Goal: Information Seeking & Learning: Learn about a topic

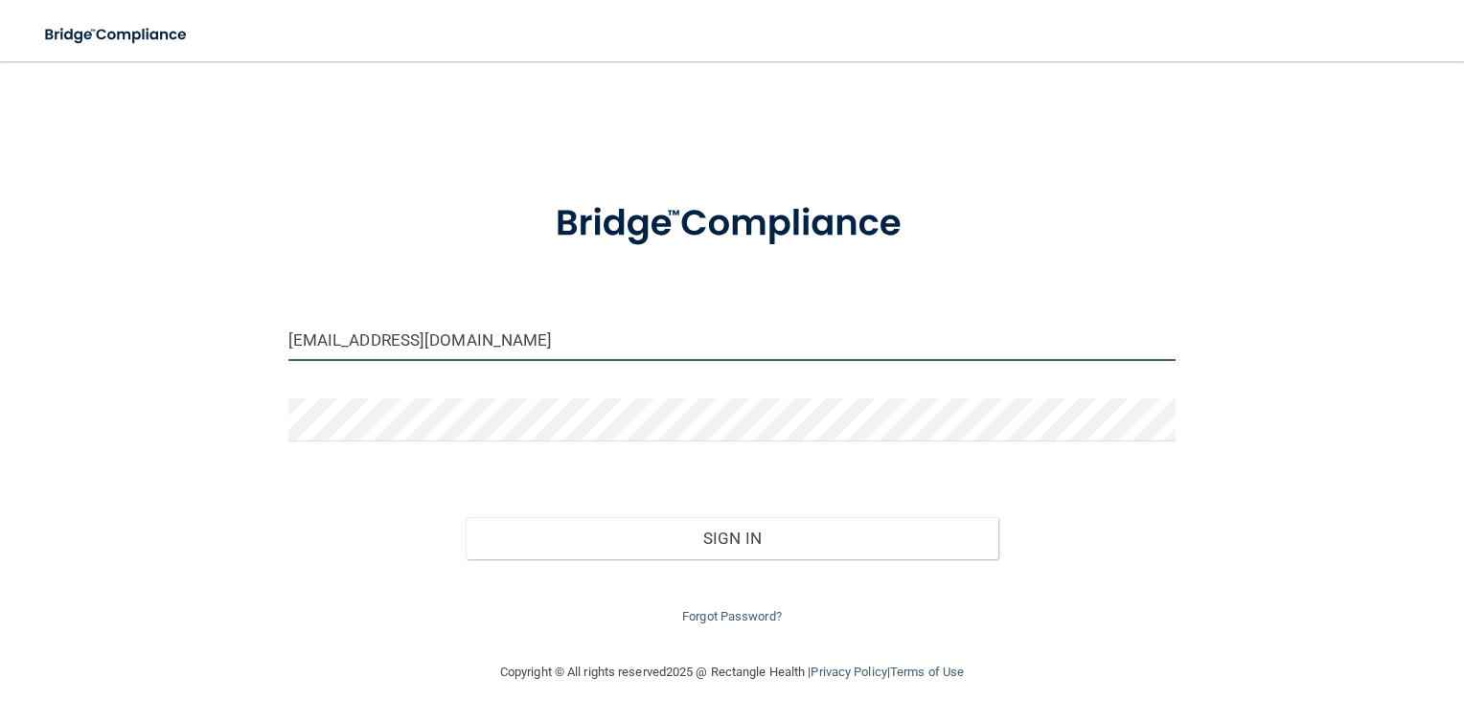
drag, startPoint x: 373, startPoint y: 332, endPoint x: 143, endPoint y: 355, distance: 231.1
click at [143, 355] on div "[EMAIL_ADDRESS][DOMAIN_NAME] Invalid email/password. You don't have permission …" at bounding box center [731, 360] width 1387 height 561
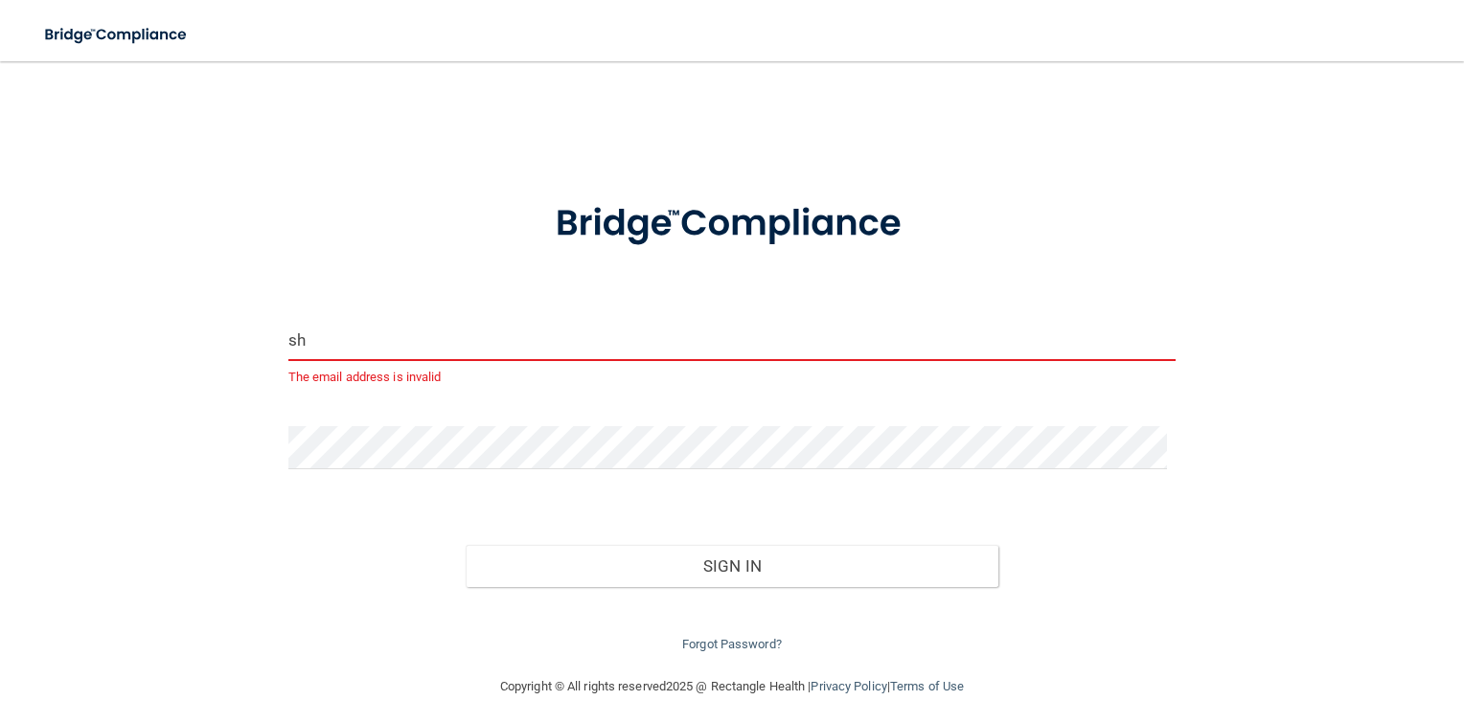
type input "s"
type input "[PERSON_NAME][EMAIL_ADDRESS][PERSON_NAME][DOMAIN_NAME]"
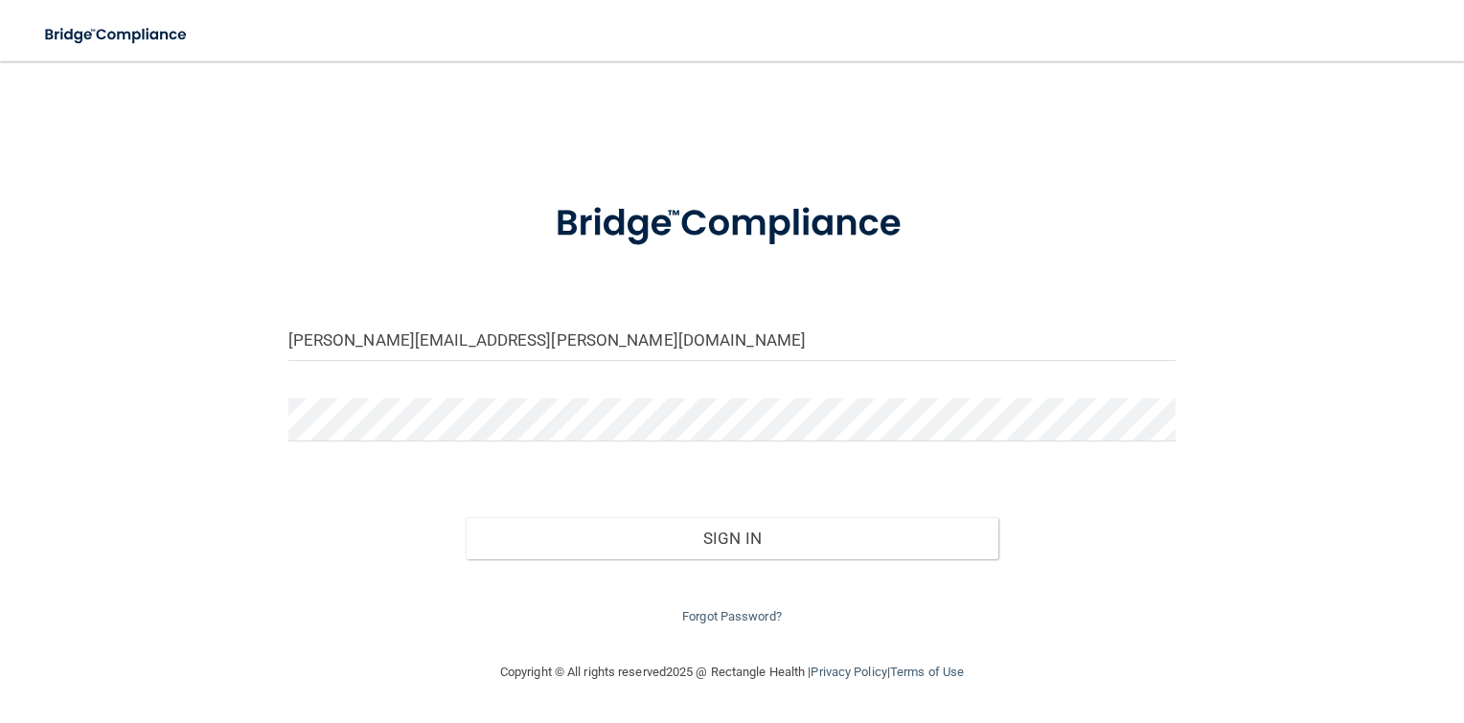
click at [291, 507] on div "Sign In" at bounding box center [732, 519] width 917 height 80
click at [253, 429] on div "[PERSON_NAME][EMAIL_ADDRESS][PERSON_NAME][DOMAIN_NAME] Invalid email/password. …" at bounding box center [731, 360] width 1387 height 561
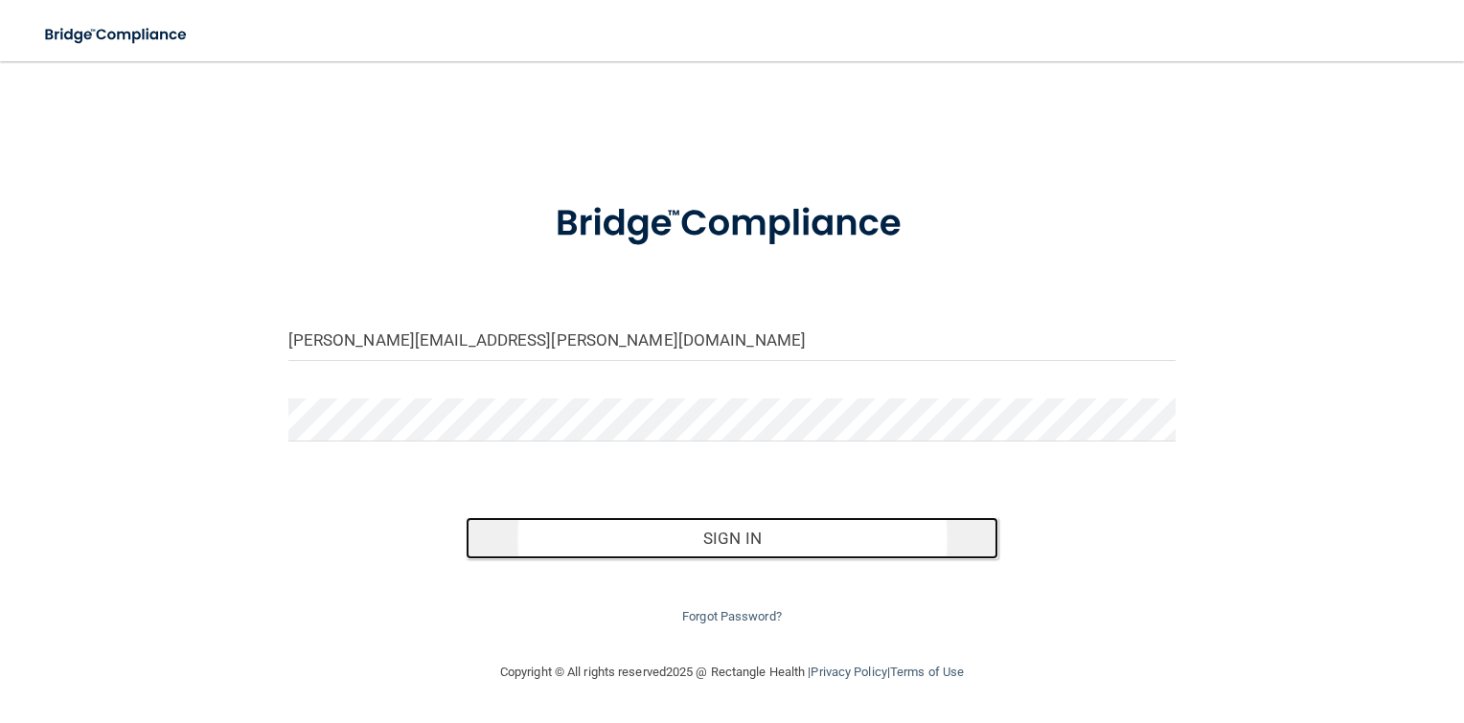
click at [740, 540] on button "Sign In" at bounding box center [732, 538] width 533 height 42
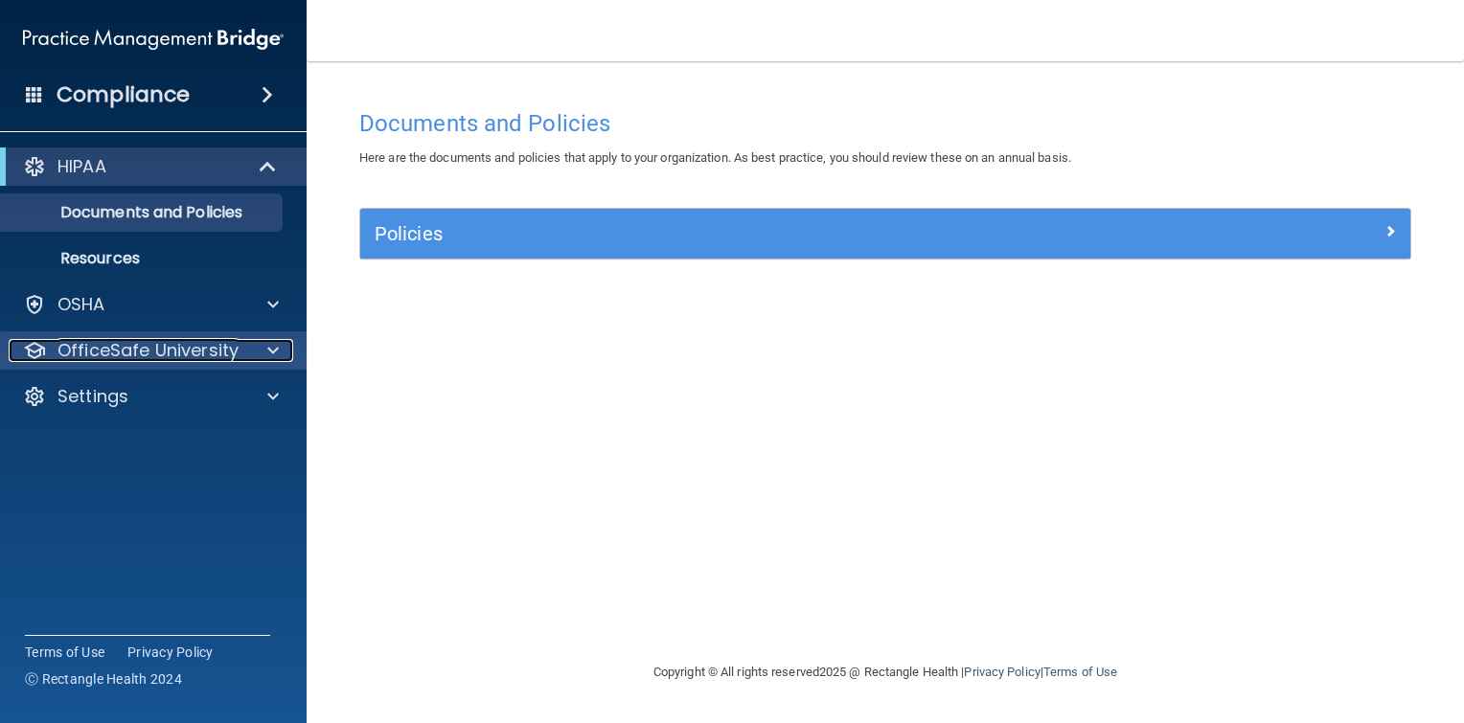
click at [230, 351] on p "OfficeSafe University" at bounding box center [147, 350] width 181 height 23
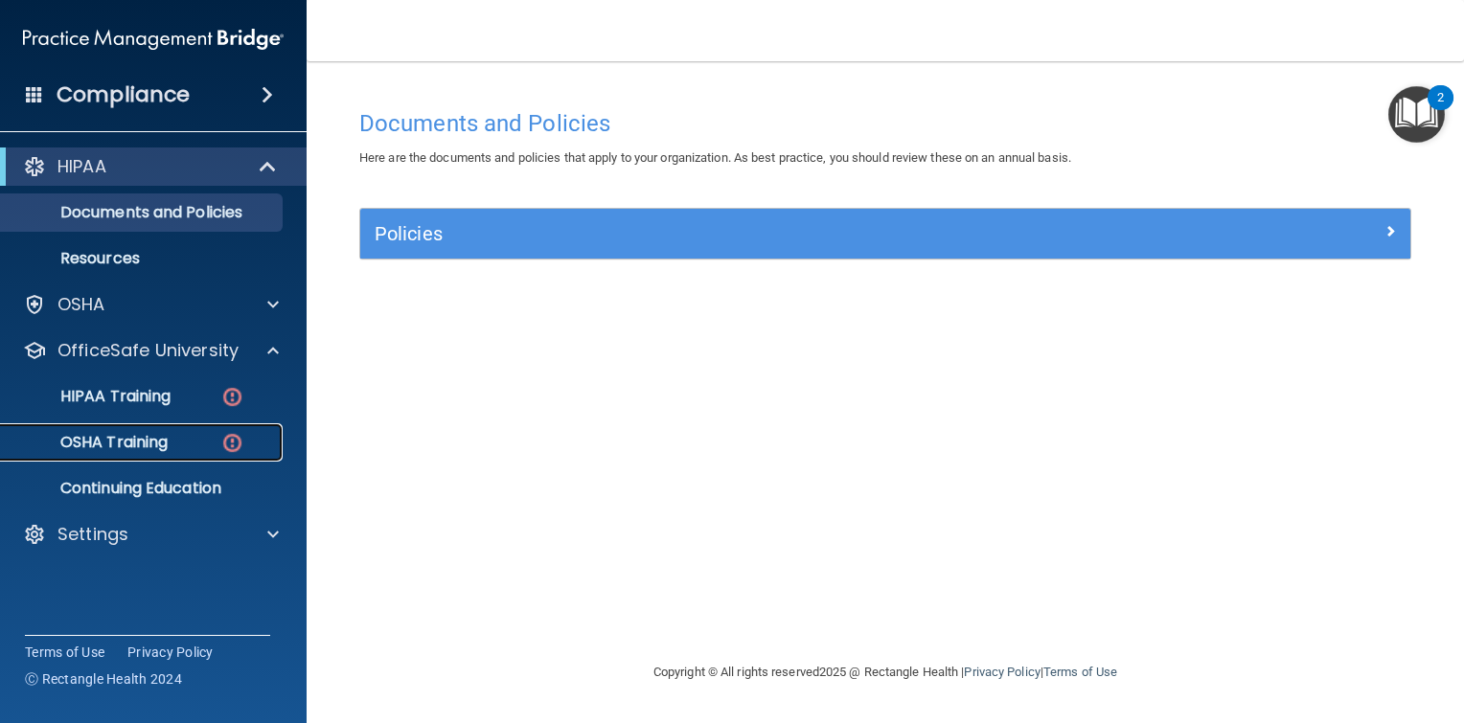
click at [133, 443] on p "OSHA Training" at bounding box center [89, 442] width 155 height 19
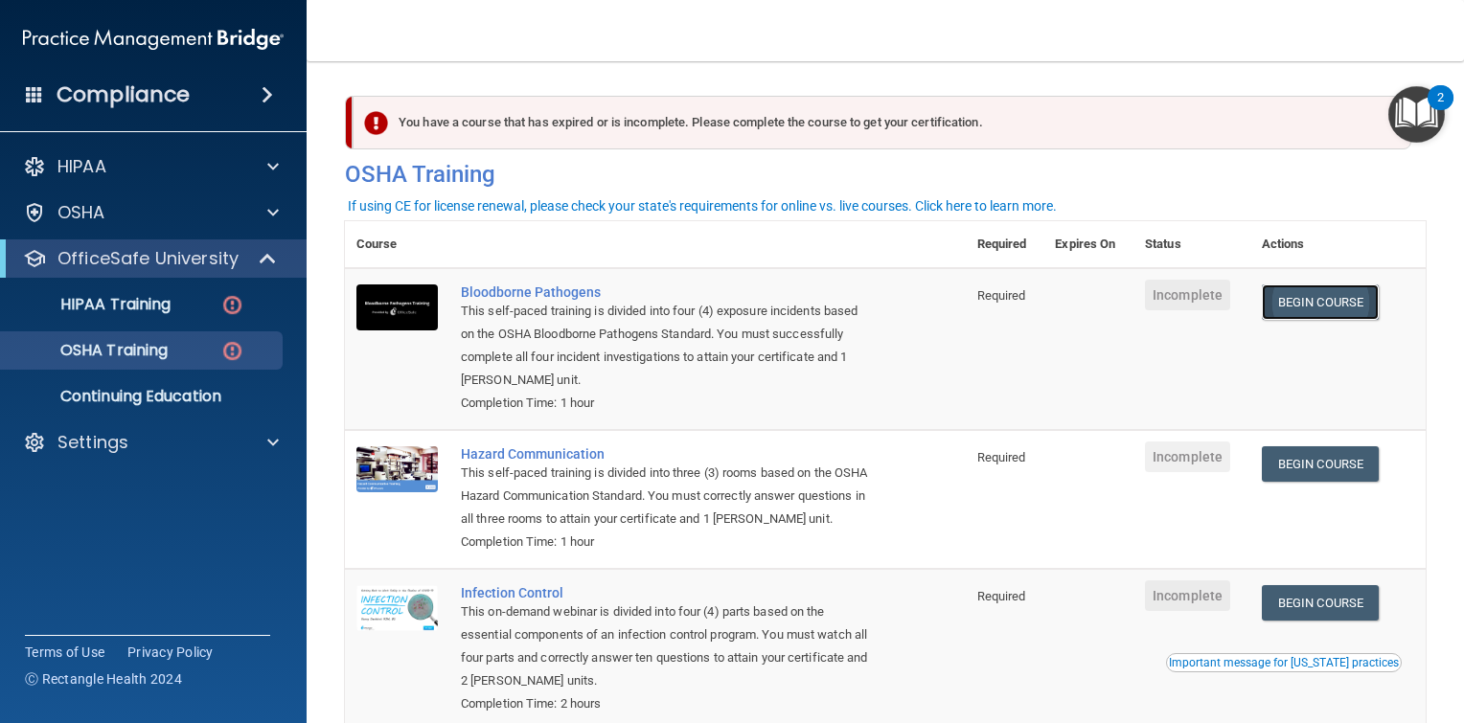
click at [1338, 306] on link "Begin Course" at bounding box center [1320, 302] width 117 height 35
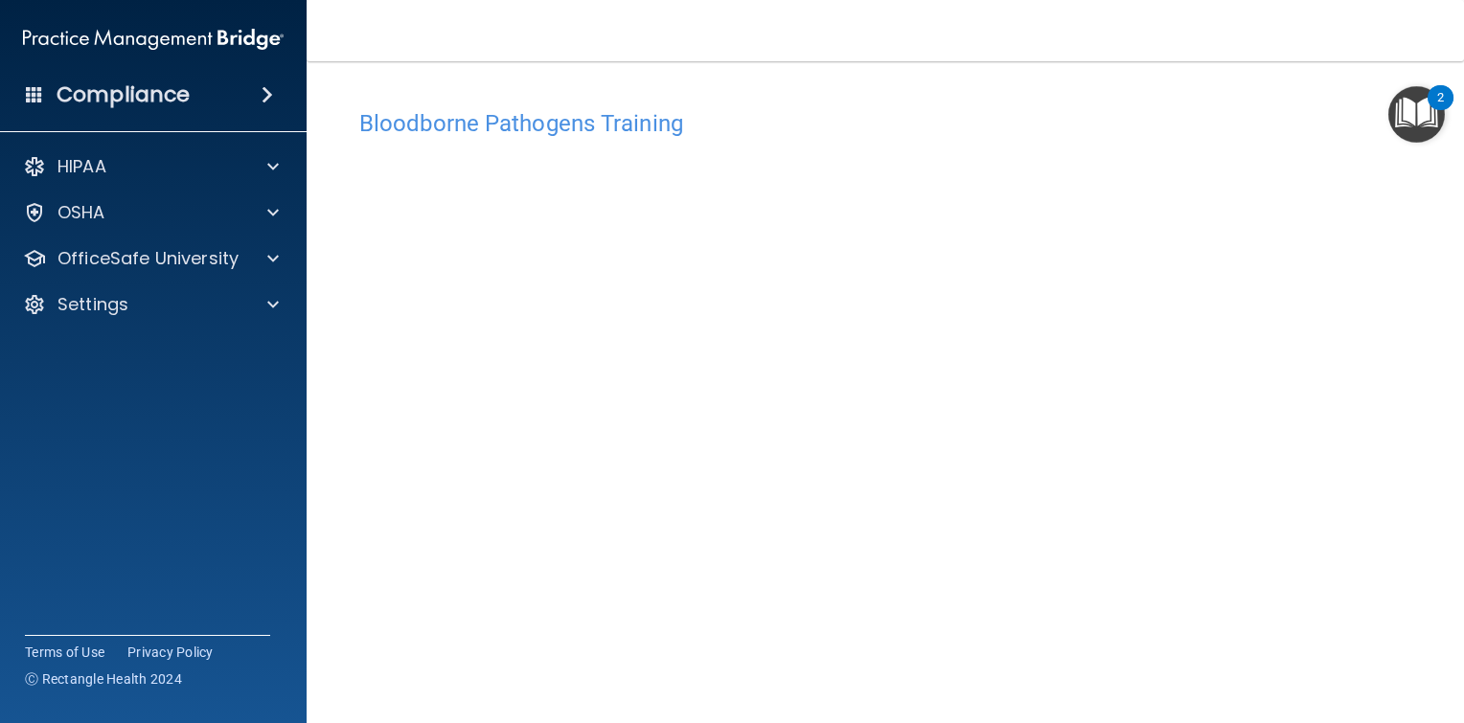
click at [1426, 368] on main "Bloodborne Pathogens Training This course doesn’t expire until . Are you sure y…" at bounding box center [885, 392] width 1157 height 662
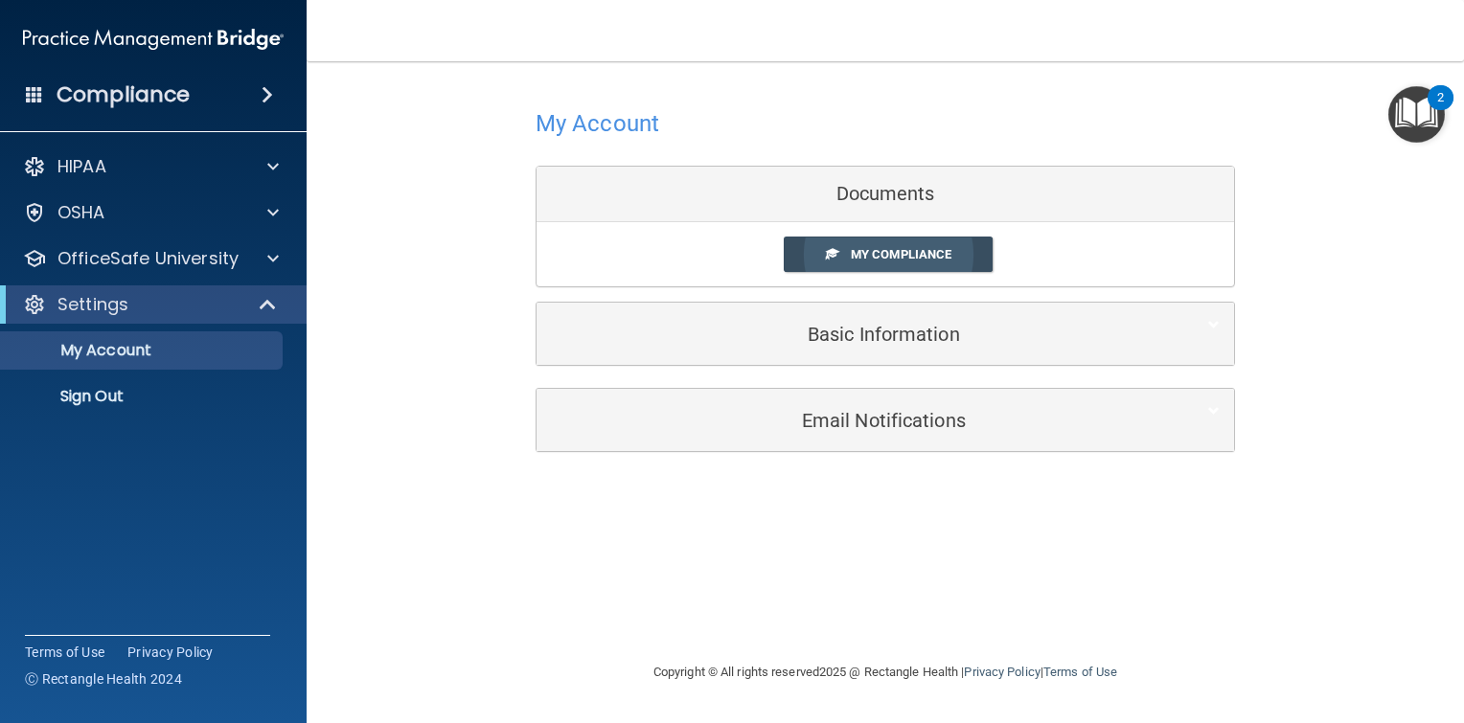
click at [906, 254] on span "My Compliance" at bounding box center [901, 254] width 101 height 14
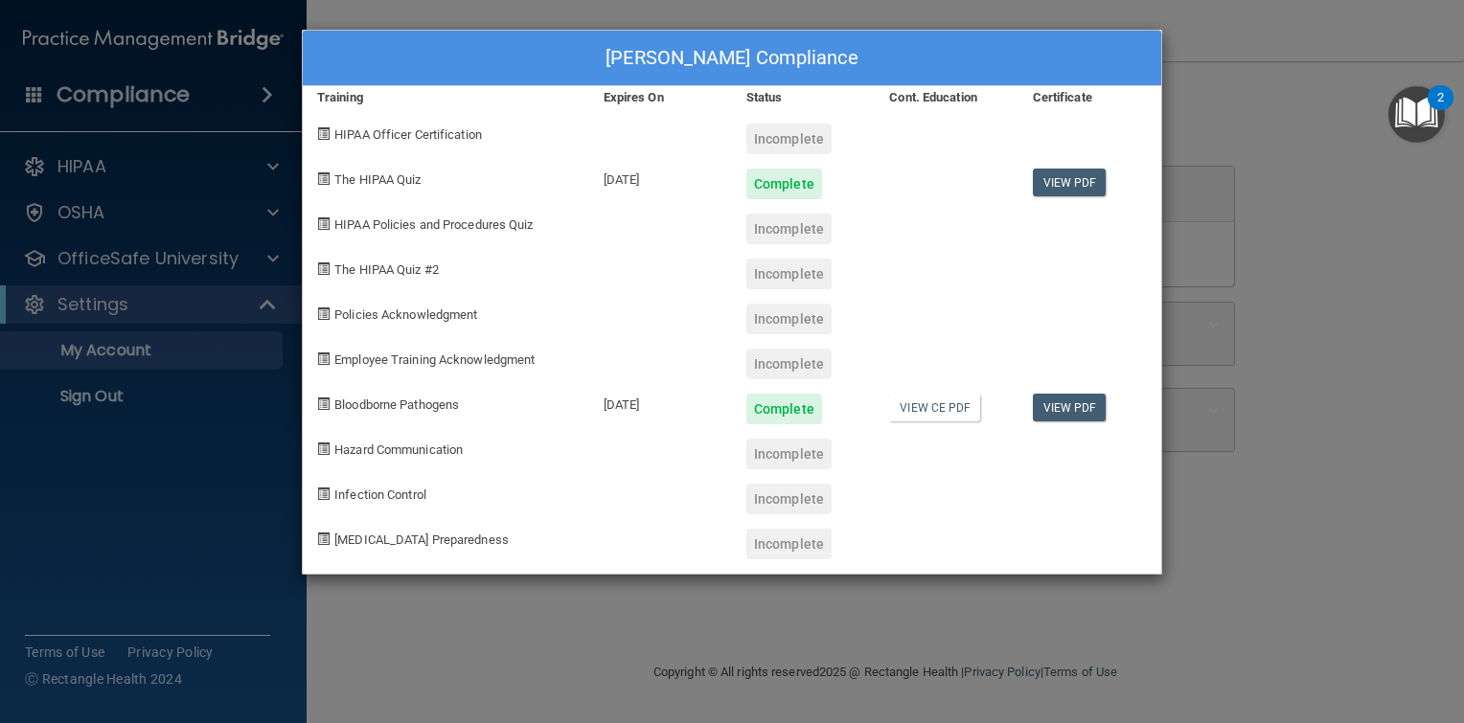
click at [1395, 224] on div "Sheryl Lynn Bostwick's Compliance Training Expires On Status Cont. Education Ce…" at bounding box center [732, 361] width 1464 height 723
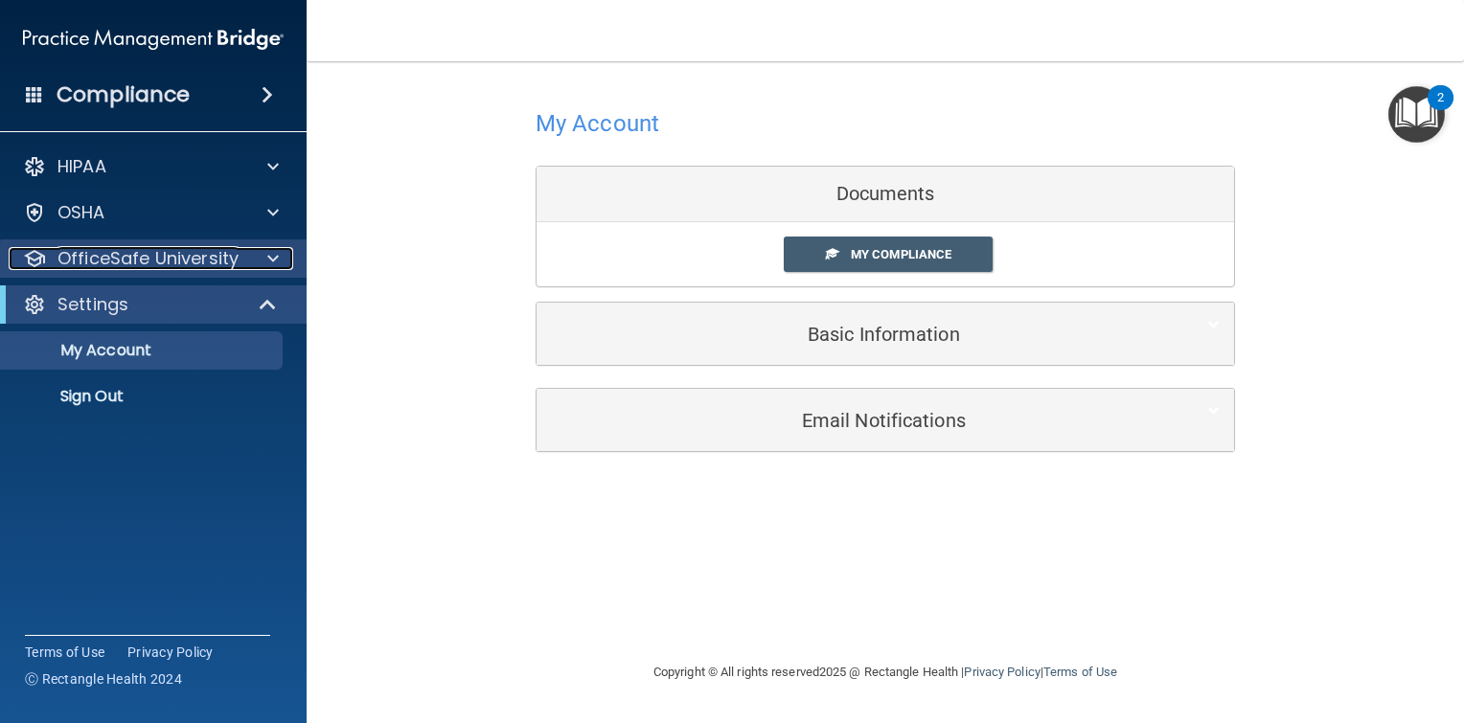
click at [255, 257] on div at bounding box center [270, 258] width 48 height 23
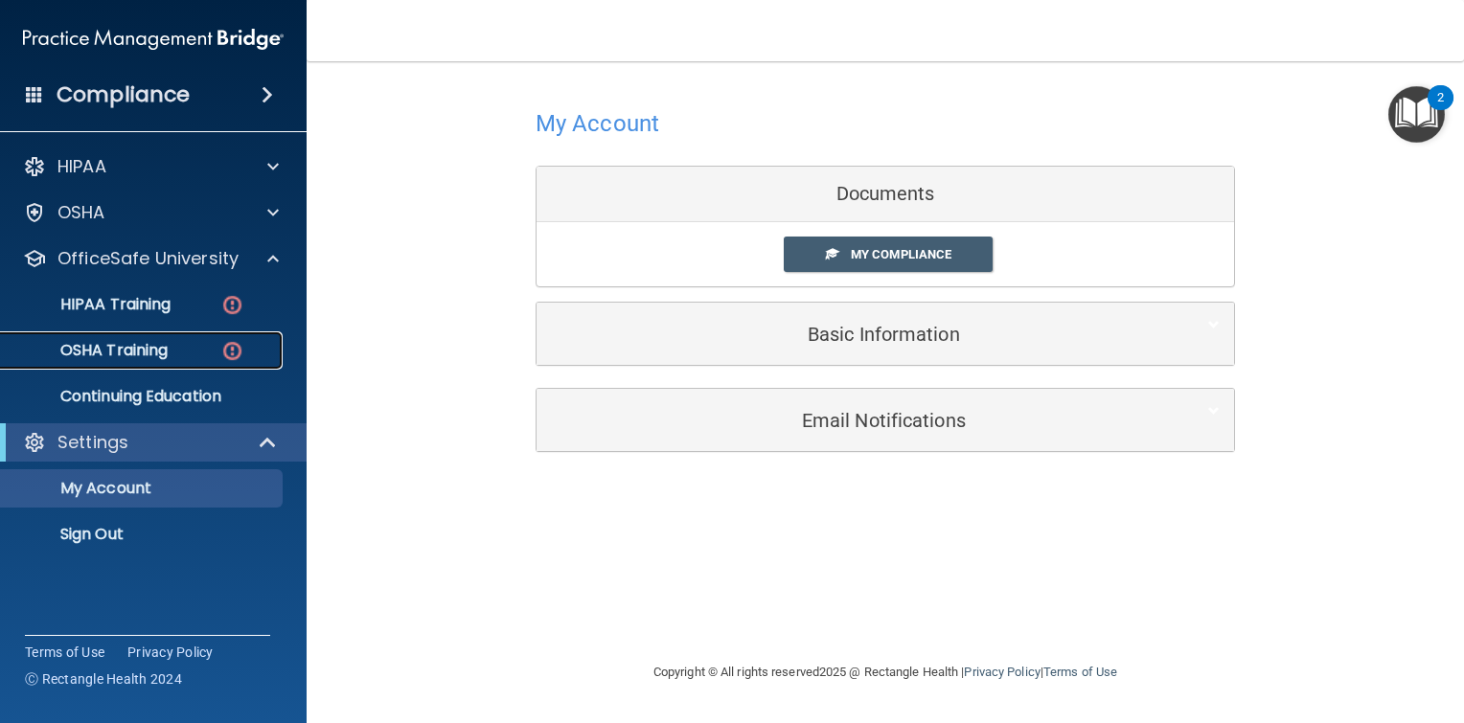
click at [230, 356] on img at bounding box center [232, 351] width 24 height 24
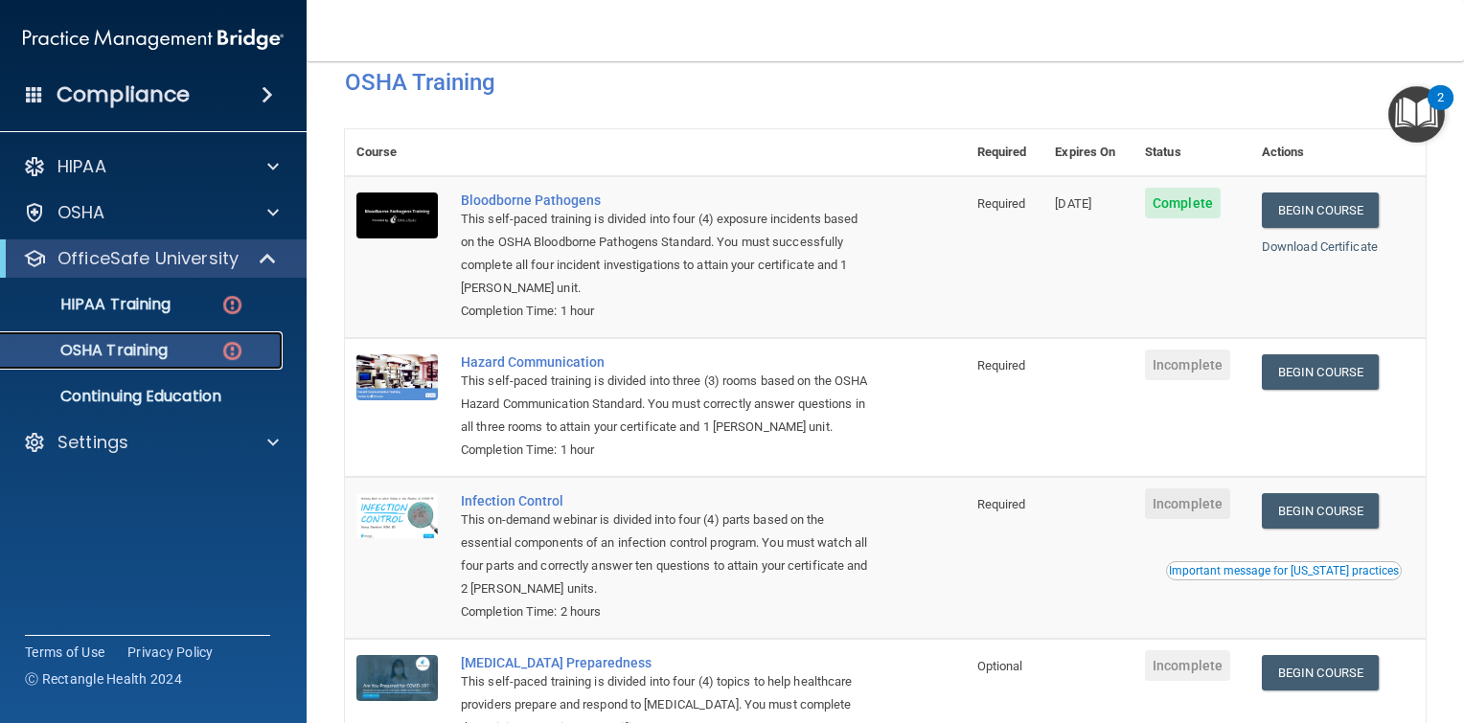
scroll to position [80, 0]
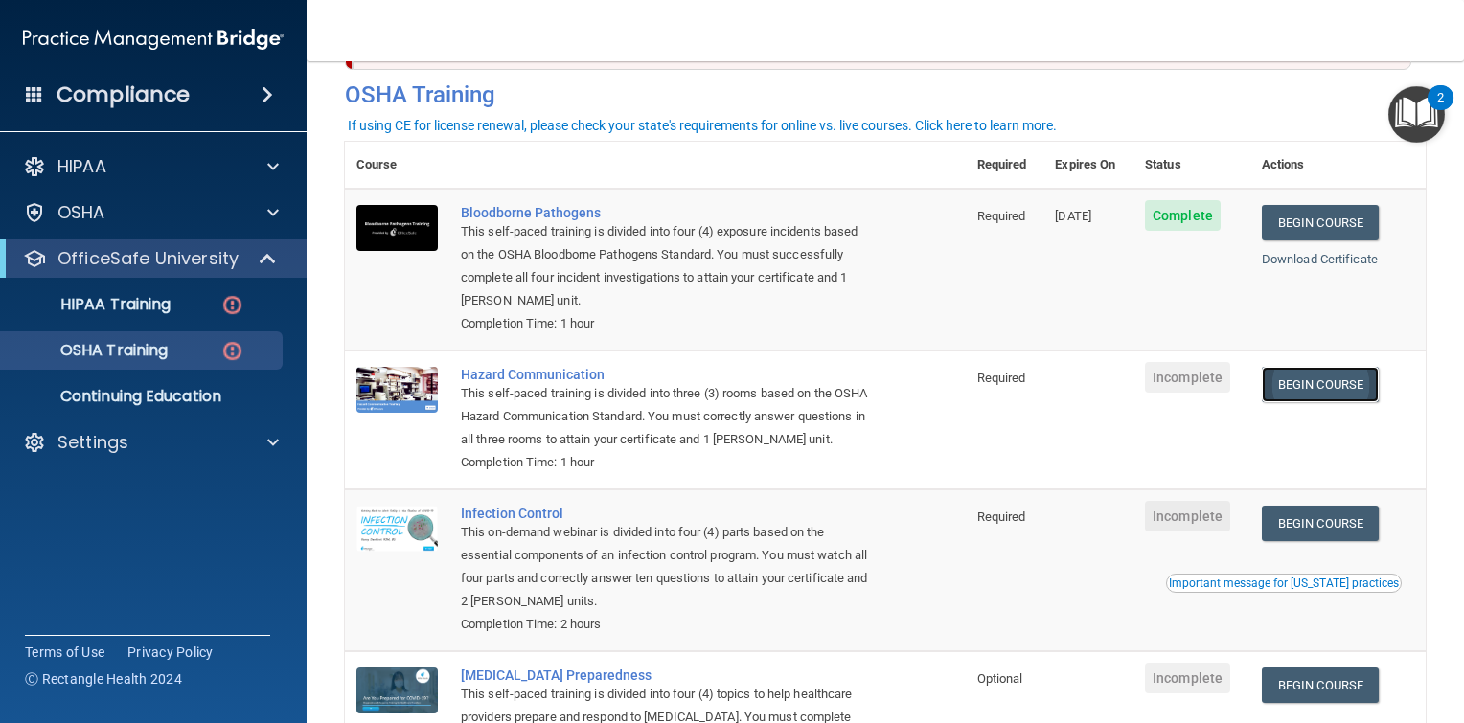
click at [1276, 387] on link "Begin Course" at bounding box center [1320, 384] width 117 height 35
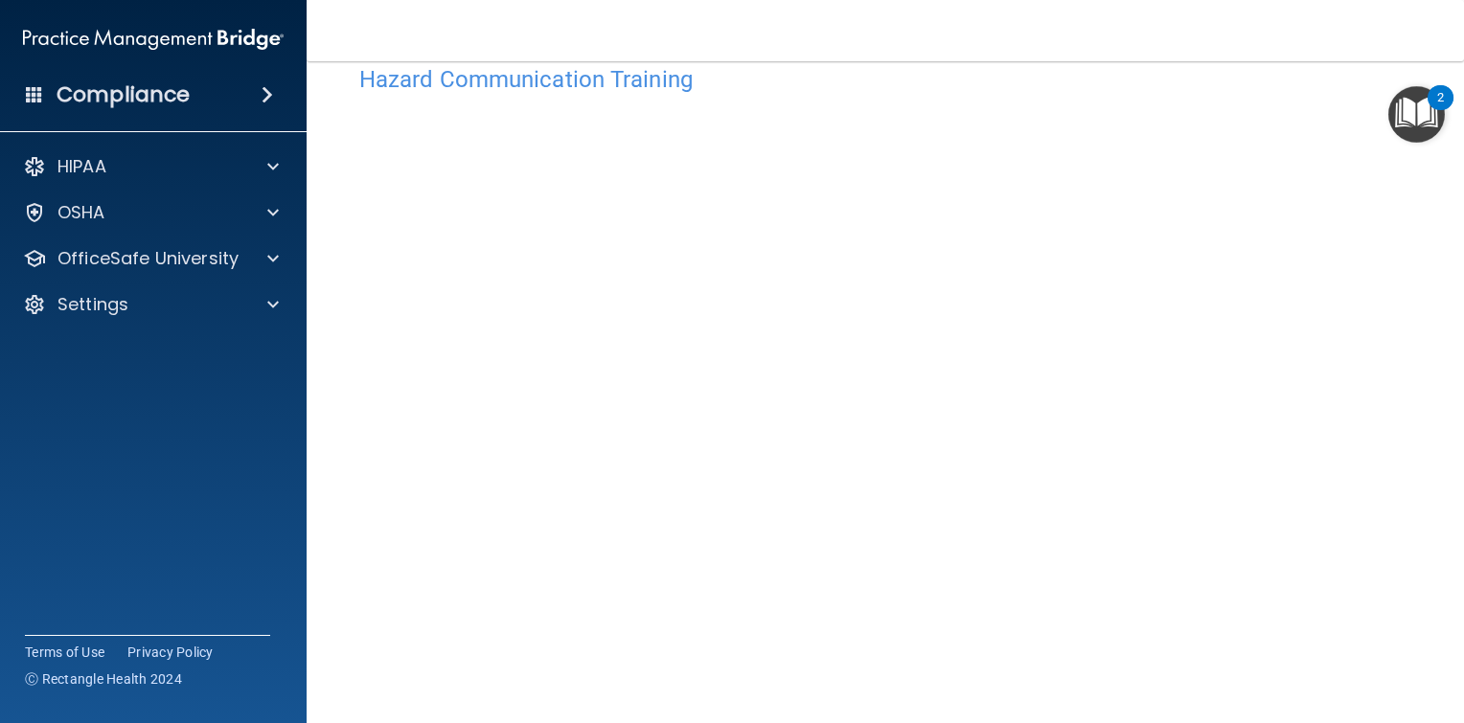
scroll to position [140, 0]
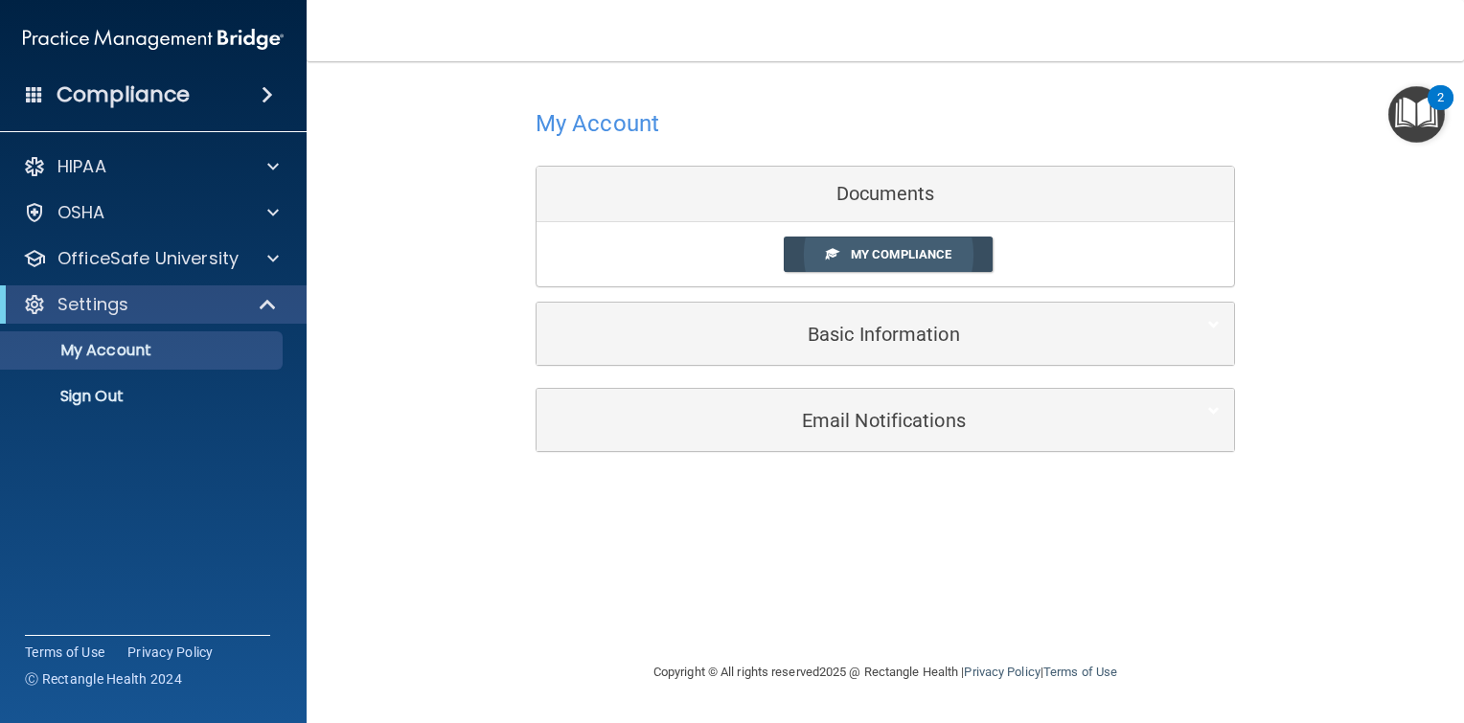
click at [961, 258] on link "My Compliance" at bounding box center [889, 254] width 210 height 35
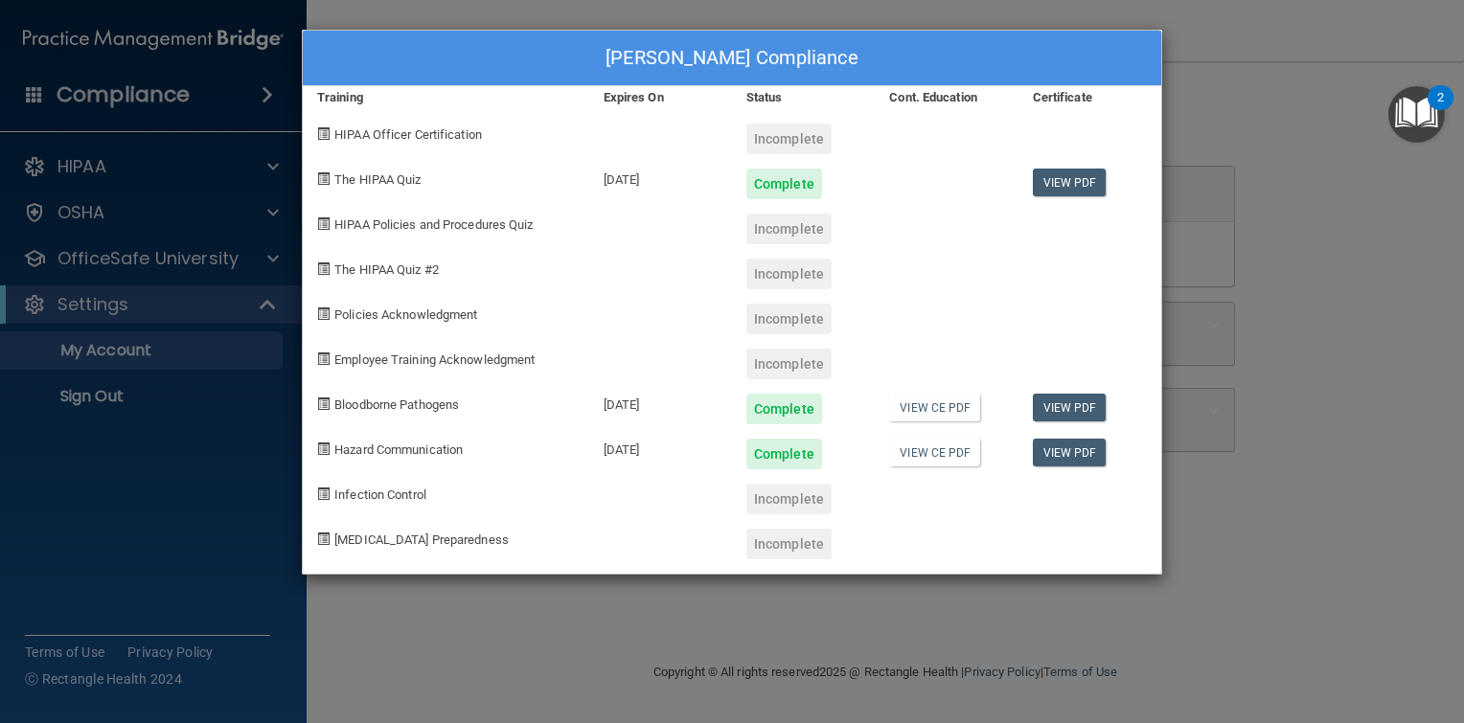
click at [199, 265] on div "[PERSON_NAME] Compliance Training Expires On Status Cont. Education Certificate…" at bounding box center [732, 361] width 1464 height 723
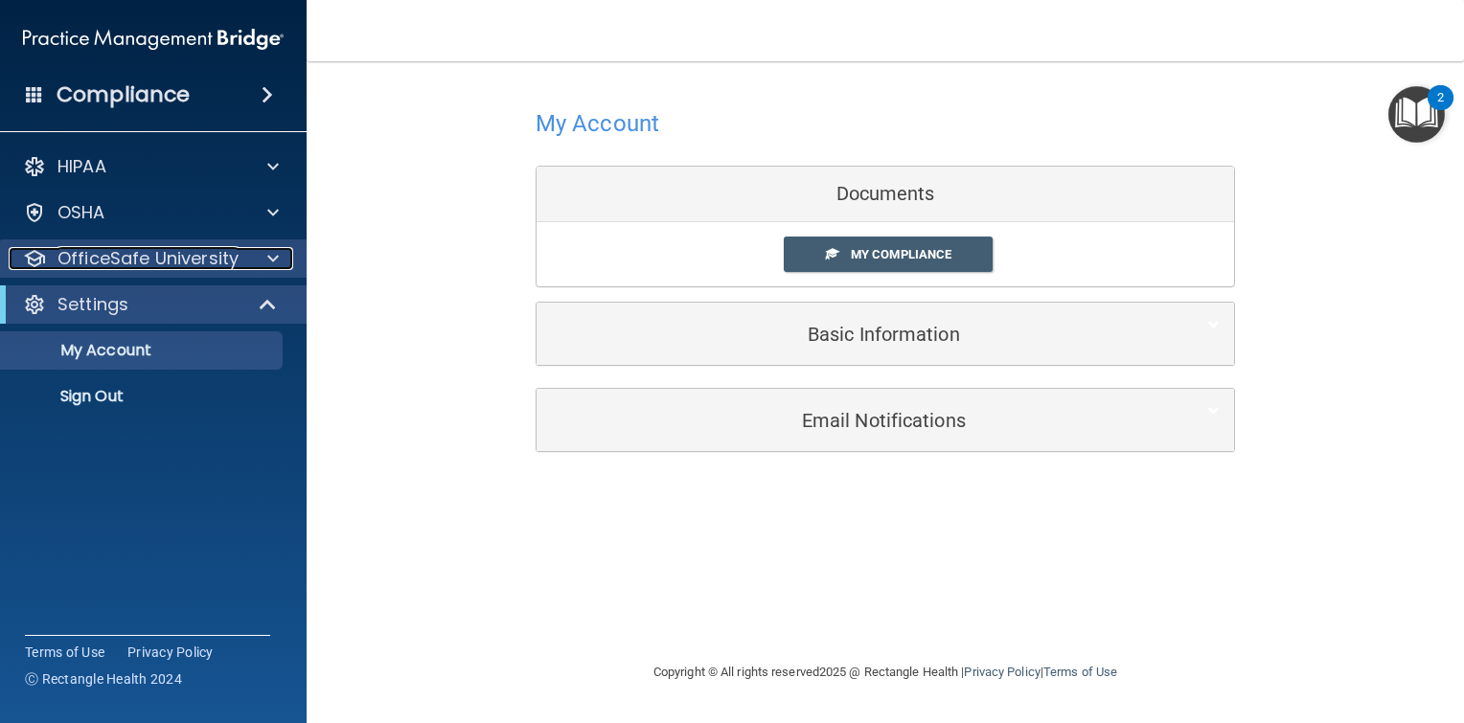
click at [199, 261] on p "OfficeSafe University" at bounding box center [147, 258] width 181 height 23
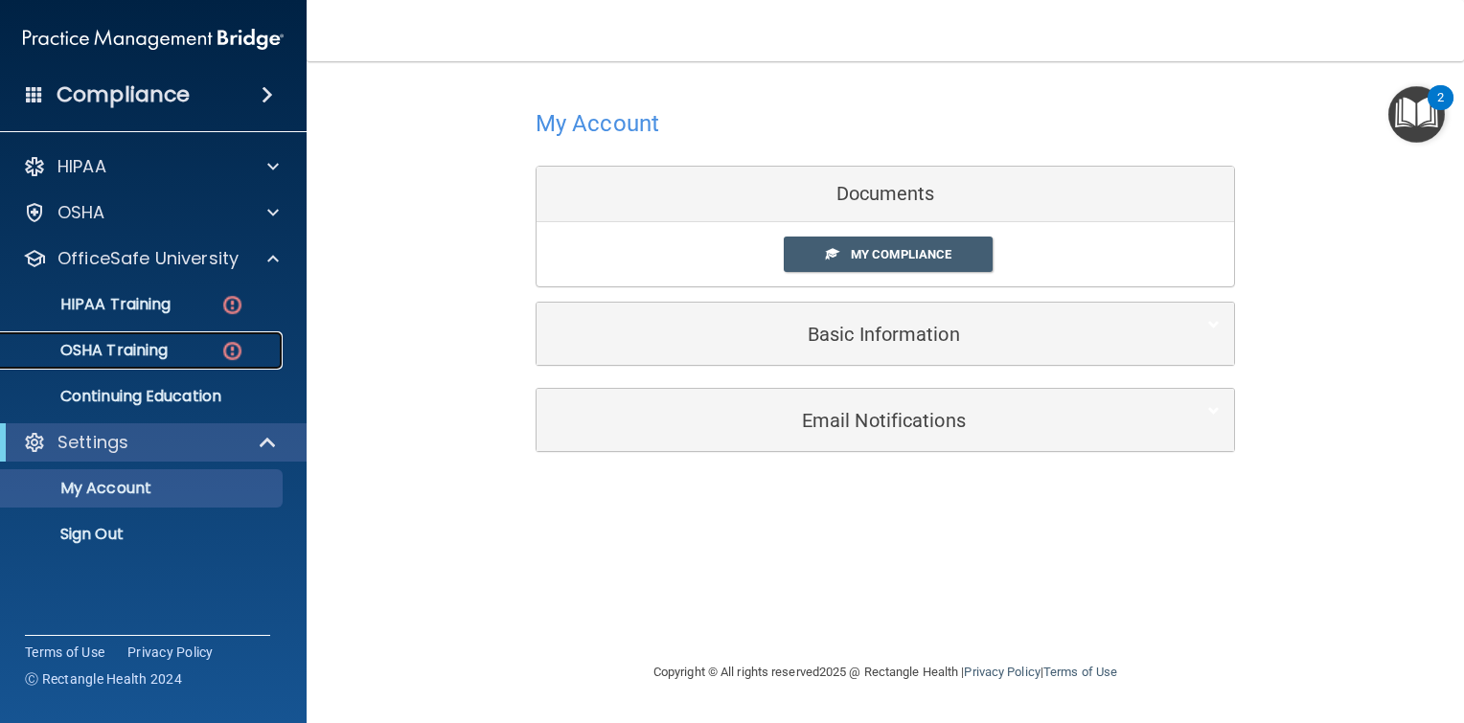
click at [145, 349] on p "OSHA Training" at bounding box center [89, 350] width 155 height 19
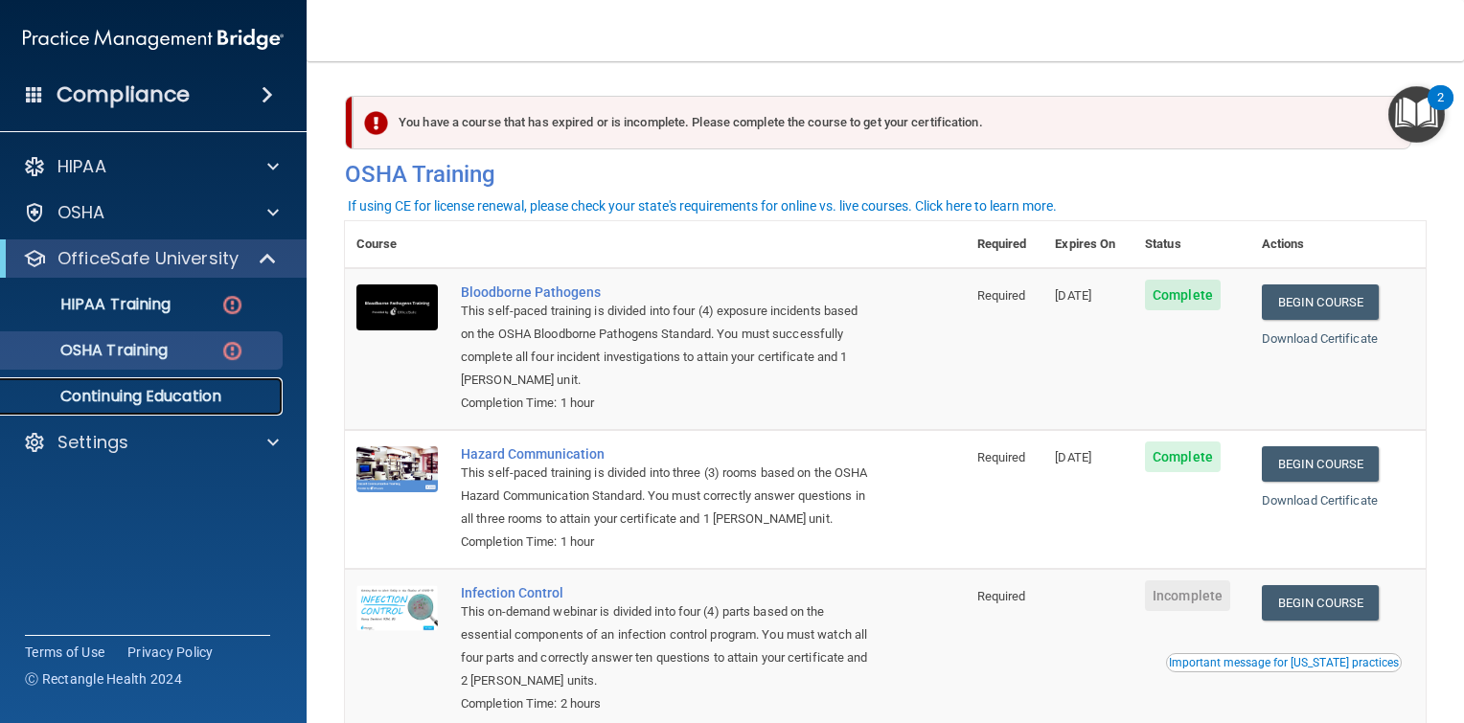
click at [190, 398] on p "Continuing Education" at bounding box center [143, 396] width 262 height 19
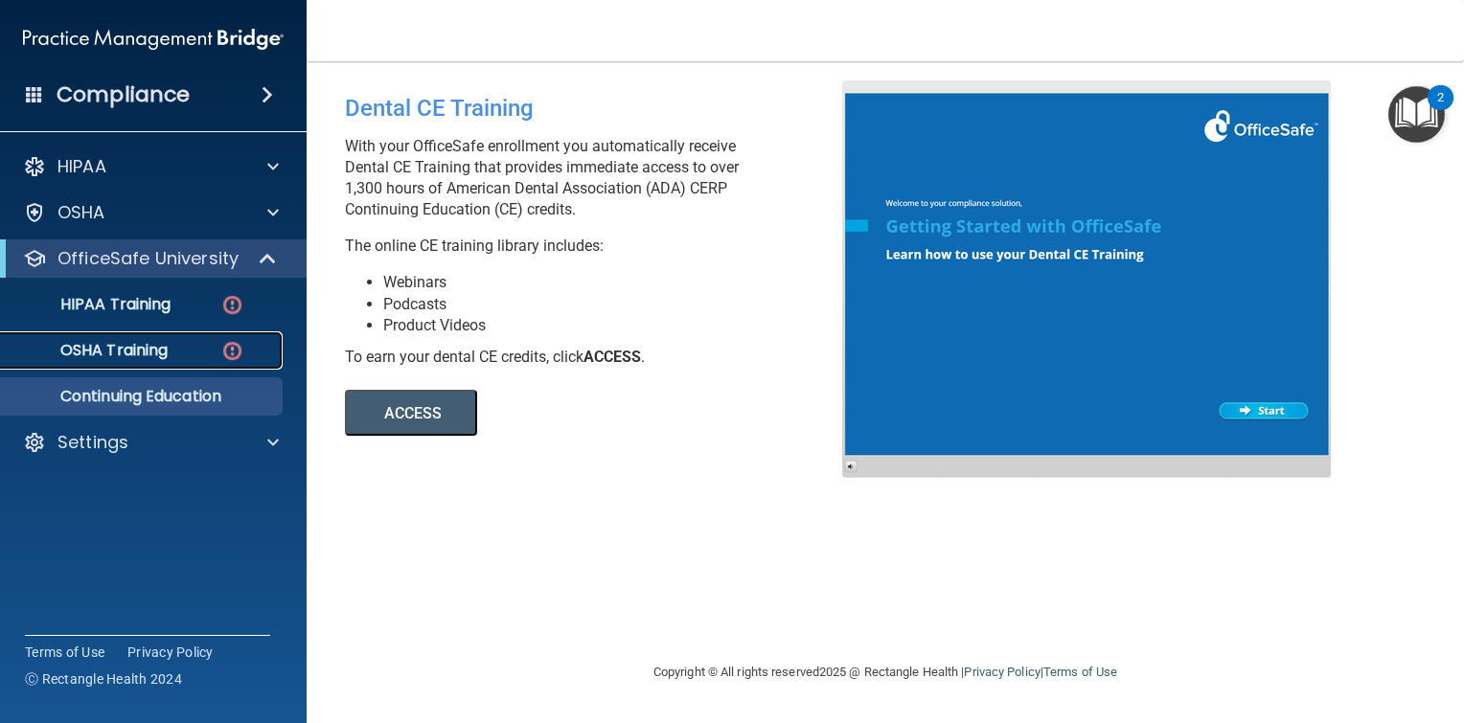
click at [146, 346] on p "OSHA Training" at bounding box center [89, 350] width 155 height 19
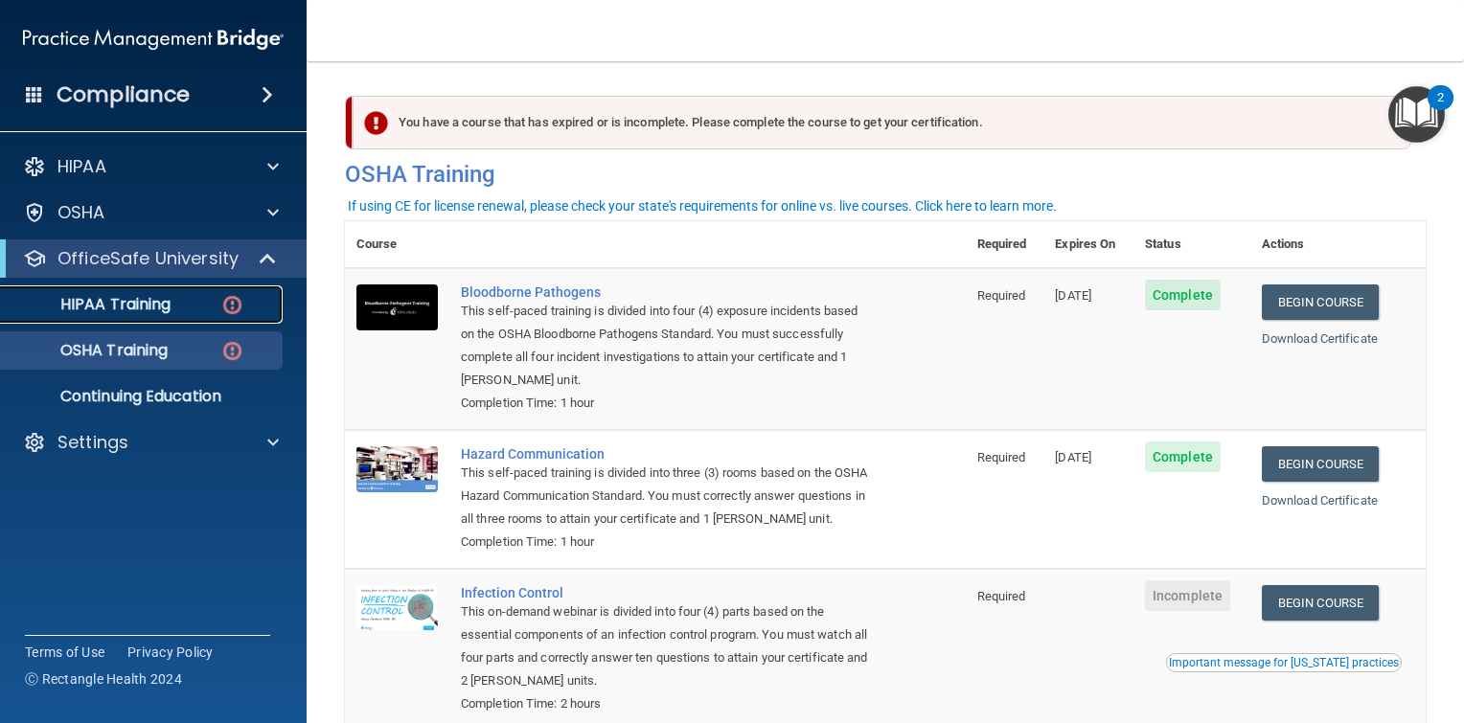
click at [152, 303] on p "HIPAA Training" at bounding box center [91, 304] width 158 height 19
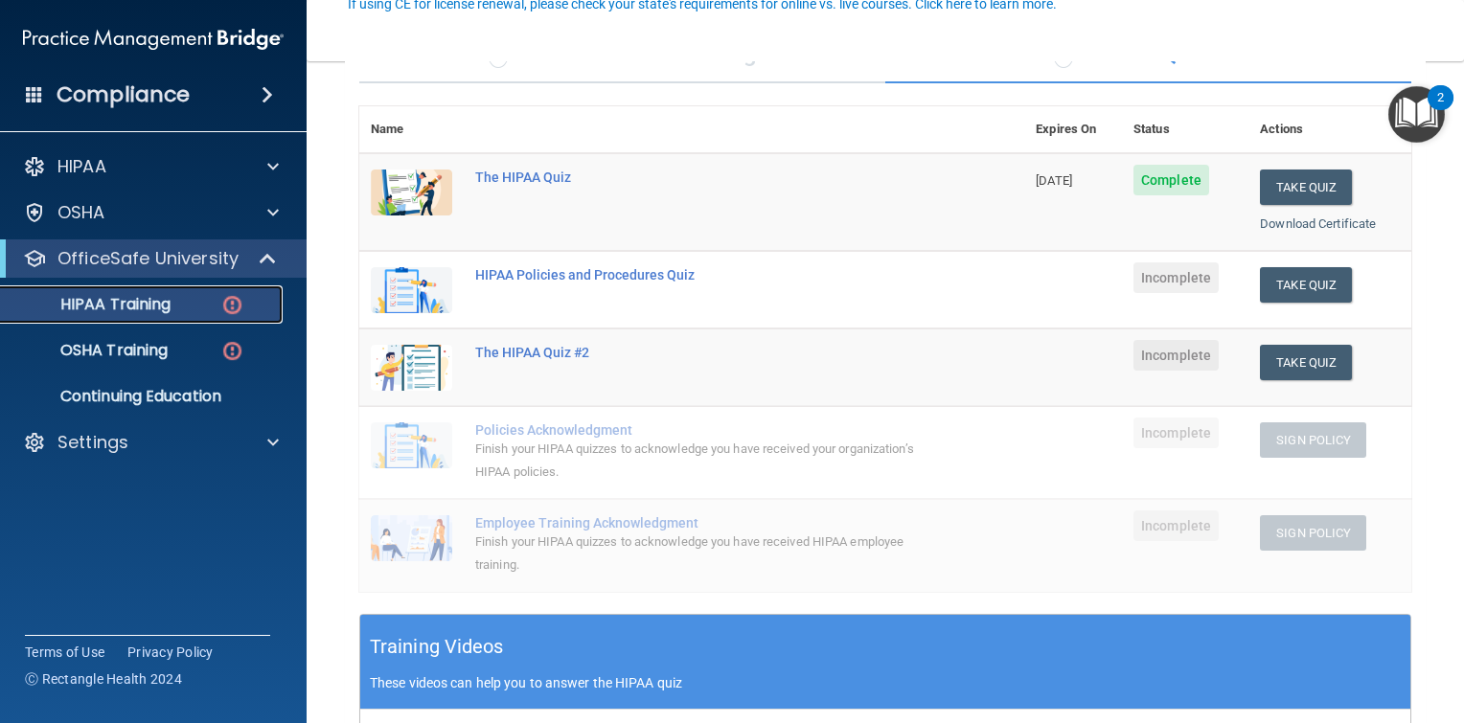
scroll to position [192, 0]
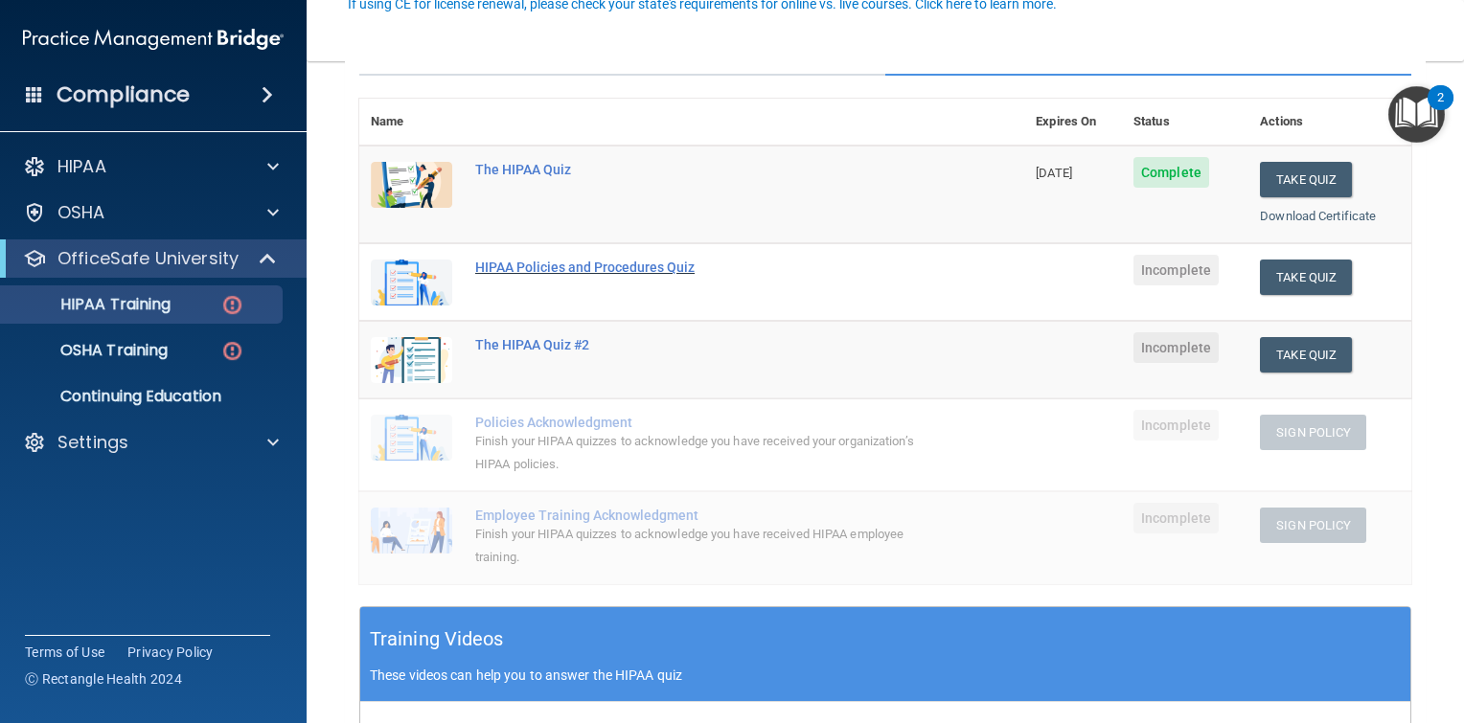
click at [666, 264] on div "HIPAA Policies and Procedures Quiz" at bounding box center [701, 267] width 453 height 15
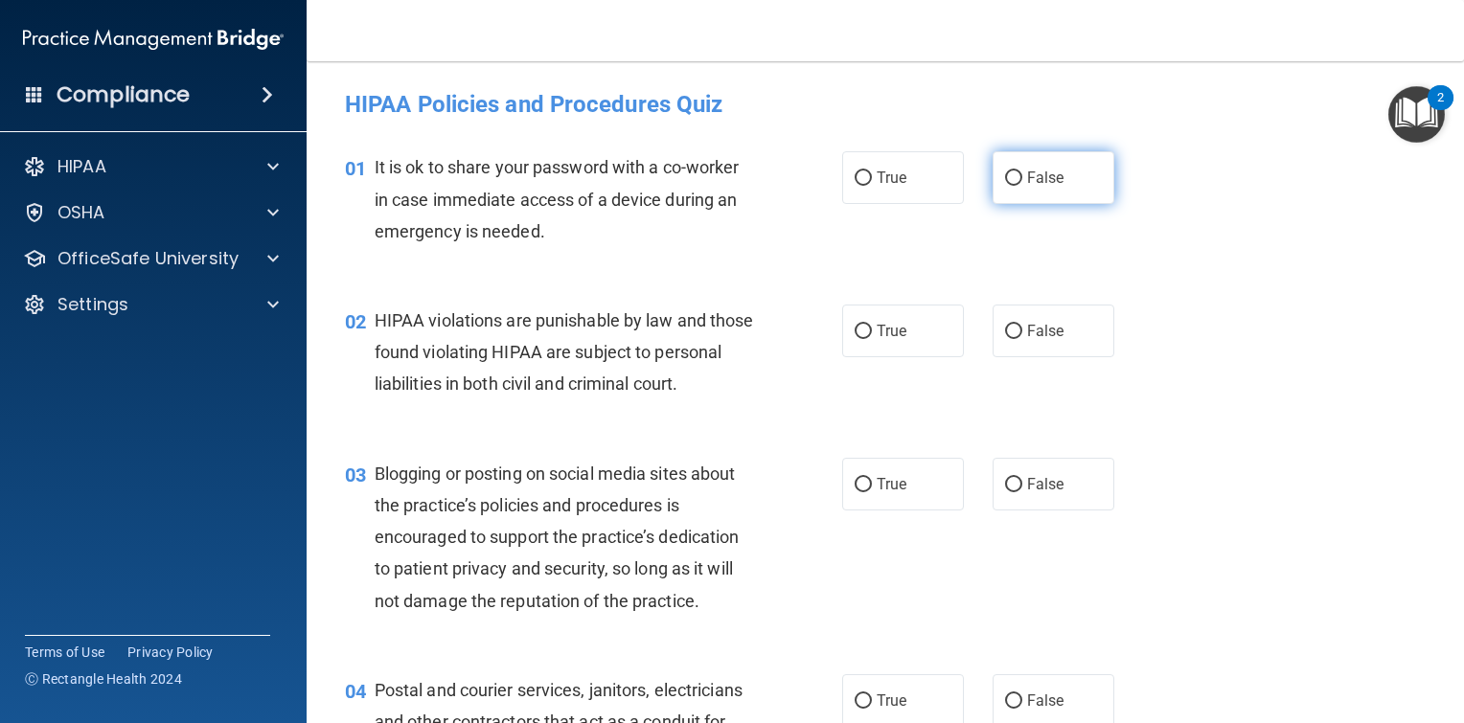
click at [1013, 176] on label "False" at bounding box center [1054, 177] width 122 height 53
click at [1013, 176] on input "False" at bounding box center [1013, 178] width 17 height 14
radio input "true"
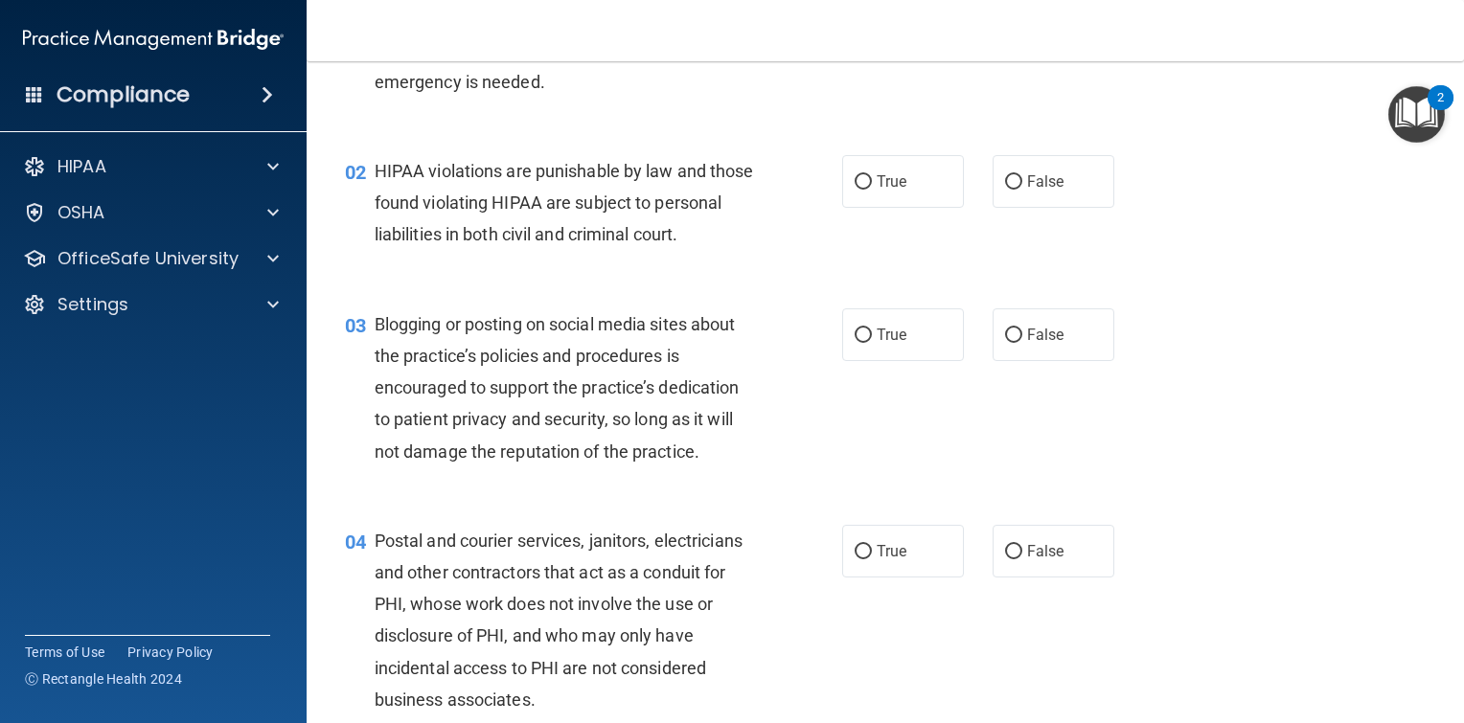
scroll to position [192, 0]
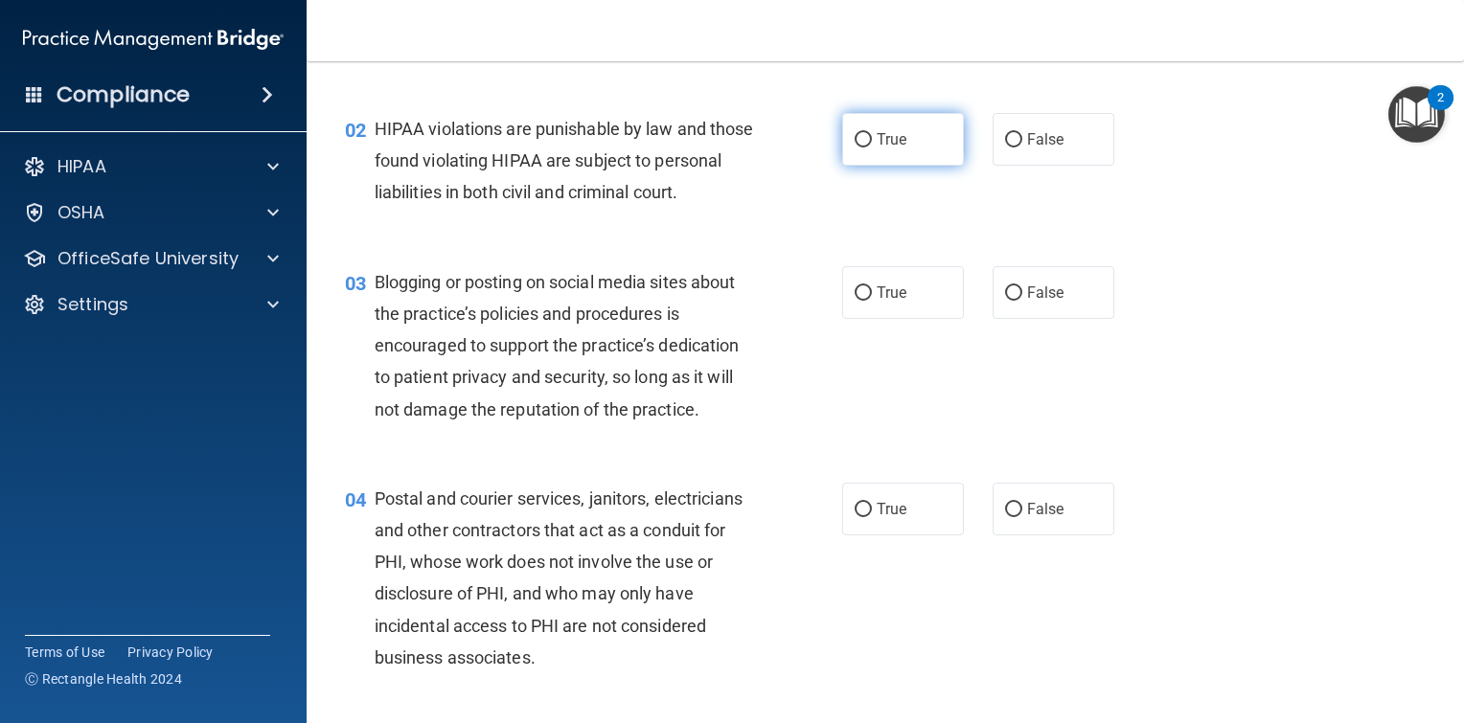
click at [855, 133] on input "True" at bounding box center [863, 140] width 17 height 14
radio input "true"
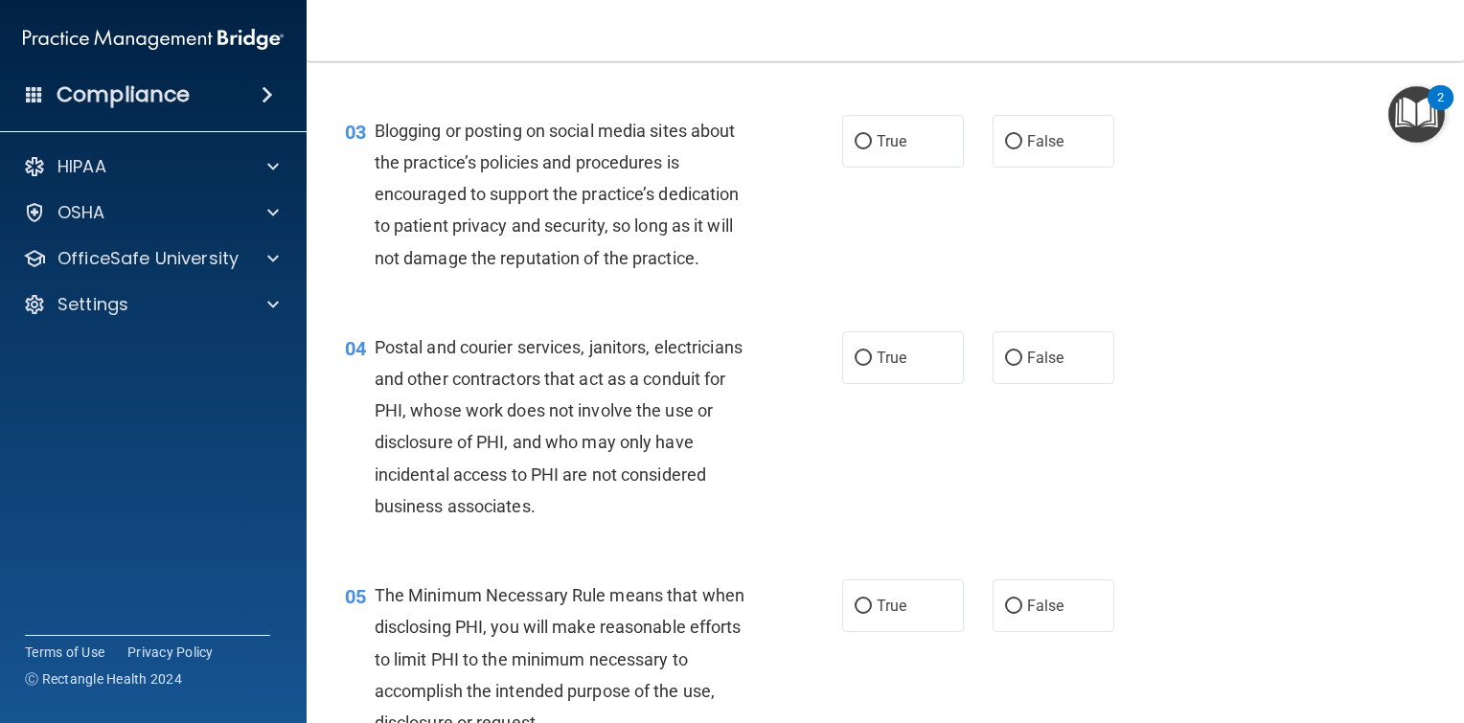
scroll to position [383, 0]
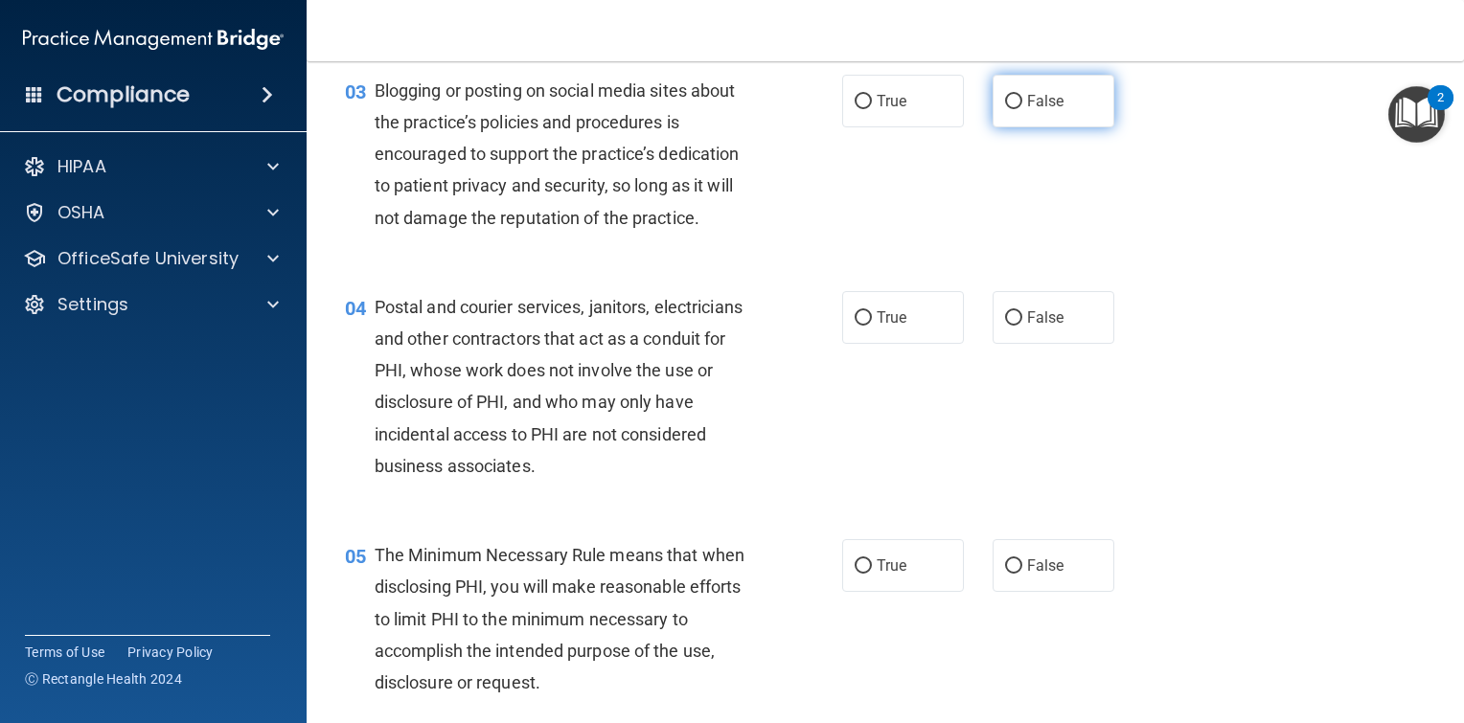
click at [1006, 109] on input "False" at bounding box center [1013, 102] width 17 height 14
radio input "true"
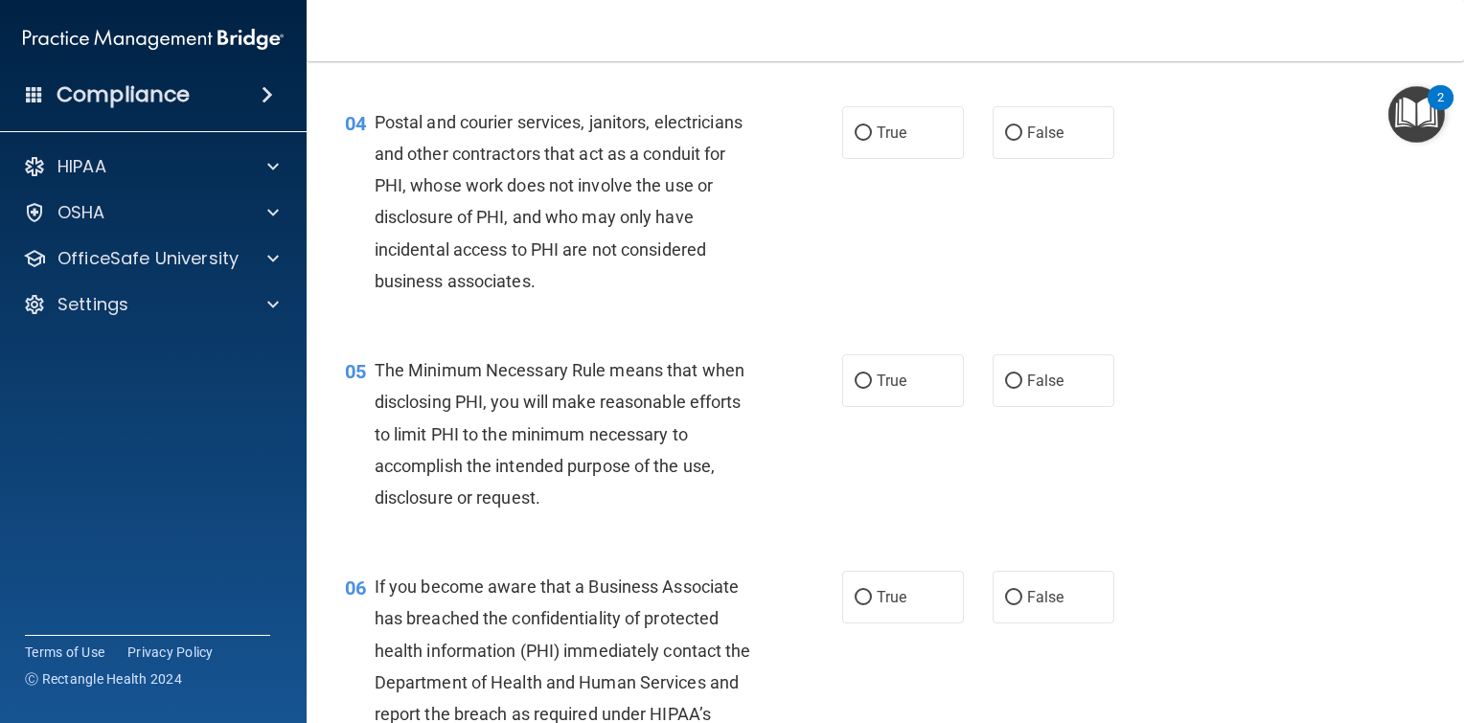
scroll to position [479, 0]
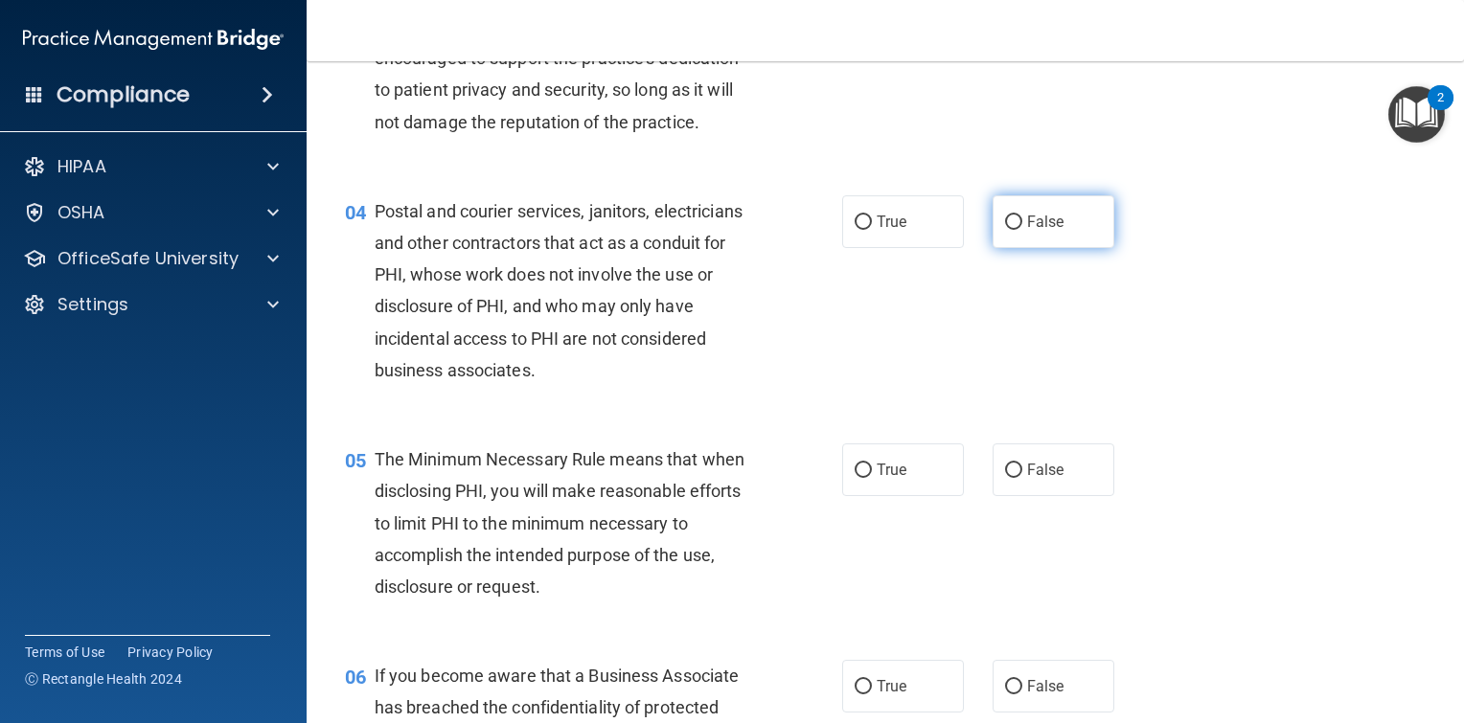
click at [1005, 230] on input "False" at bounding box center [1013, 223] width 17 height 14
radio input "true"
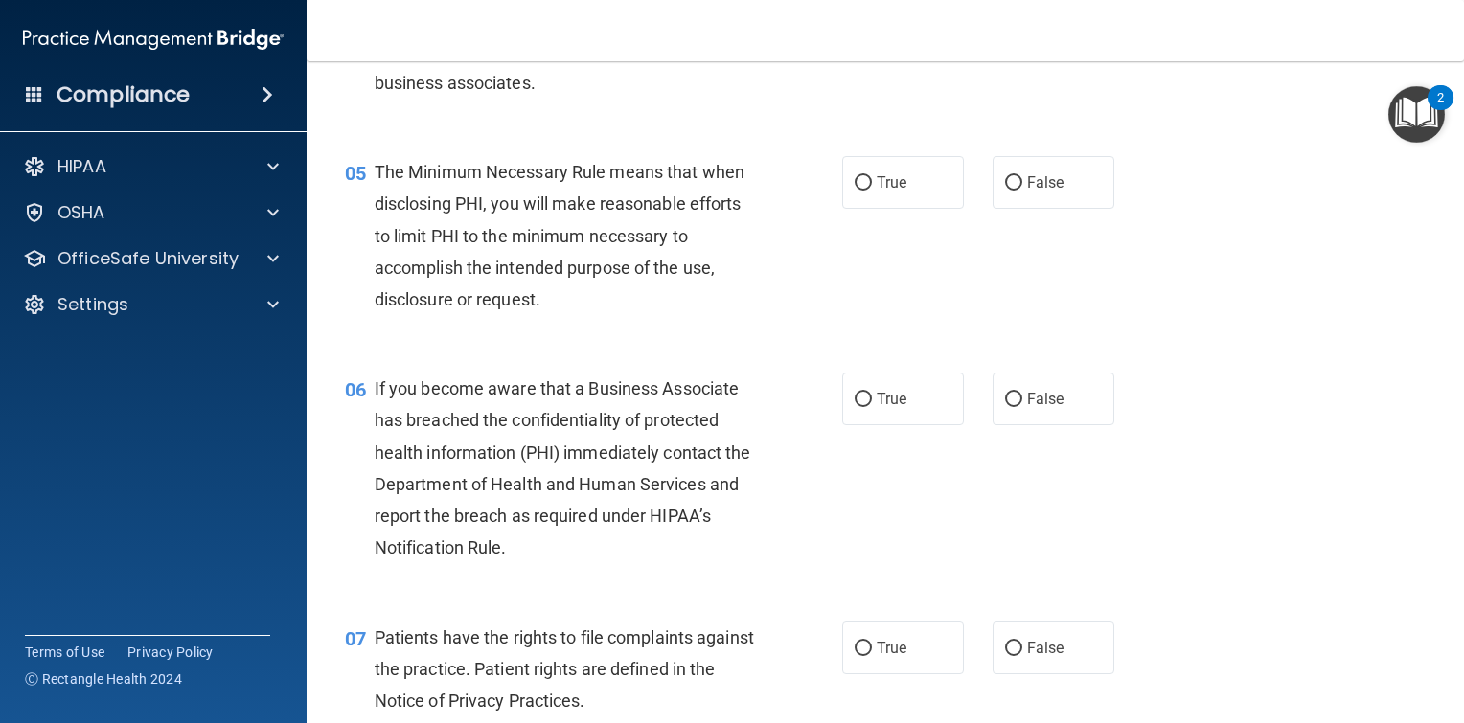
scroll to position [862, 0]
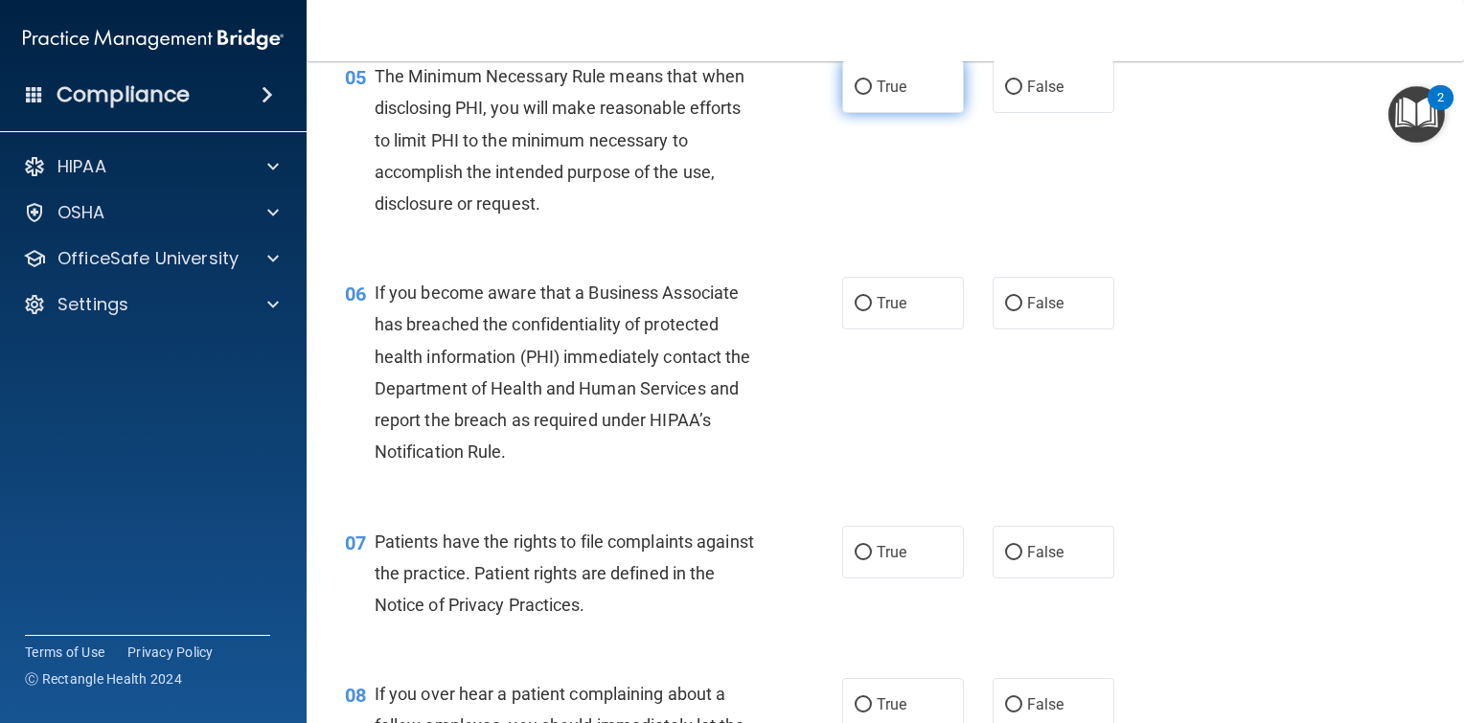
click at [855, 95] on input "True" at bounding box center [863, 87] width 17 height 14
radio input "true"
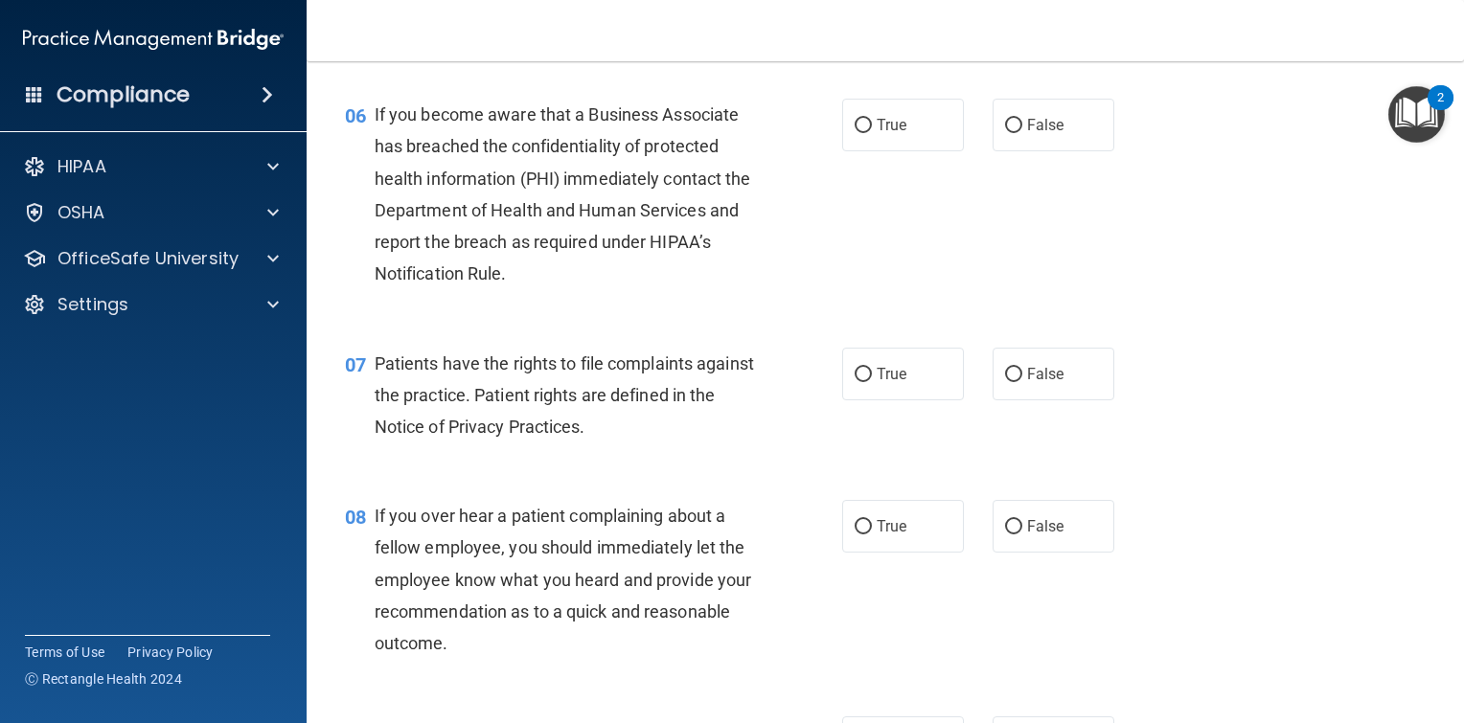
scroll to position [1054, 0]
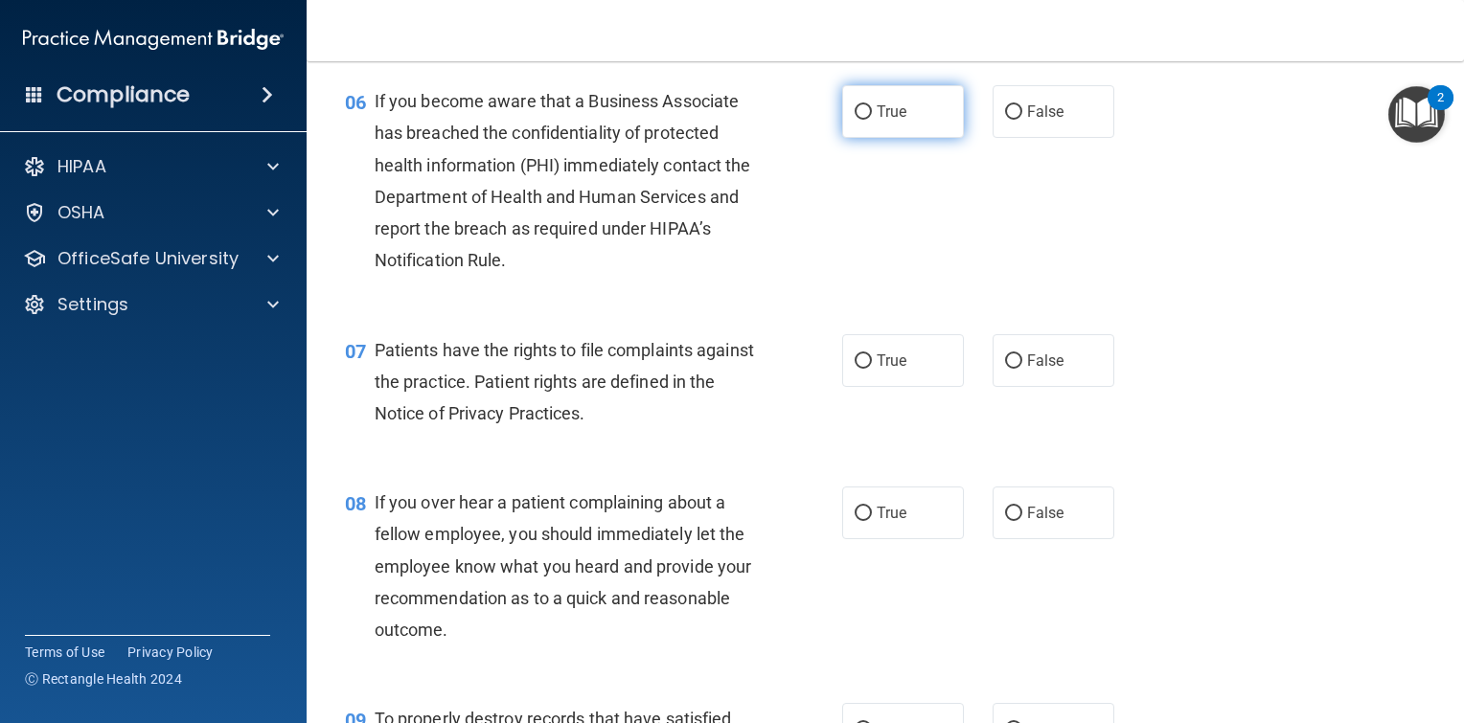
click at [859, 120] on input "True" at bounding box center [863, 112] width 17 height 14
radio input "true"
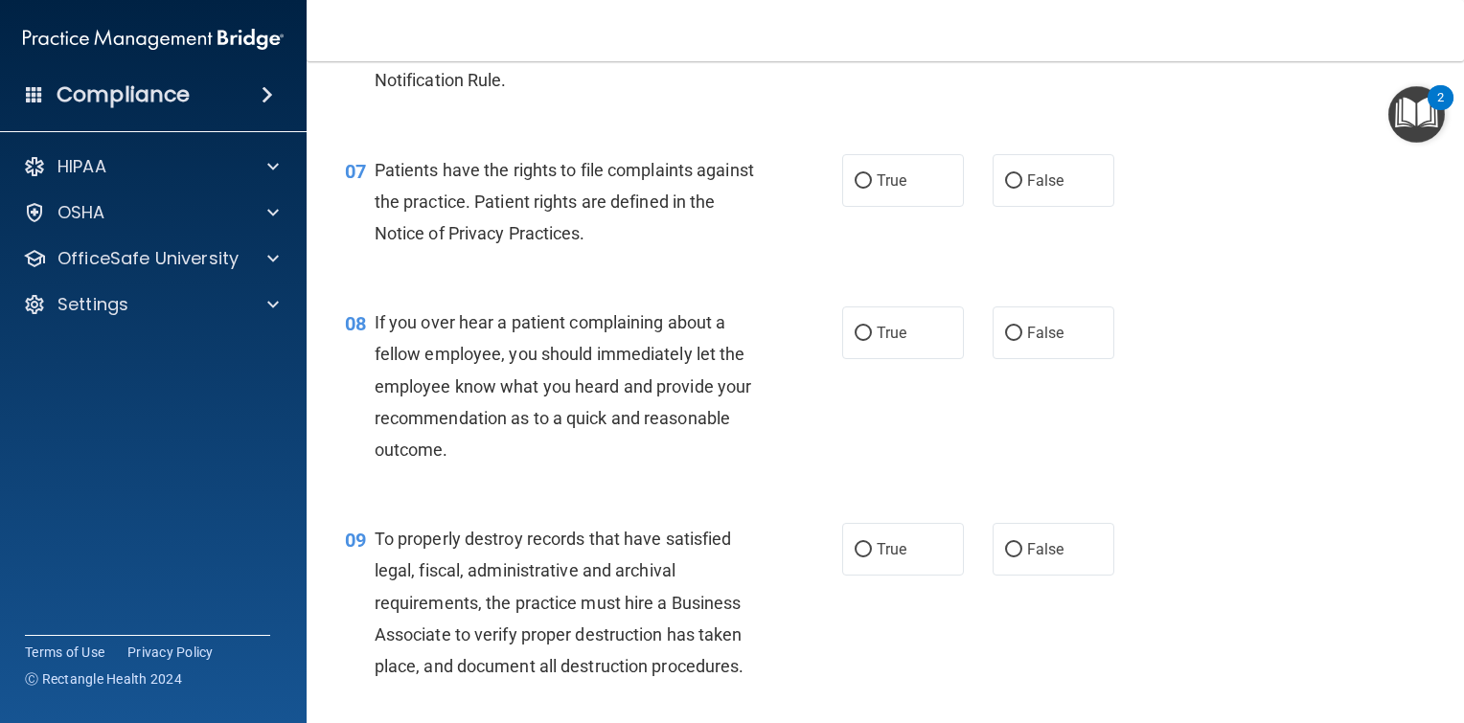
scroll to position [1341, 0]
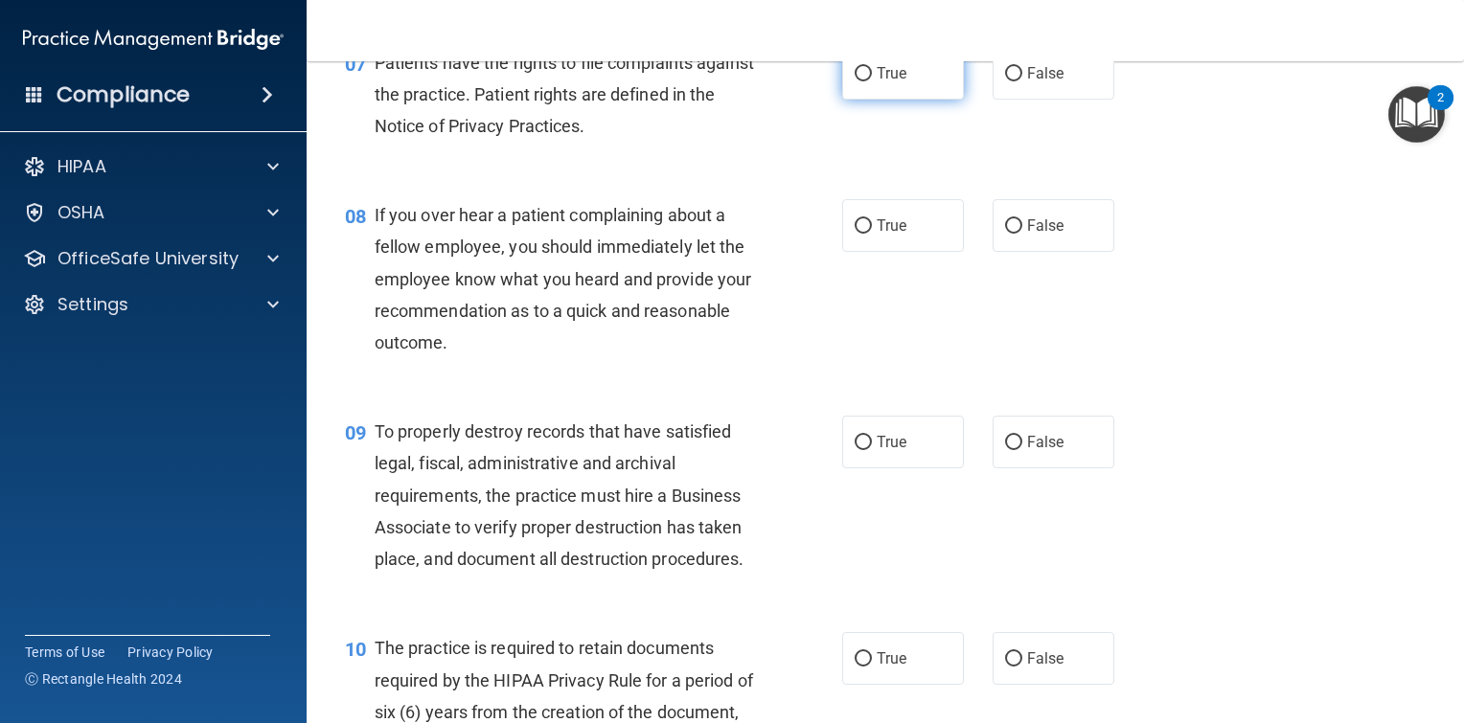
click at [858, 81] on input "True" at bounding box center [863, 74] width 17 height 14
radio input "true"
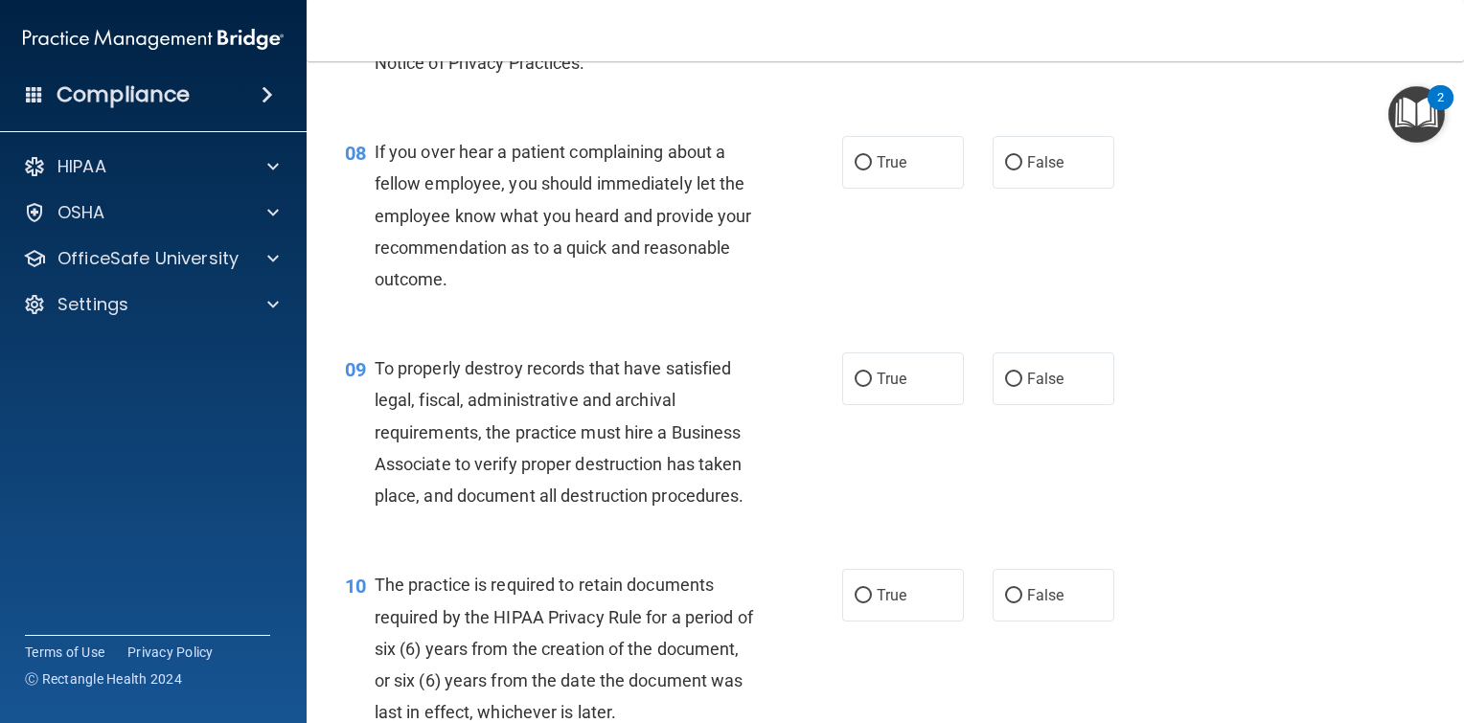
scroll to position [1437, 0]
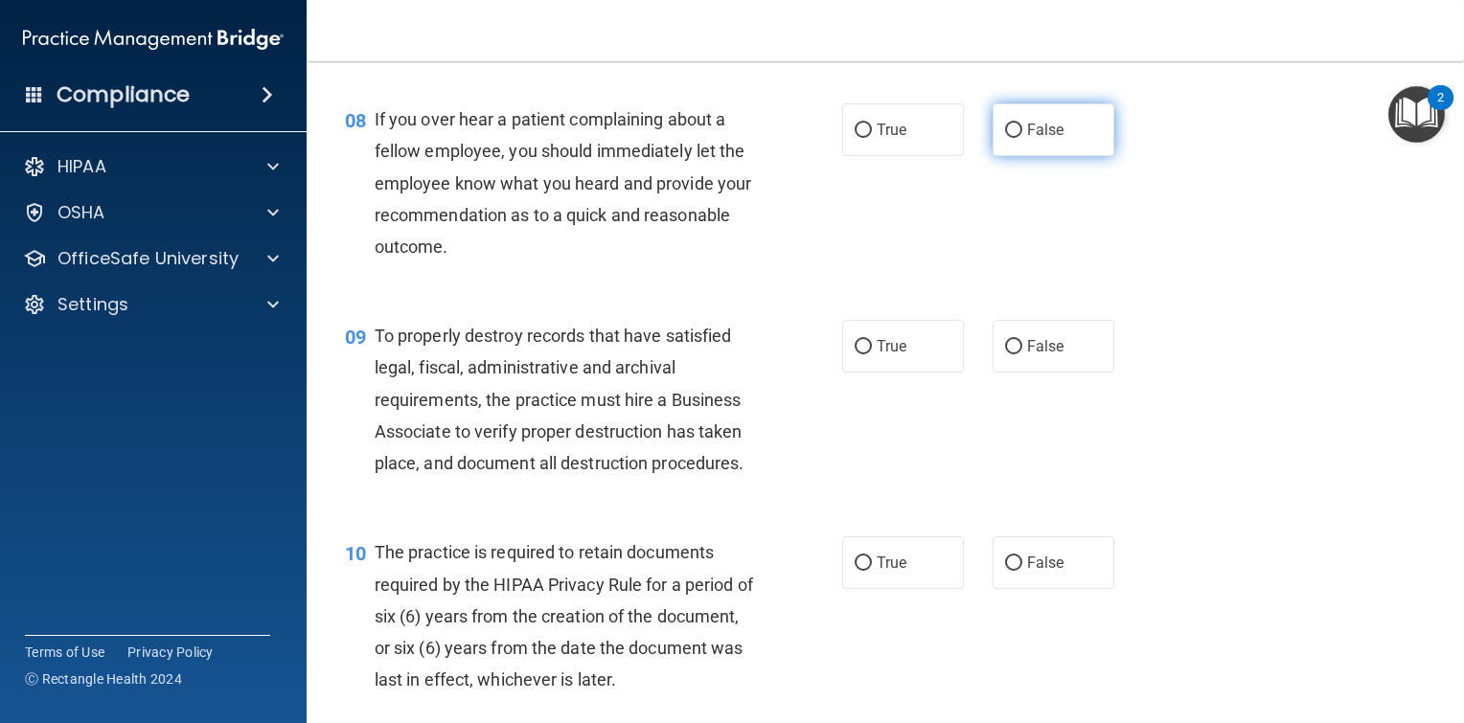
click at [1012, 138] on input "False" at bounding box center [1013, 131] width 17 height 14
radio input "true"
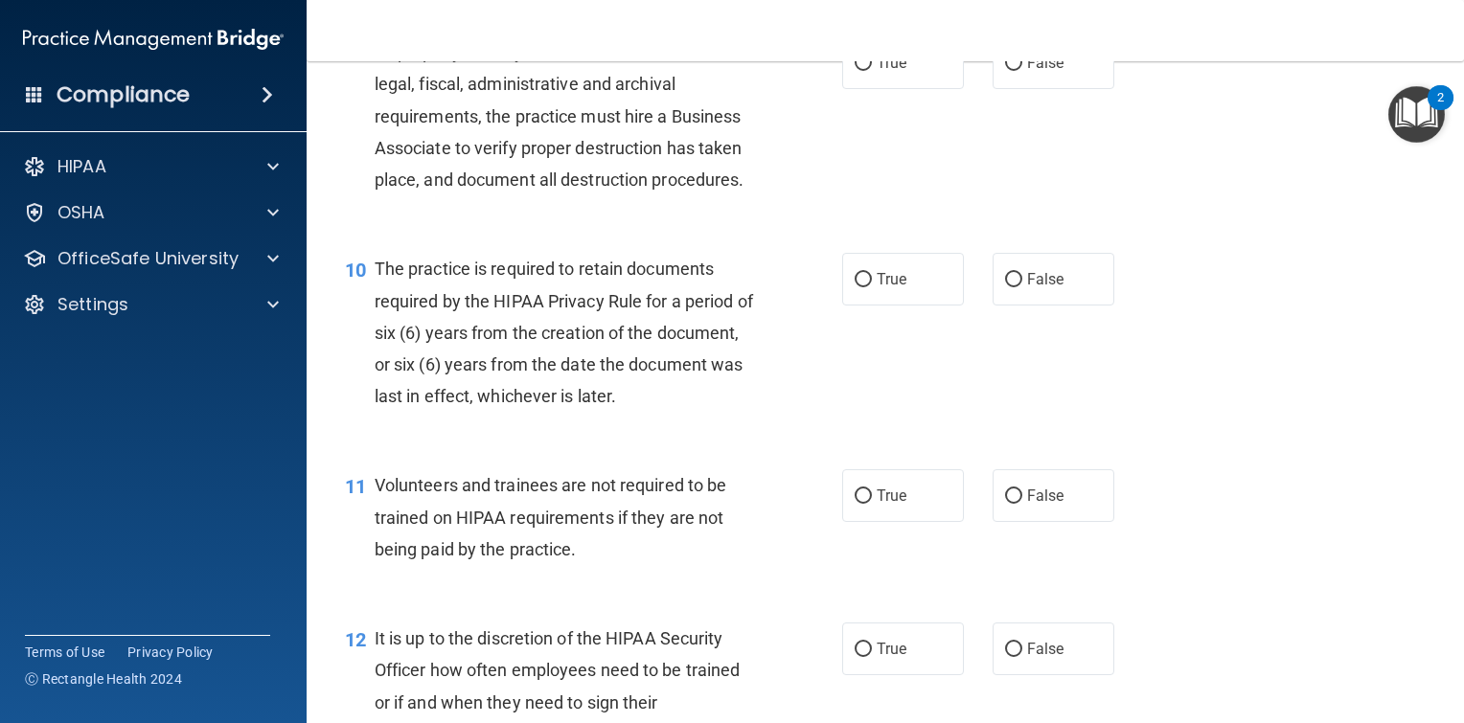
scroll to position [1724, 0]
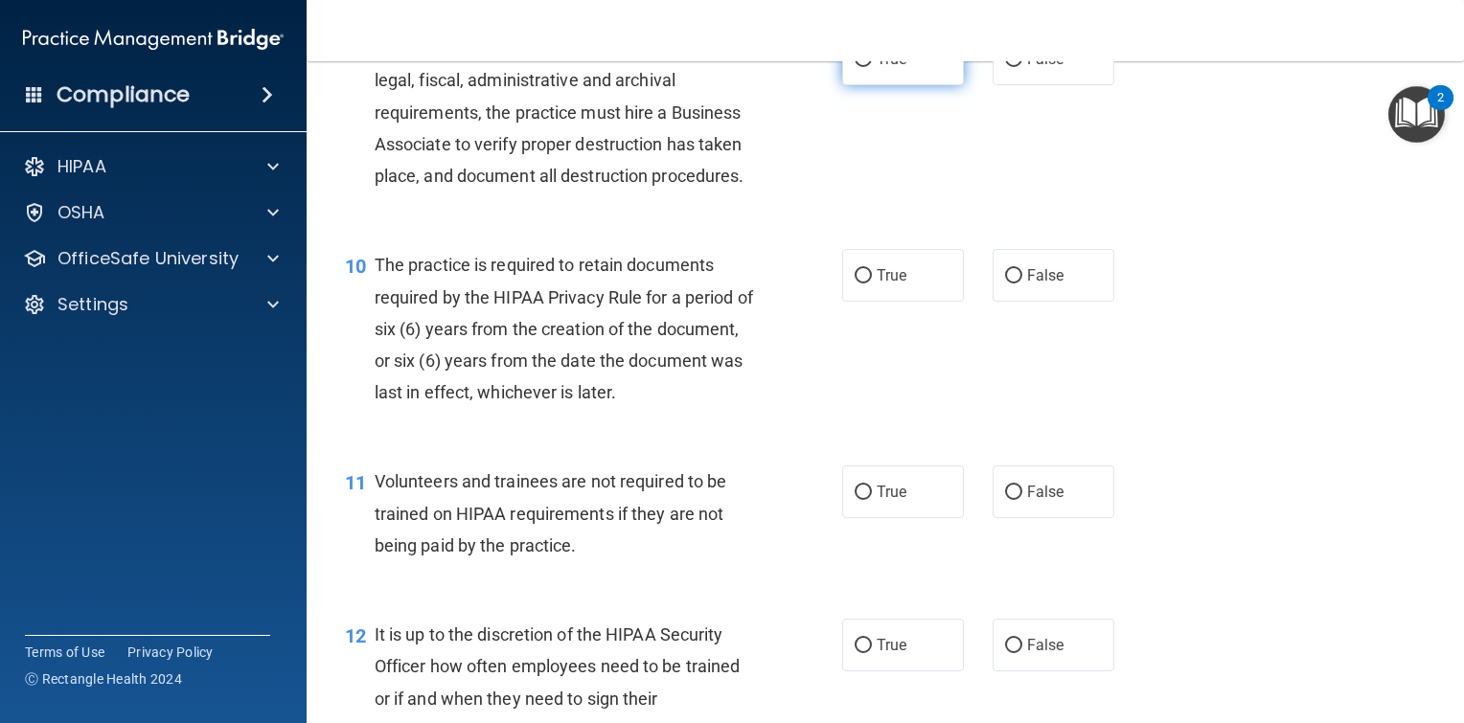
click at [855, 67] on input "True" at bounding box center [863, 60] width 17 height 14
radio input "true"
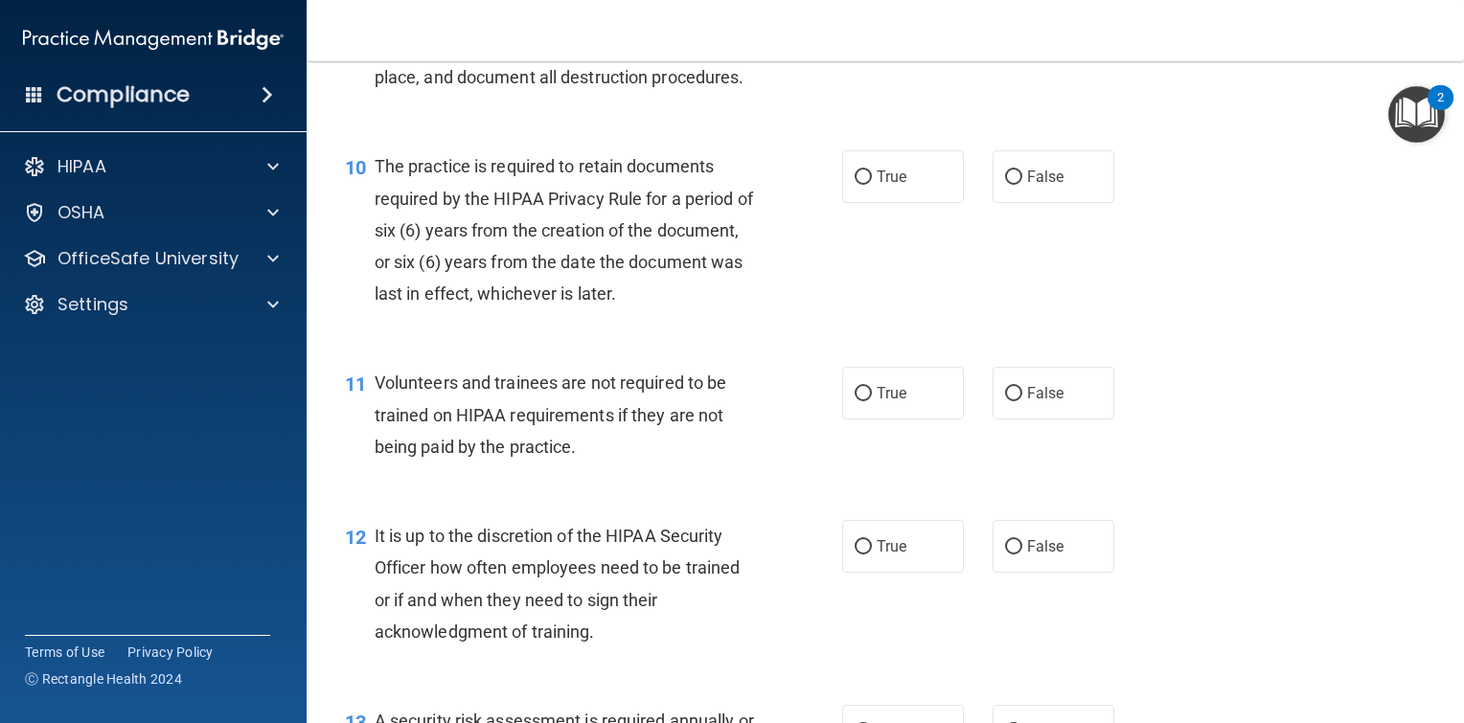
scroll to position [1916, 0]
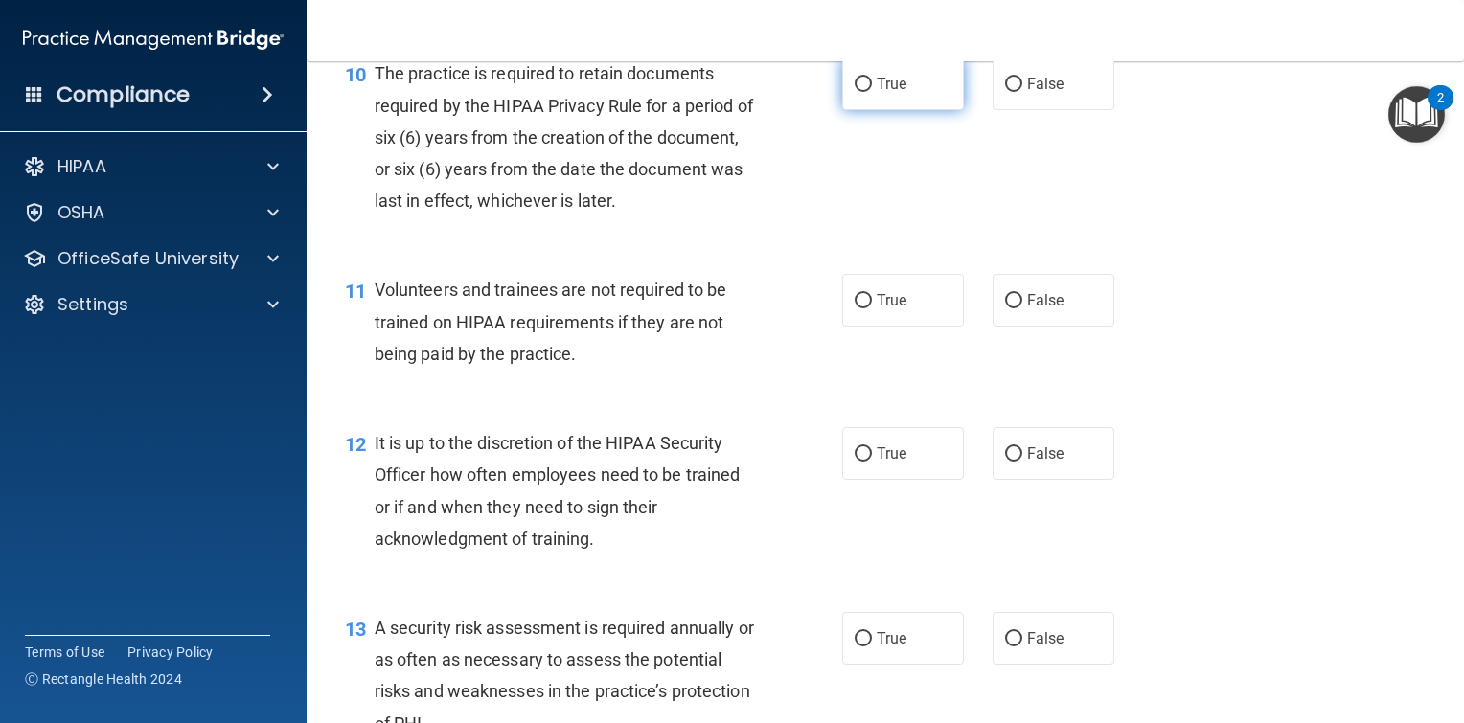
click at [855, 92] on input "True" at bounding box center [863, 85] width 17 height 14
radio input "true"
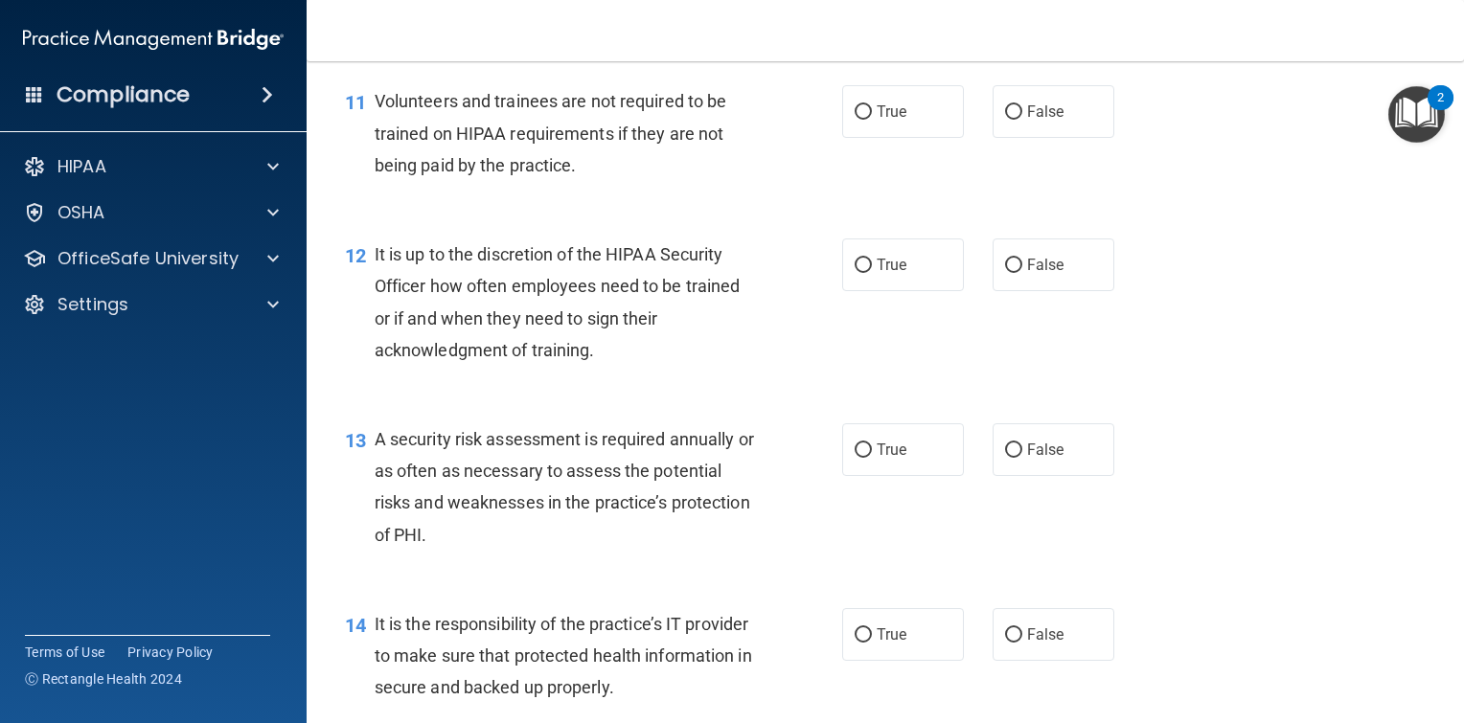
scroll to position [2012, 0]
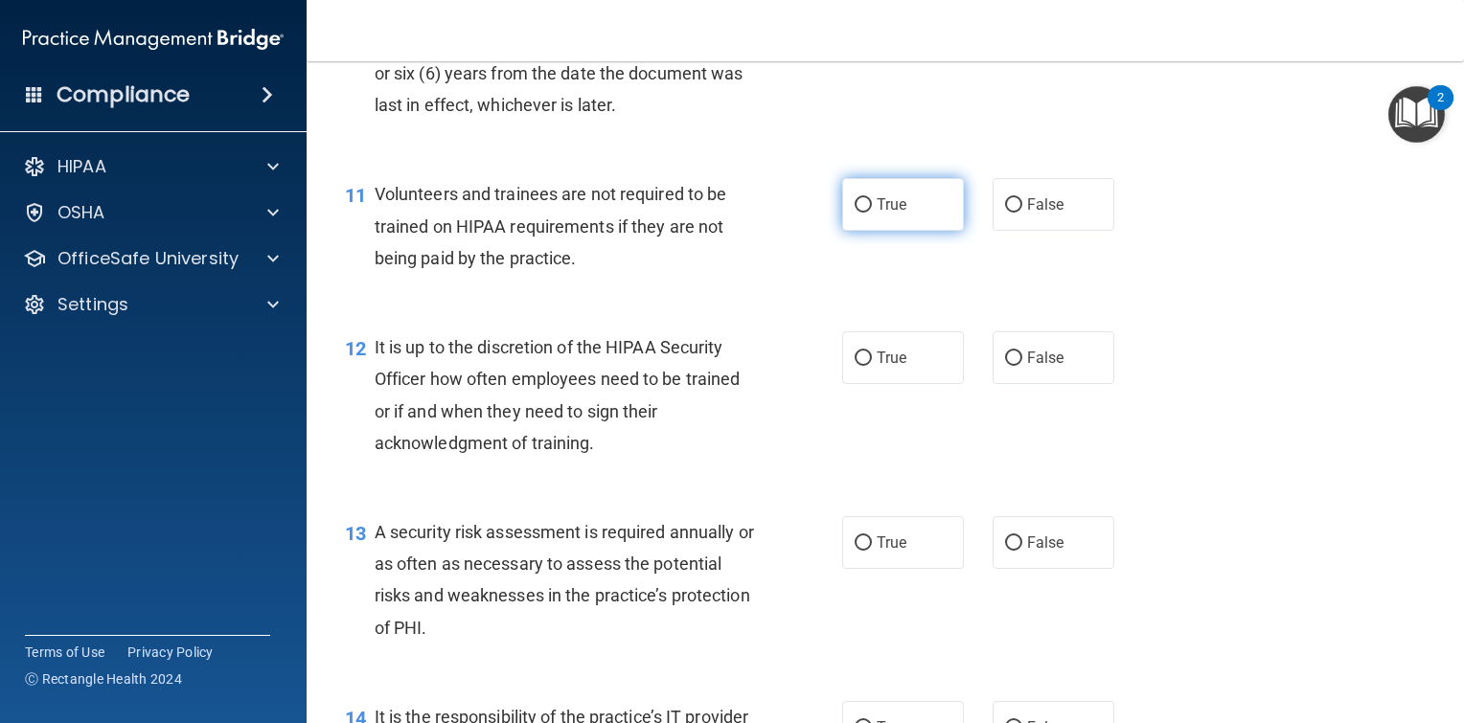
click at [855, 213] on input "True" at bounding box center [863, 205] width 17 height 14
radio input "true"
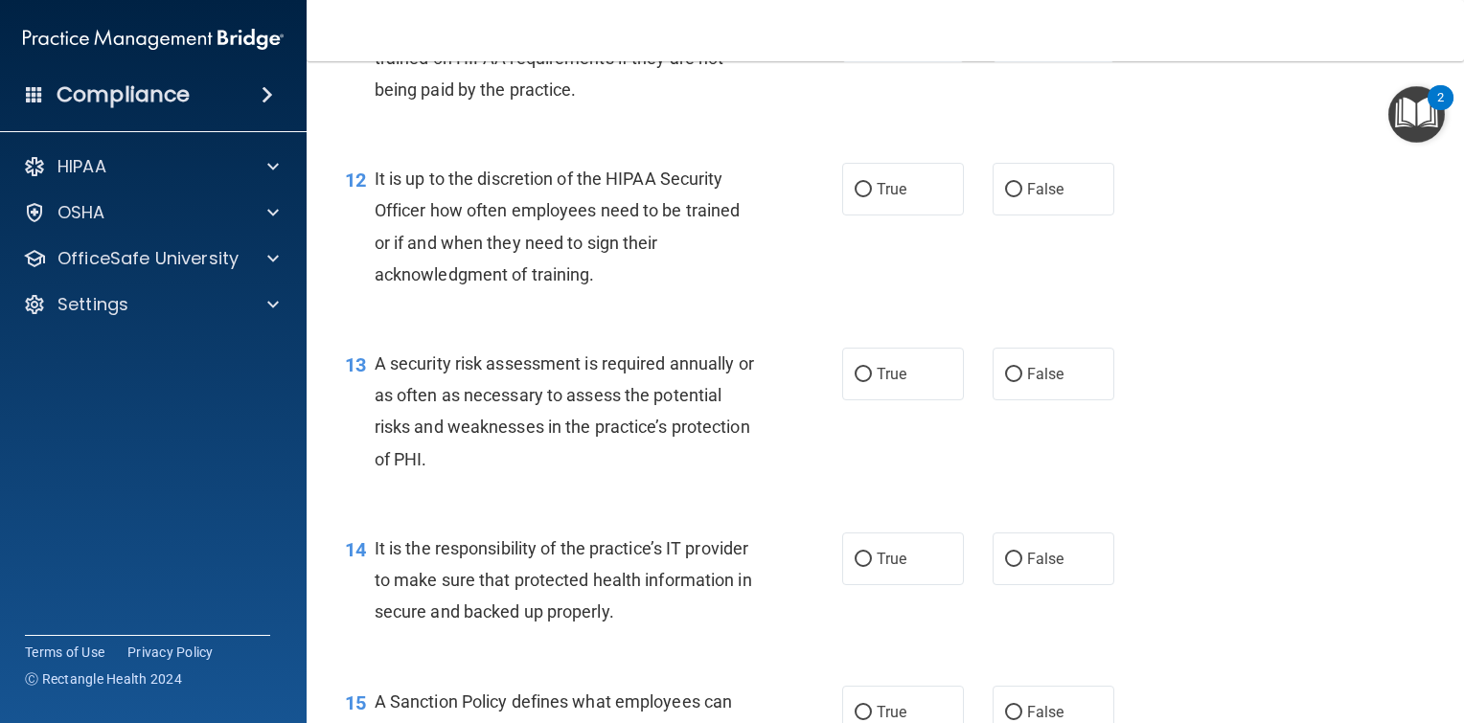
scroll to position [2203, 0]
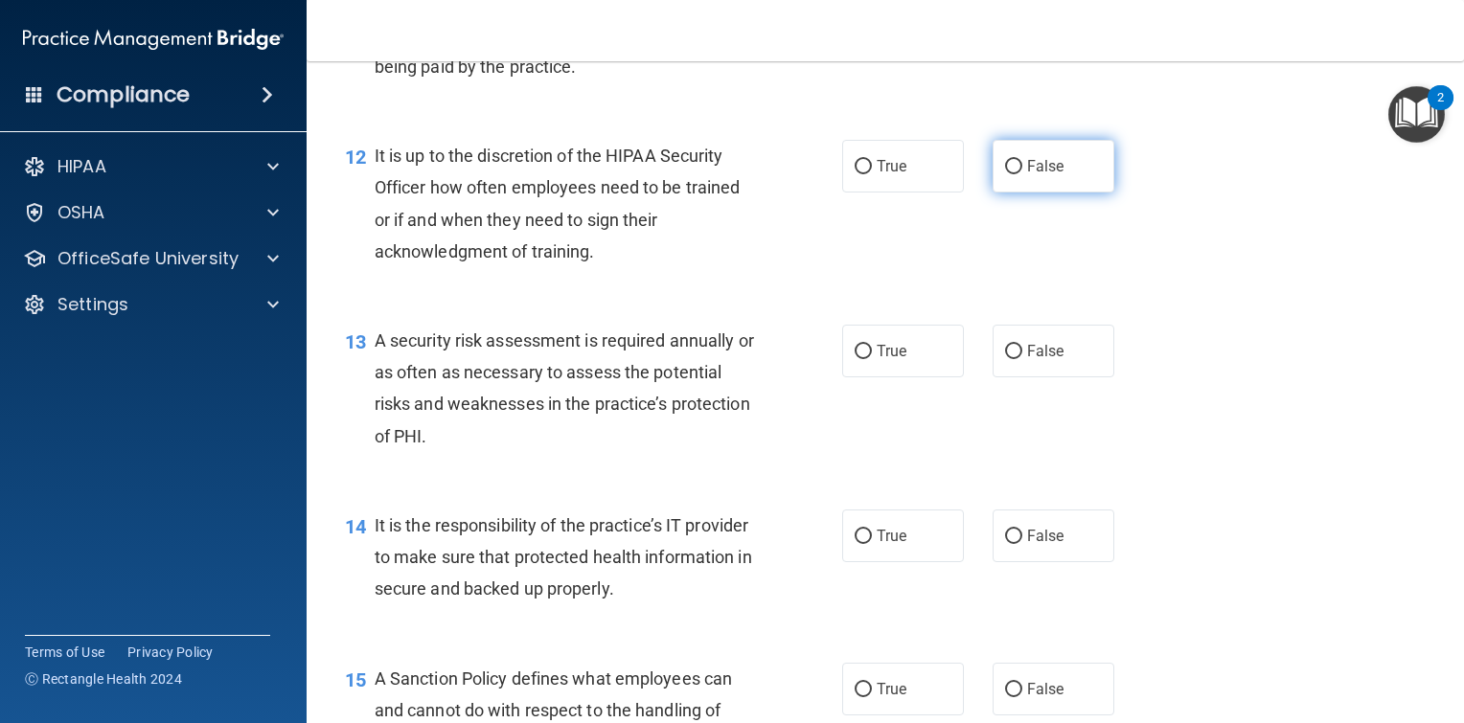
click at [1008, 174] on input "False" at bounding box center [1013, 167] width 17 height 14
radio input "true"
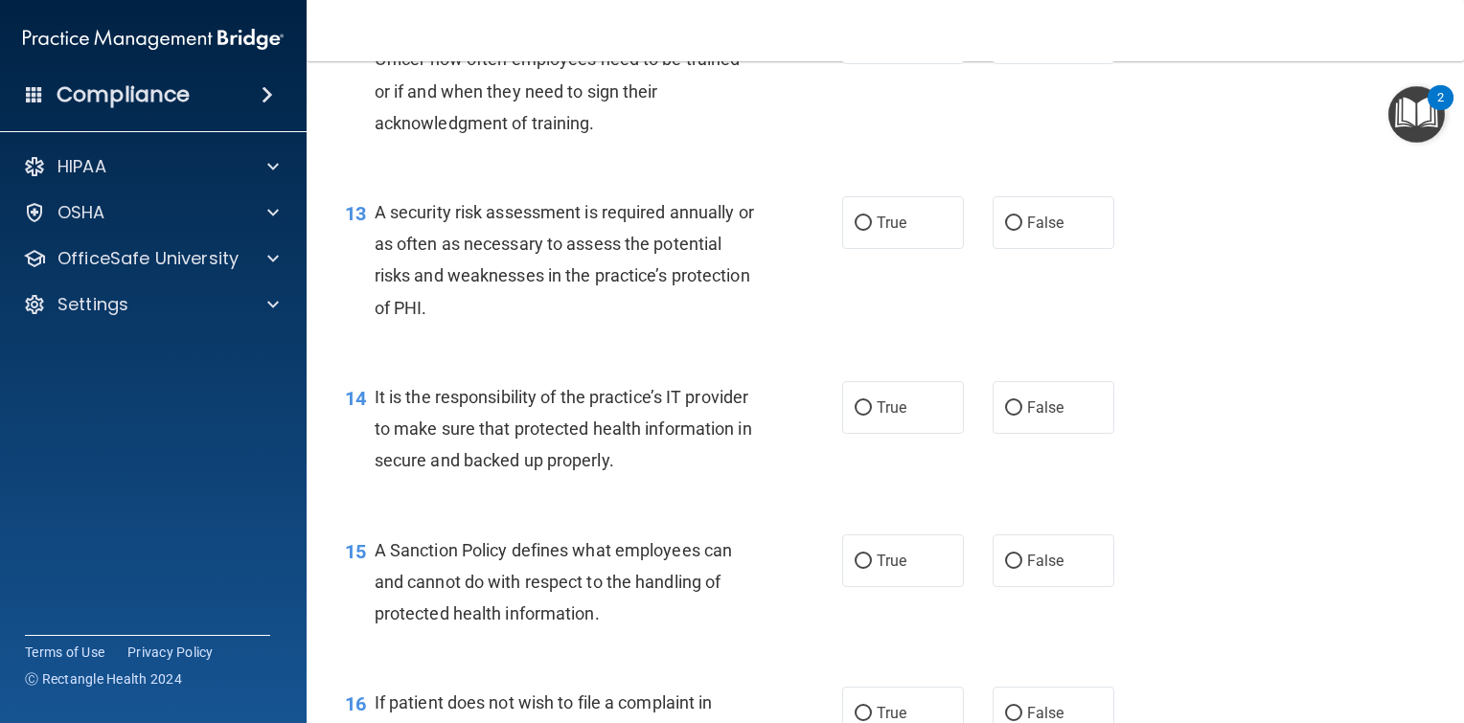
scroll to position [2395, 0]
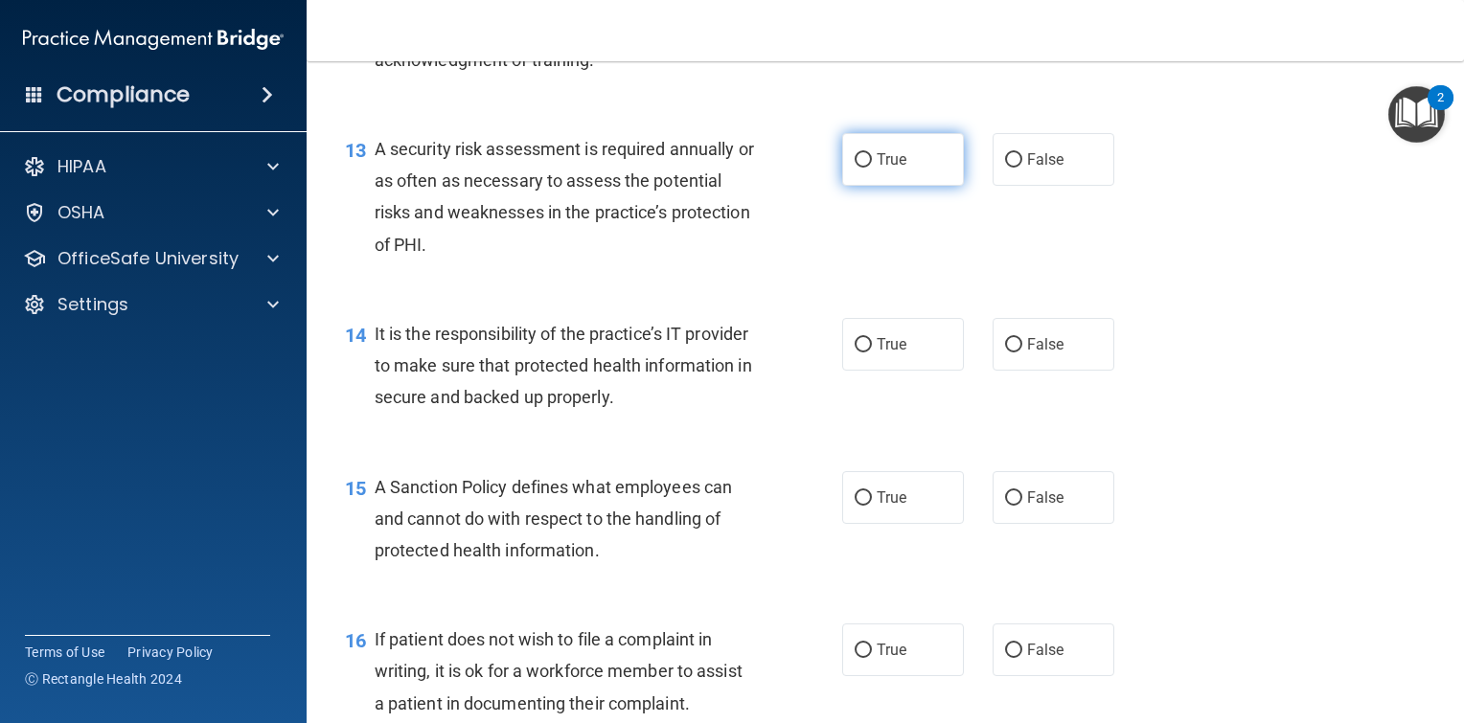
click at [857, 168] on input "True" at bounding box center [863, 160] width 17 height 14
radio input "true"
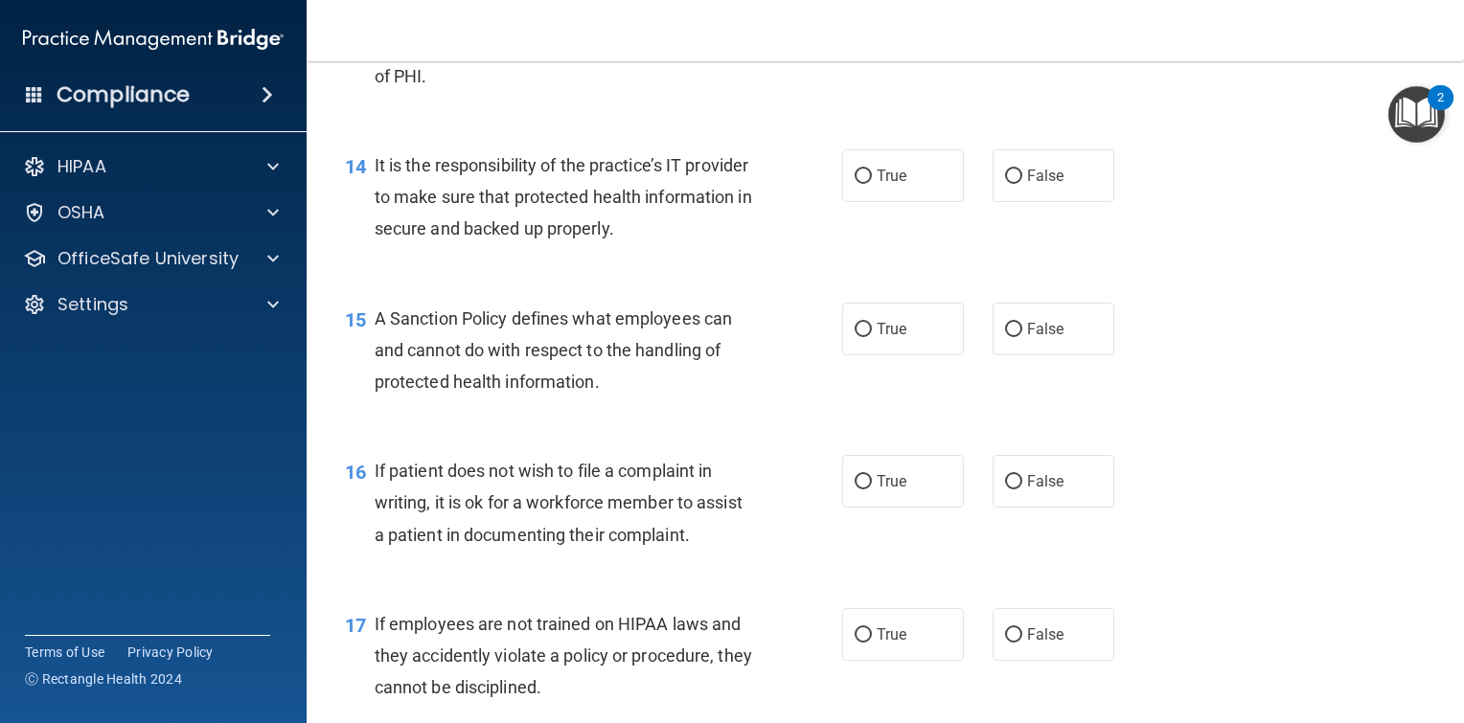
scroll to position [2682, 0]
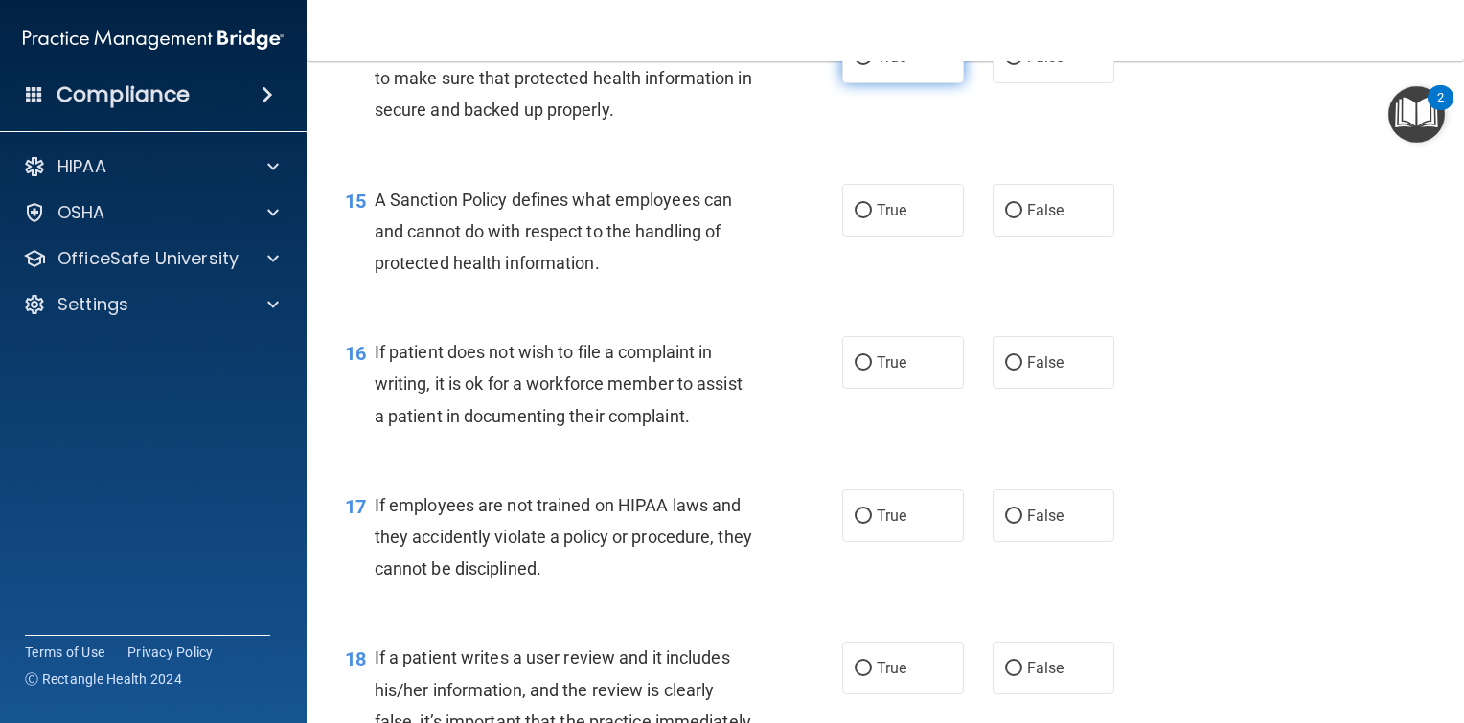
click at [855, 65] on input "True" at bounding box center [863, 58] width 17 height 14
radio input "true"
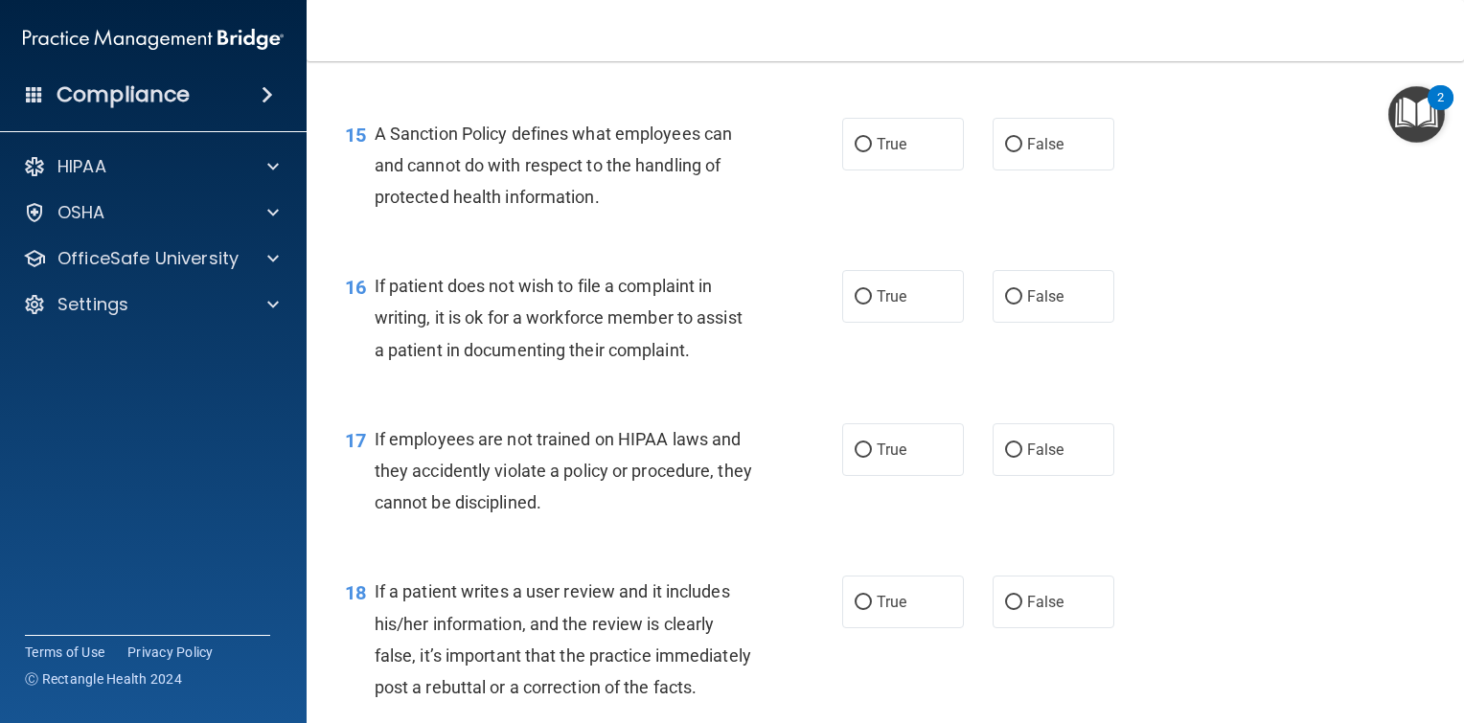
scroll to position [2778, 0]
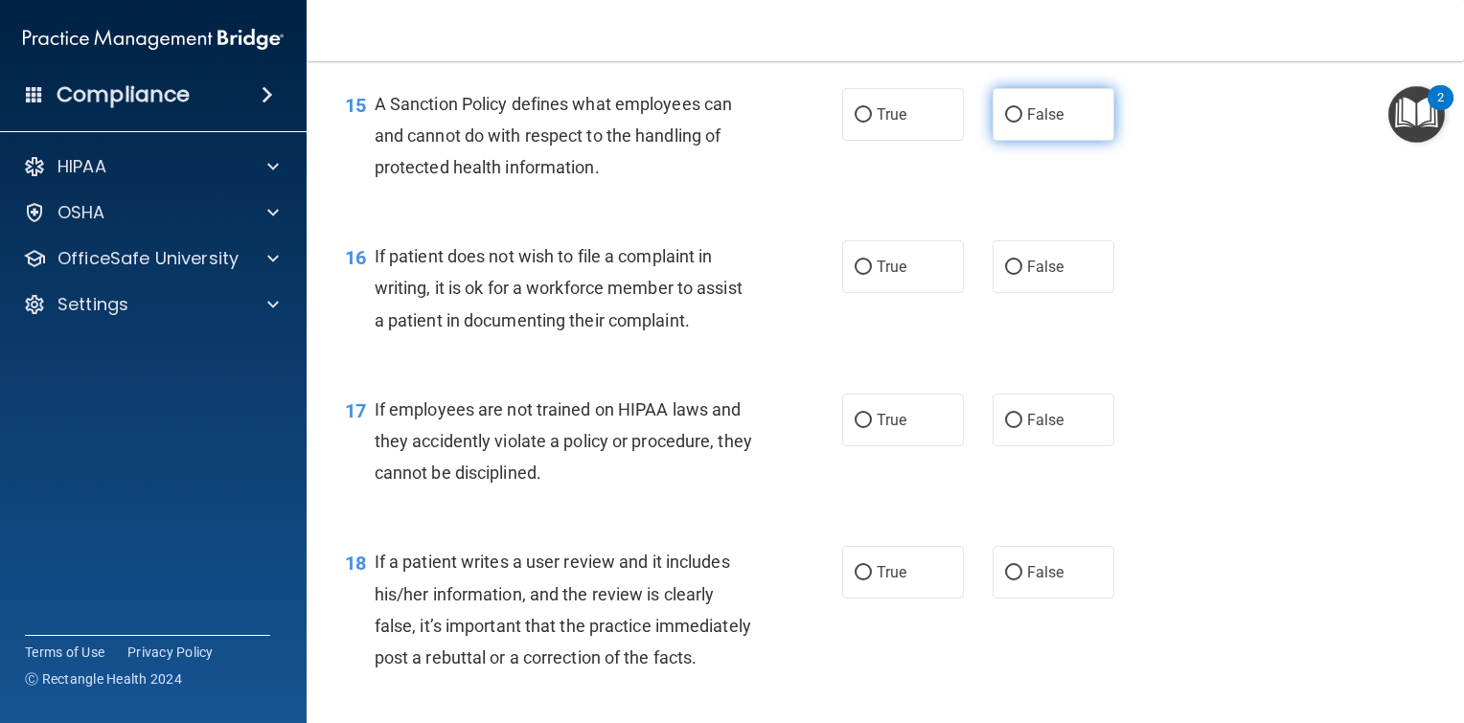
click at [1015, 141] on label "False" at bounding box center [1054, 114] width 122 height 53
click at [1015, 123] on input "False" at bounding box center [1013, 115] width 17 height 14
radio input "true"
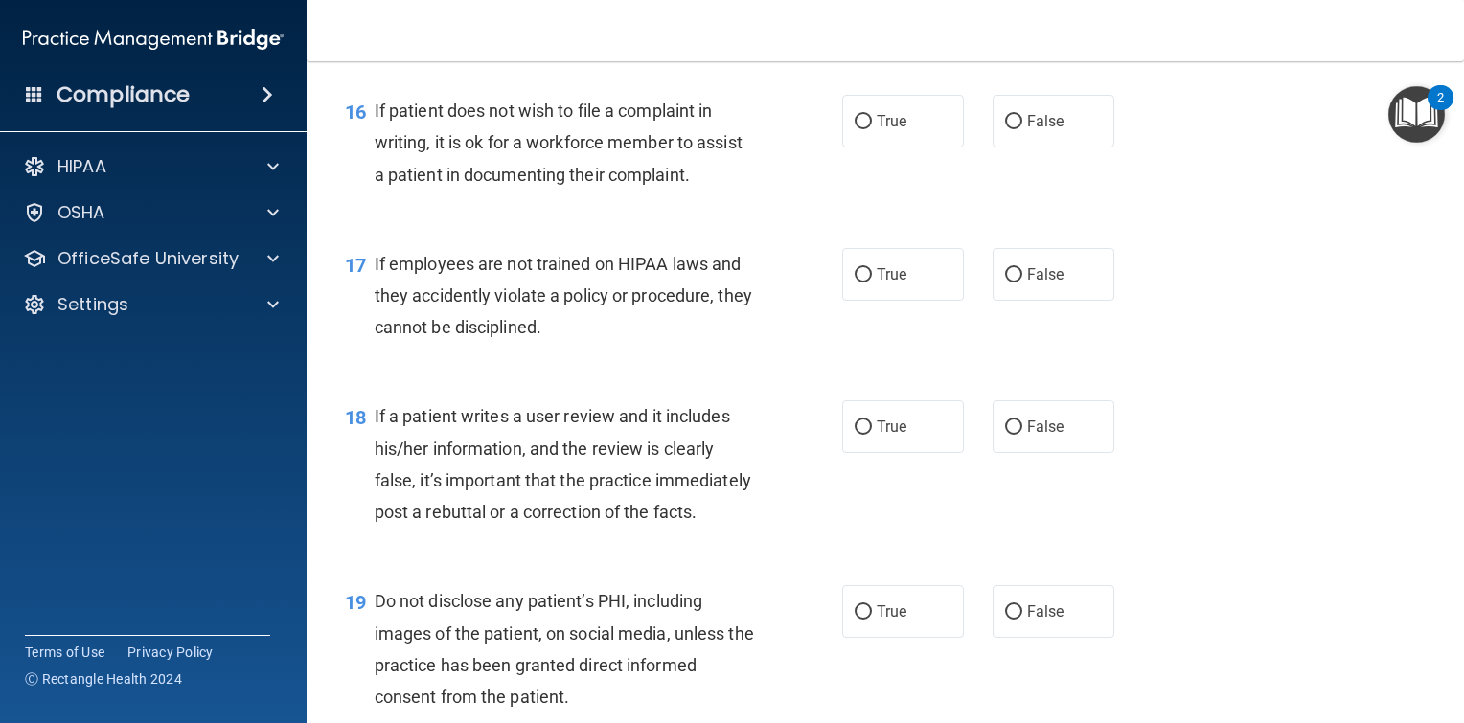
scroll to position [2970, 0]
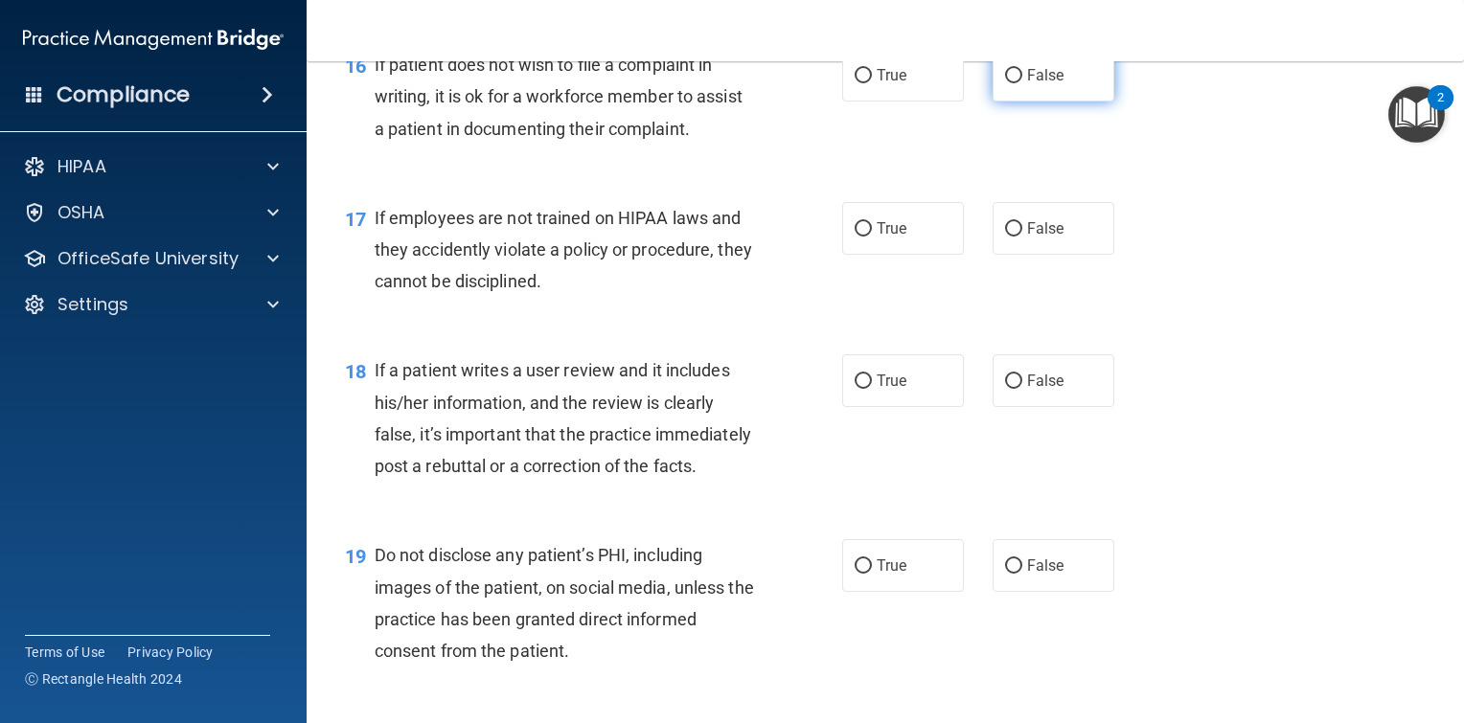
click at [1005, 83] on input "False" at bounding box center [1013, 76] width 17 height 14
radio input "true"
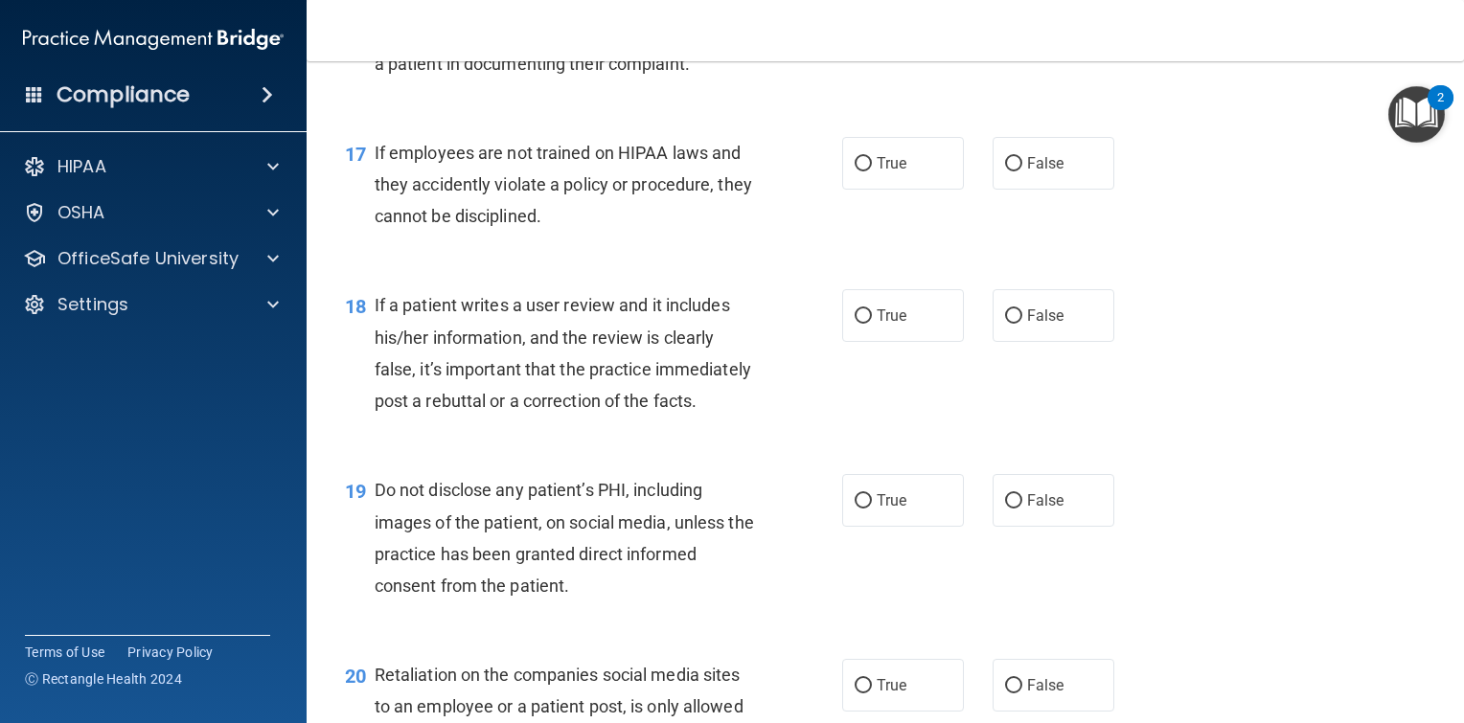
scroll to position [3066, 0]
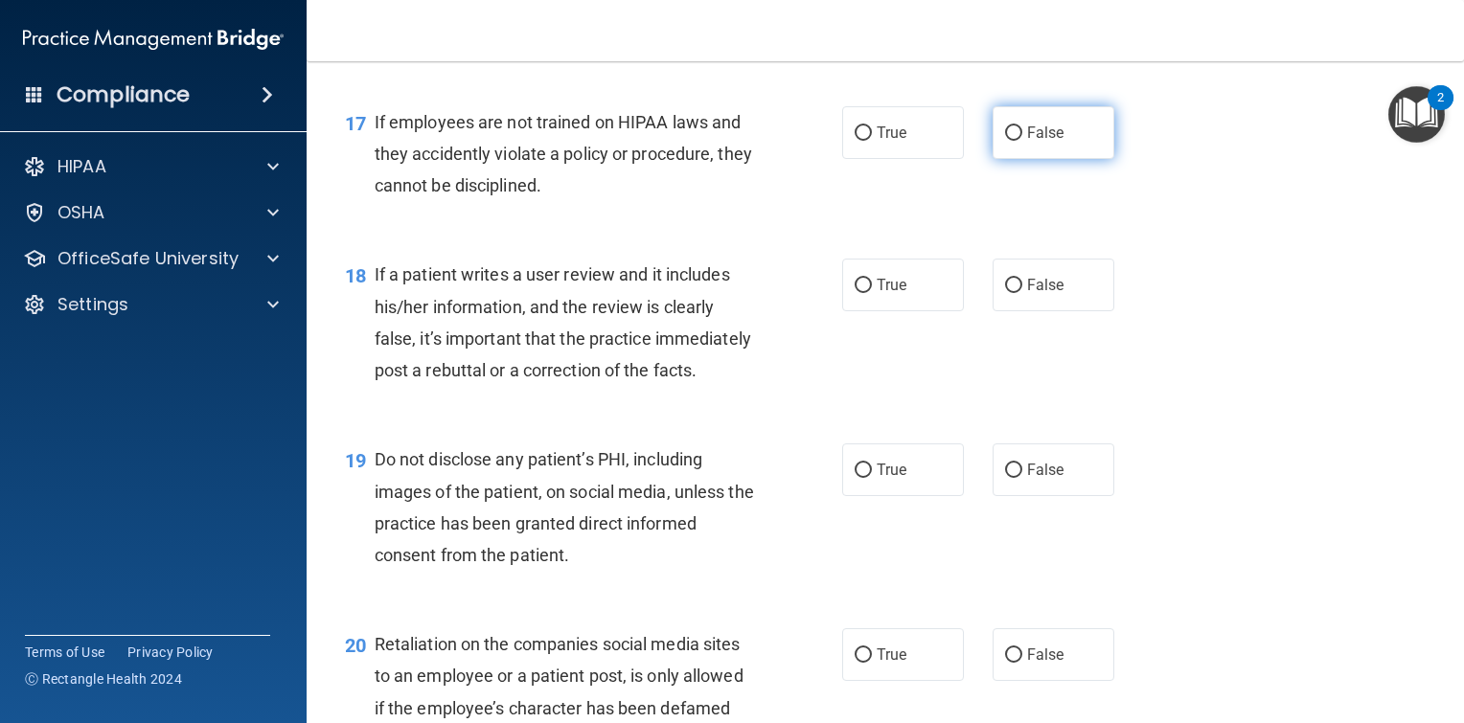
click at [1005, 141] on input "False" at bounding box center [1013, 133] width 17 height 14
radio input "true"
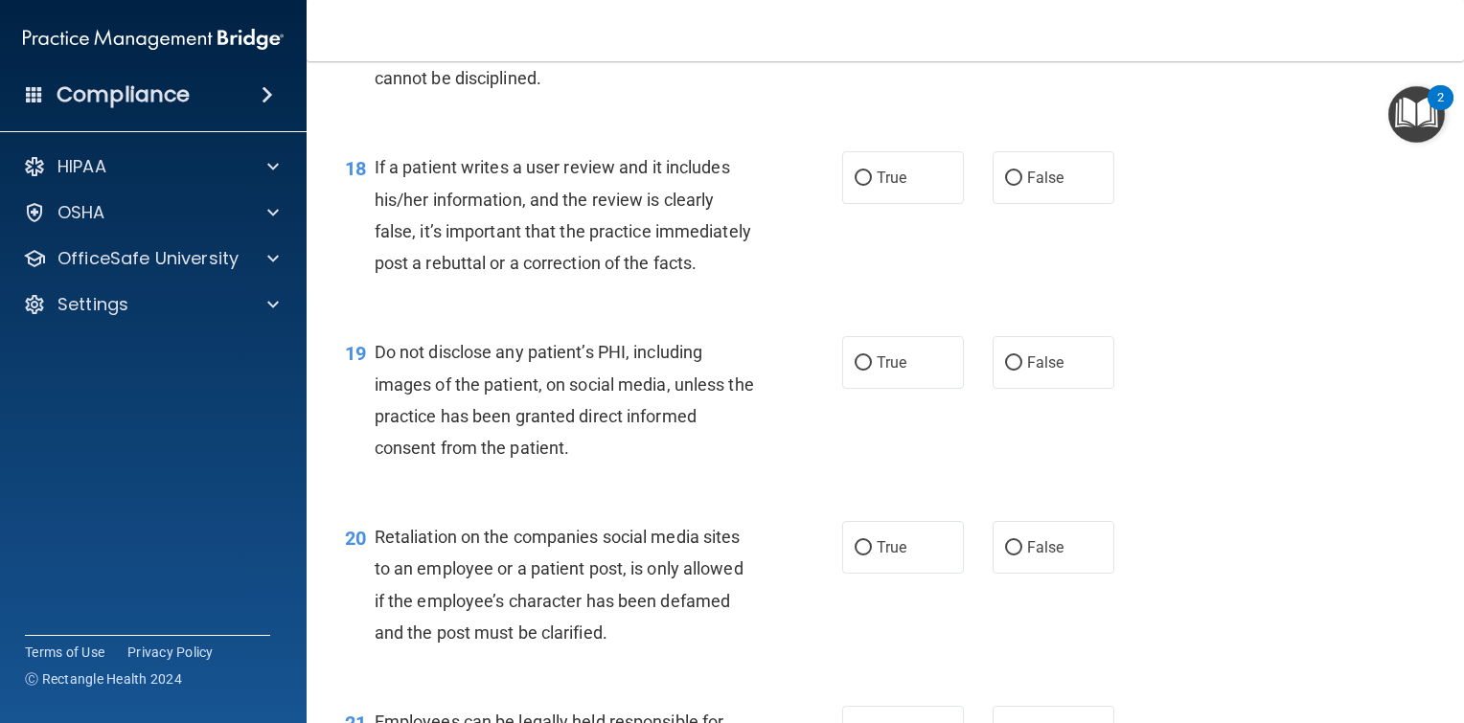
scroll to position [3257, 0]
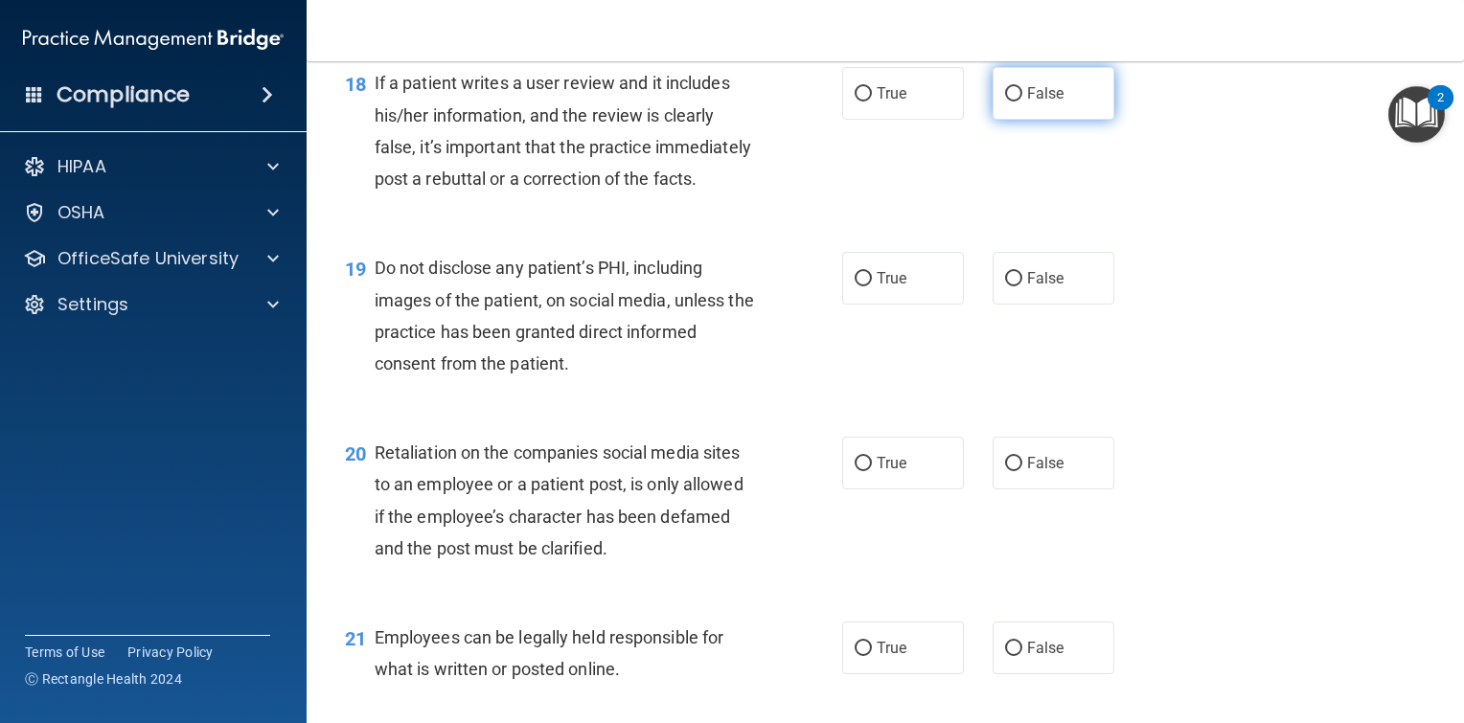
click at [1009, 102] on input "False" at bounding box center [1013, 94] width 17 height 14
radio input "true"
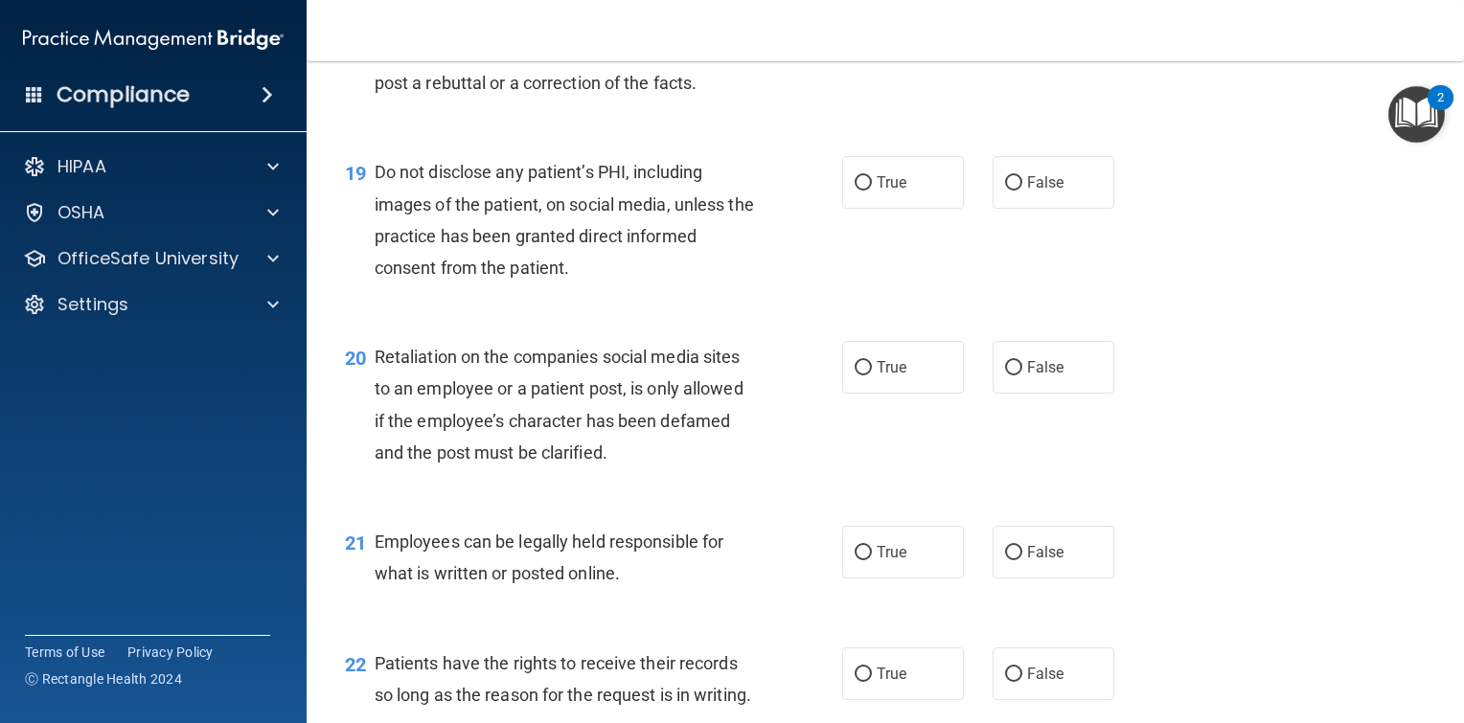
scroll to position [3449, 0]
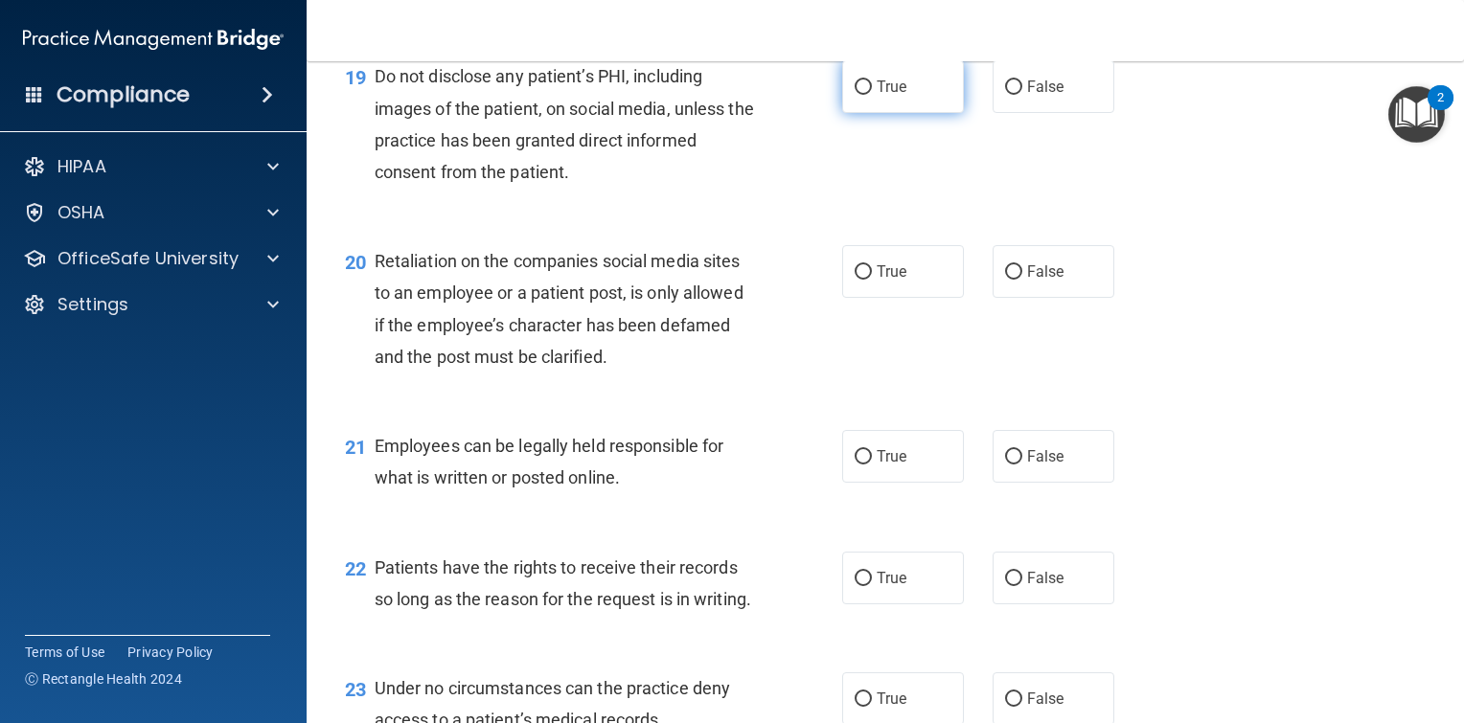
click at [856, 95] on input "True" at bounding box center [863, 87] width 17 height 14
radio input "true"
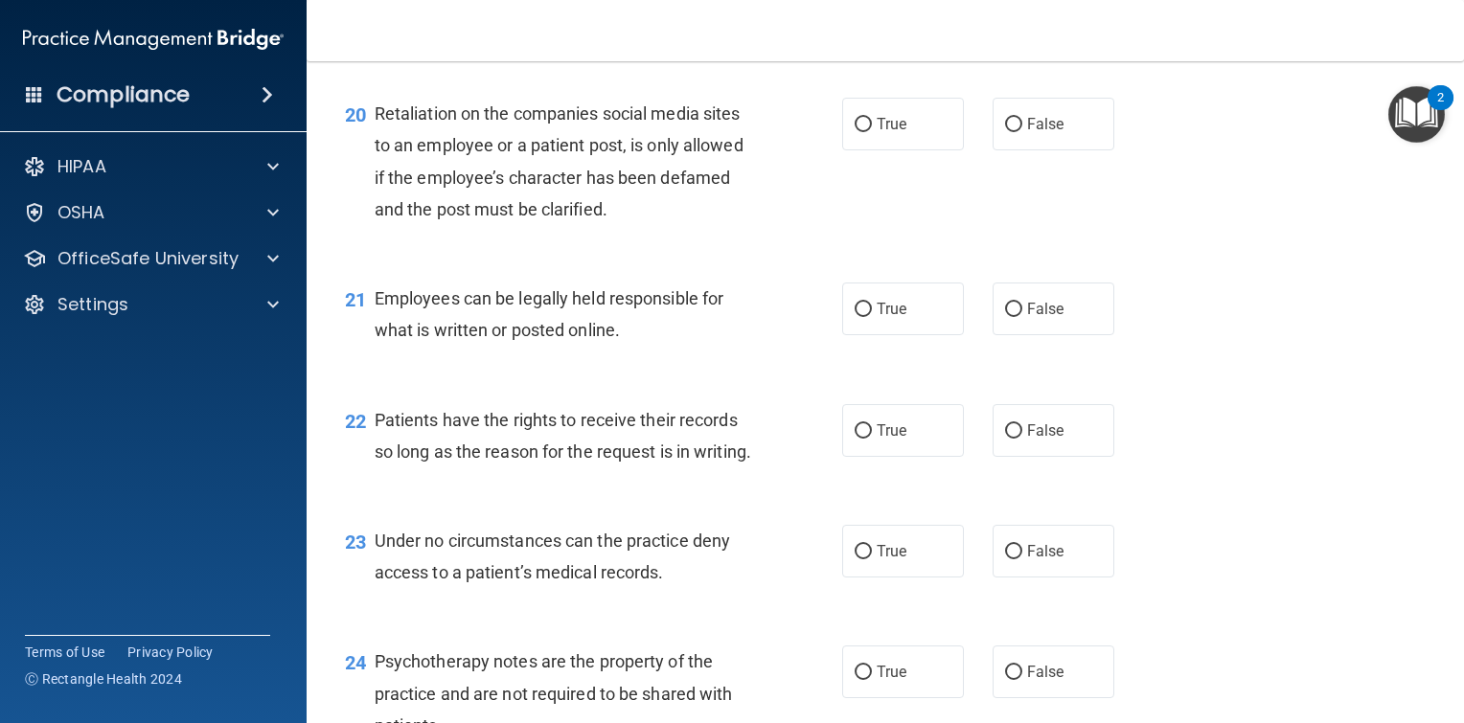
scroll to position [3640, 0]
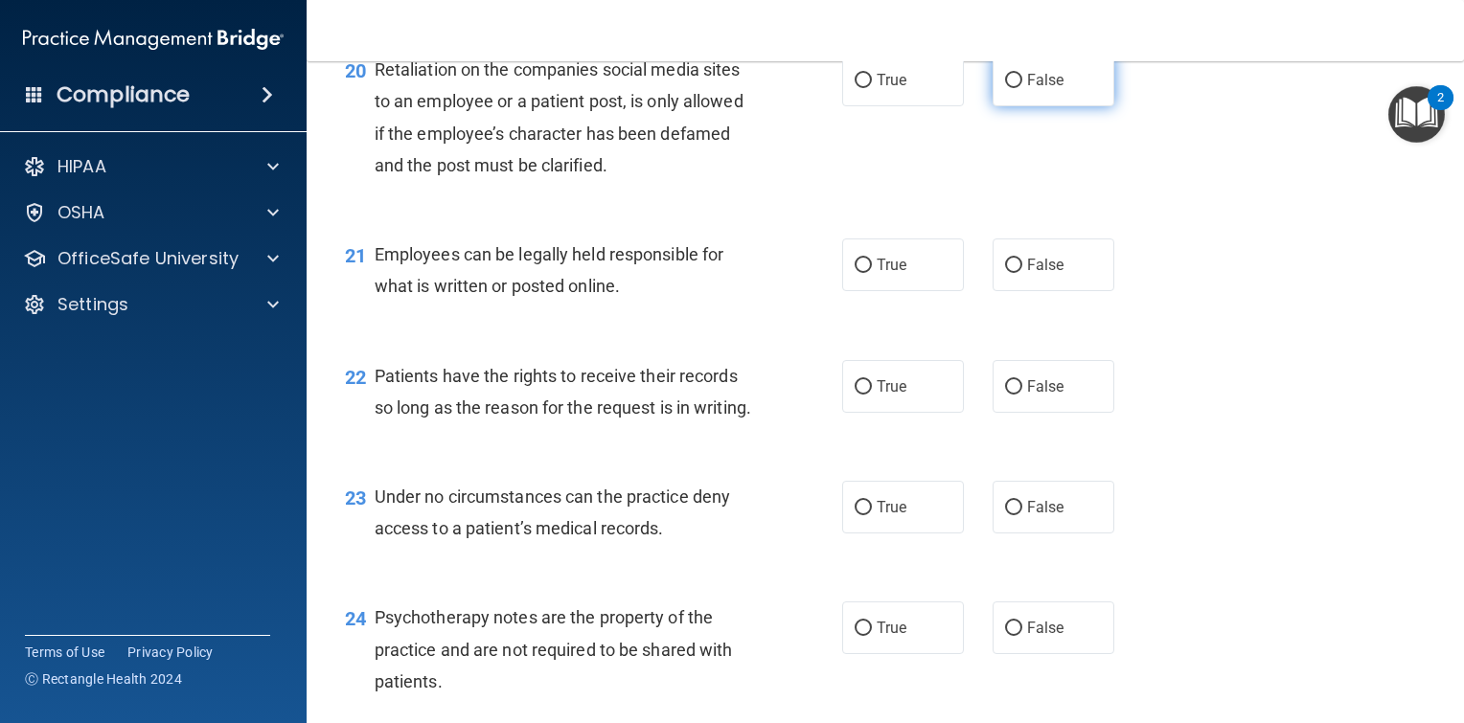
click at [1006, 88] on input "False" at bounding box center [1013, 81] width 17 height 14
radio input "true"
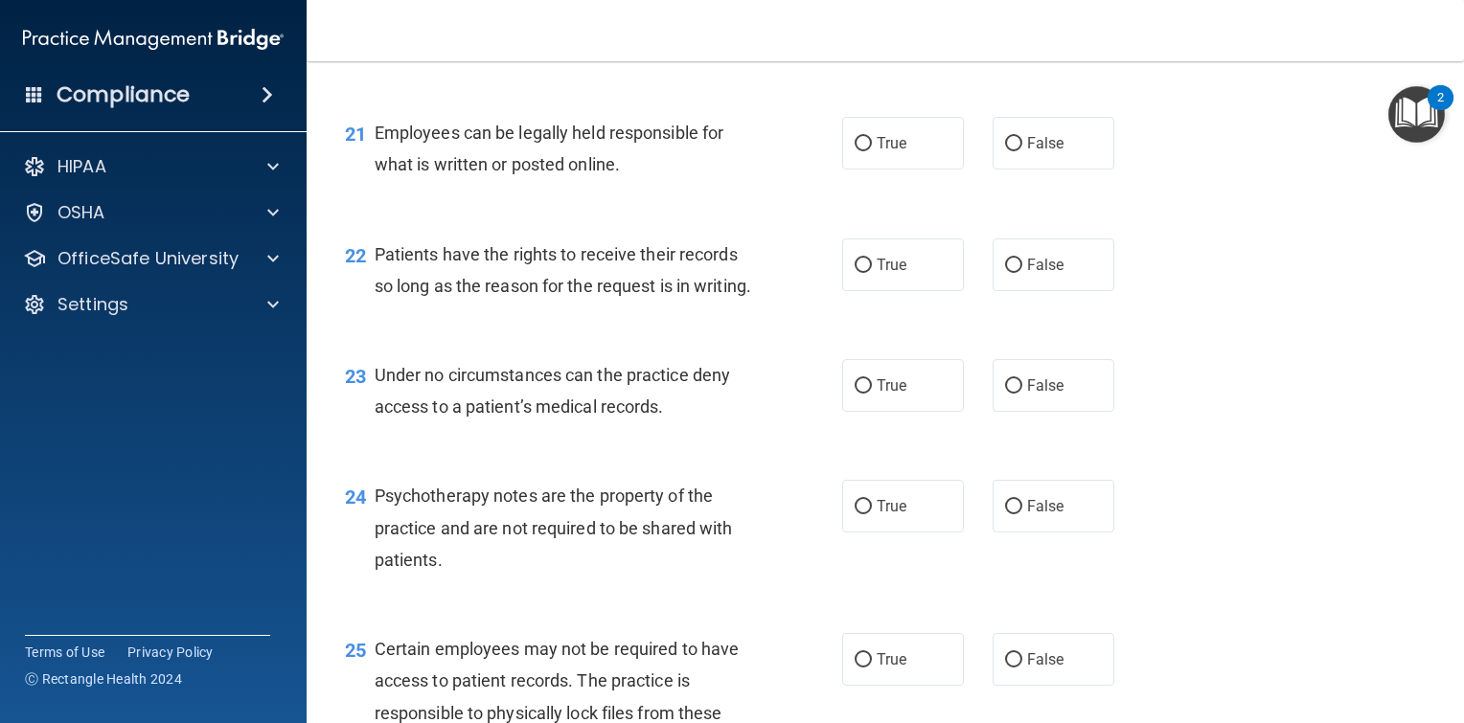
scroll to position [3832, 0]
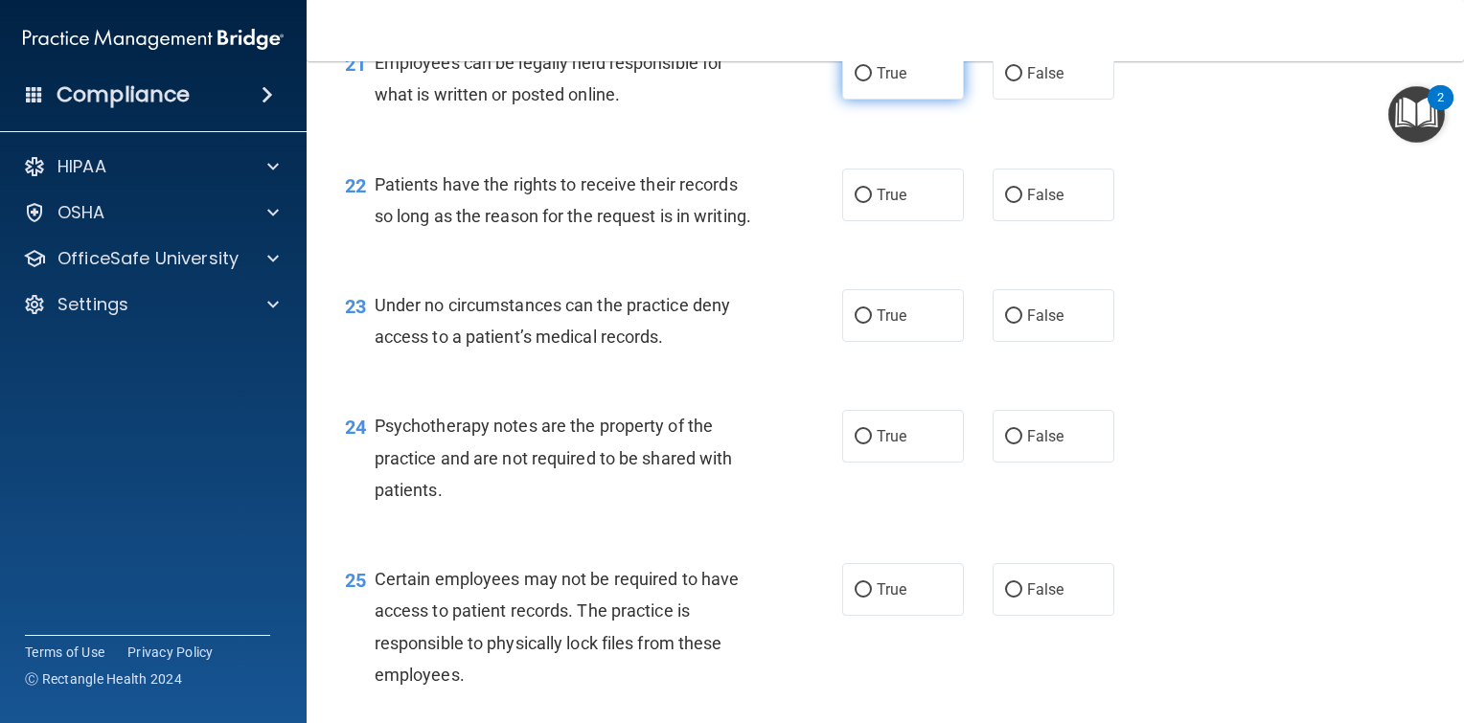
click at [855, 81] on input "True" at bounding box center [863, 74] width 17 height 14
radio input "true"
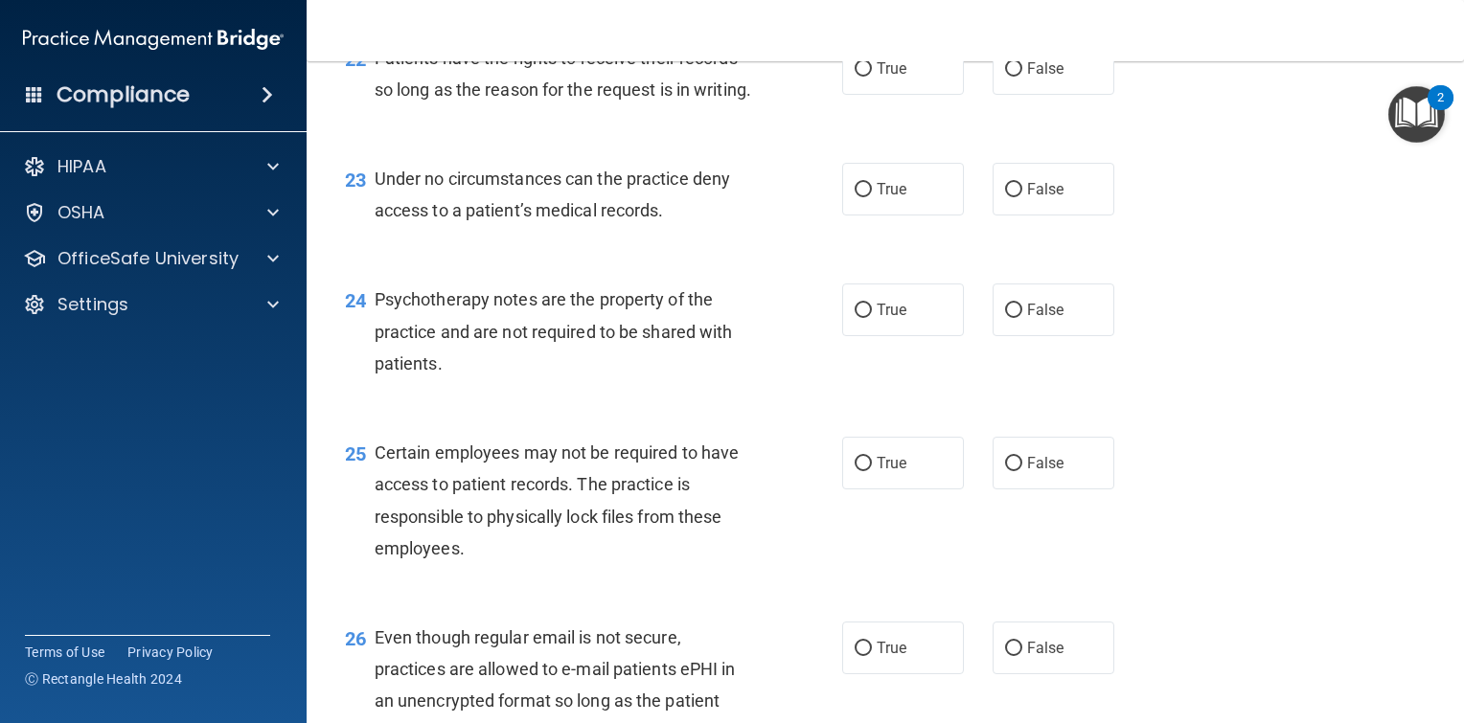
scroll to position [3928, 0]
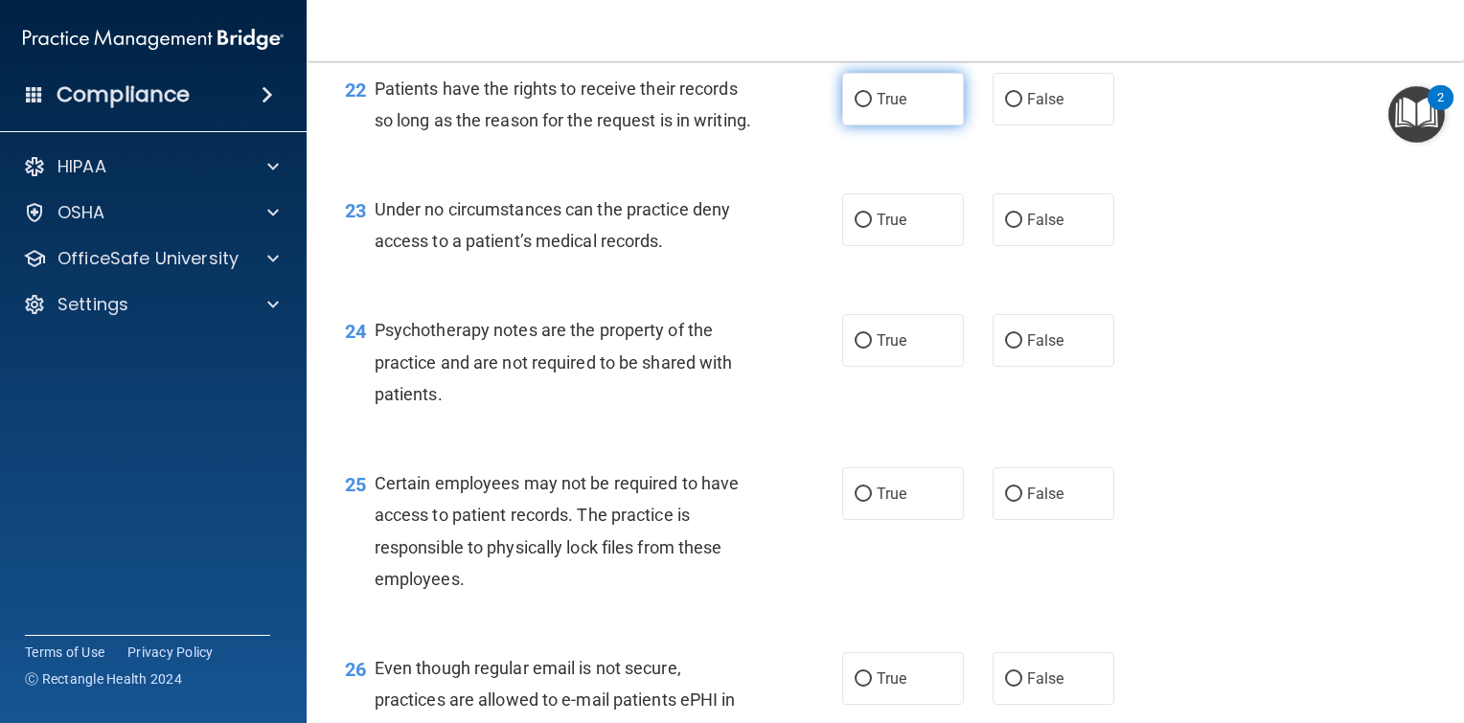
click at [860, 107] on input "True" at bounding box center [863, 100] width 17 height 14
radio input "true"
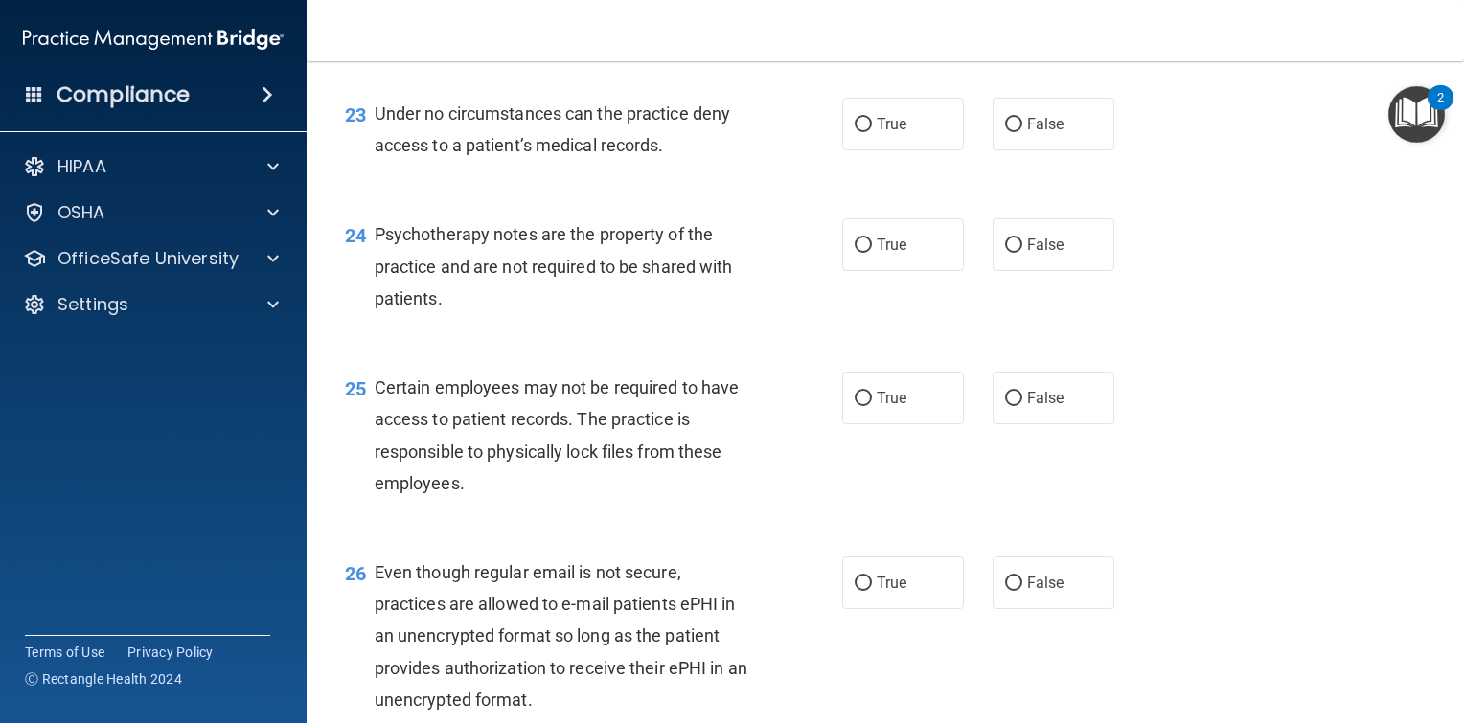
scroll to position [4119, 0]
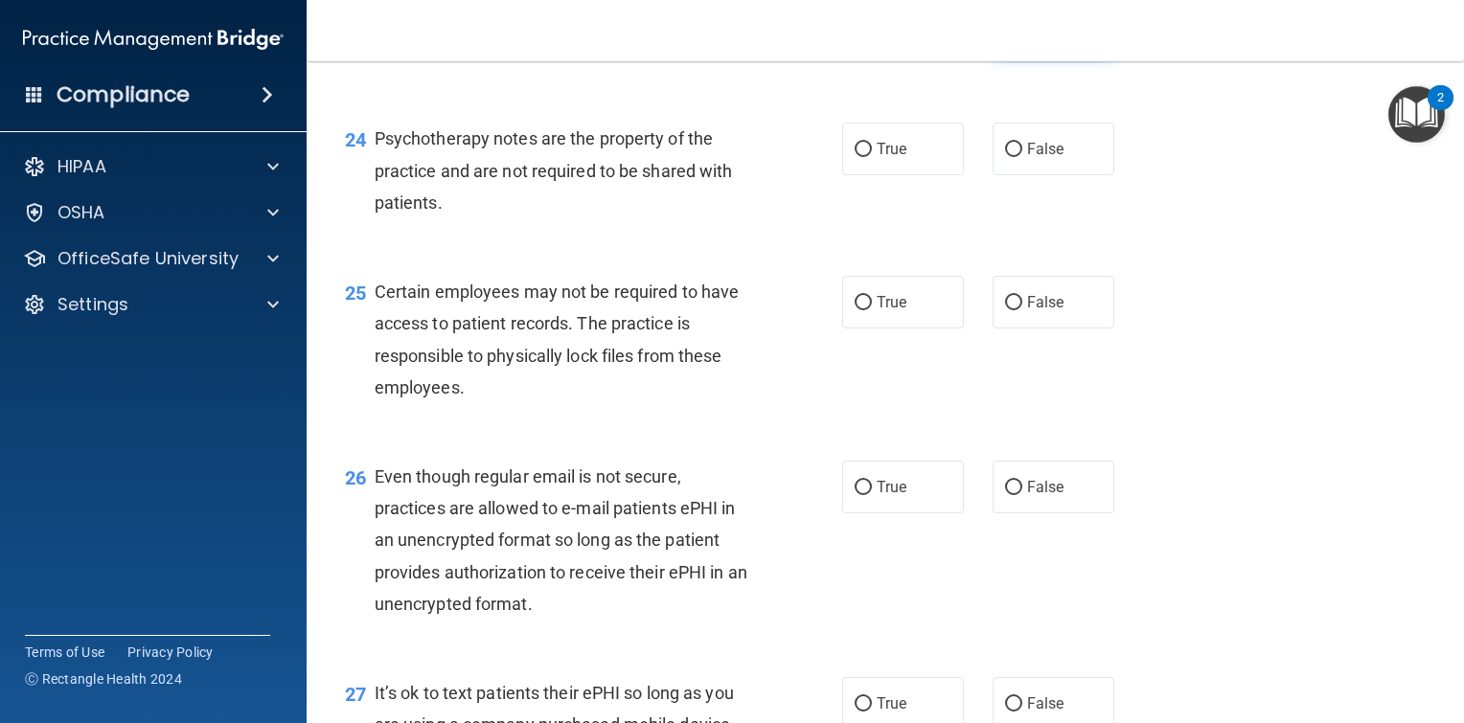
click at [1007, 36] on input "False" at bounding box center [1013, 29] width 17 height 14
radio input "true"
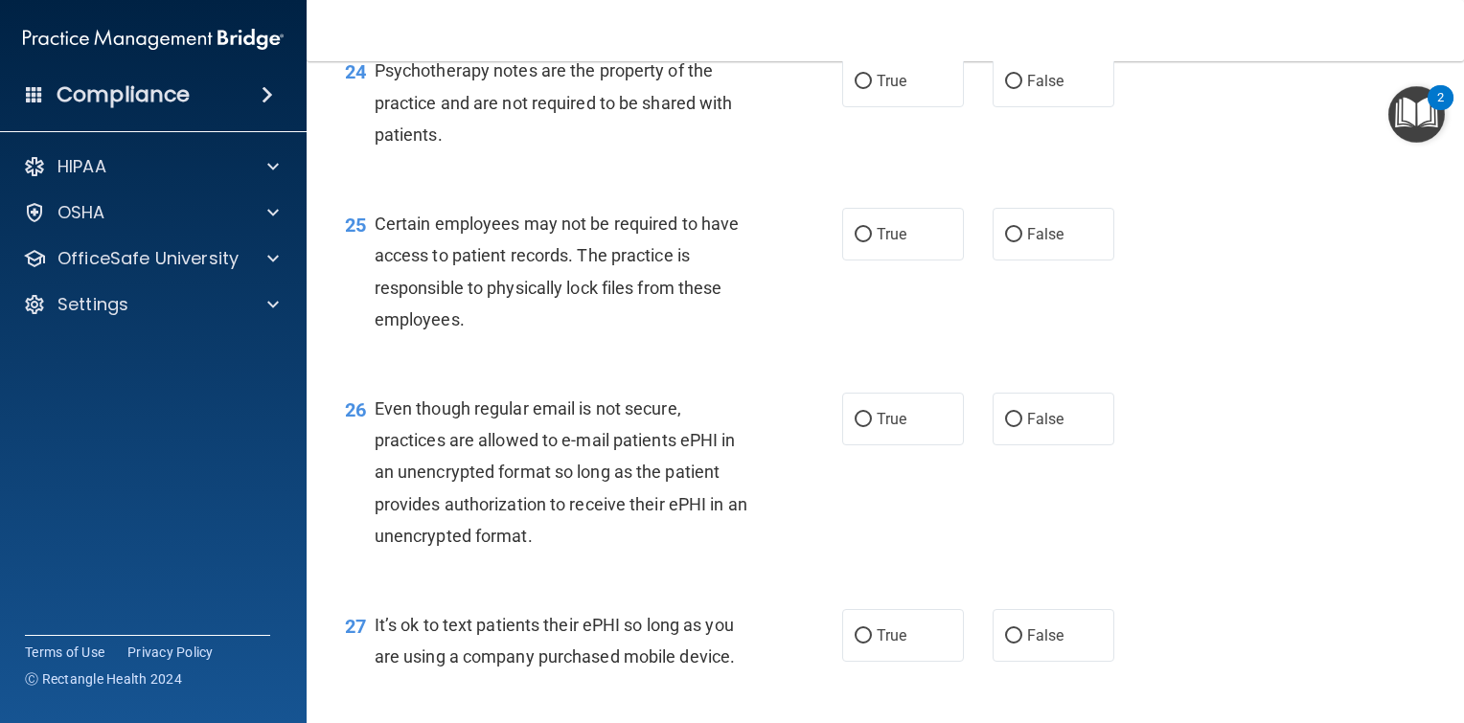
scroll to position [4215, 0]
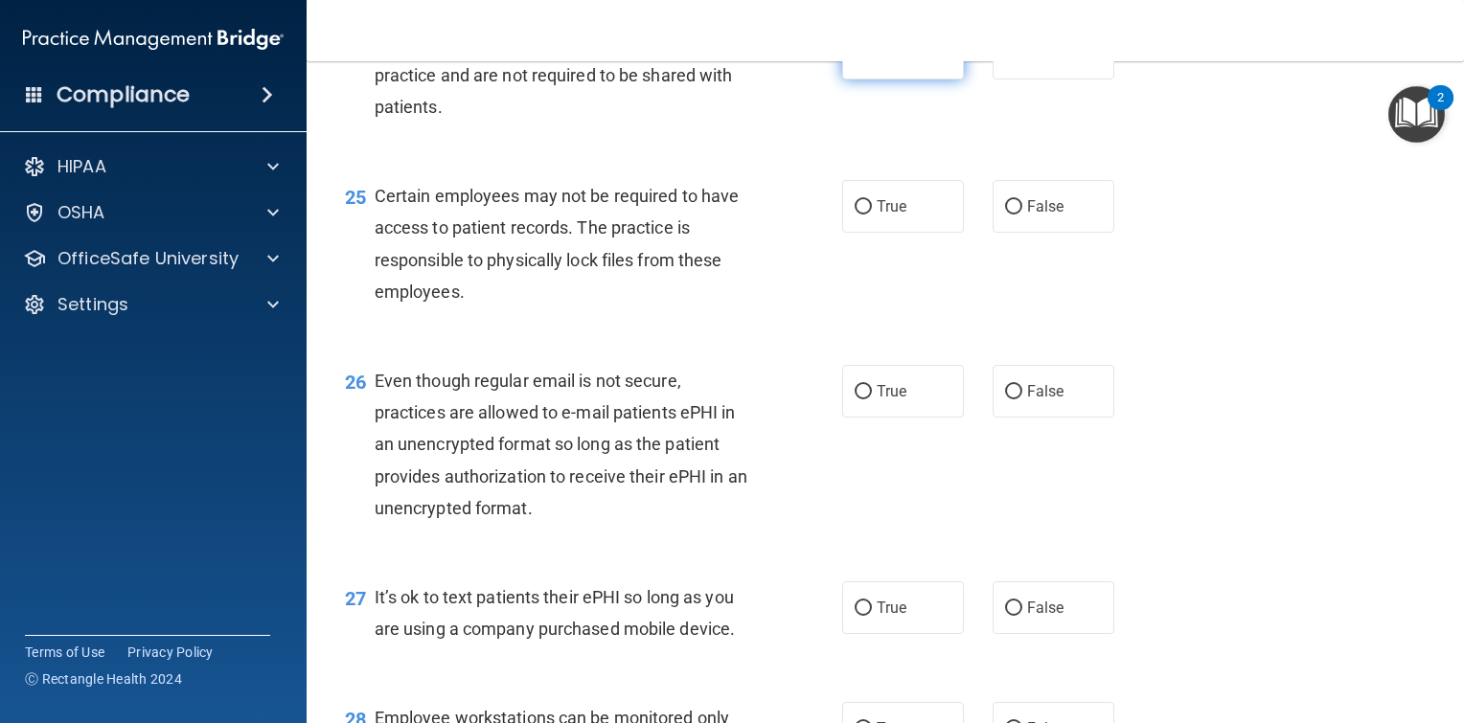
click at [856, 61] on input "True" at bounding box center [863, 54] width 17 height 14
radio input "true"
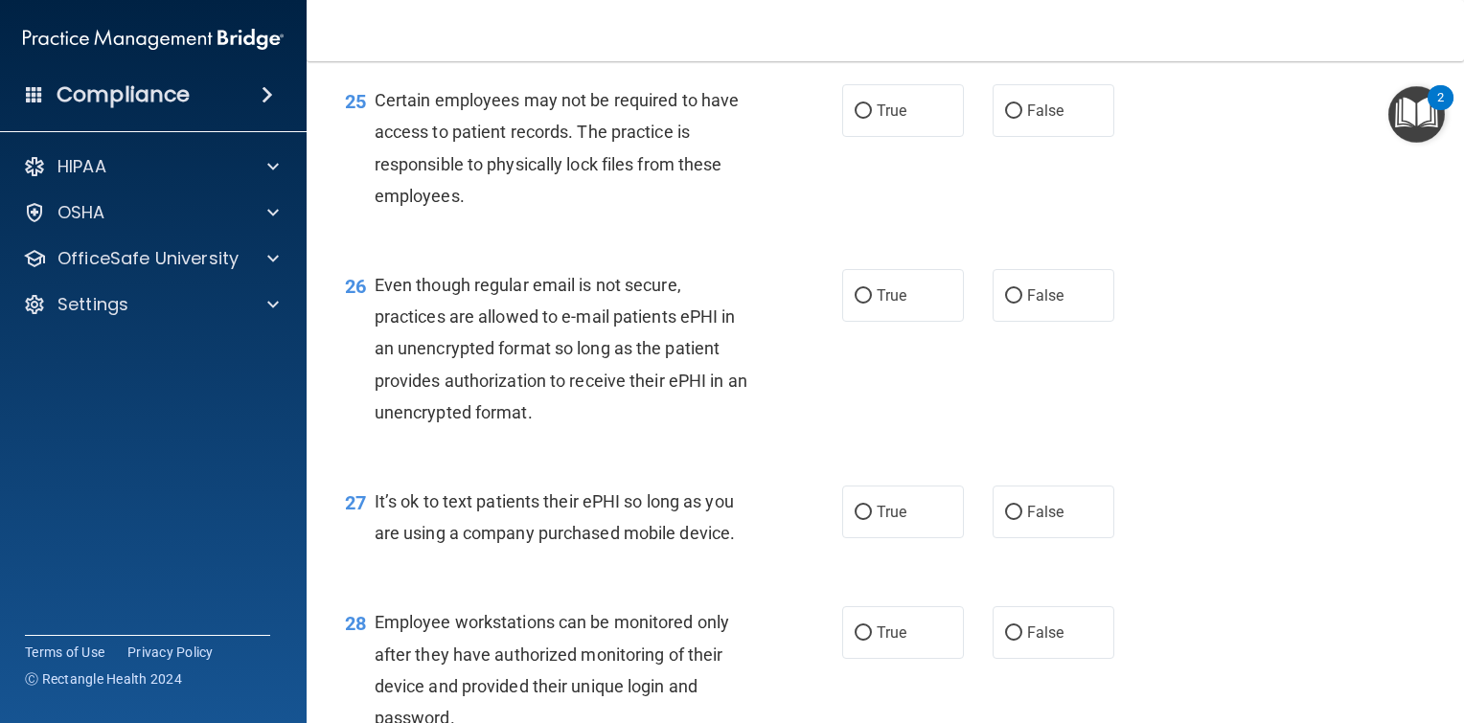
scroll to position [4407, 0]
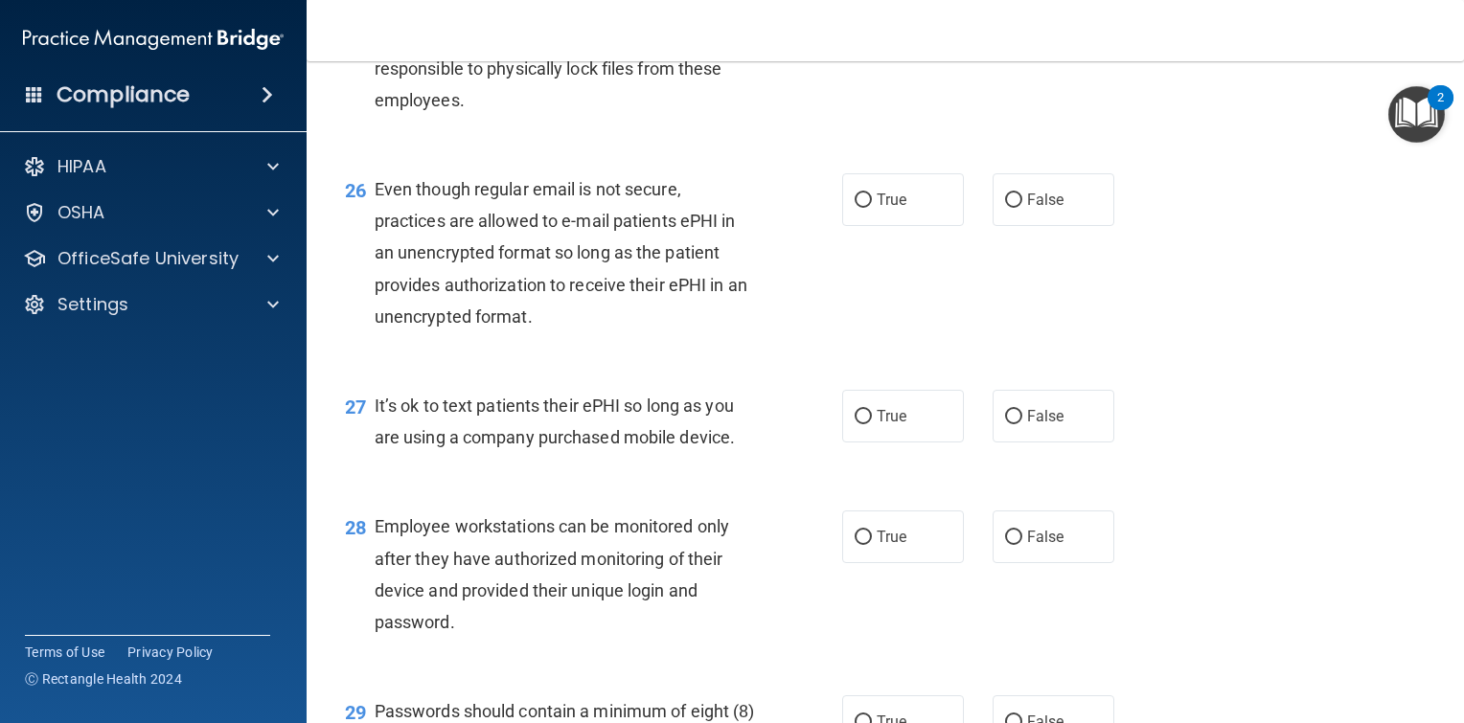
click at [858, 23] on input "True" at bounding box center [863, 16] width 17 height 14
radio input "true"
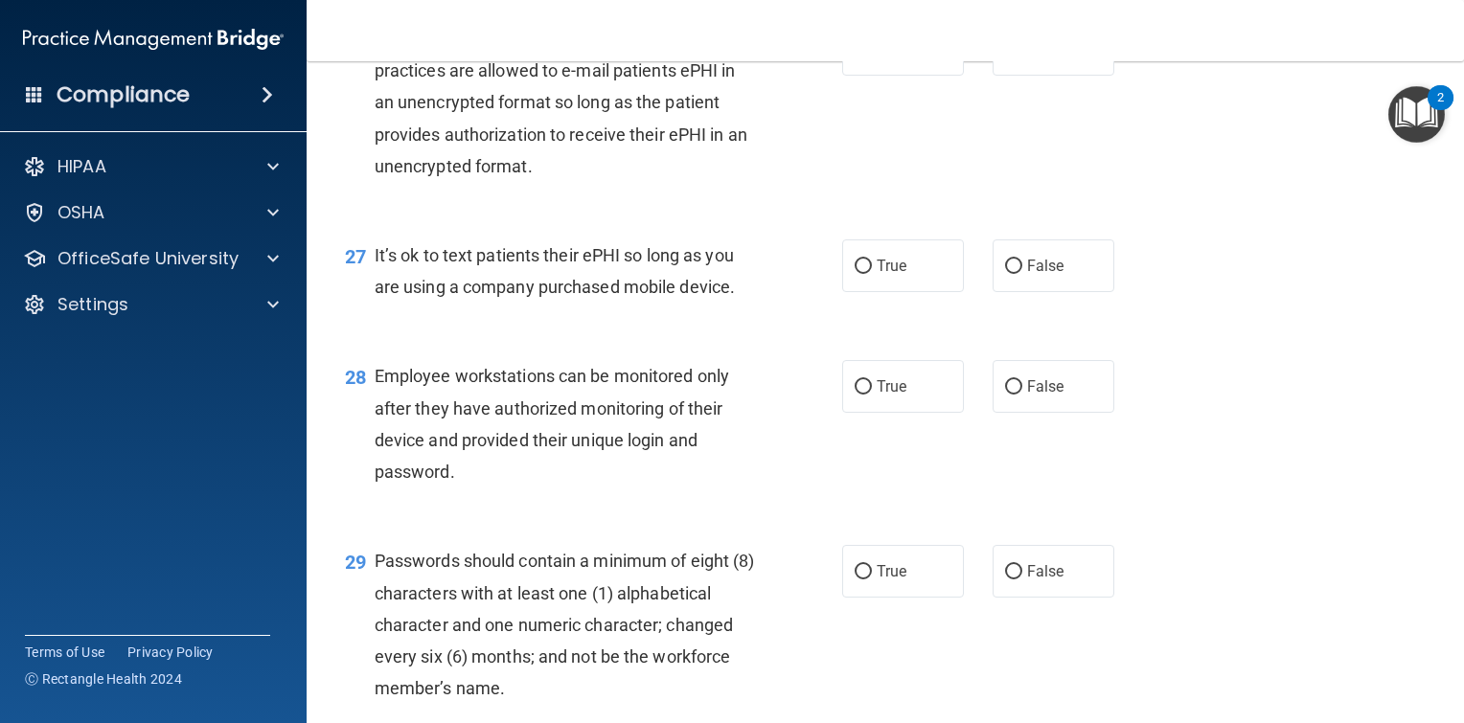
scroll to position [4598, 0]
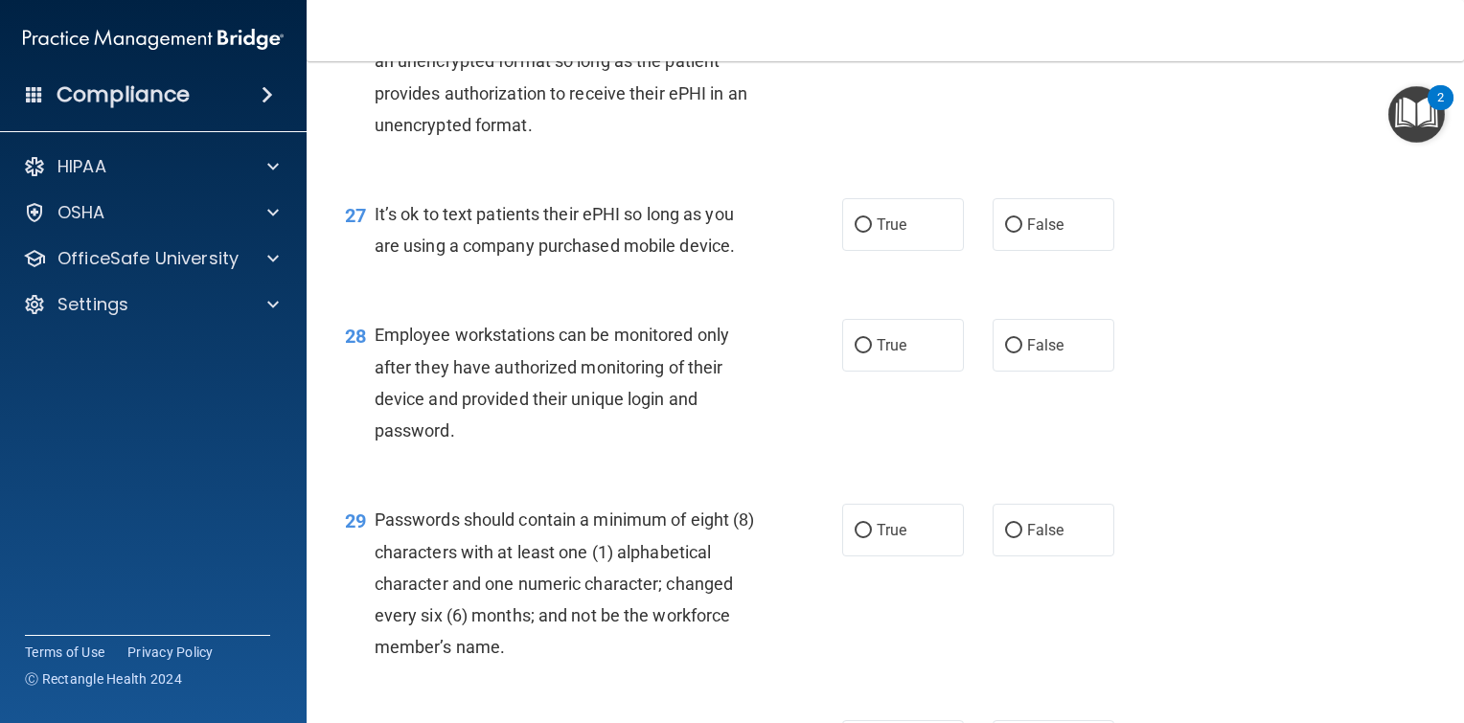
click at [1005, 16] on input "False" at bounding box center [1013, 9] width 17 height 14
radio input "true"
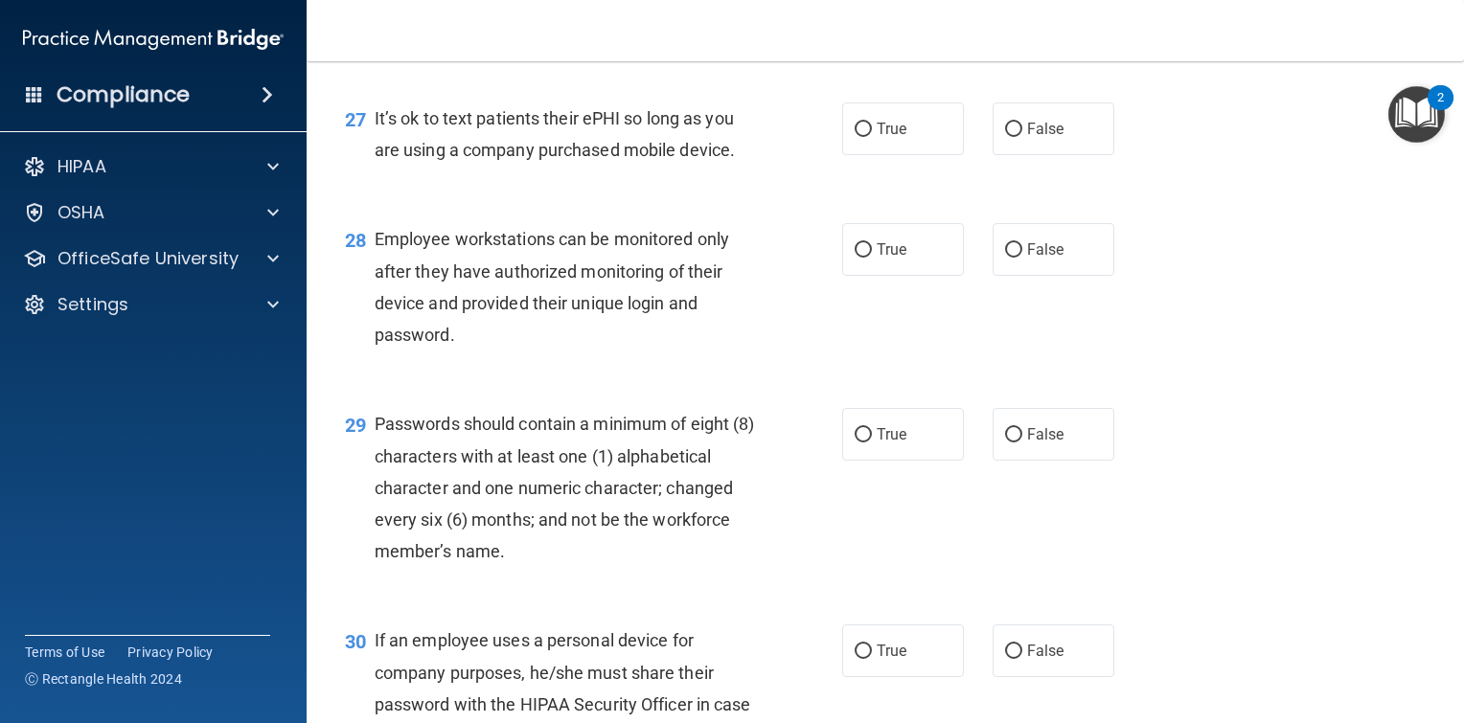
scroll to position [4790, 0]
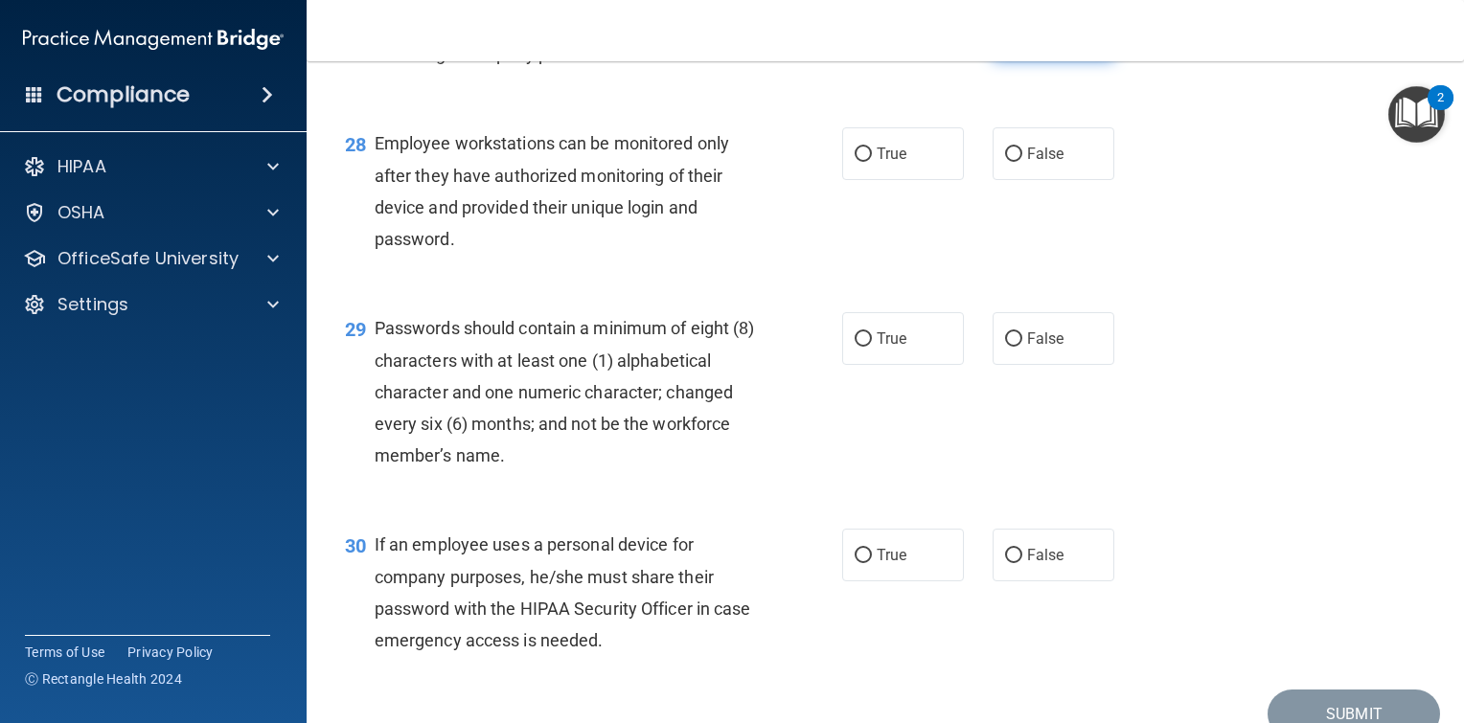
click at [1008, 41] on input "False" at bounding box center [1013, 34] width 17 height 14
radio input "true"
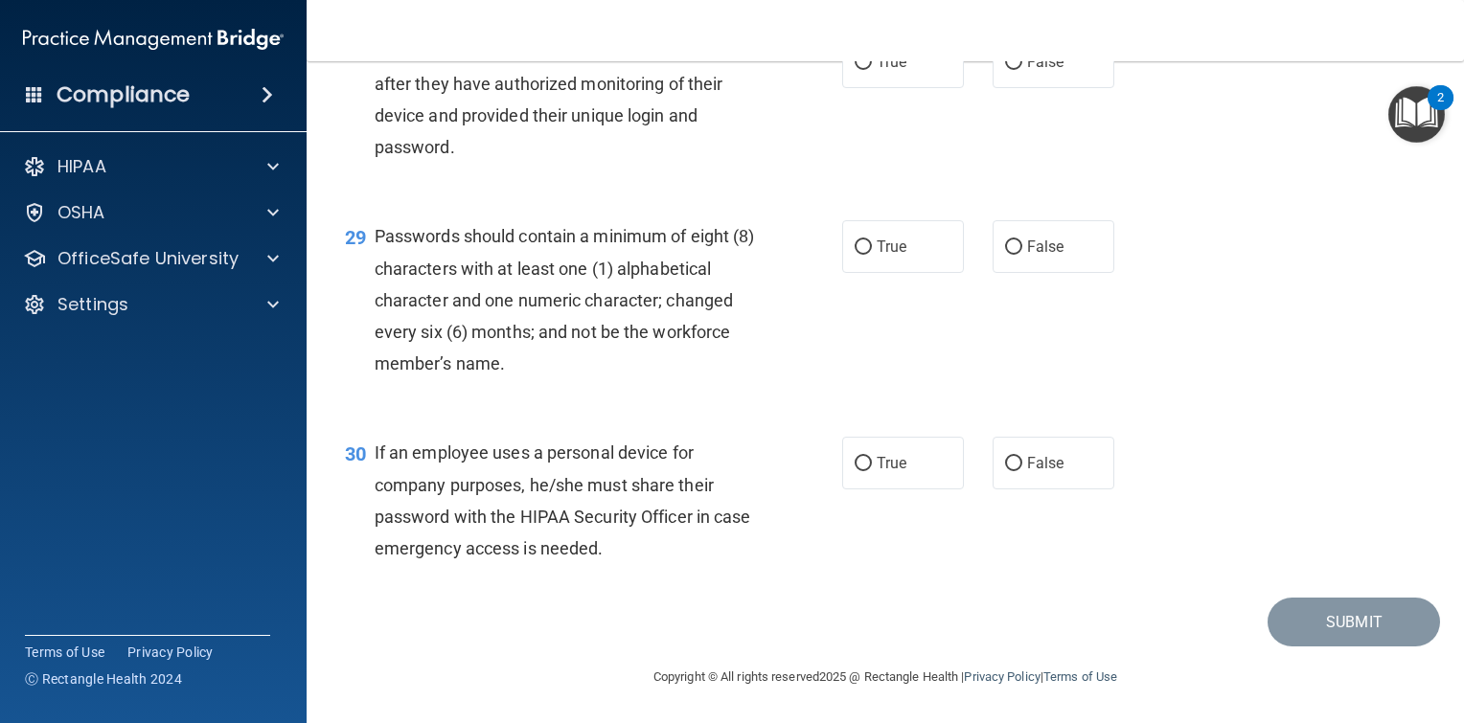
scroll to position [4882, 0]
click at [998, 88] on label "False" at bounding box center [1054, 61] width 122 height 53
click at [1005, 70] on input "False" at bounding box center [1013, 63] width 17 height 14
radio input "true"
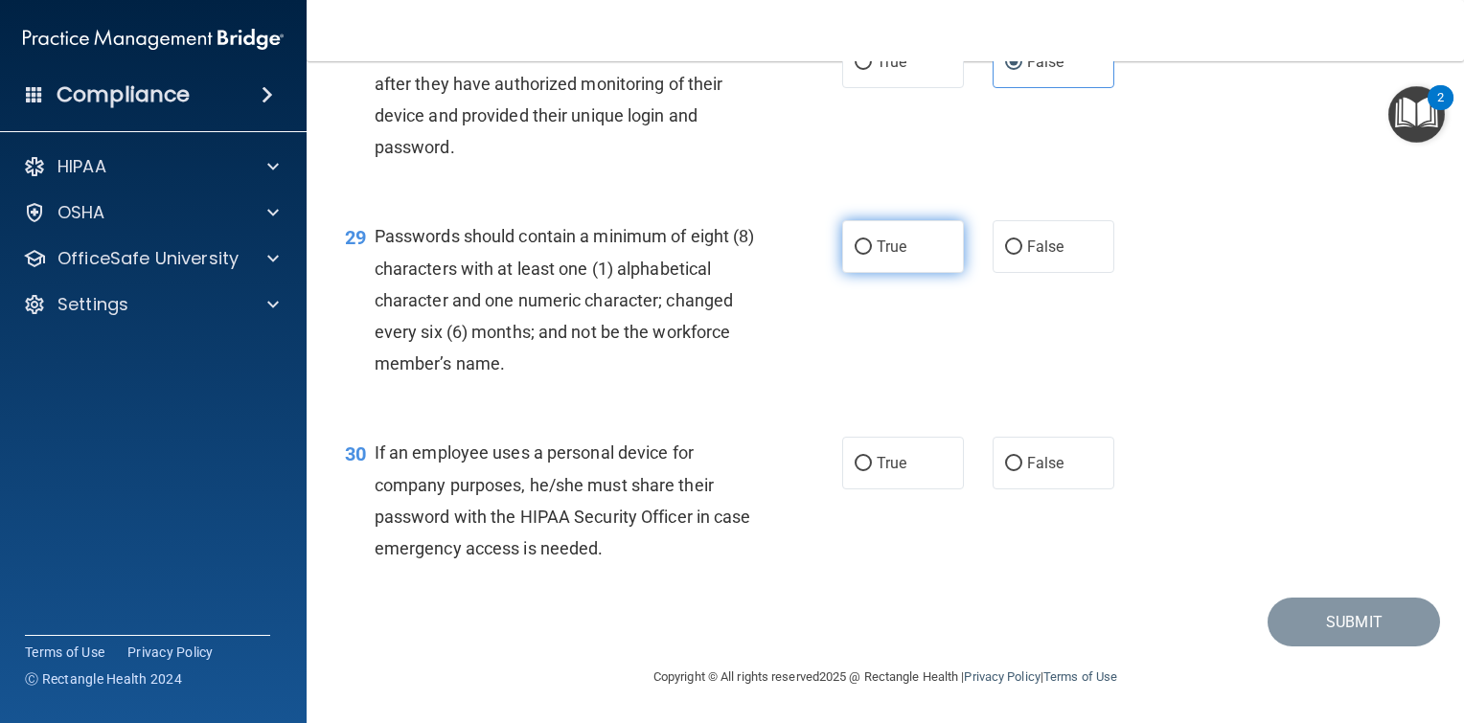
click at [856, 249] on input "True" at bounding box center [863, 247] width 17 height 14
radio input "true"
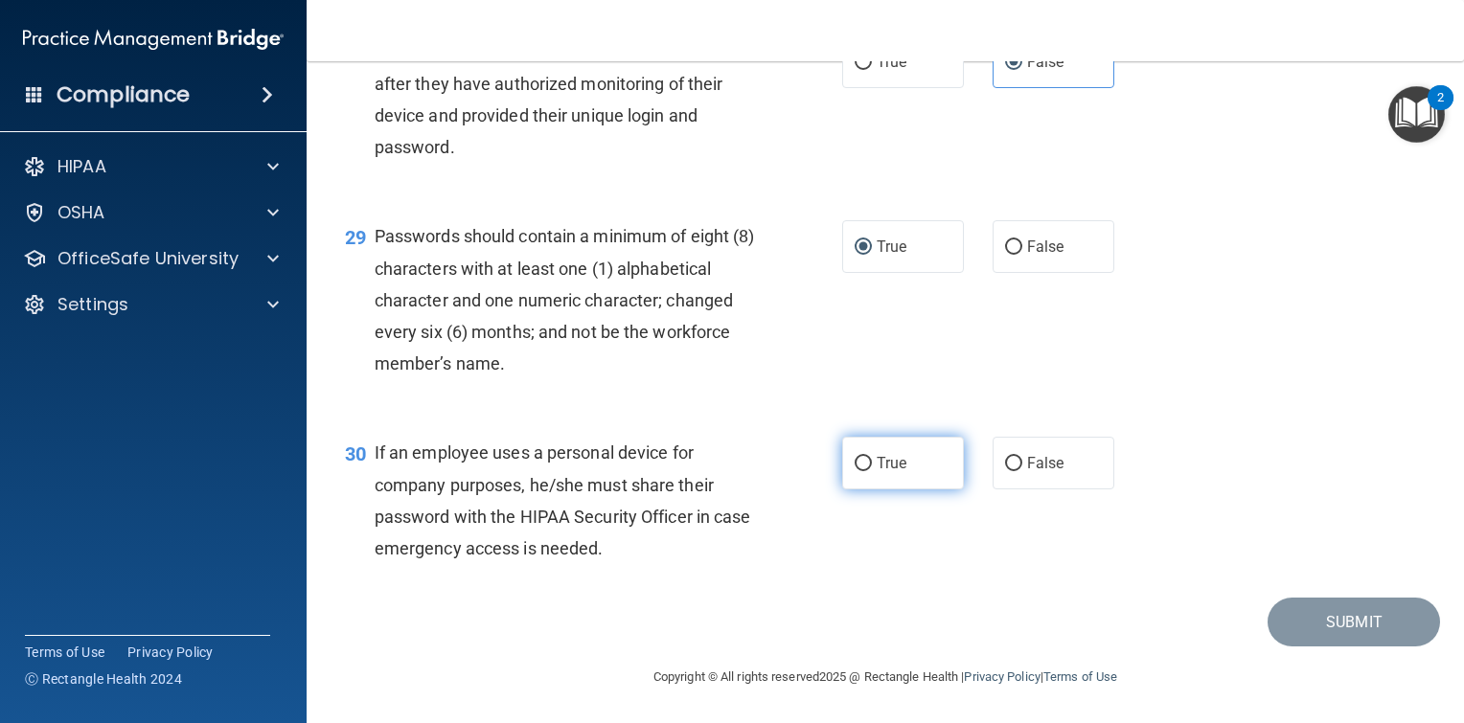
click at [855, 467] on input "True" at bounding box center [863, 464] width 17 height 14
radio input "true"
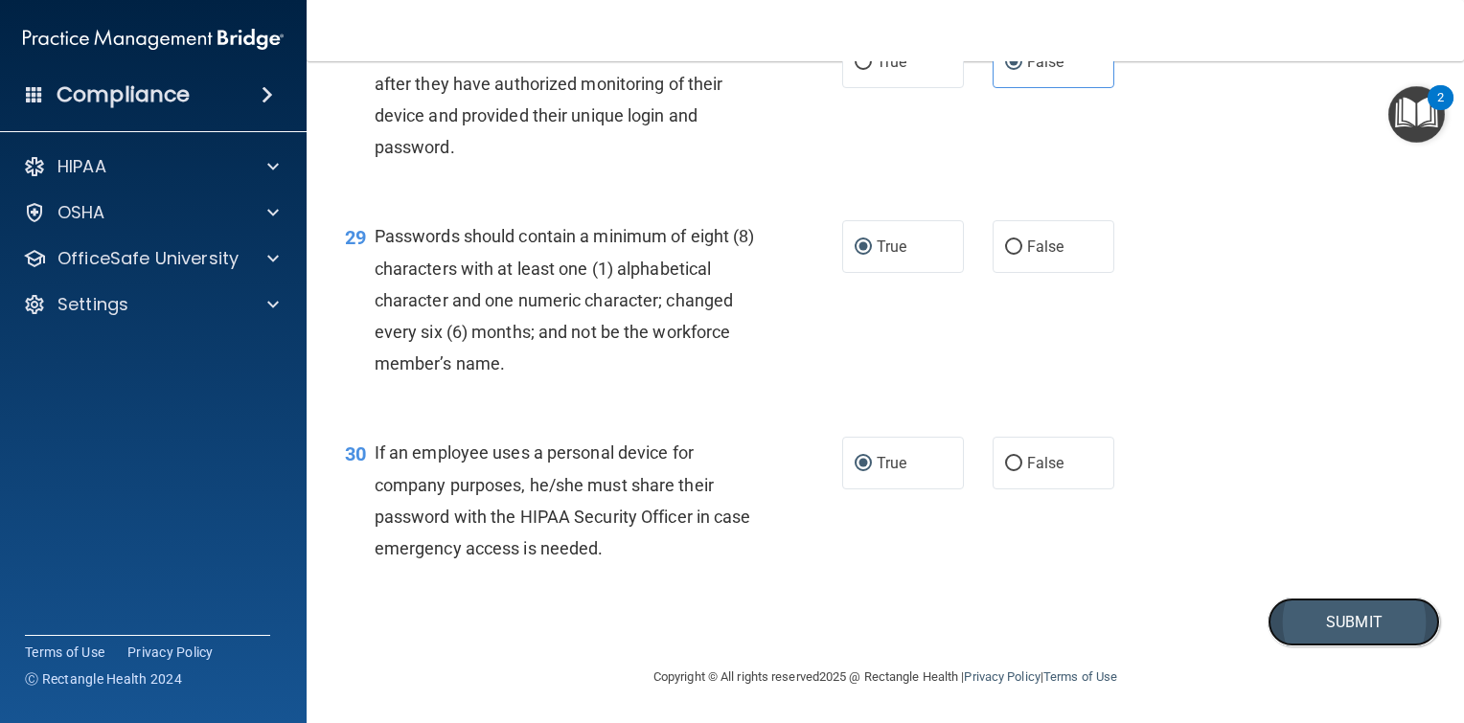
click at [1273, 628] on button "Submit" at bounding box center [1353, 622] width 172 height 49
click at [1321, 622] on button "Submit" at bounding box center [1353, 622] width 172 height 49
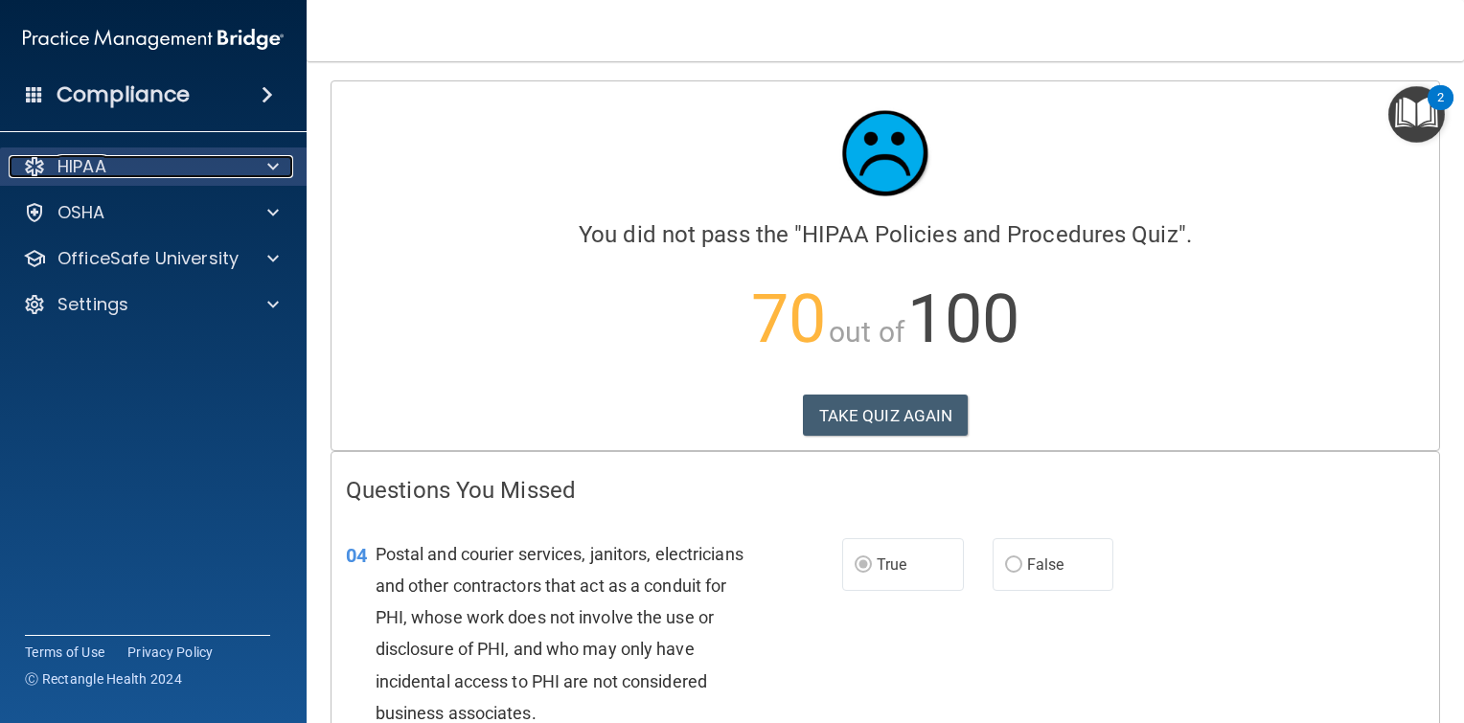
click at [99, 171] on p "HIPAA" at bounding box center [81, 166] width 49 height 23
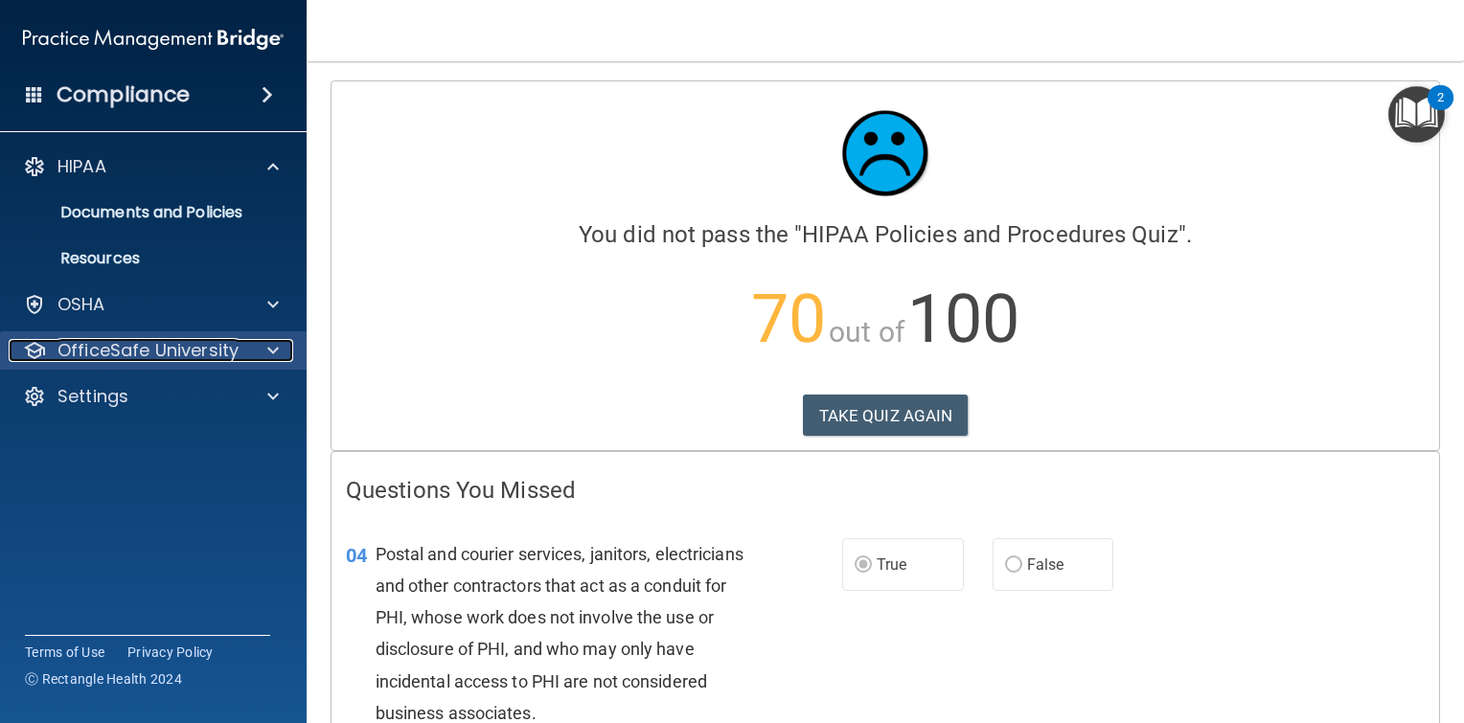
click at [210, 352] on p "OfficeSafe University" at bounding box center [147, 350] width 181 height 23
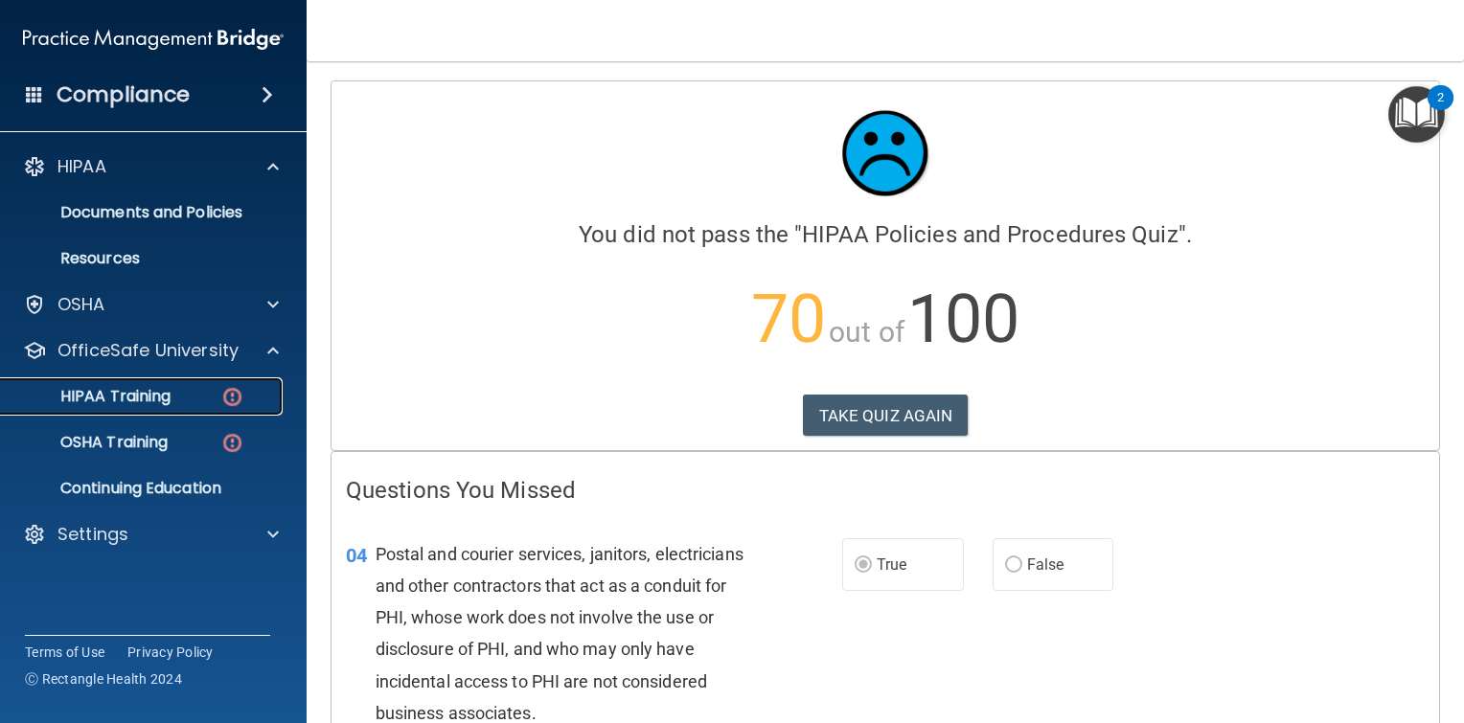
click at [131, 397] on p "HIPAA Training" at bounding box center [91, 396] width 158 height 19
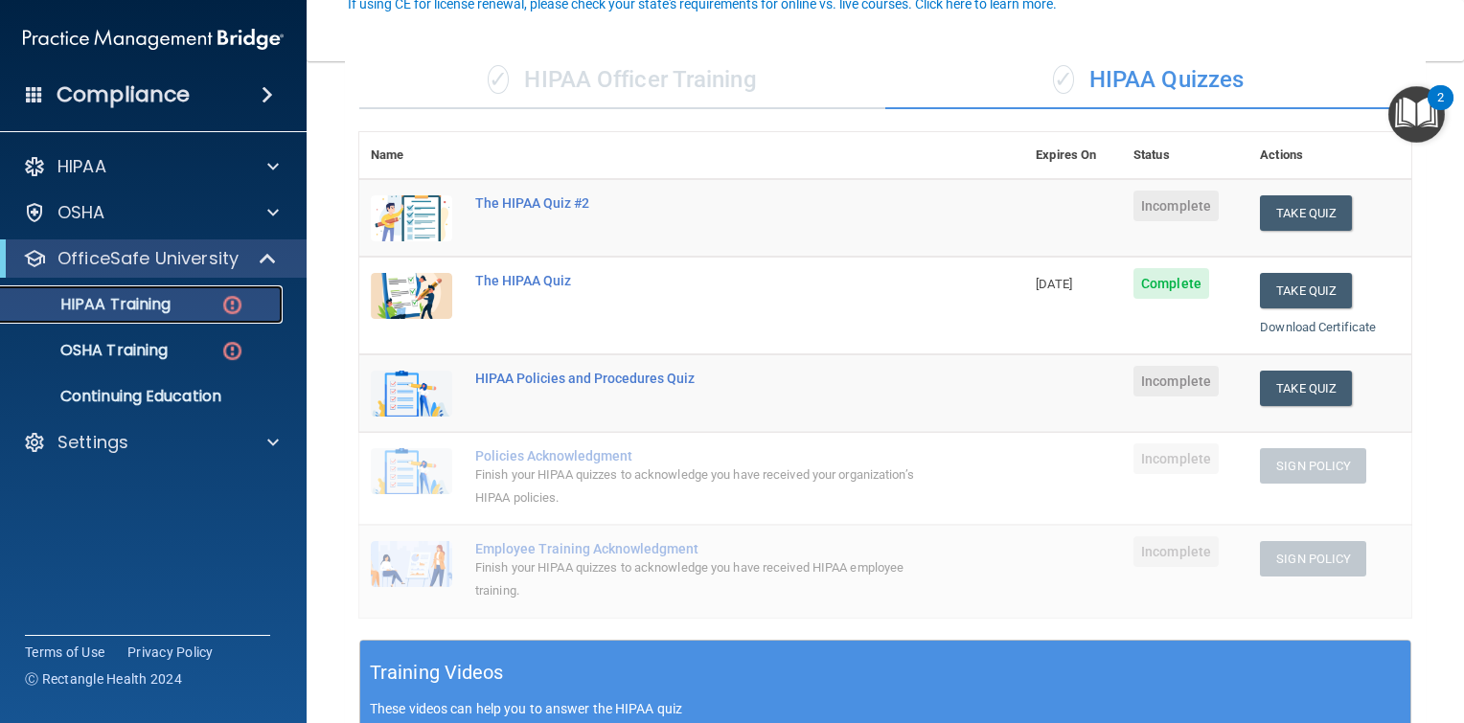
scroll to position [192, 0]
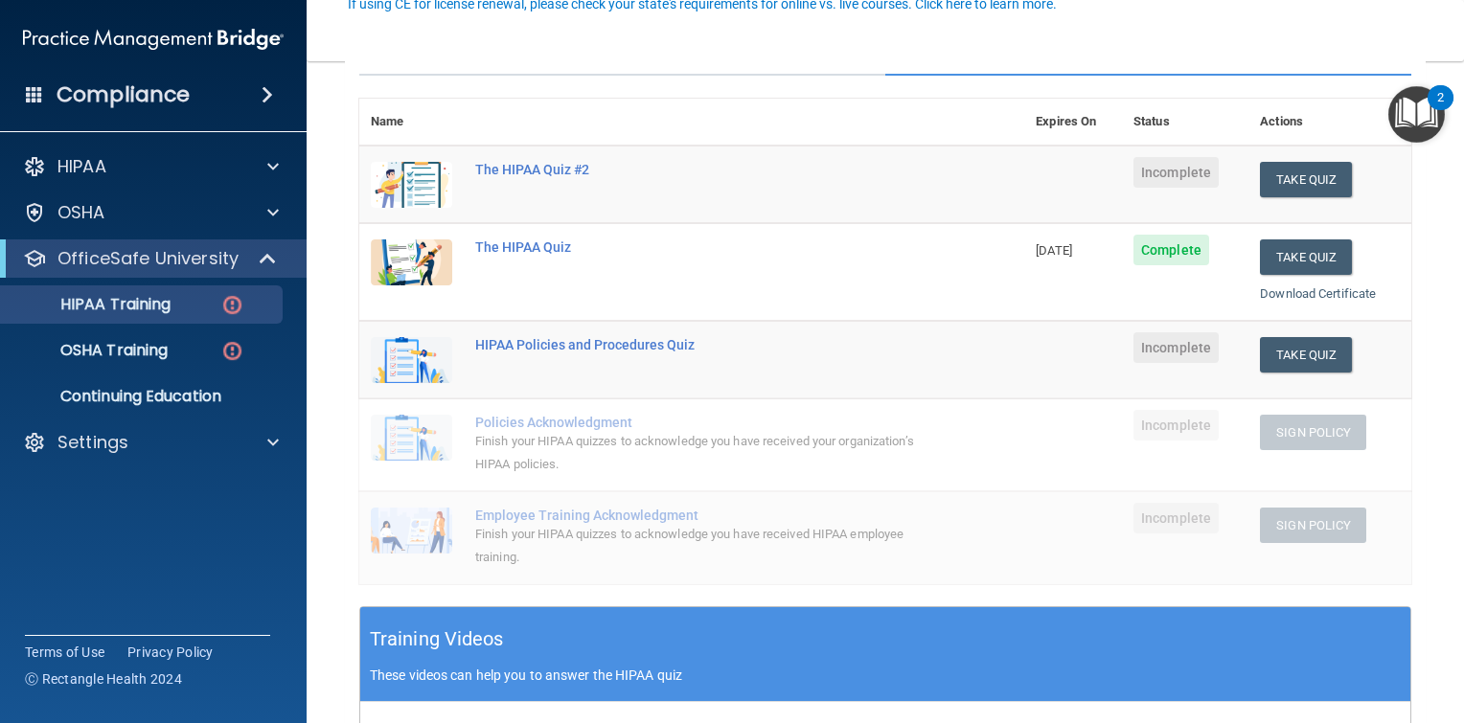
click at [1418, 373] on main "Back Choose one path to get your HIPAA Certification ✓ HIPAA Officer Training ✓…" at bounding box center [885, 392] width 1157 height 662
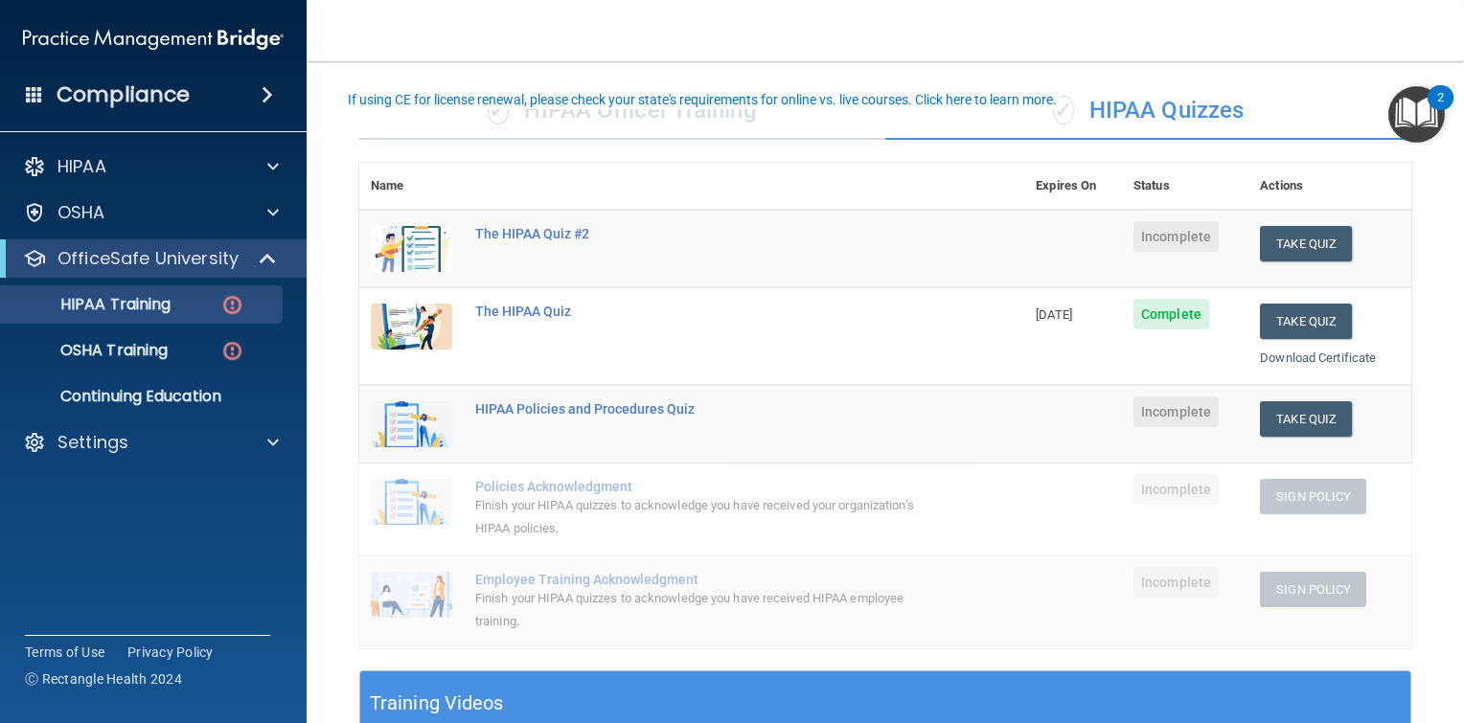
scroll to position [96, 0]
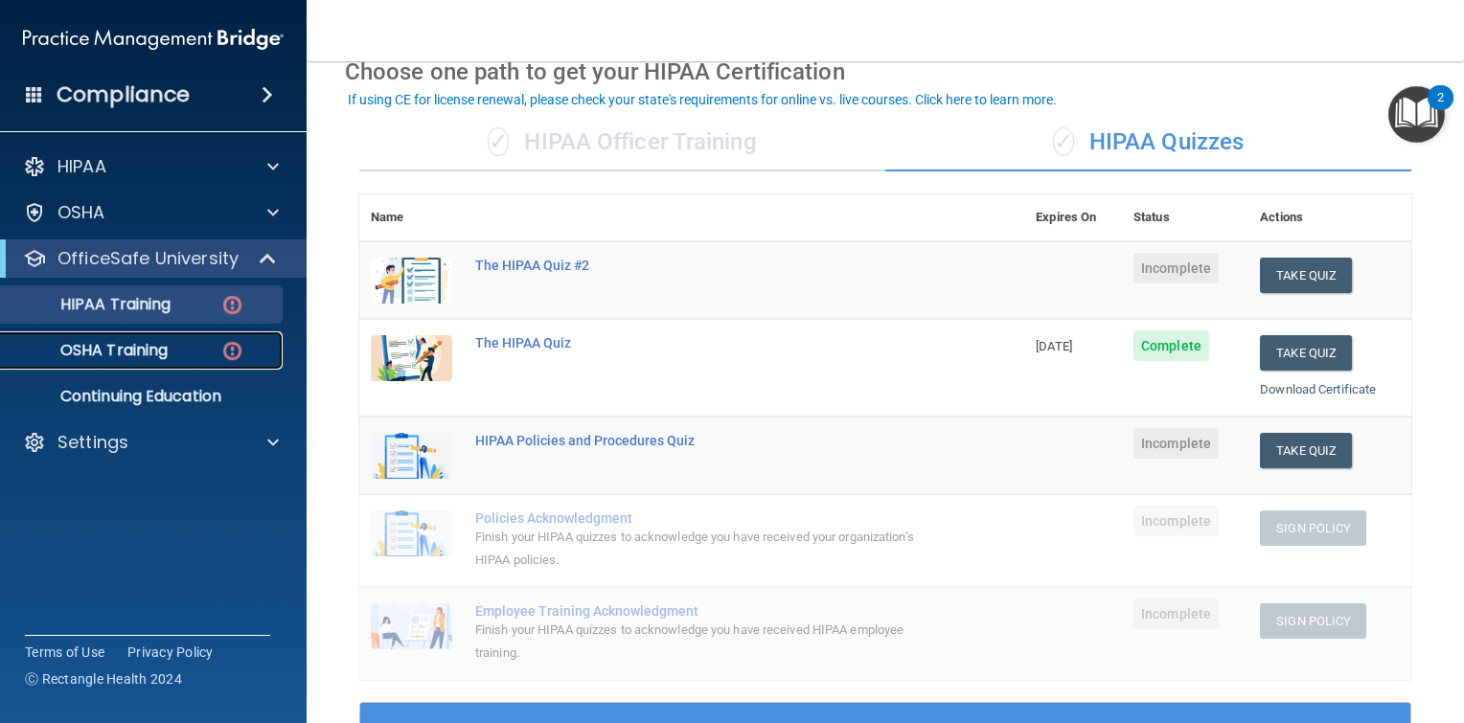
click at [123, 351] on p "OSHA Training" at bounding box center [89, 350] width 155 height 19
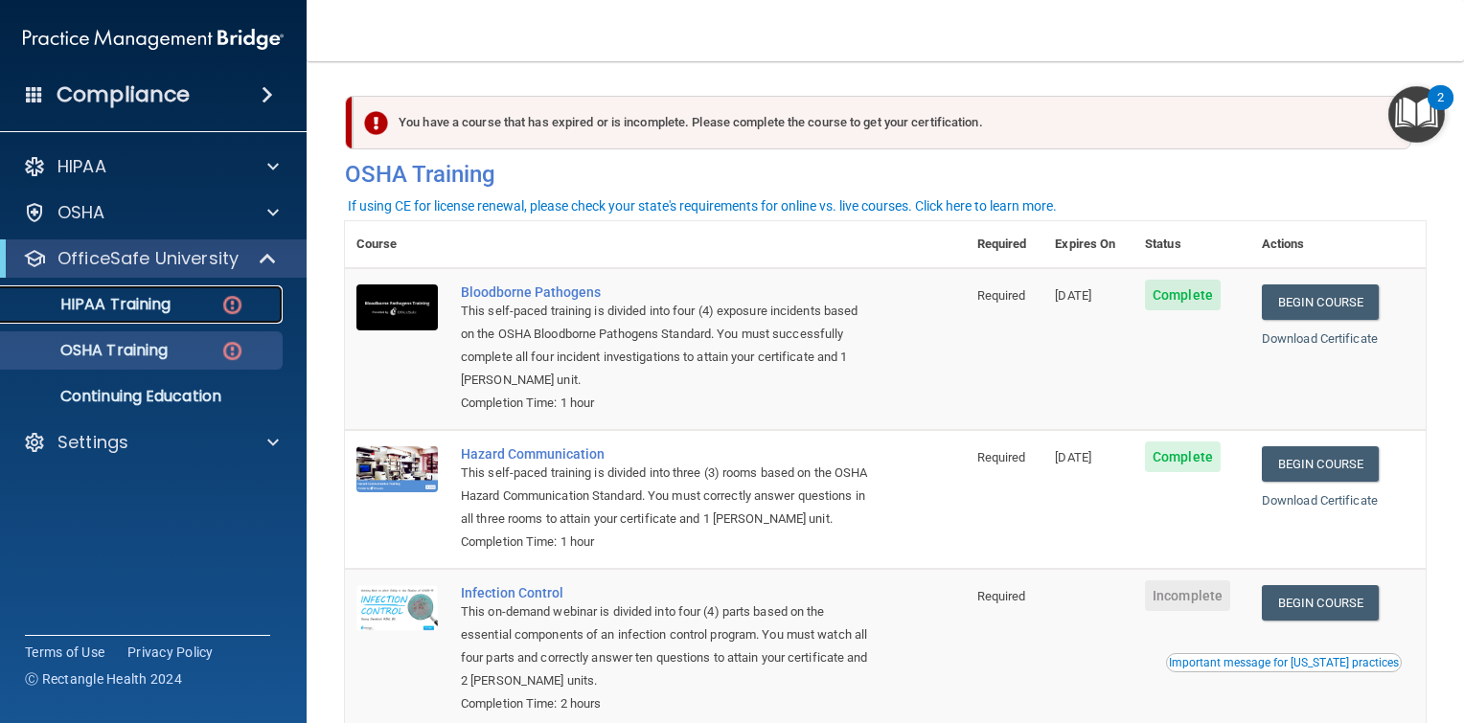
click at [144, 302] on p "HIPAA Training" at bounding box center [91, 304] width 158 height 19
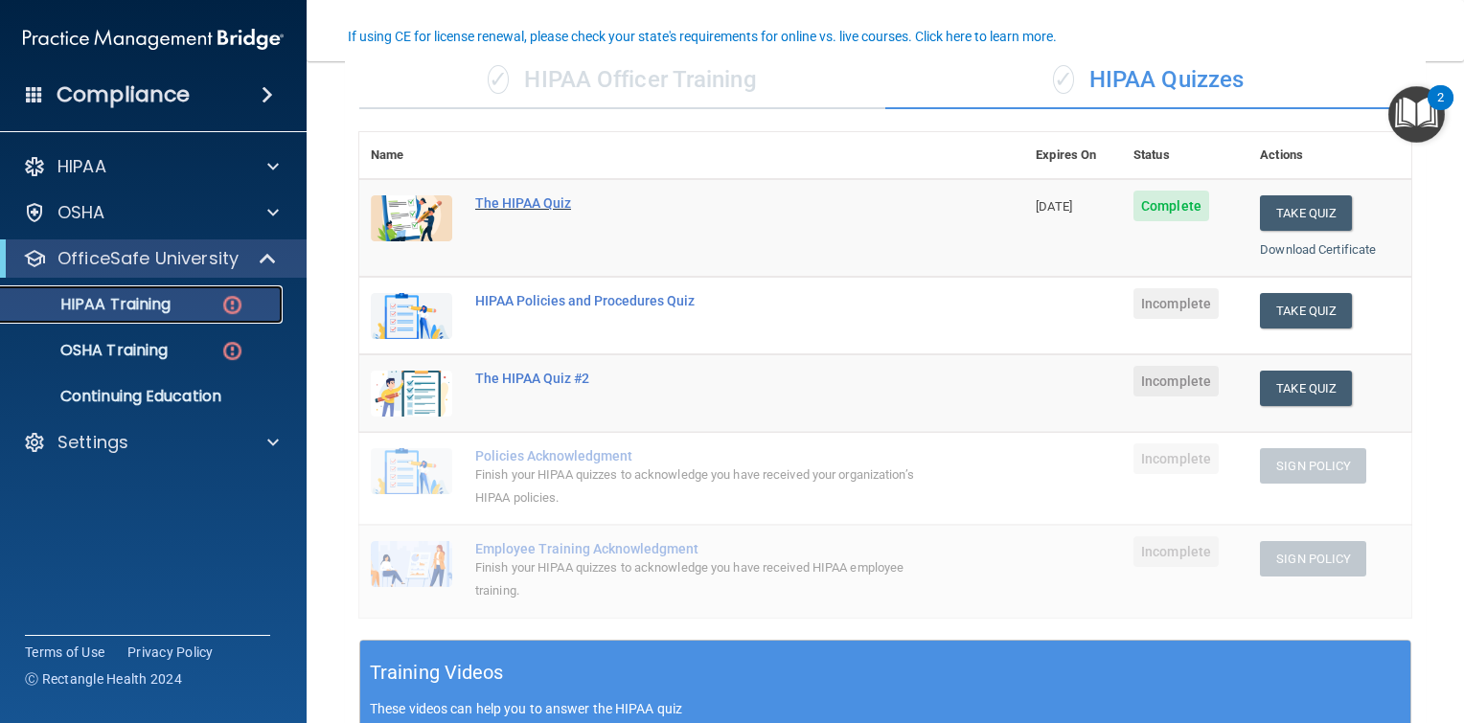
scroll to position [192, 0]
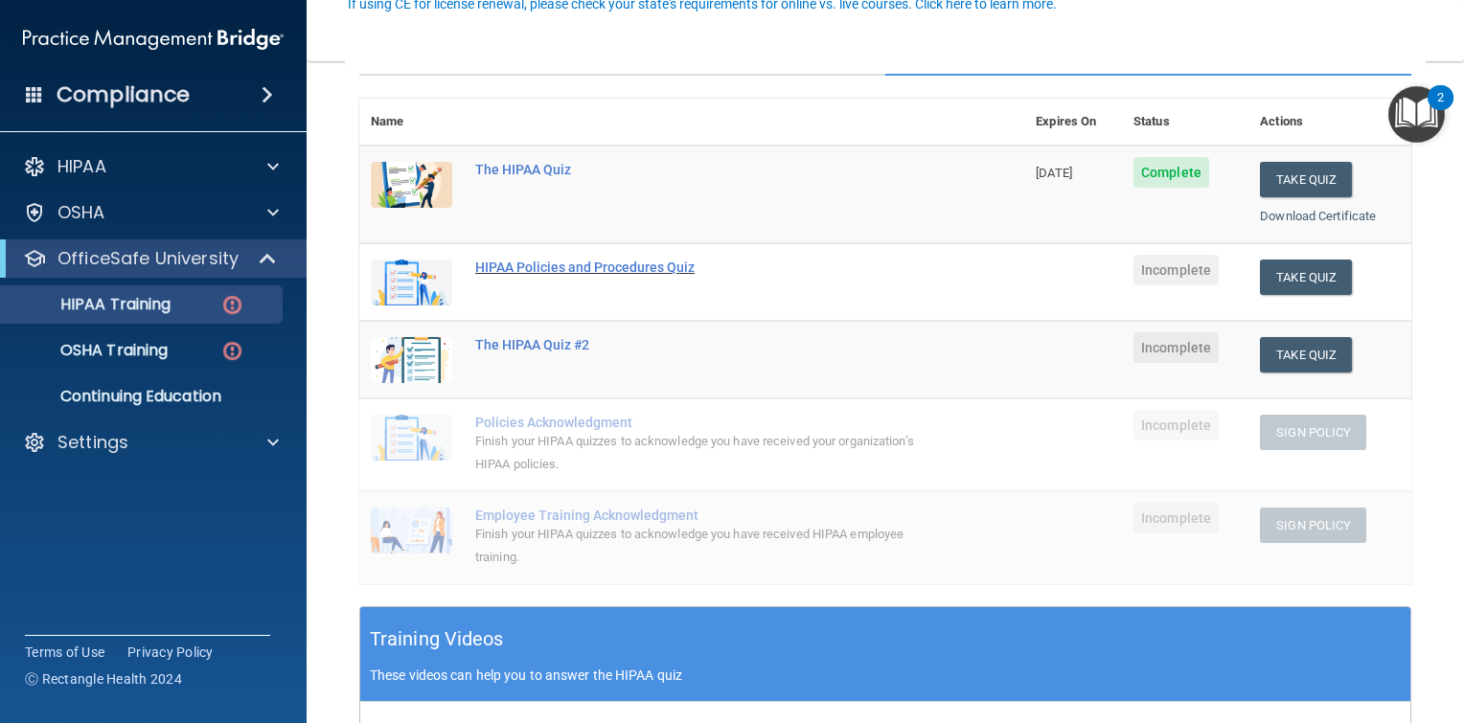
click at [571, 268] on div "HIPAA Policies and Procedures Quiz" at bounding box center [701, 267] width 453 height 15
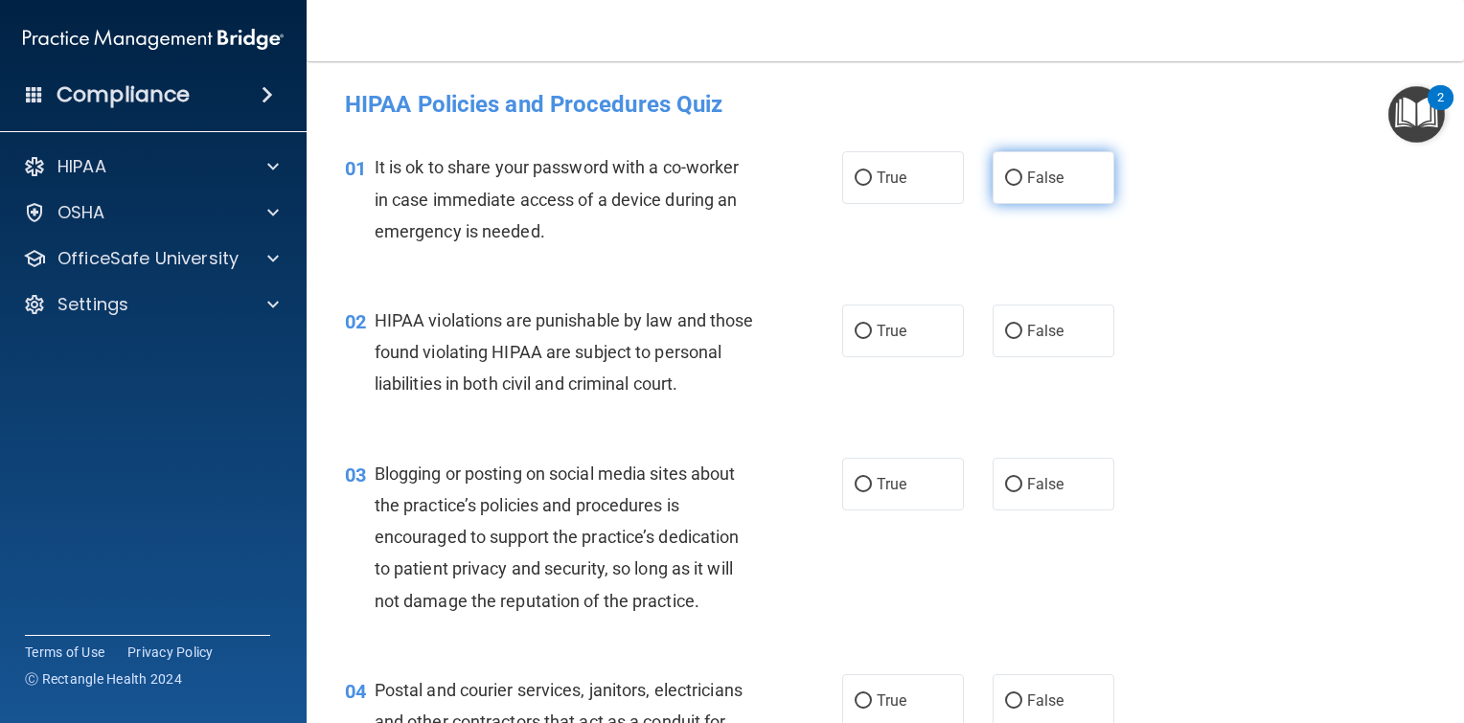
click at [1009, 186] on label "False" at bounding box center [1054, 177] width 122 height 53
click at [1009, 186] on input "False" at bounding box center [1013, 178] width 17 height 14
radio input "true"
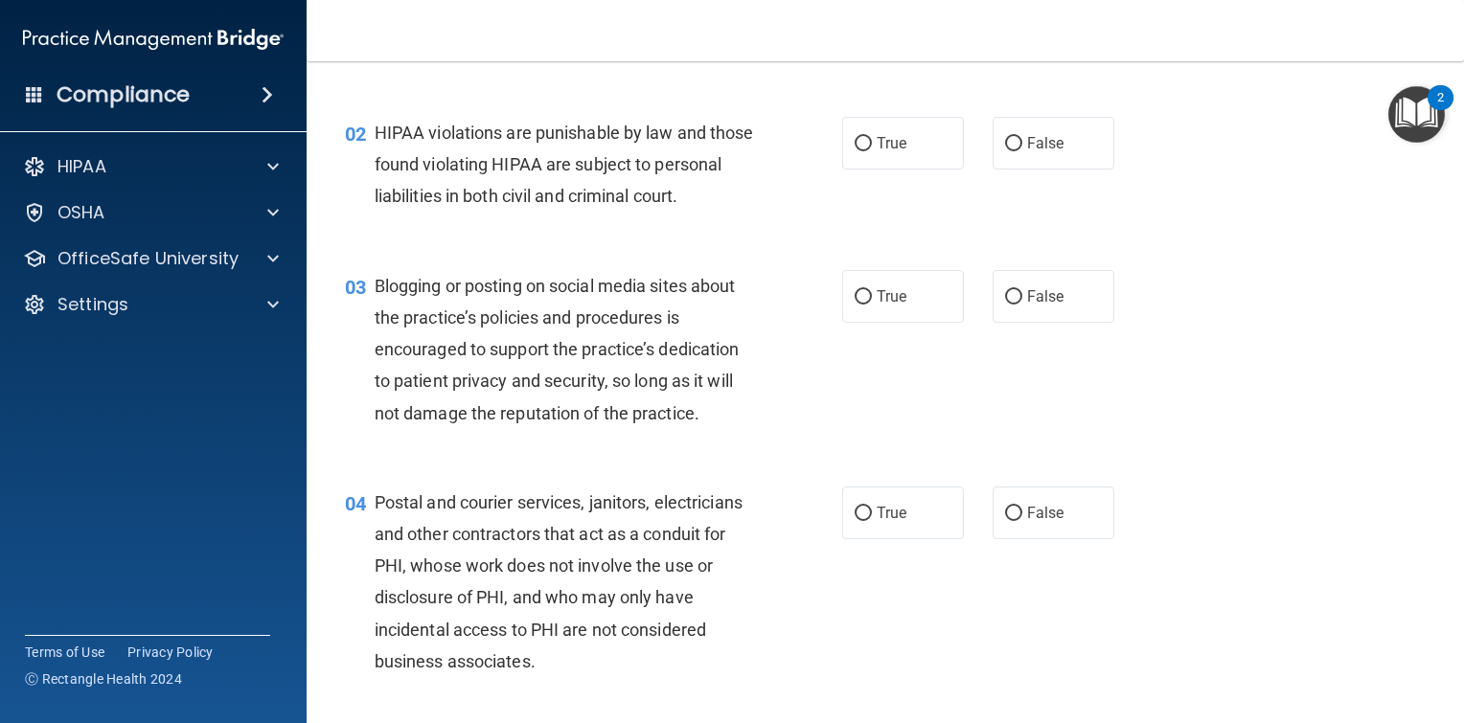
scroll to position [192, 0]
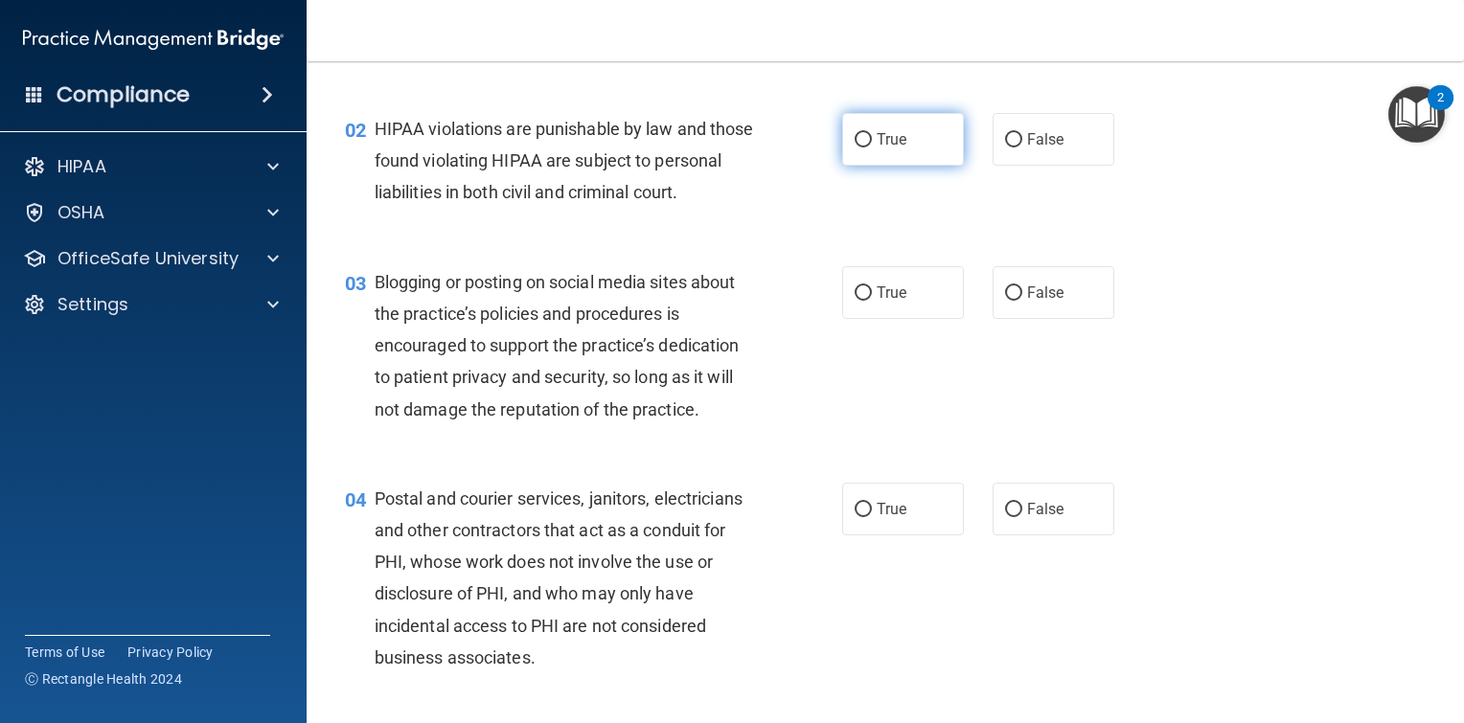
click at [857, 137] on input "True" at bounding box center [863, 140] width 17 height 14
radio input "true"
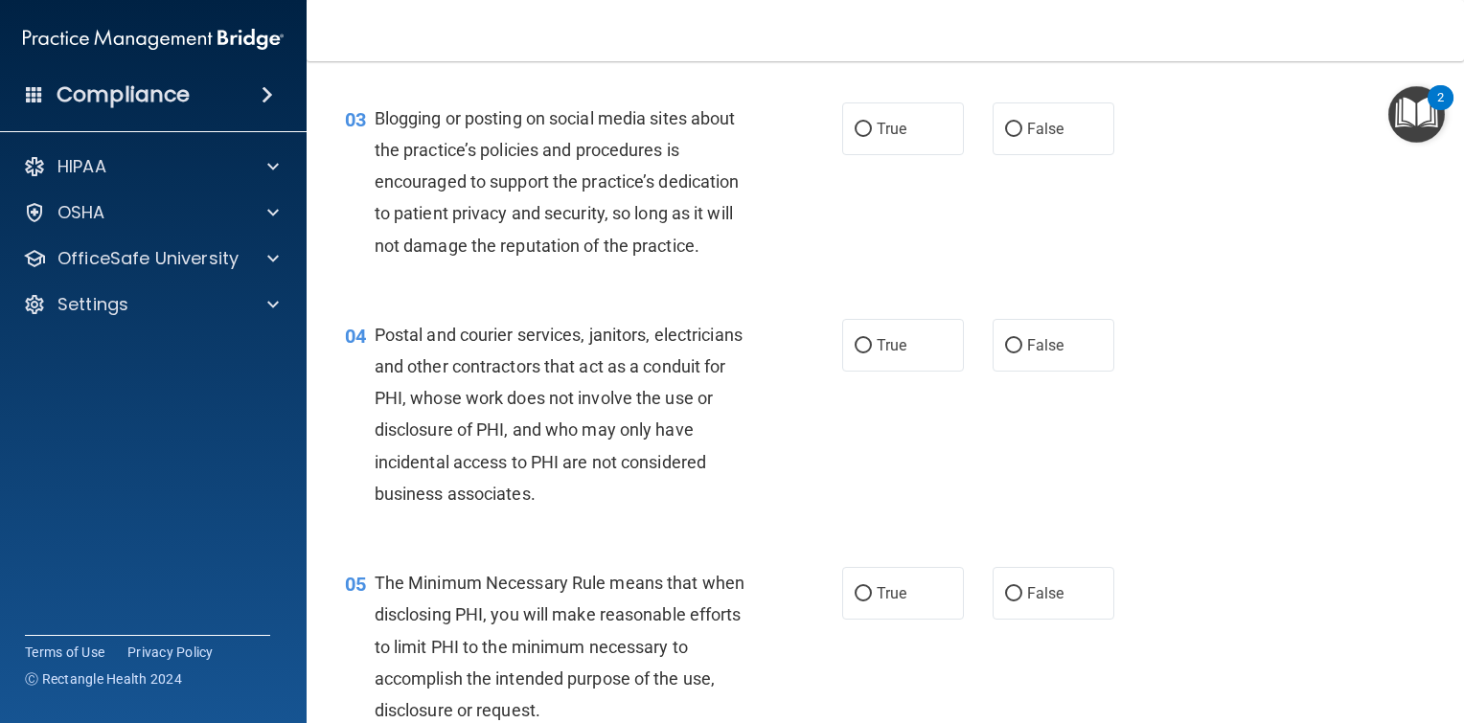
scroll to position [383, 0]
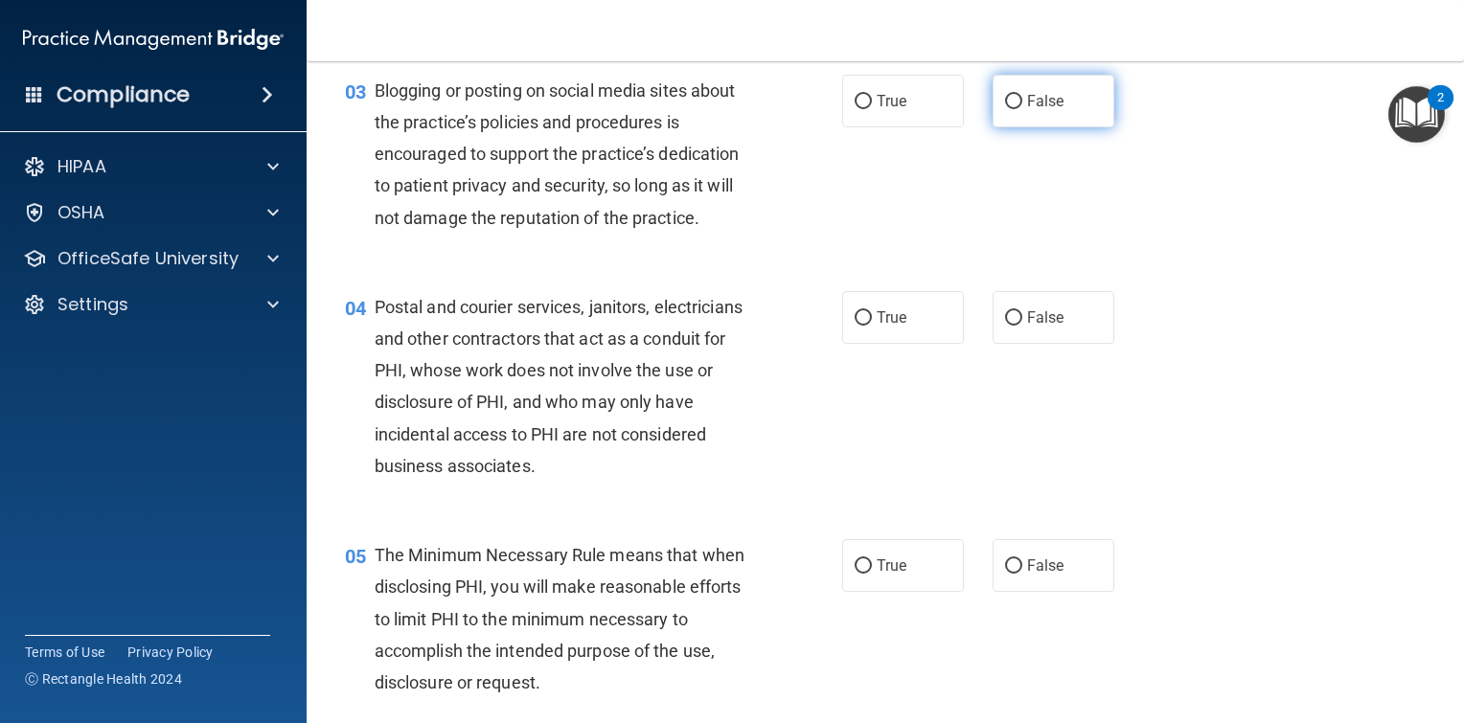
click at [1008, 109] on input "False" at bounding box center [1013, 102] width 17 height 14
radio input "true"
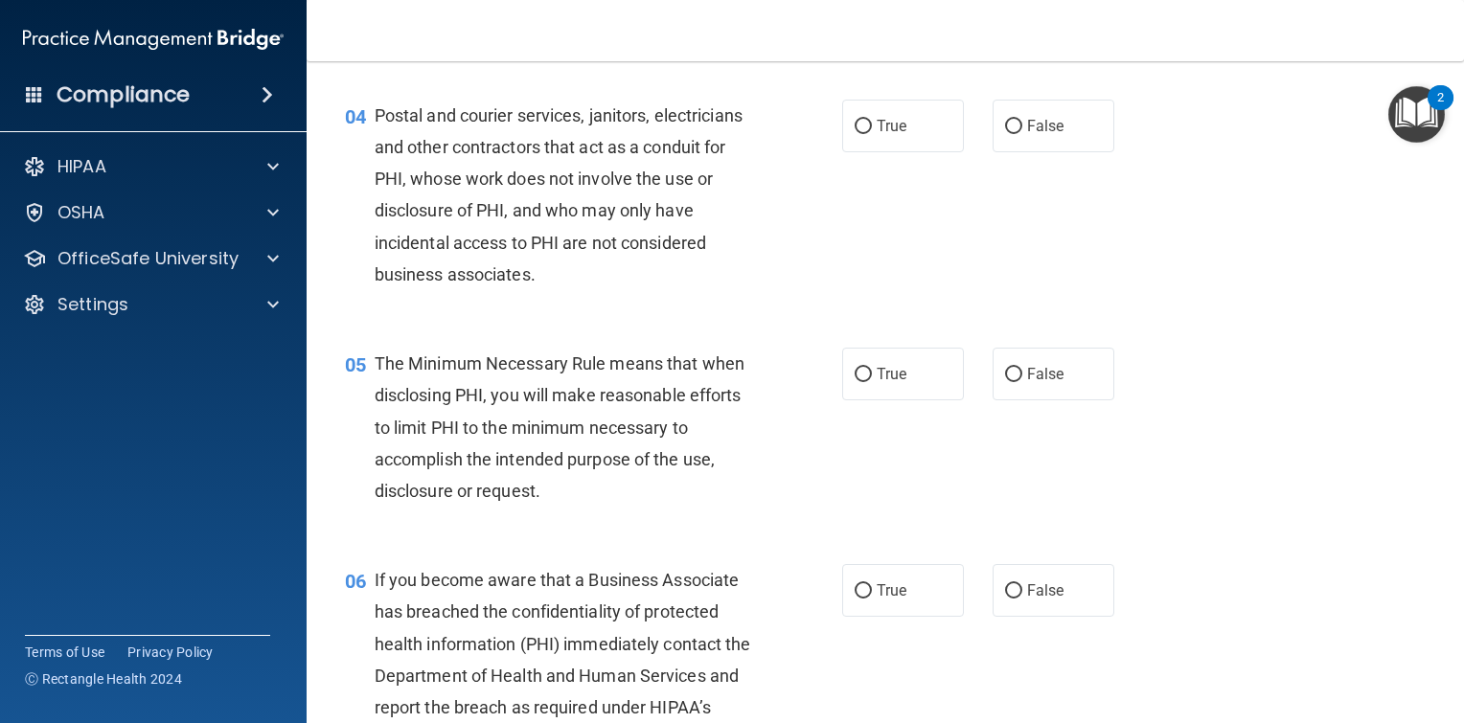
scroll to position [479, 0]
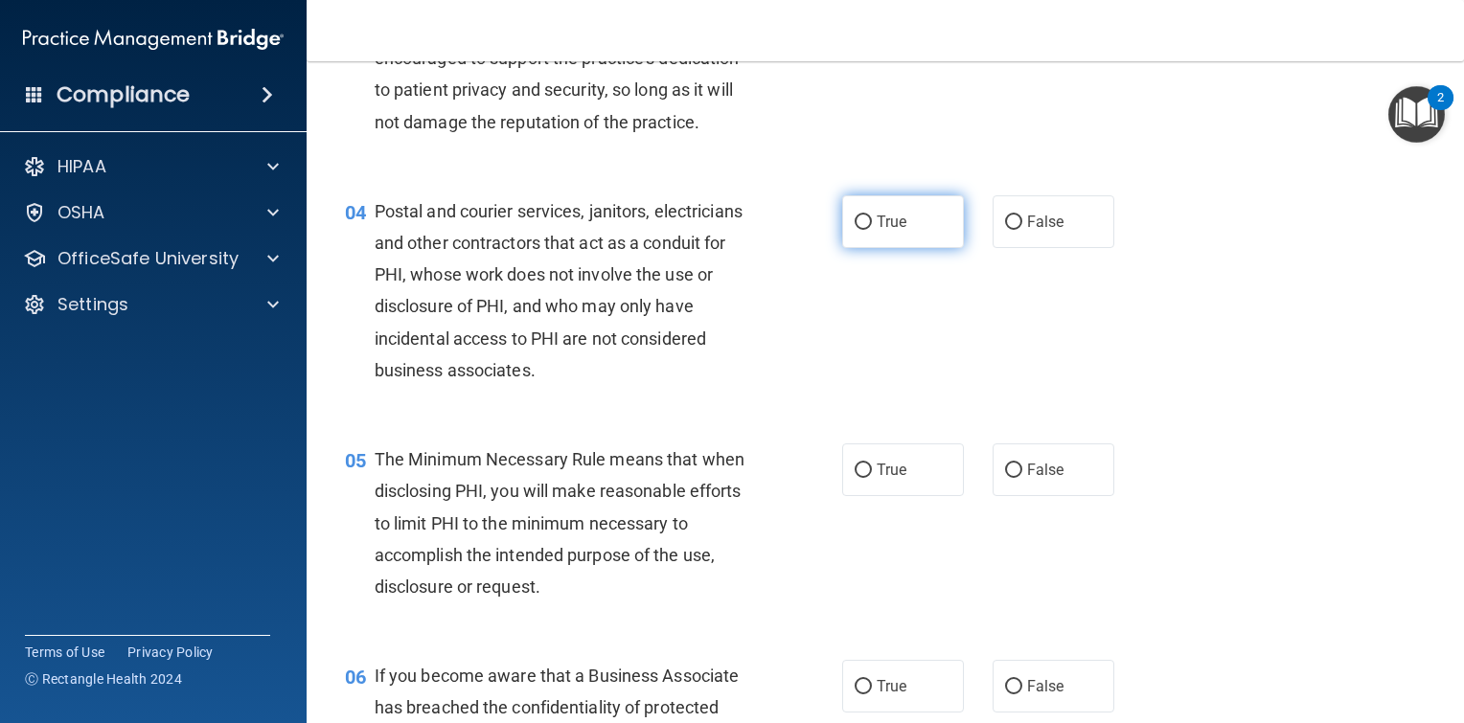
click at [856, 230] on input "True" at bounding box center [863, 223] width 17 height 14
radio input "true"
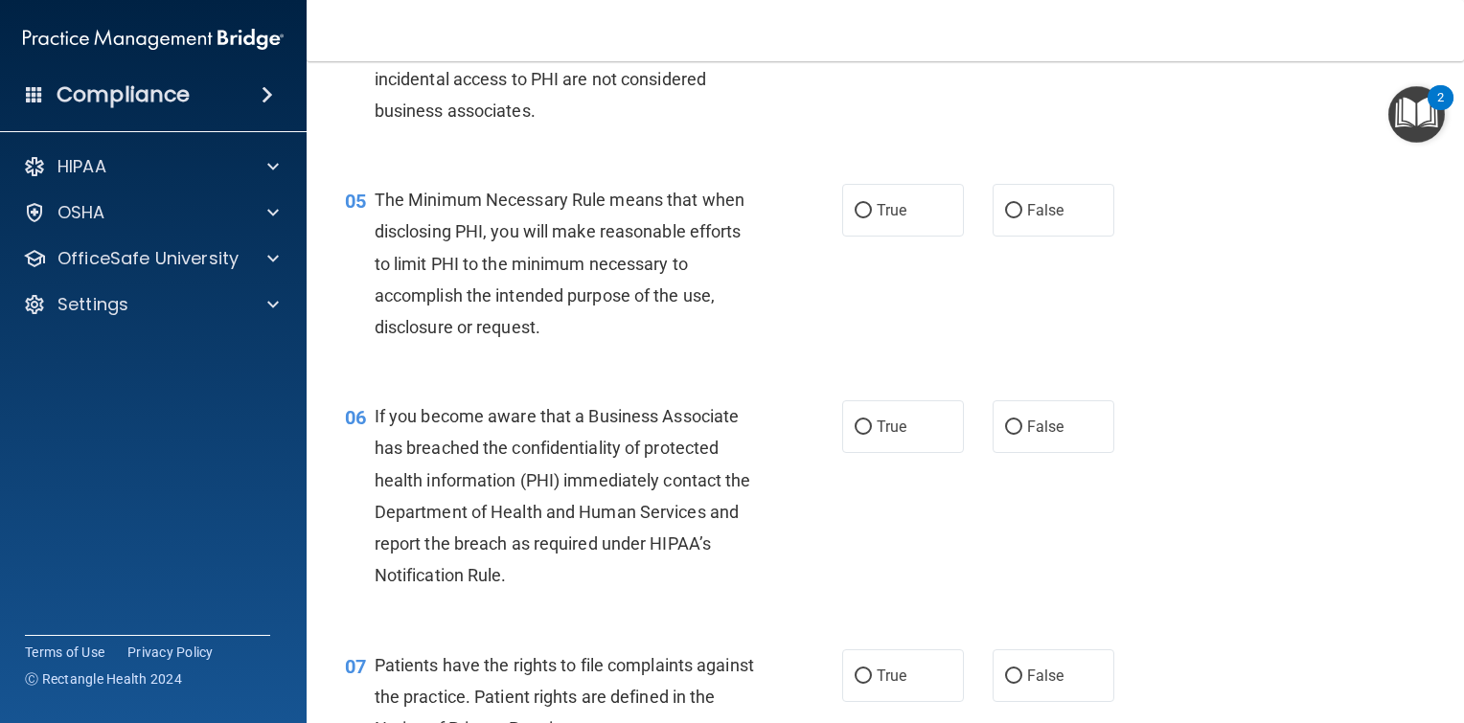
scroll to position [766, 0]
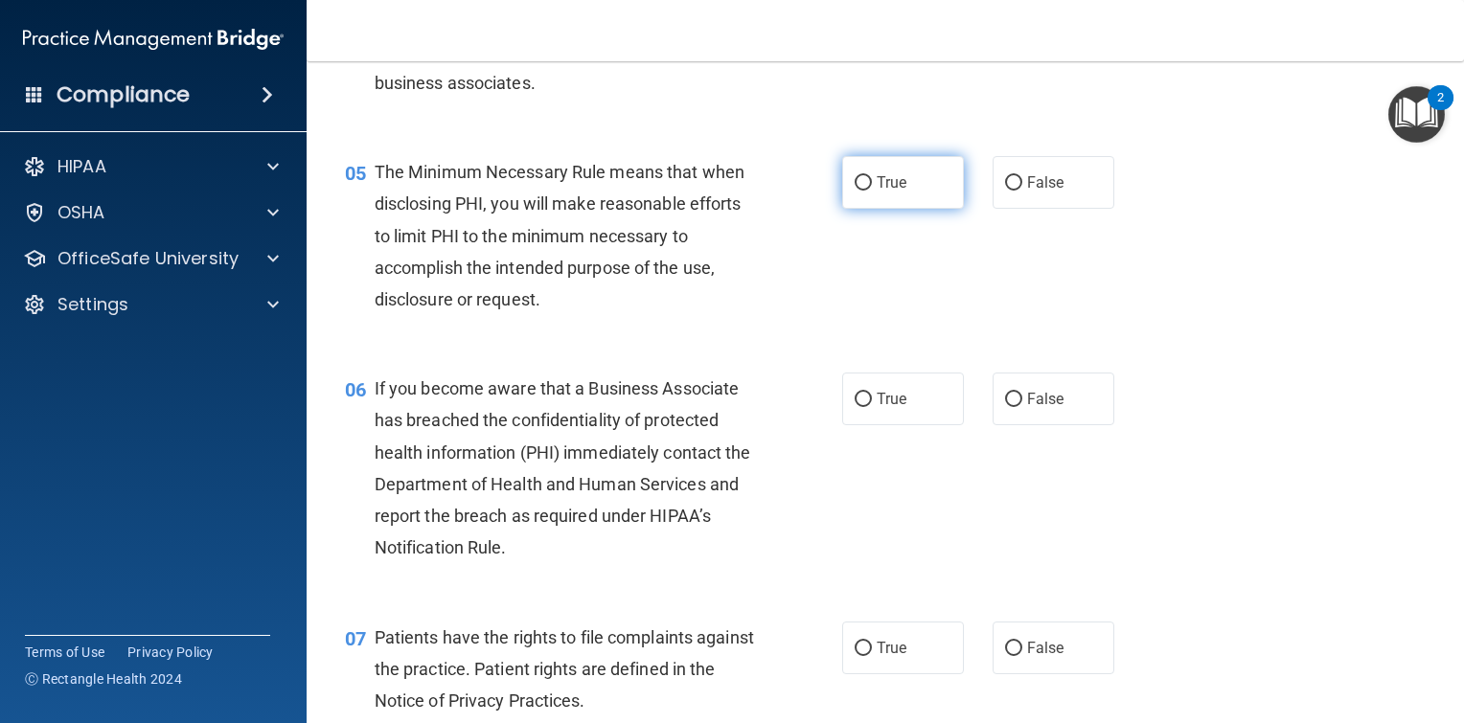
click at [855, 191] on input "True" at bounding box center [863, 183] width 17 height 14
radio input "true"
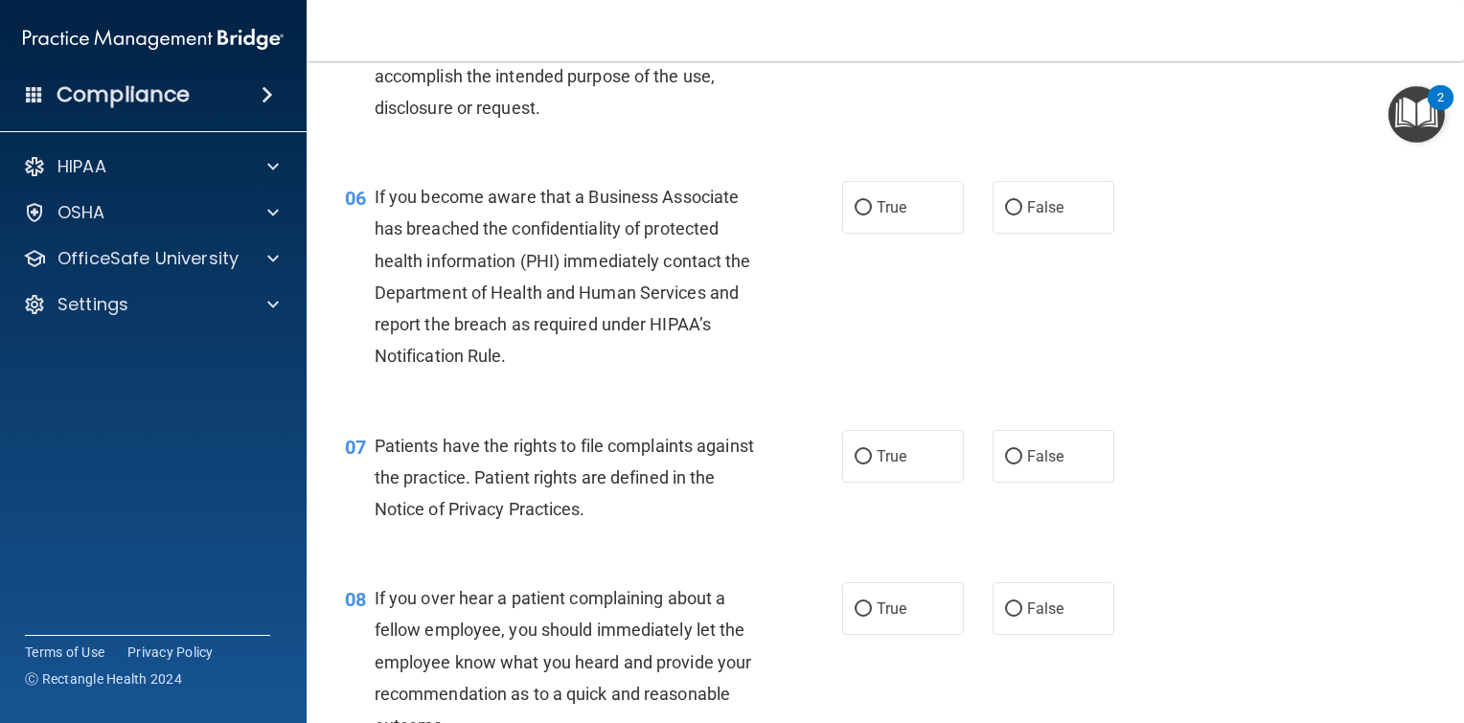
scroll to position [1054, 0]
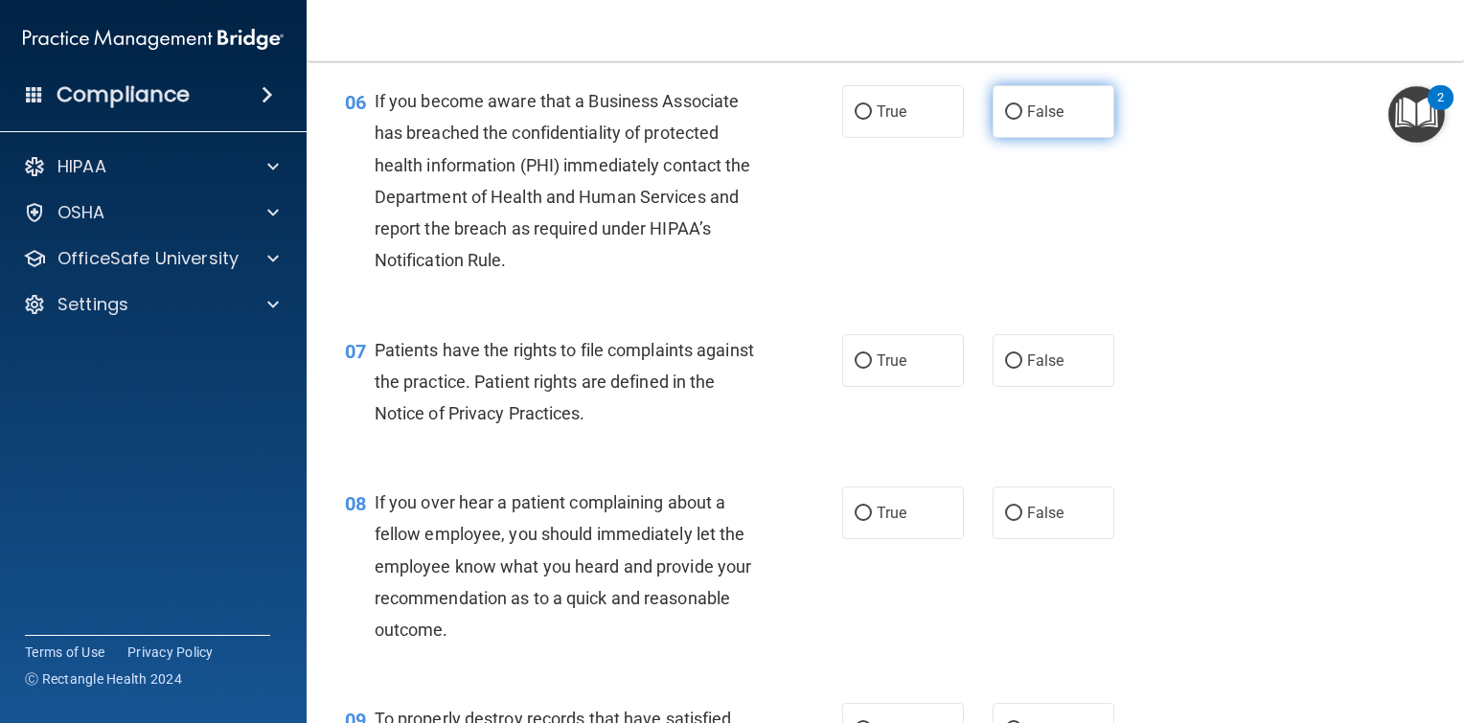
click at [1006, 120] on input "False" at bounding box center [1013, 112] width 17 height 14
radio input "true"
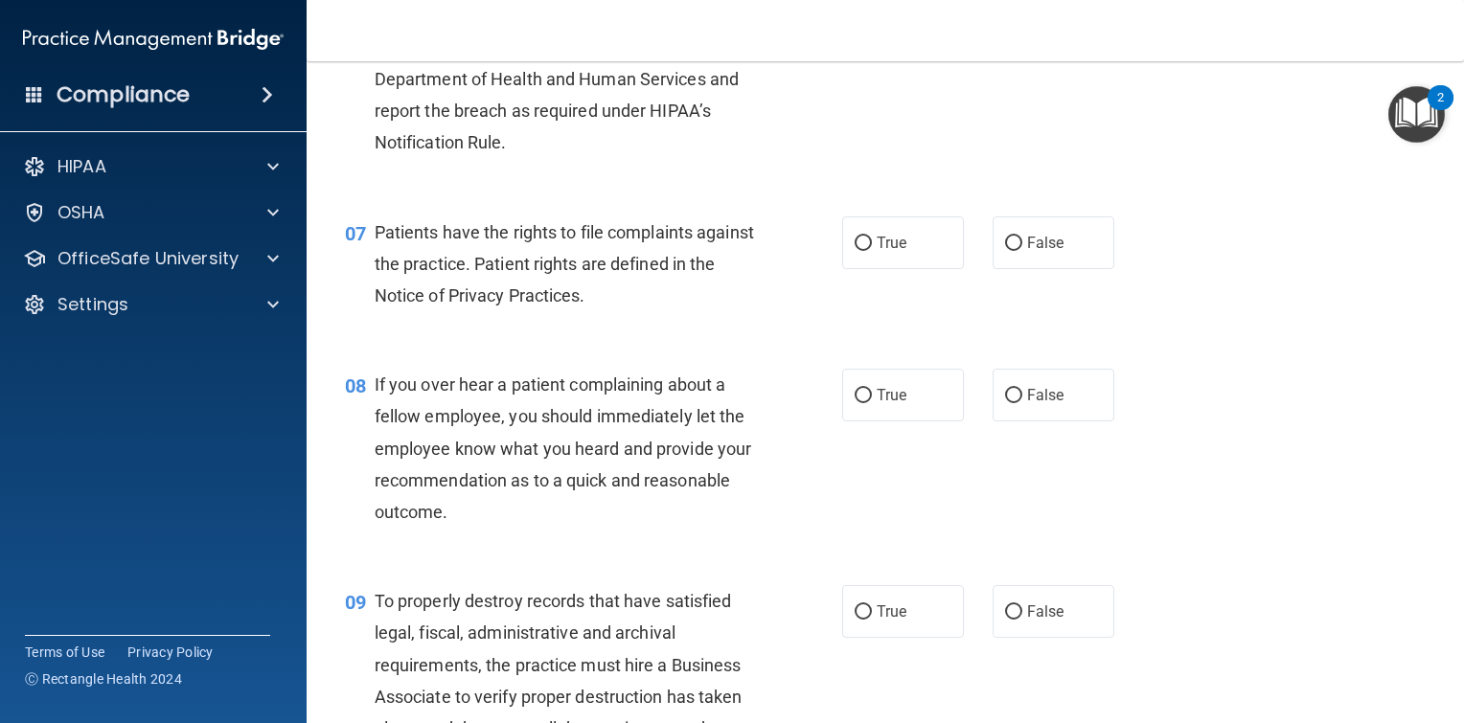
scroll to position [1245, 0]
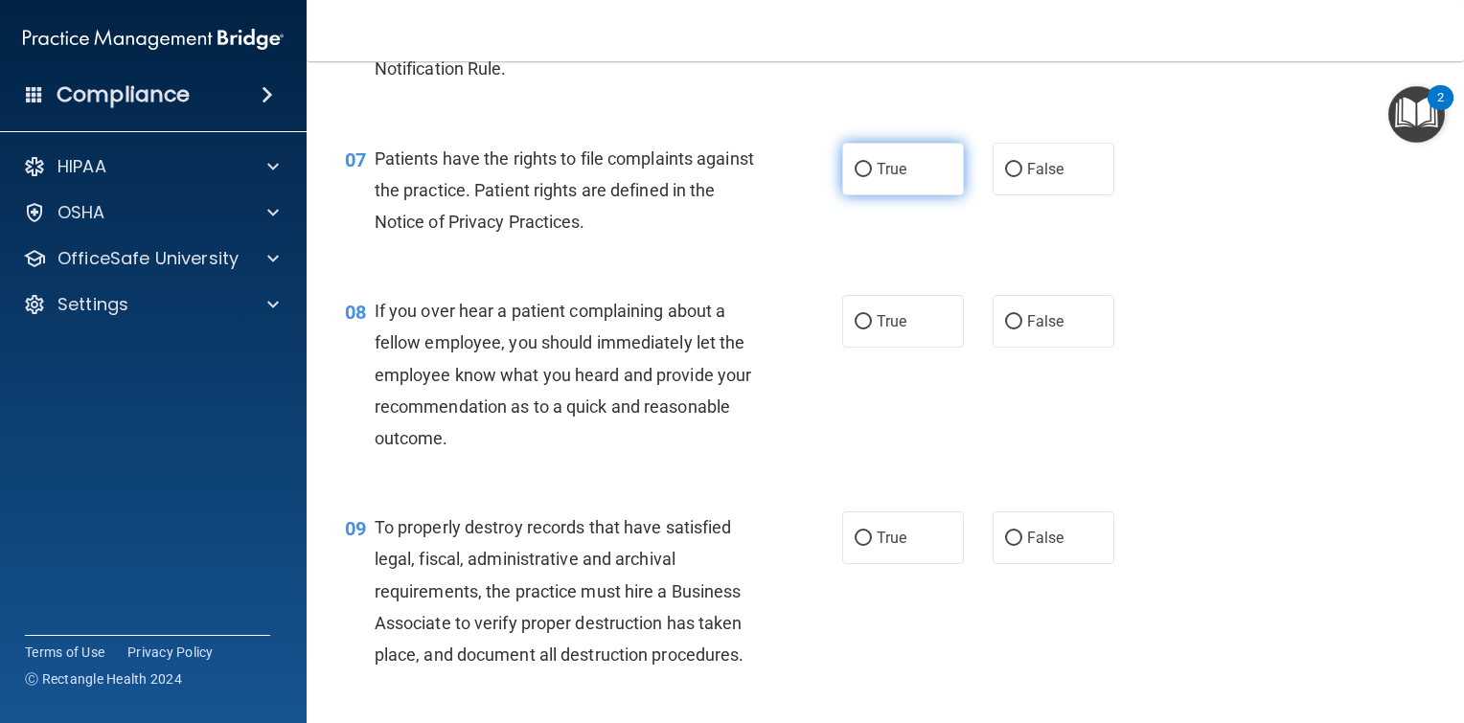
click at [856, 177] on input "True" at bounding box center [863, 170] width 17 height 14
radio input "true"
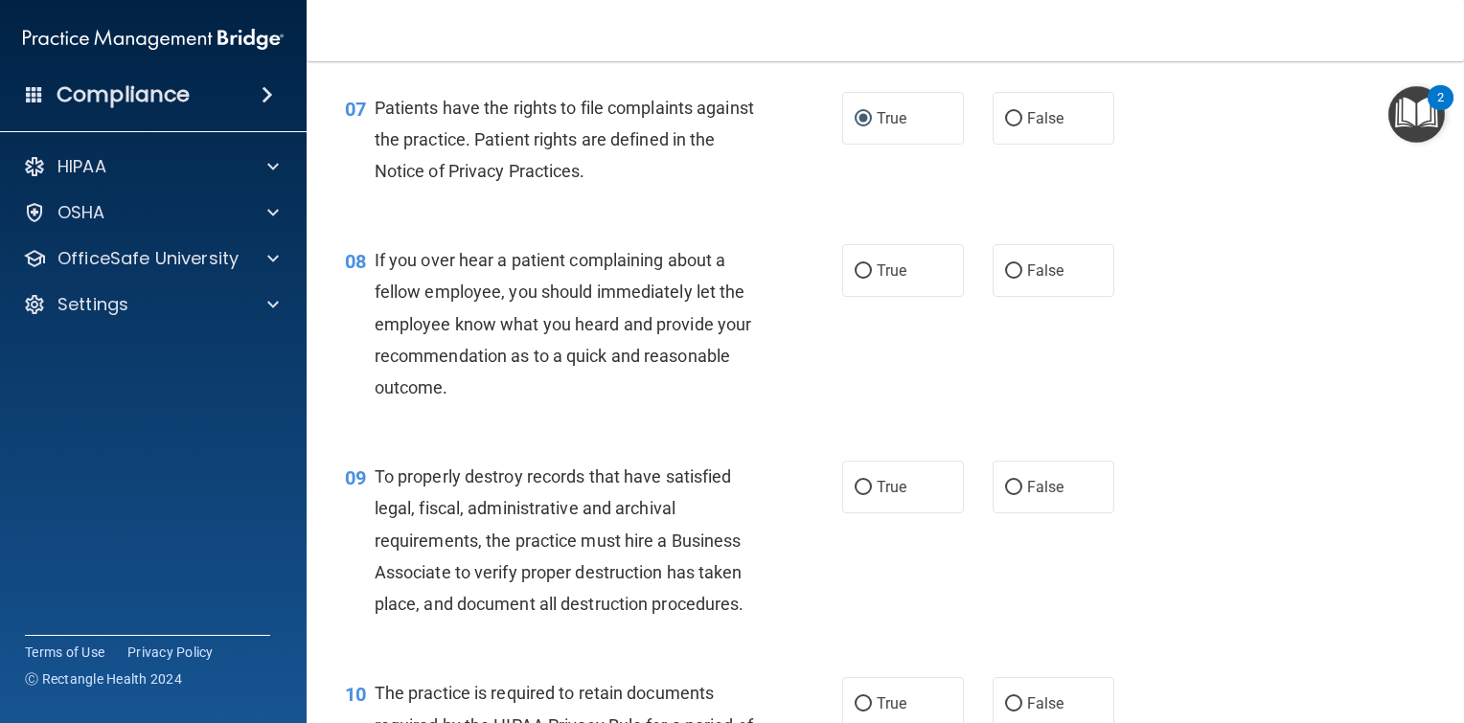
scroll to position [1437, 0]
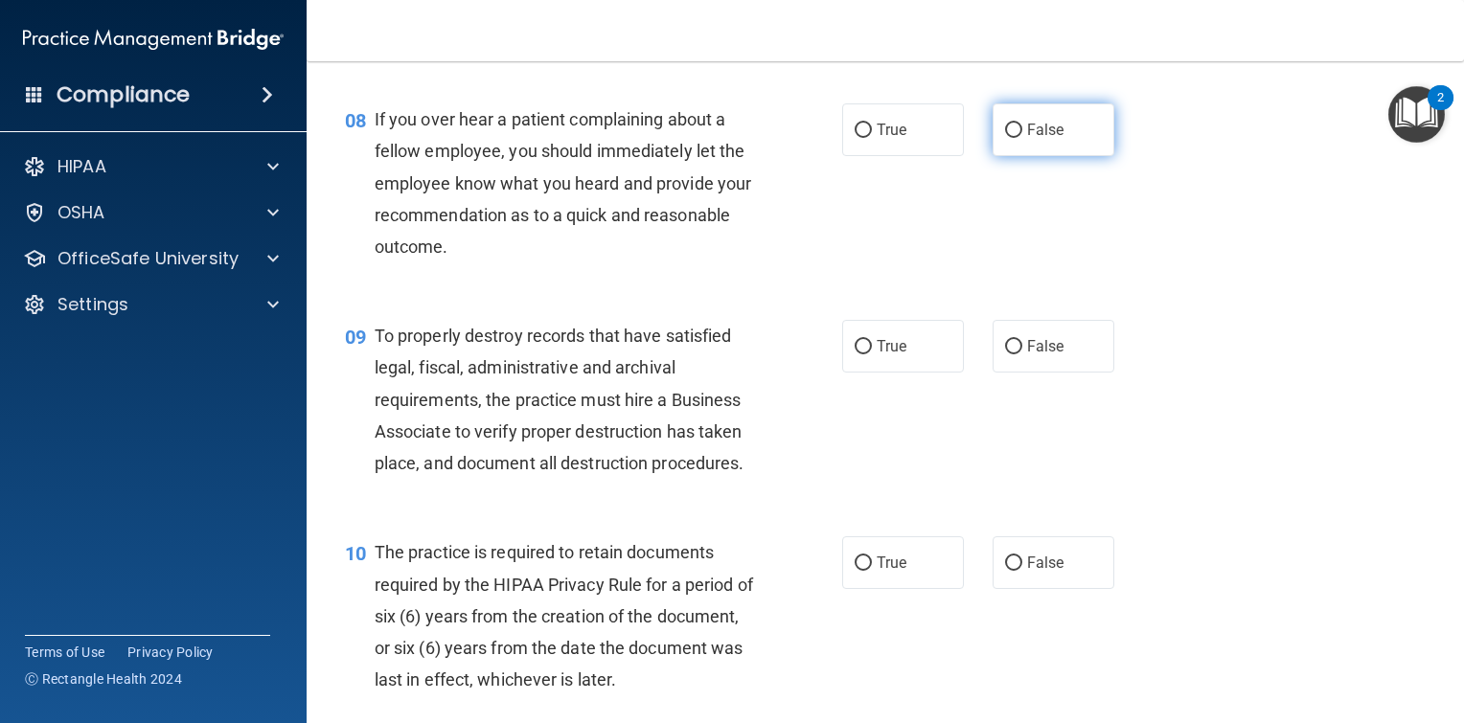
click at [1006, 138] on input "False" at bounding box center [1013, 131] width 17 height 14
radio input "true"
click at [1005, 138] on input "False" at bounding box center [1013, 131] width 17 height 14
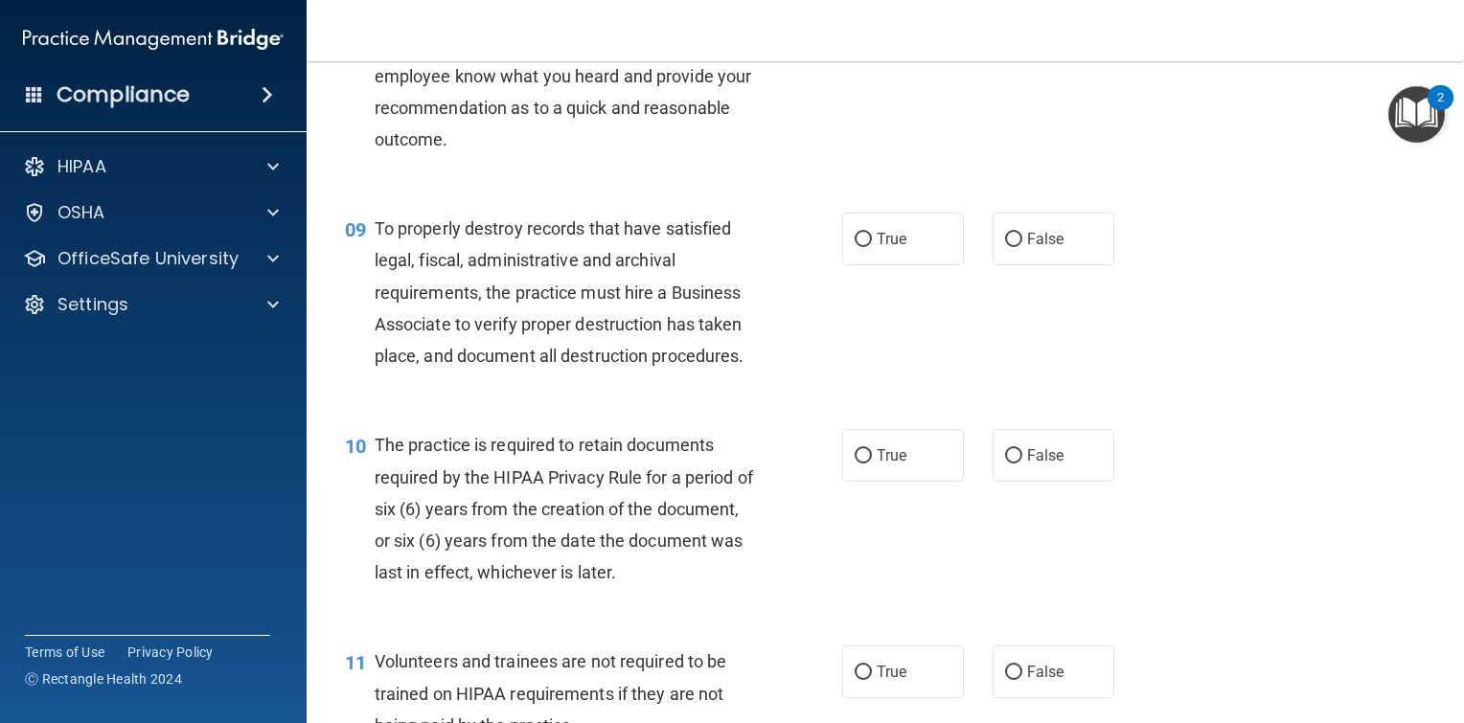
scroll to position [1629, 0]
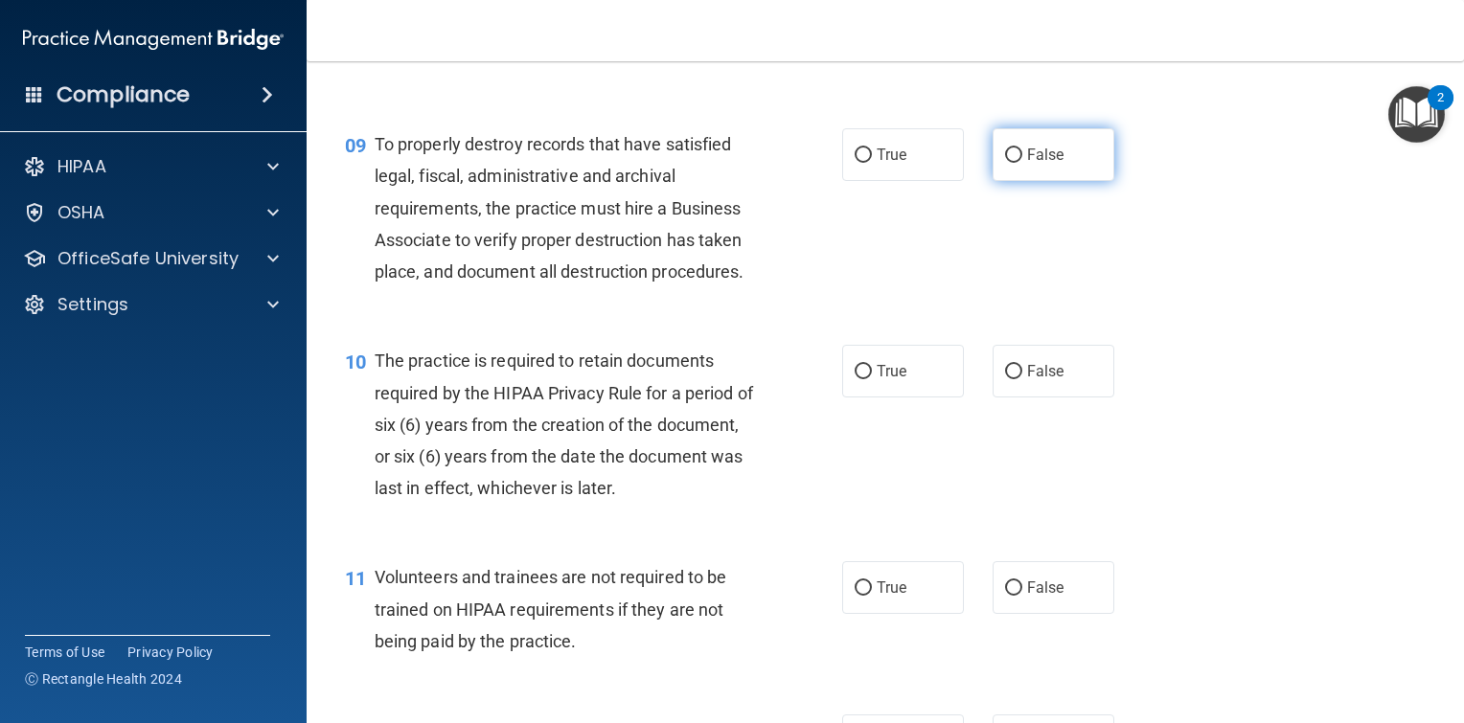
click at [1005, 163] on input "False" at bounding box center [1013, 155] width 17 height 14
radio input "true"
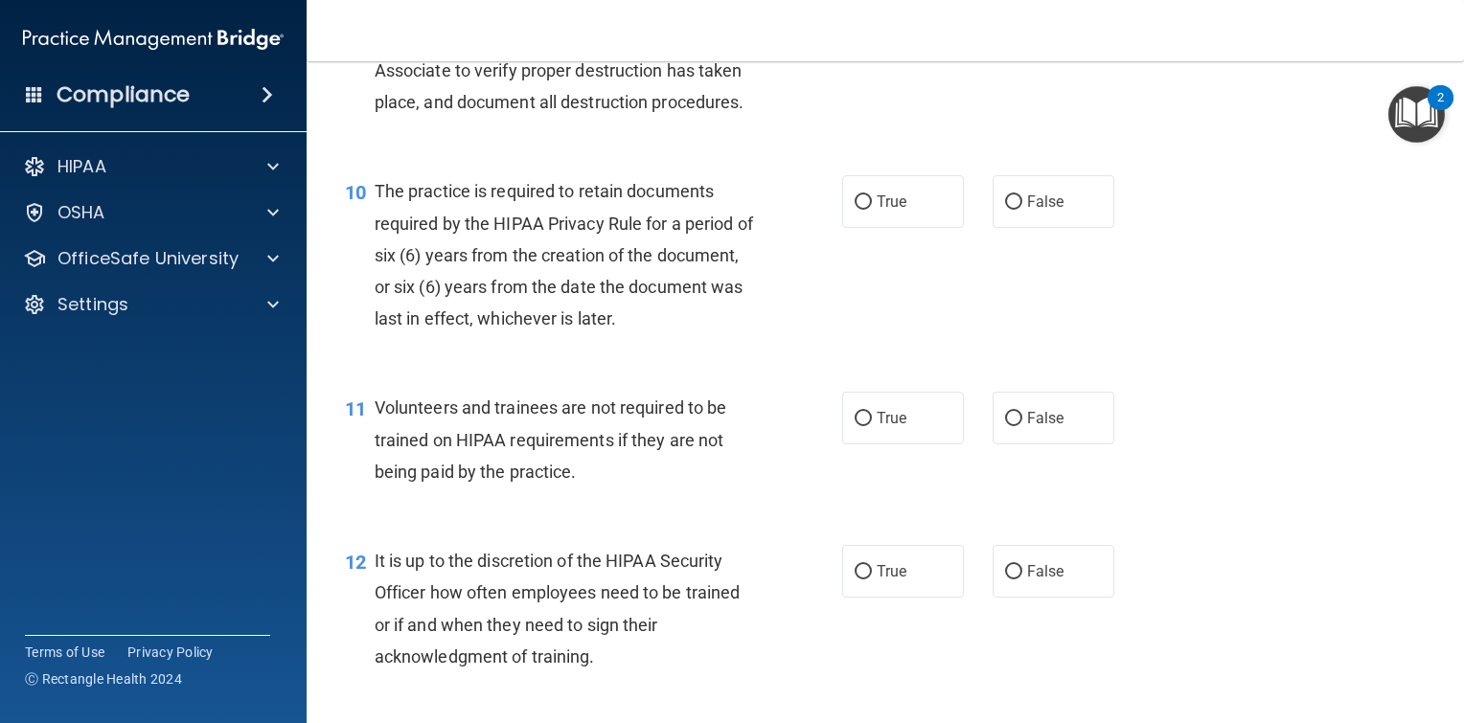
scroll to position [1820, 0]
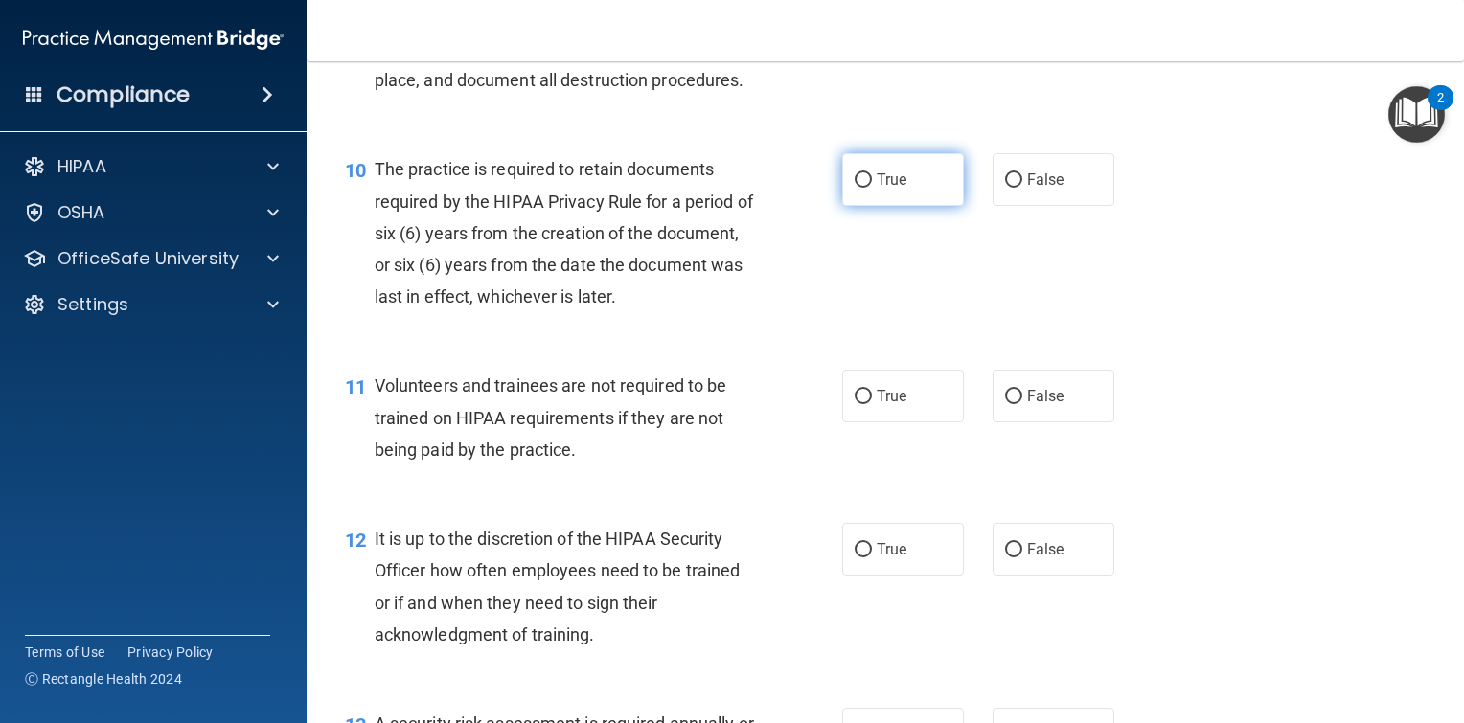
click at [855, 188] on input "True" at bounding box center [863, 180] width 17 height 14
radio input "true"
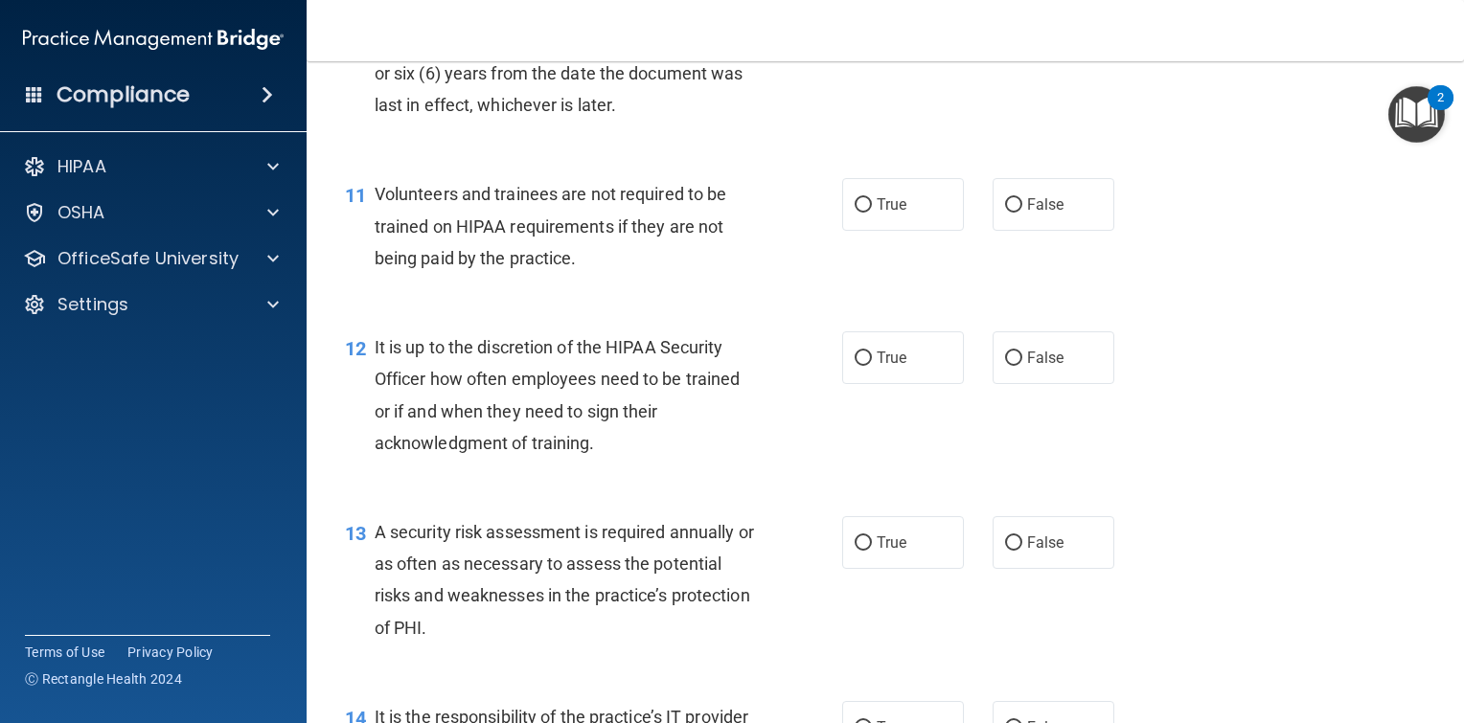
scroll to position [2108, 0]
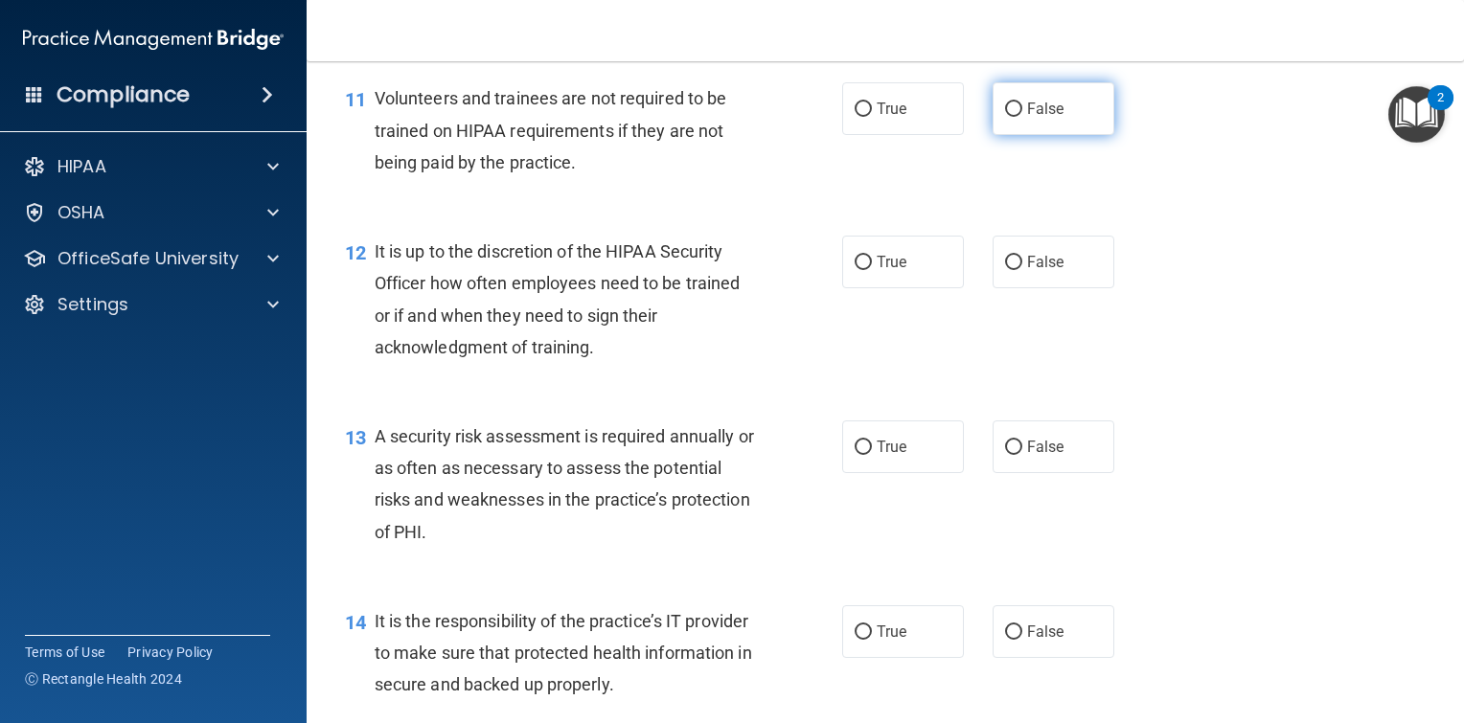
click at [1006, 117] on input "False" at bounding box center [1013, 110] width 17 height 14
radio input "true"
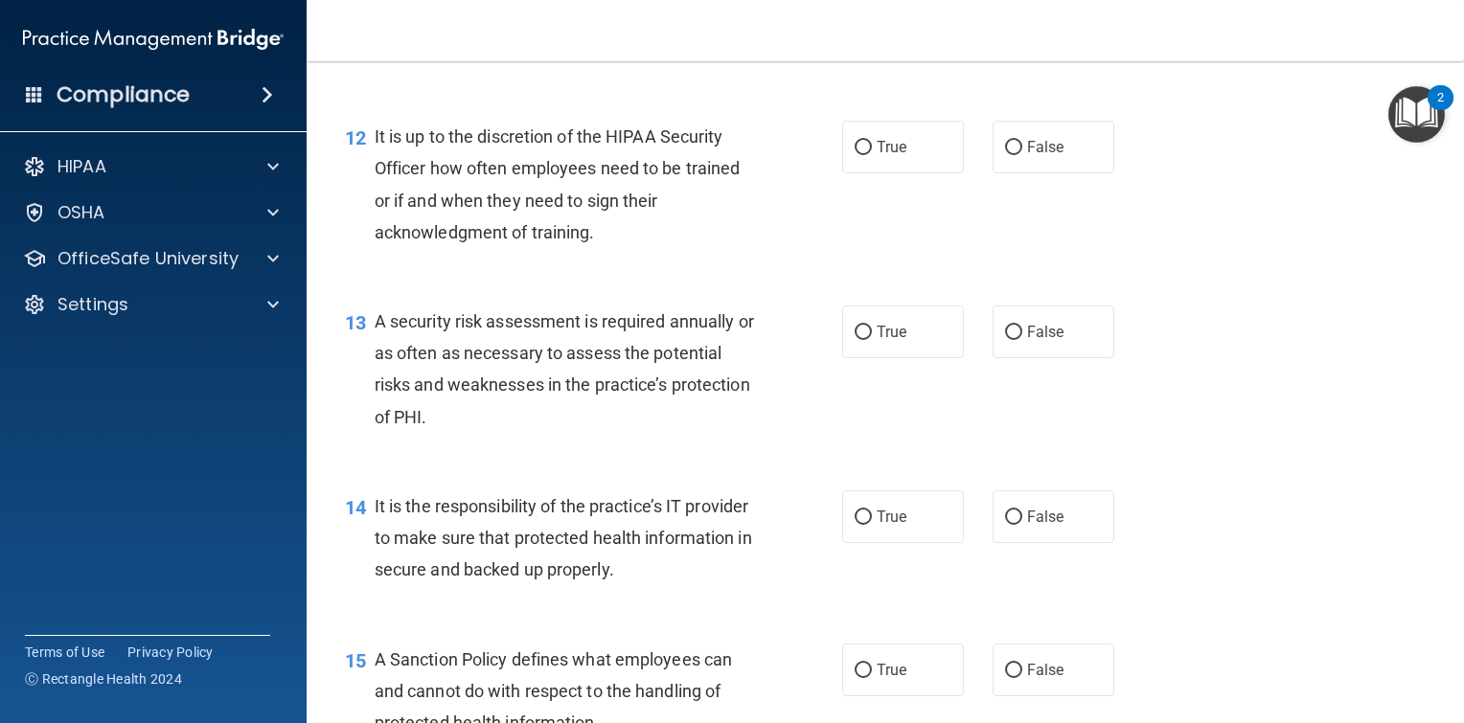
scroll to position [2299, 0]
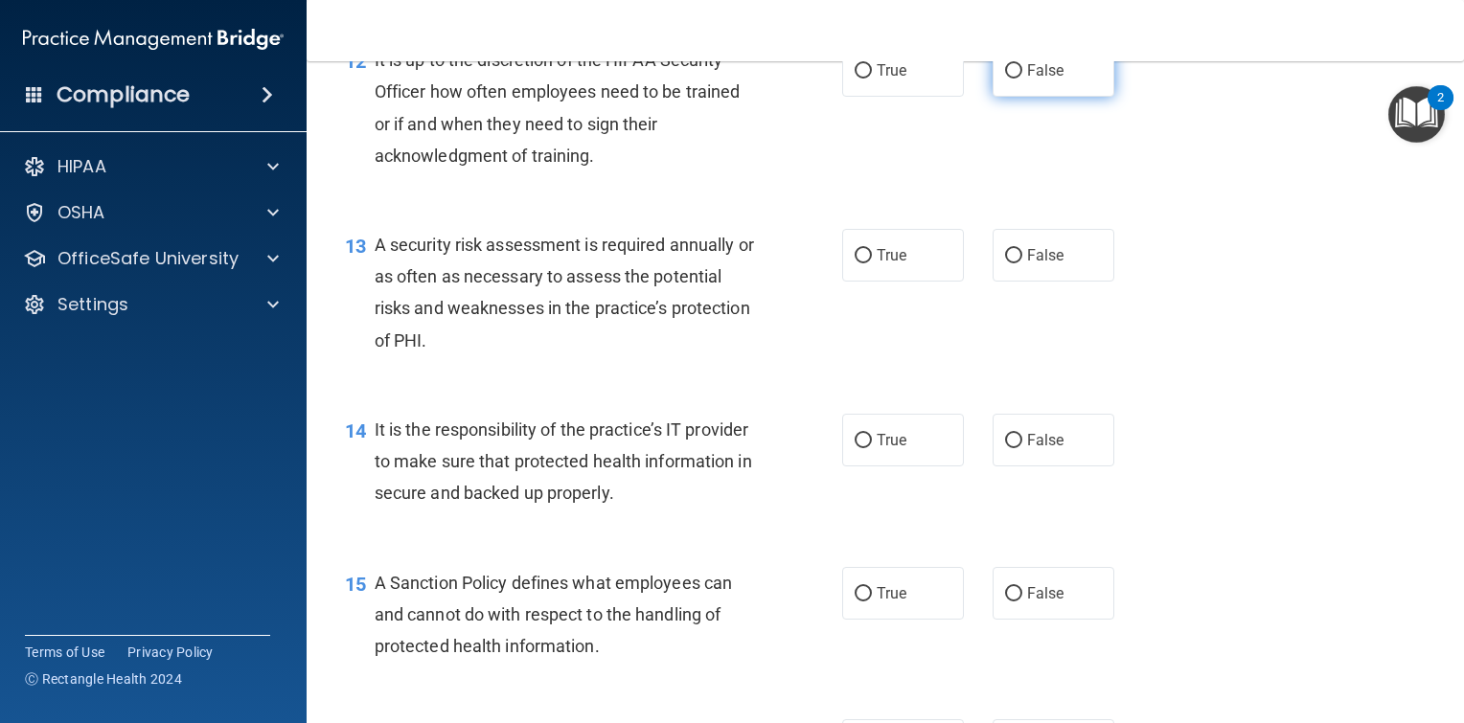
click at [1005, 79] on input "False" at bounding box center [1013, 71] width 17 height 14
radio input "true"
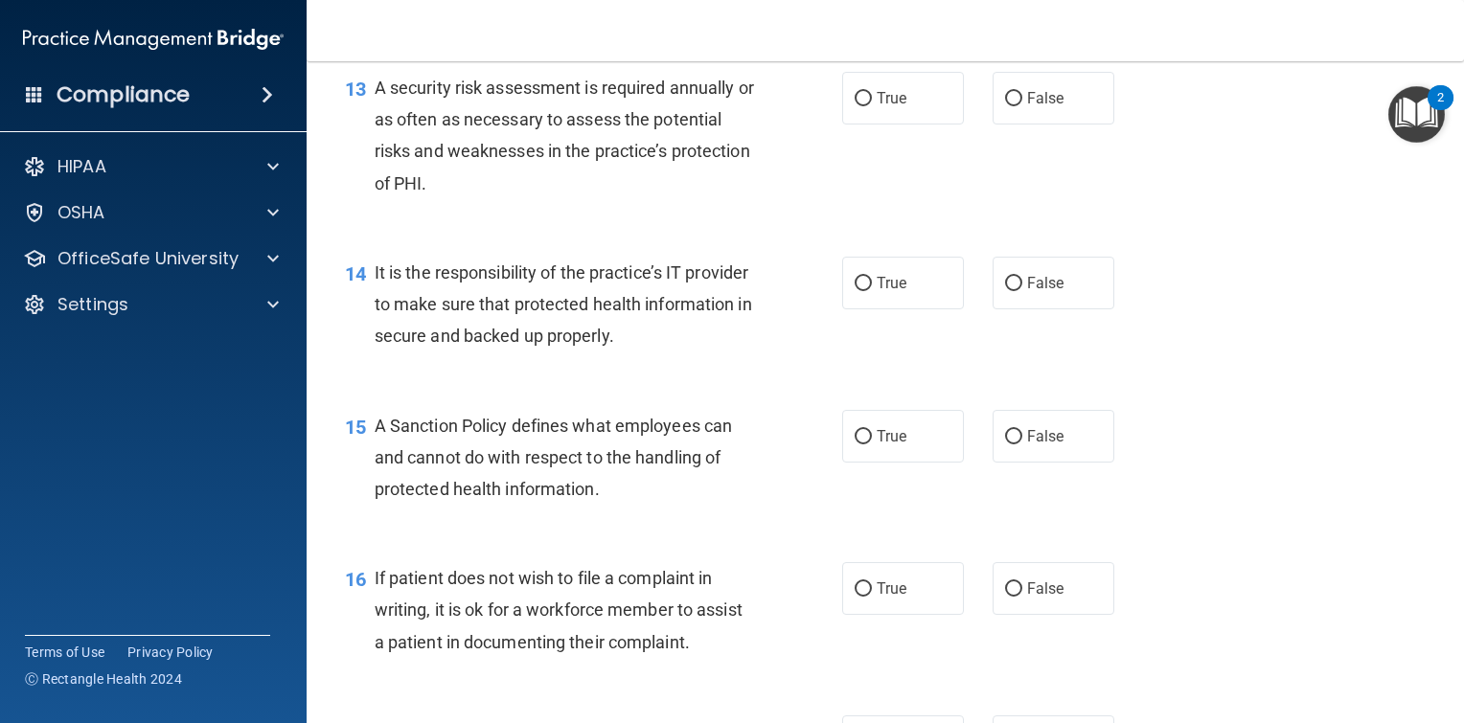
scroll to position [2491, 0]
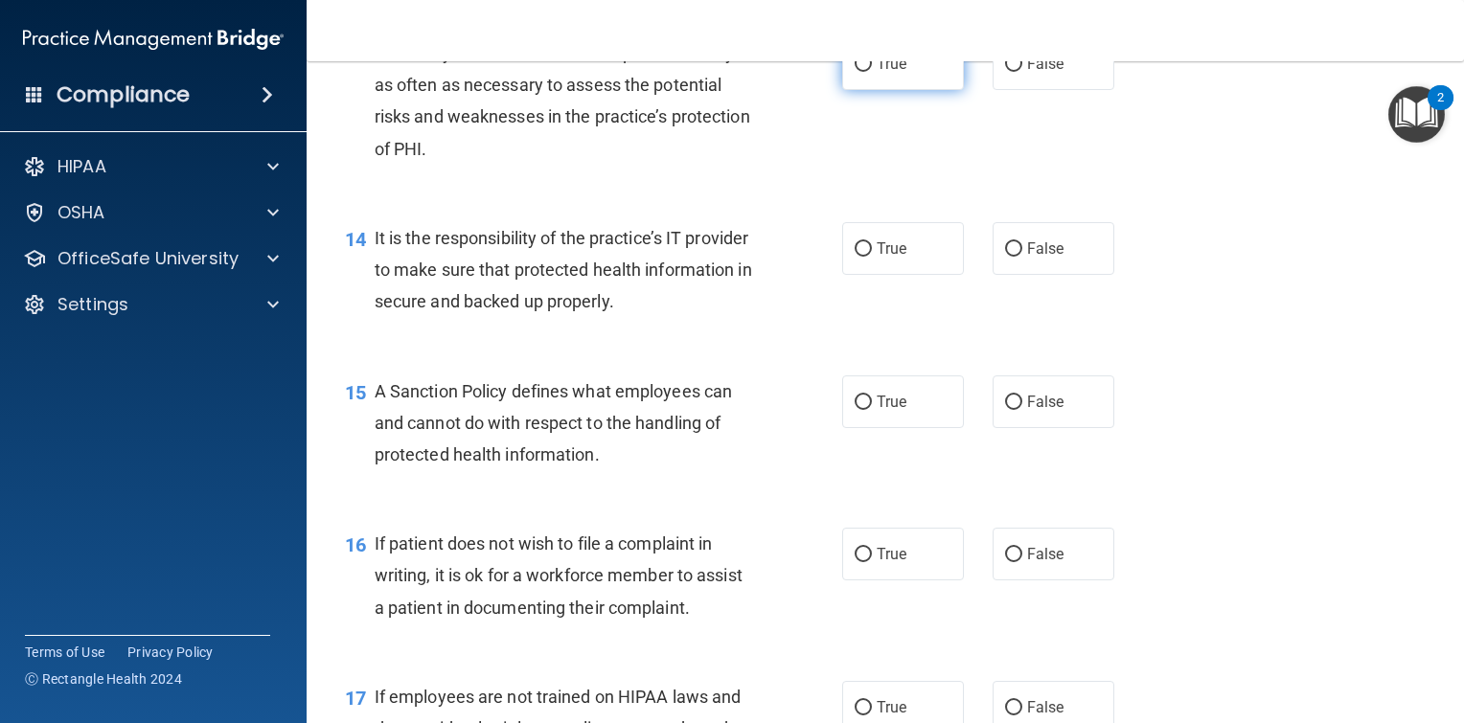
click at [855, 72] on input "True" at bounding box center [863, 64] width 17 height 14
radio input "true"
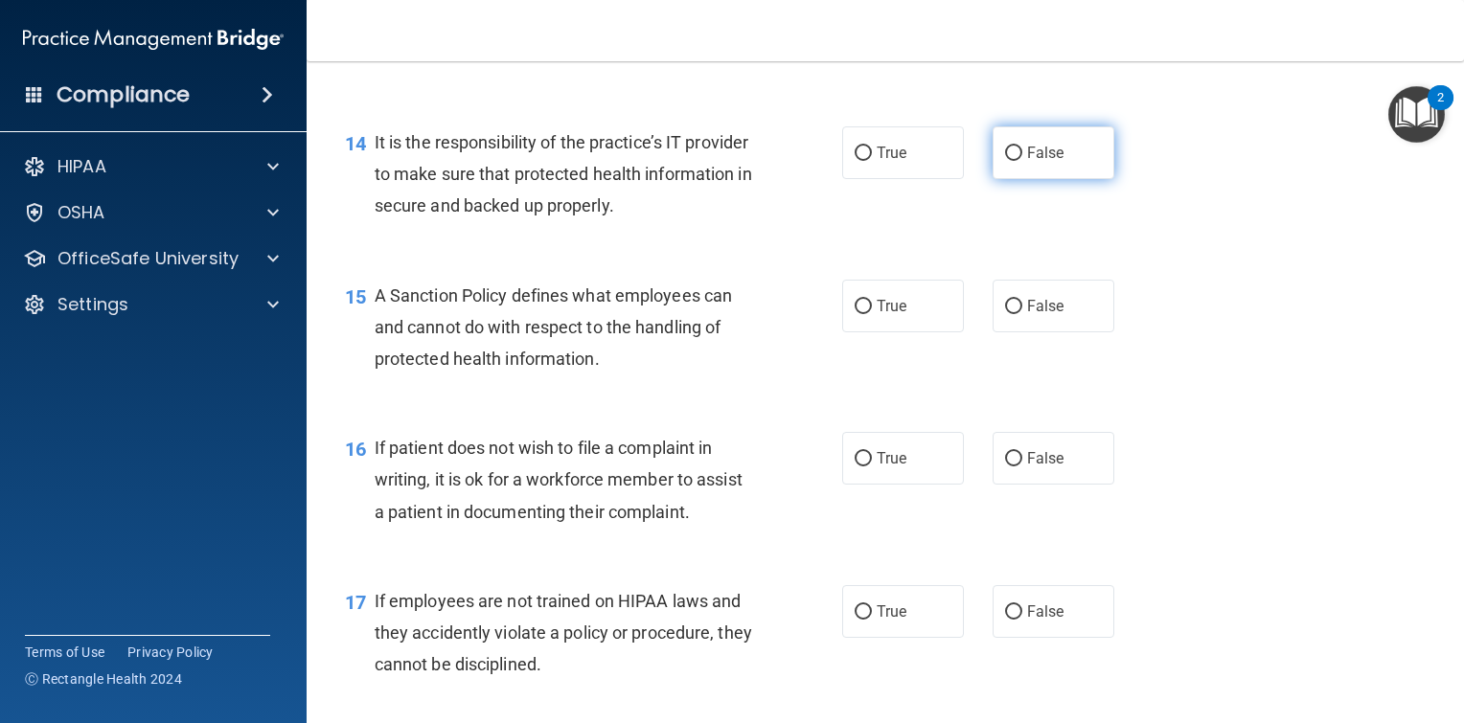
click at [1005, 161] on input "False" at bounding box center [1013, 154] width 17 height 14
radio input "true"
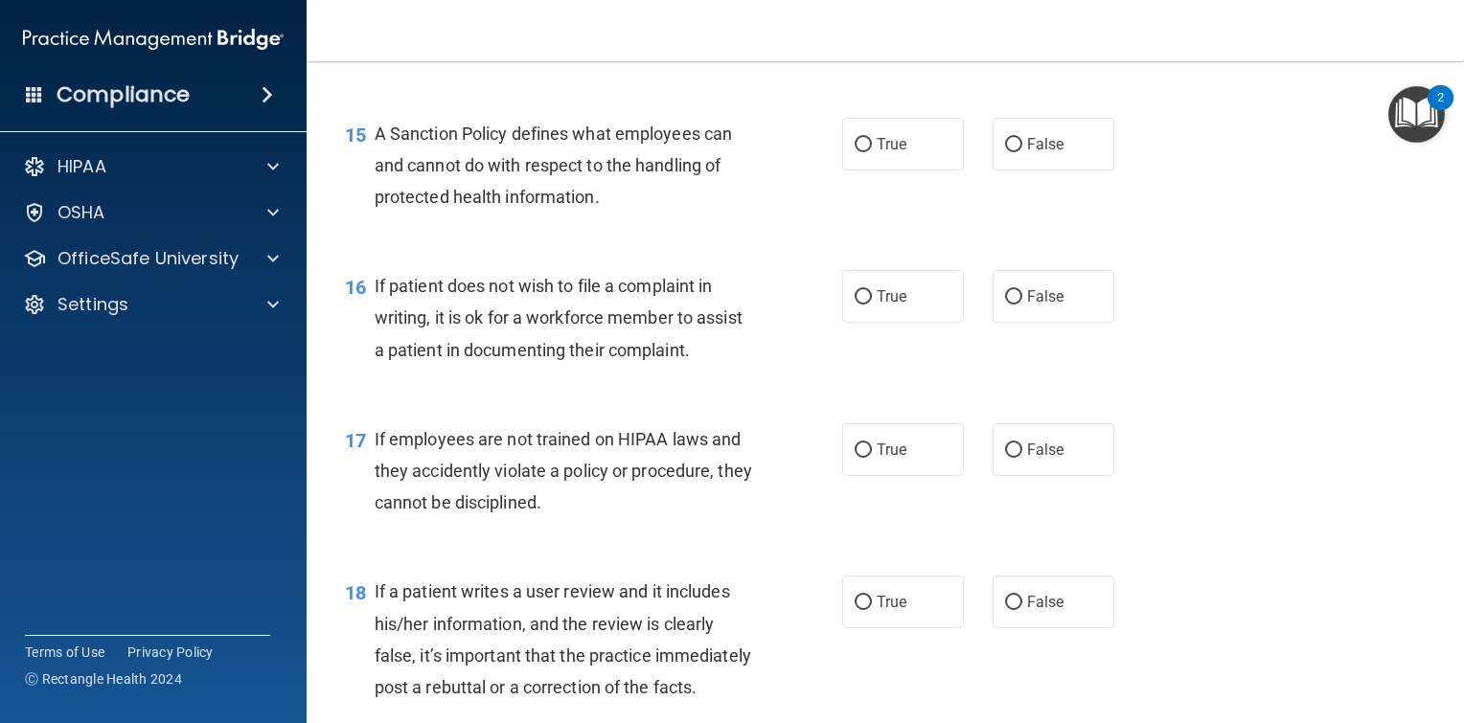
scroll to position [2778, 0]
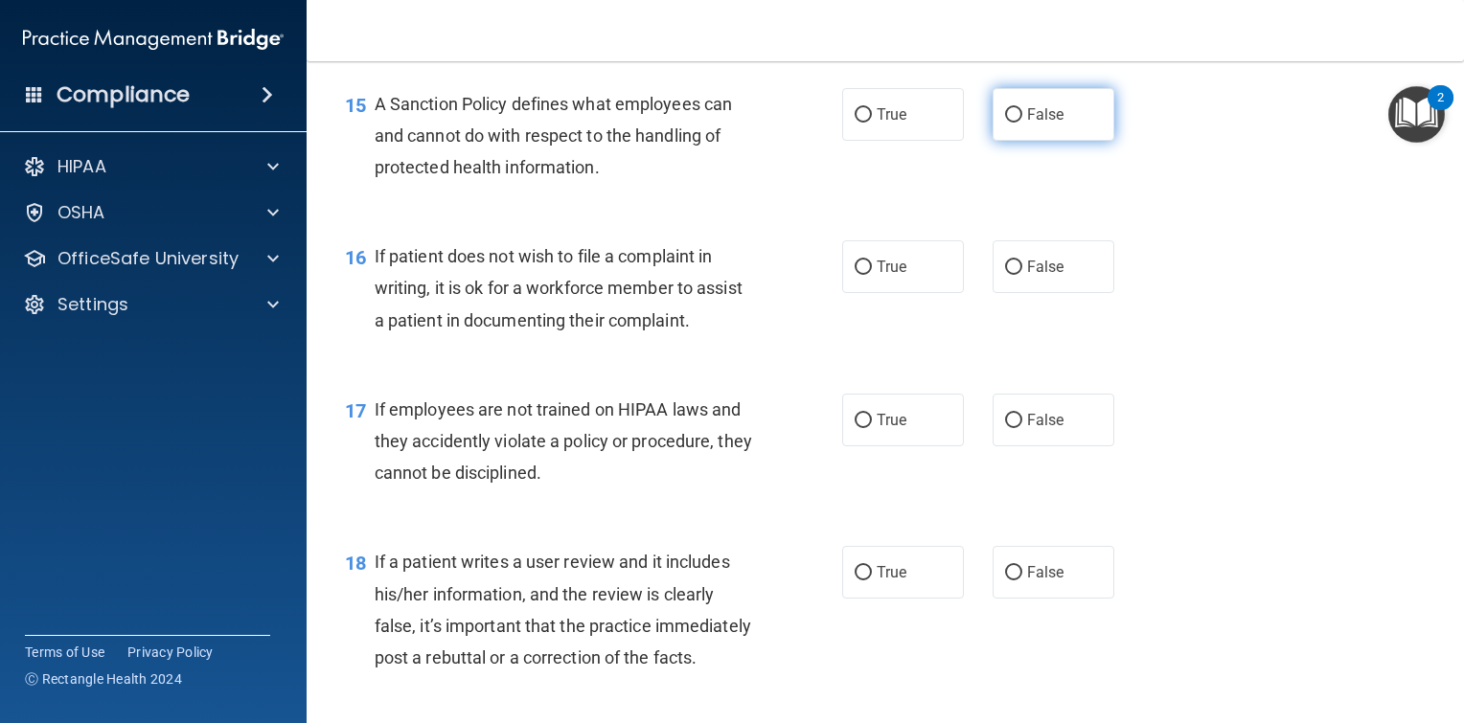
click at [1013, 138] on label "False" at bounding box center [1054, 114] width 122 height 53
click at [1013, 123] on input "False" at bounding box center [1013, 115] width 17 height 14
radio input "true"
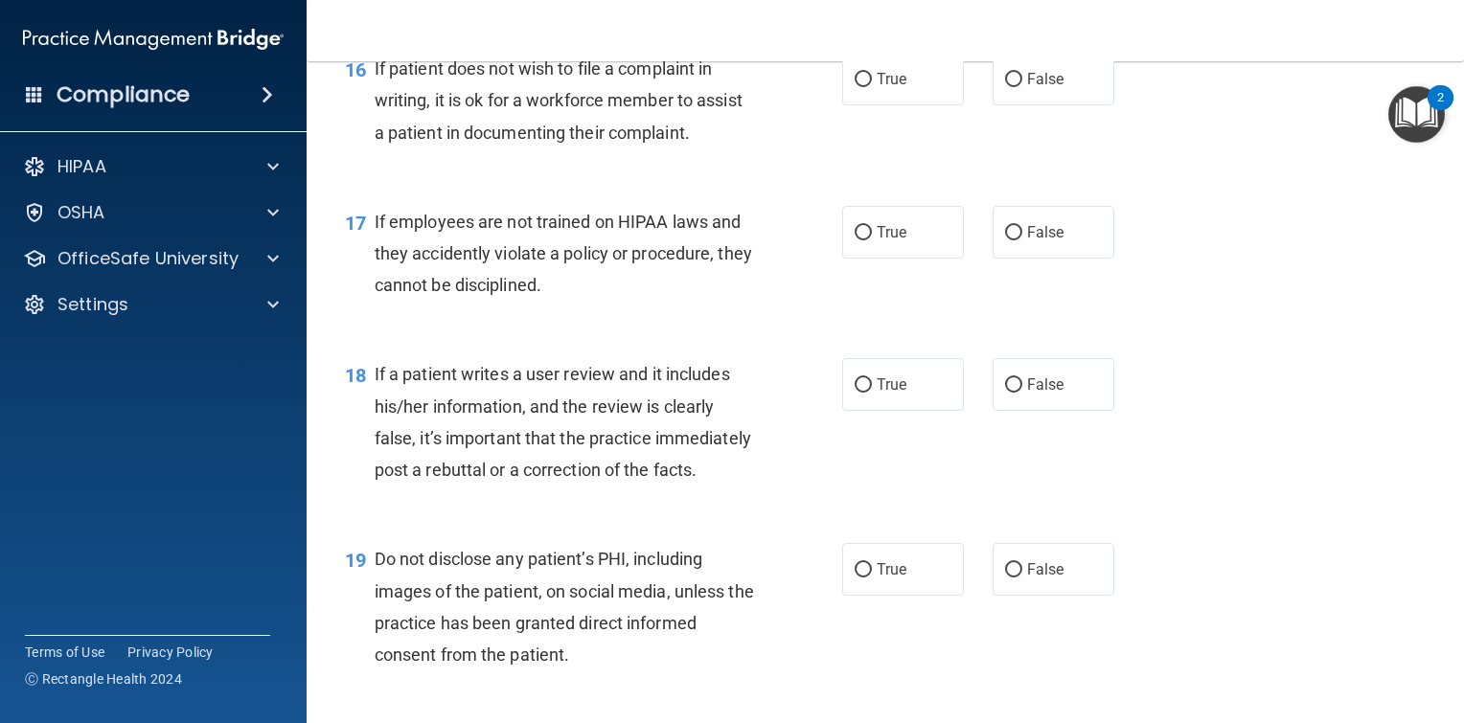
scroll to position [2970, 0]
click at [858, 83] on input "True" at bounding box center [863, 76] width 17 height 14
radio input "true"
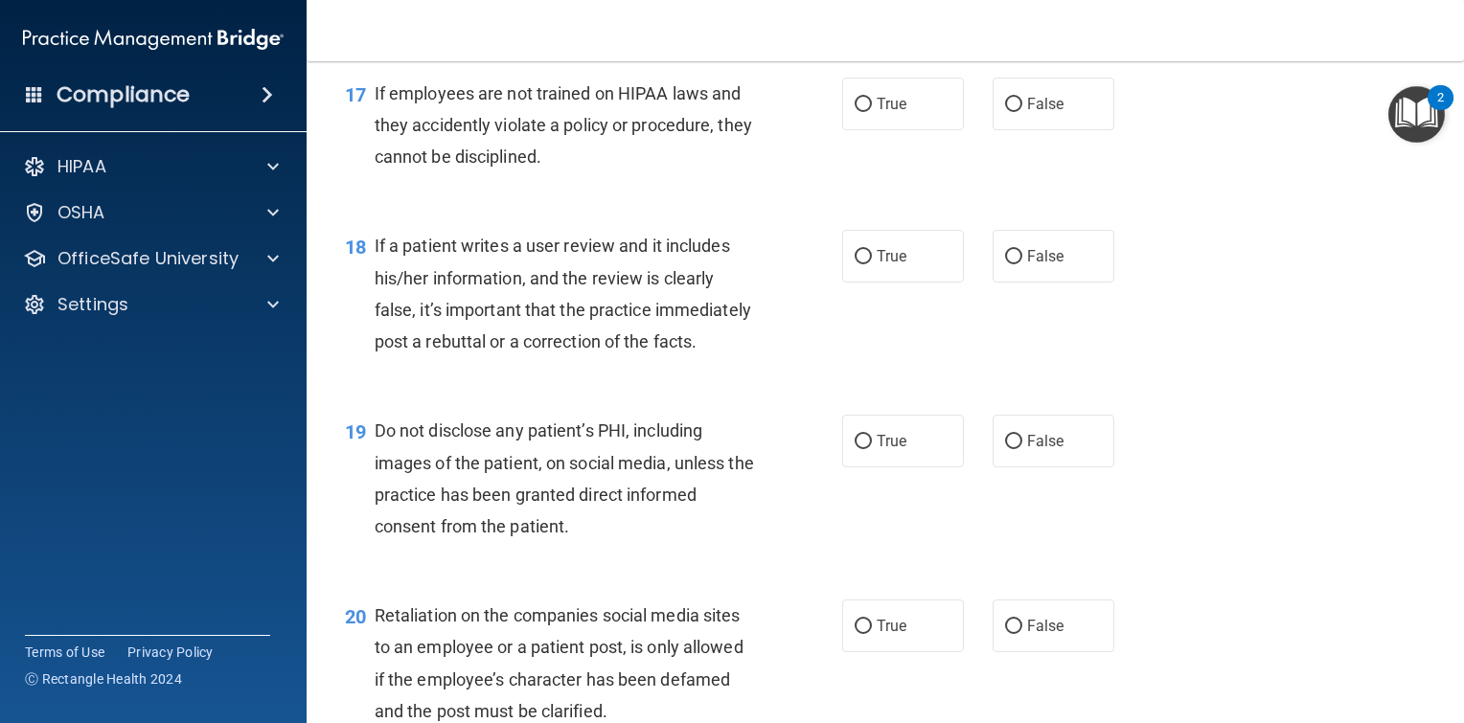
scroll to position [3066, 0]
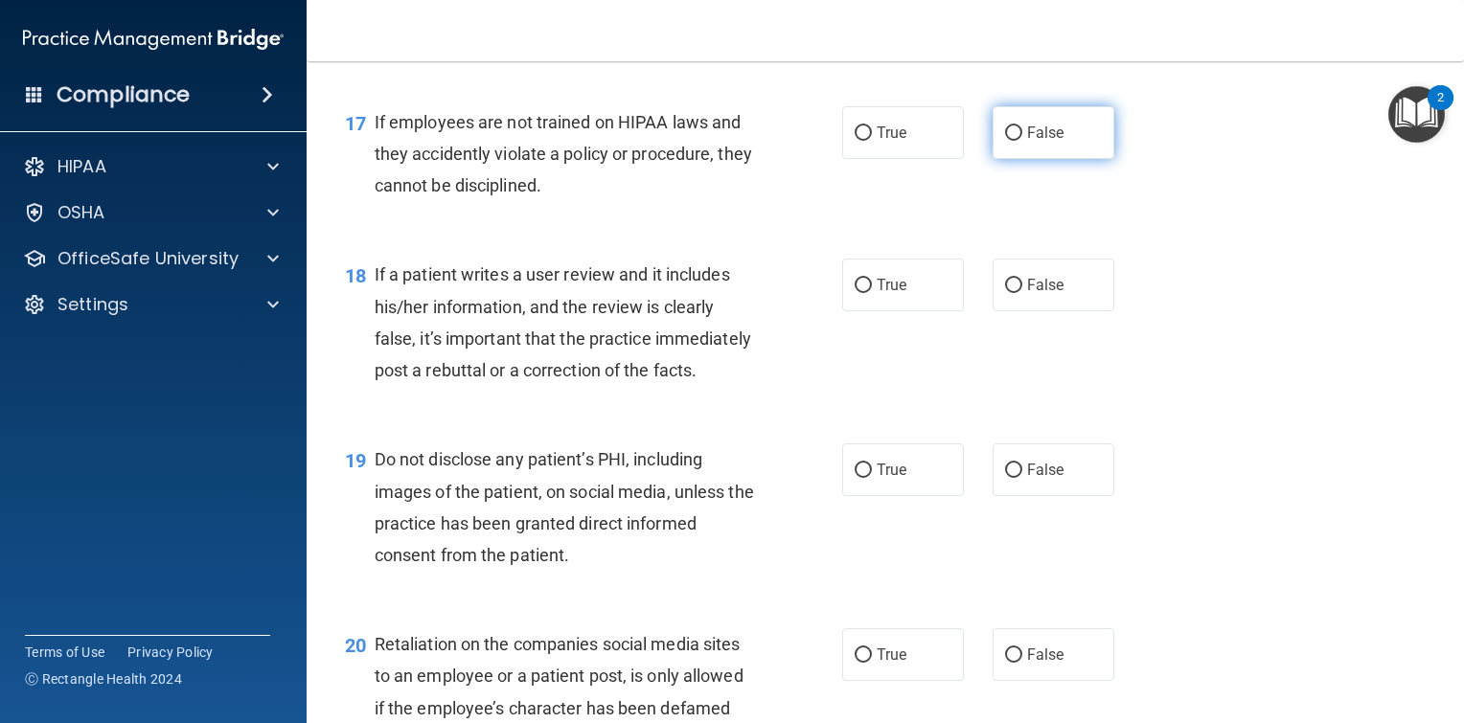
click at [1006, 141] on input "False" at bounding box center [1013, 133] width 17 height 14
radio input "true"
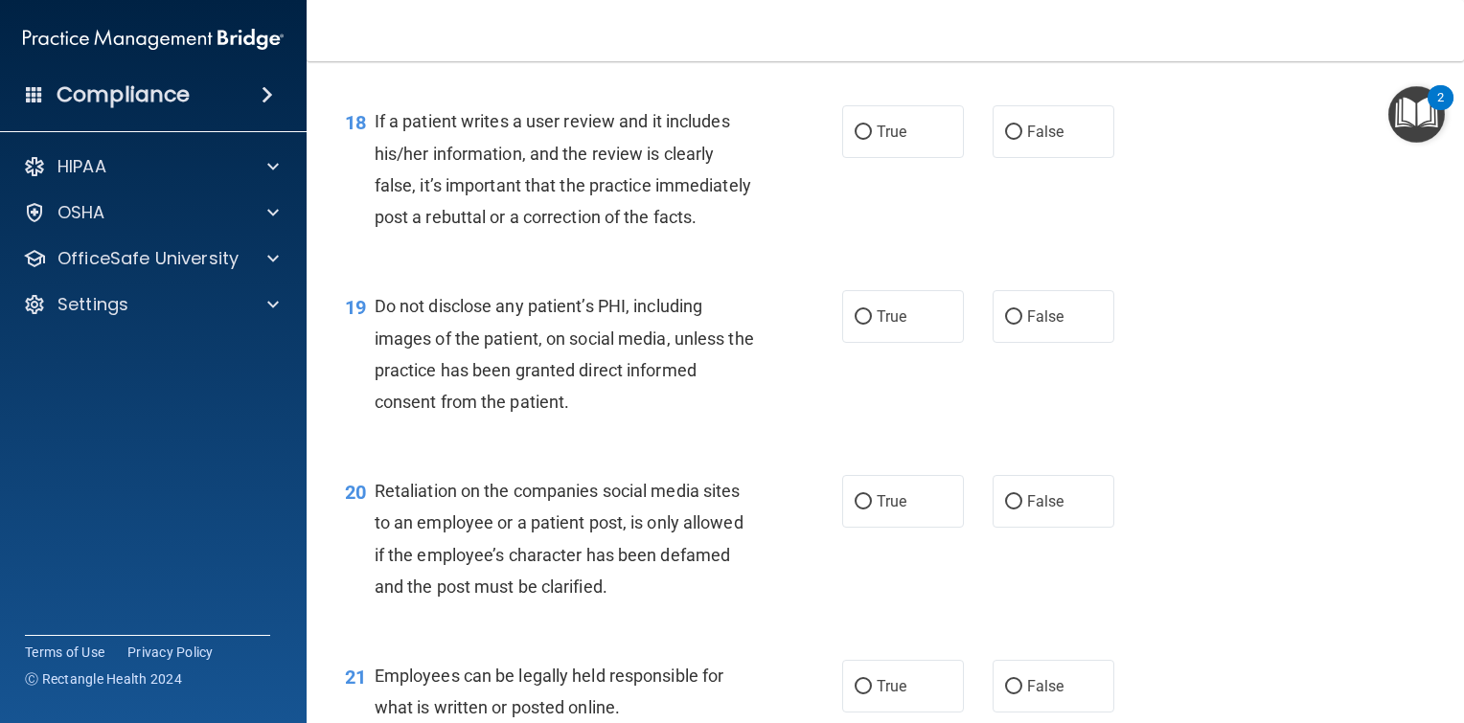
scroll to position [3257, 0]
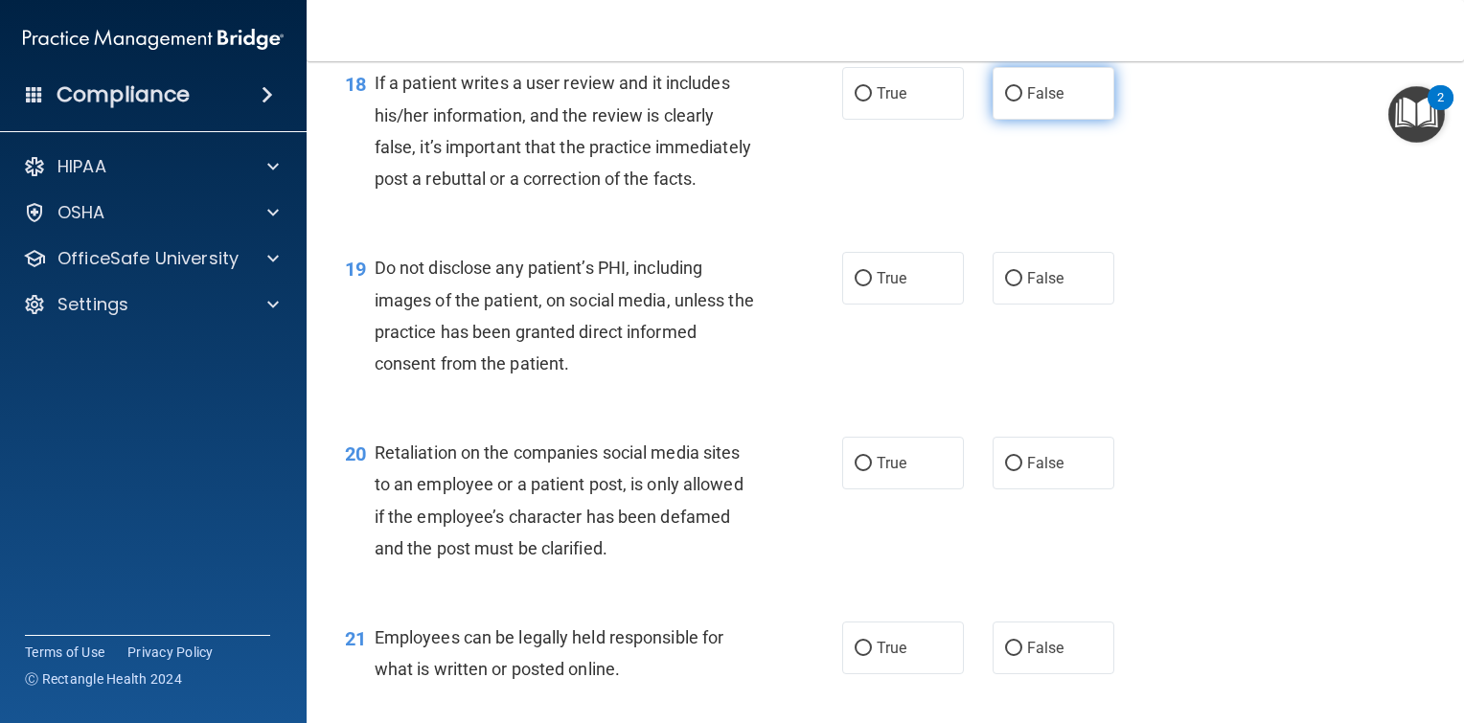
click at [1014, 119] on label "False" at bounding box center [1054, 93] width 122 height 53
click at [1014, 102] on input "False" at bounding box center [1013, 94] width 17 height 14
radio input "true"
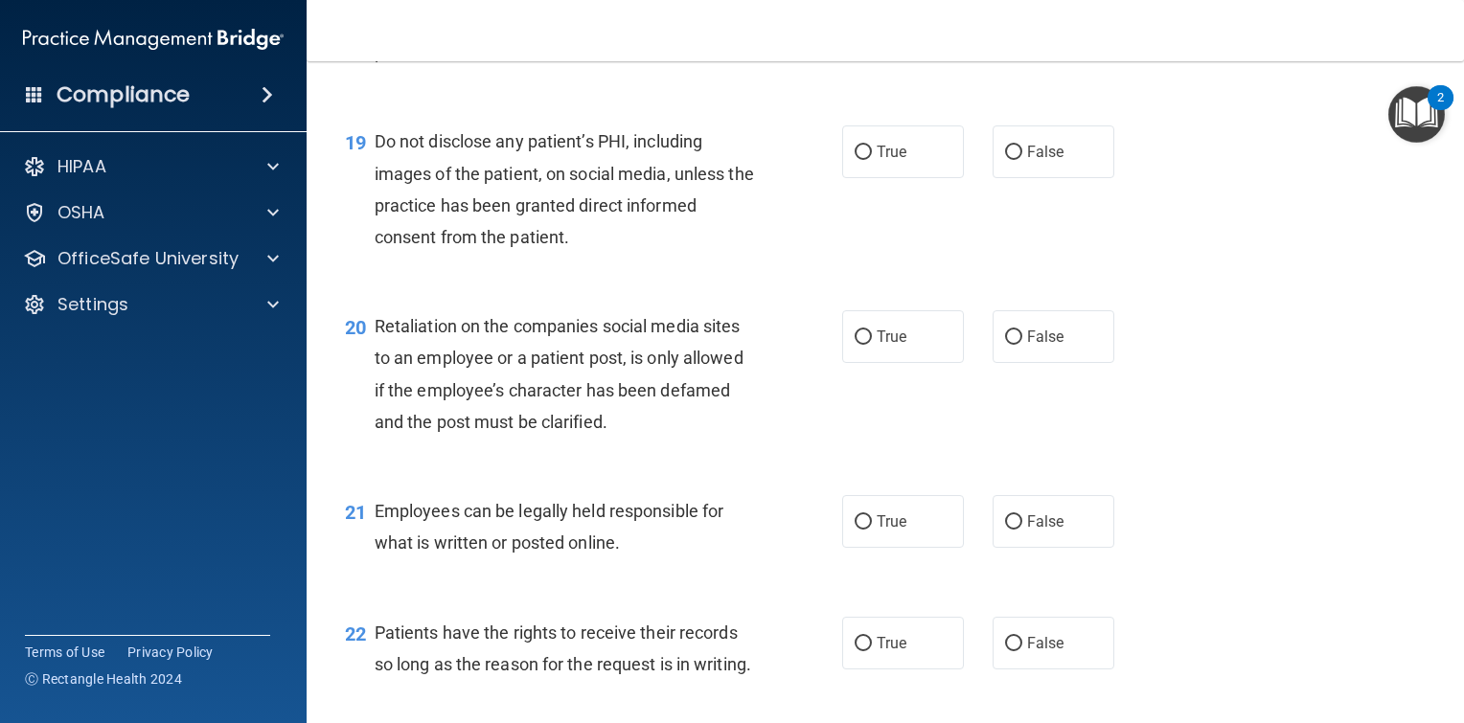
scroll to position [3449, 0]
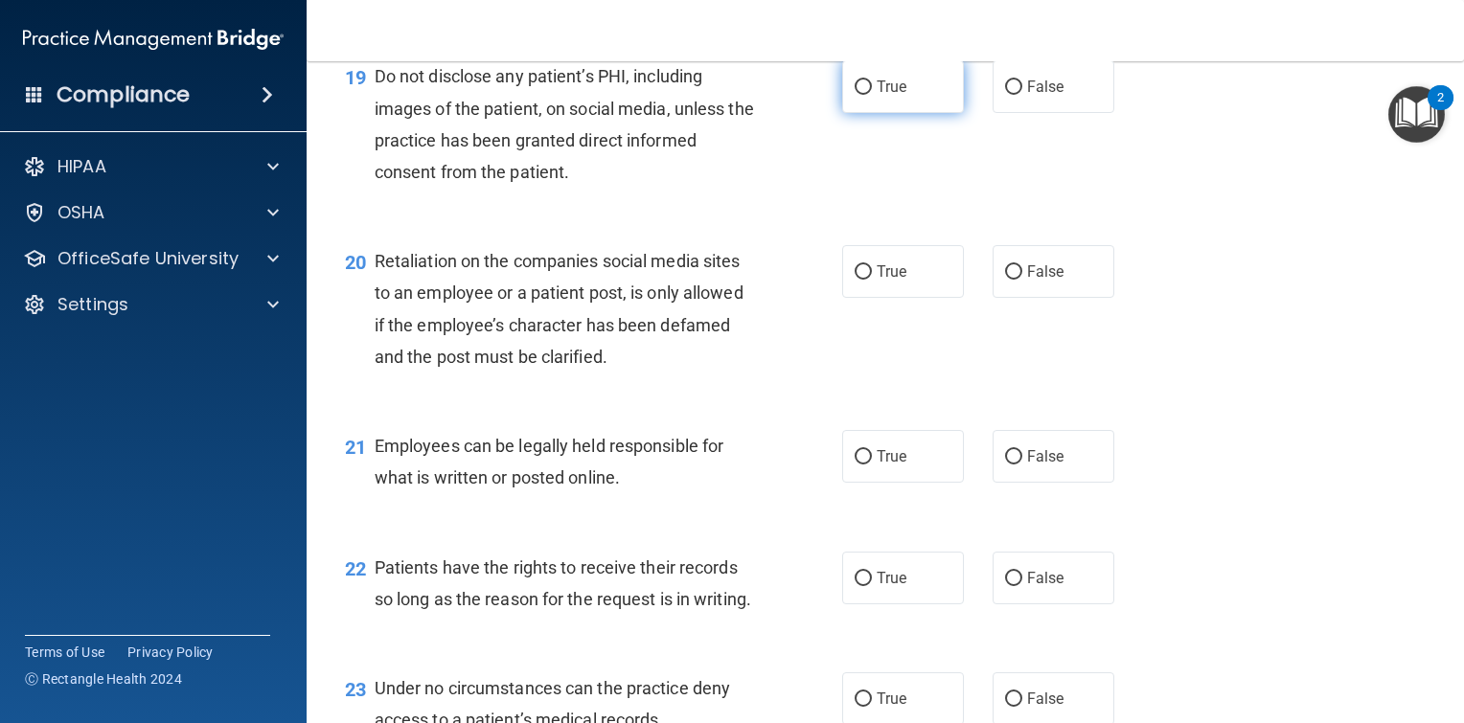
click at [861, 95] on input "True" at bounding box center [863, 87] width 17 height 14
radio input "true"
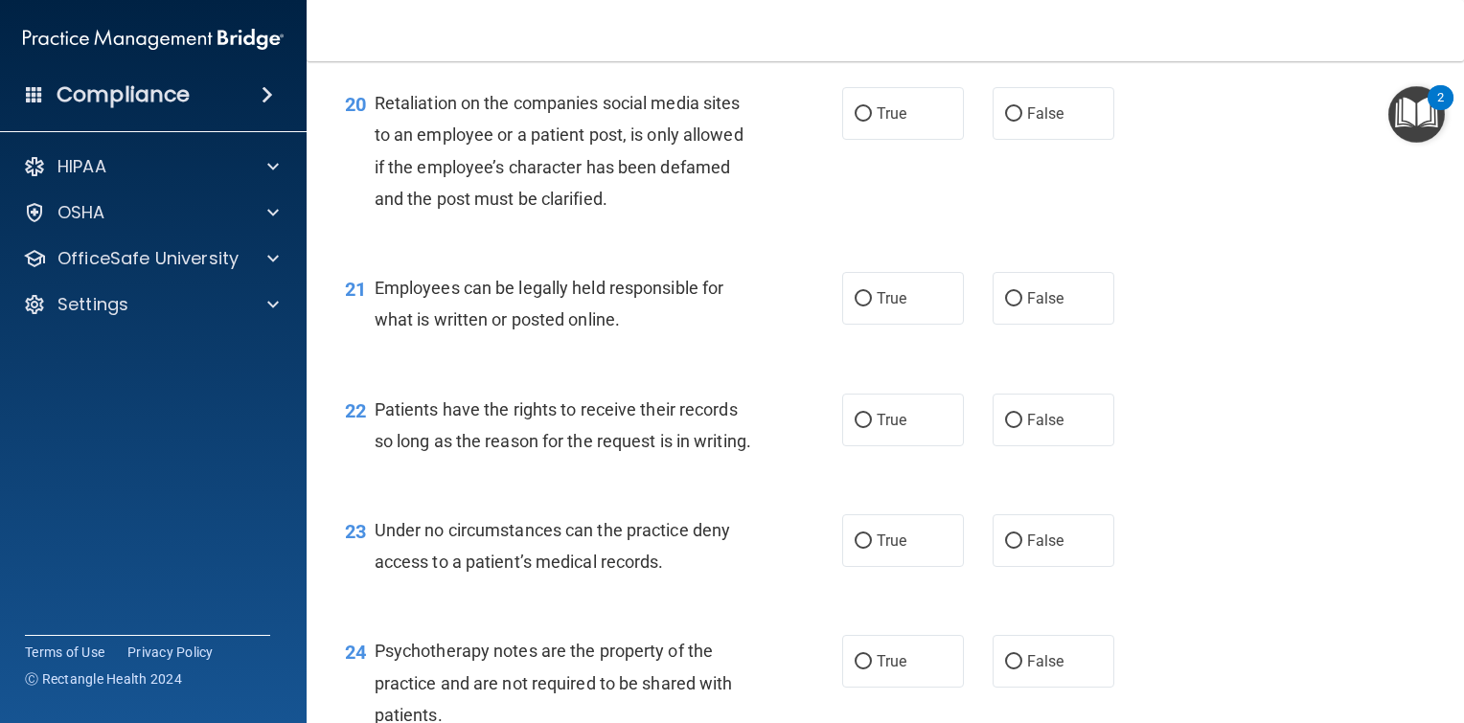
scroll to position [3640, 0]
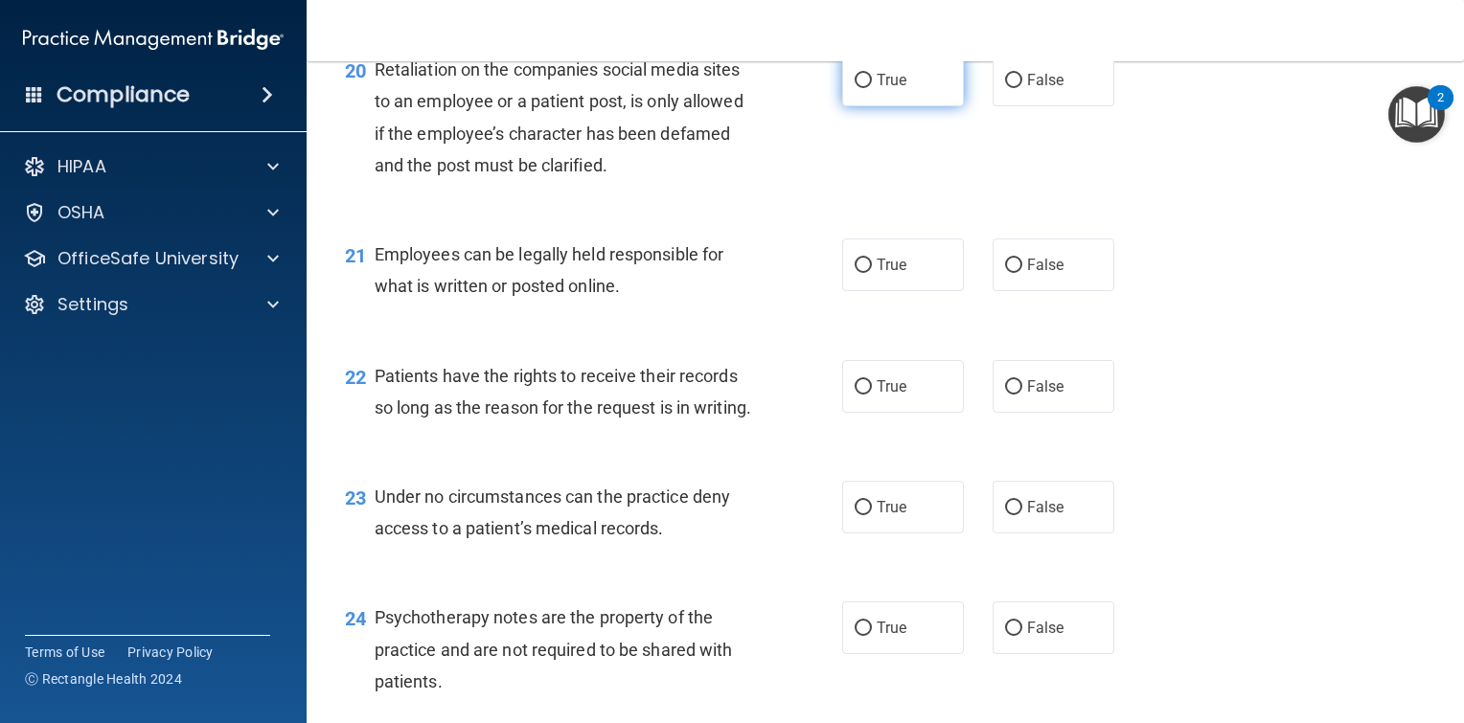
click at [860, 88] on input "True" at bounding box center [863, 81] width 17 height 14
radio input "true"
click at [1005, 88] on input "False" at bounding box center [1013, 81] width 17 height 14
radio input "true"
radio input "false"
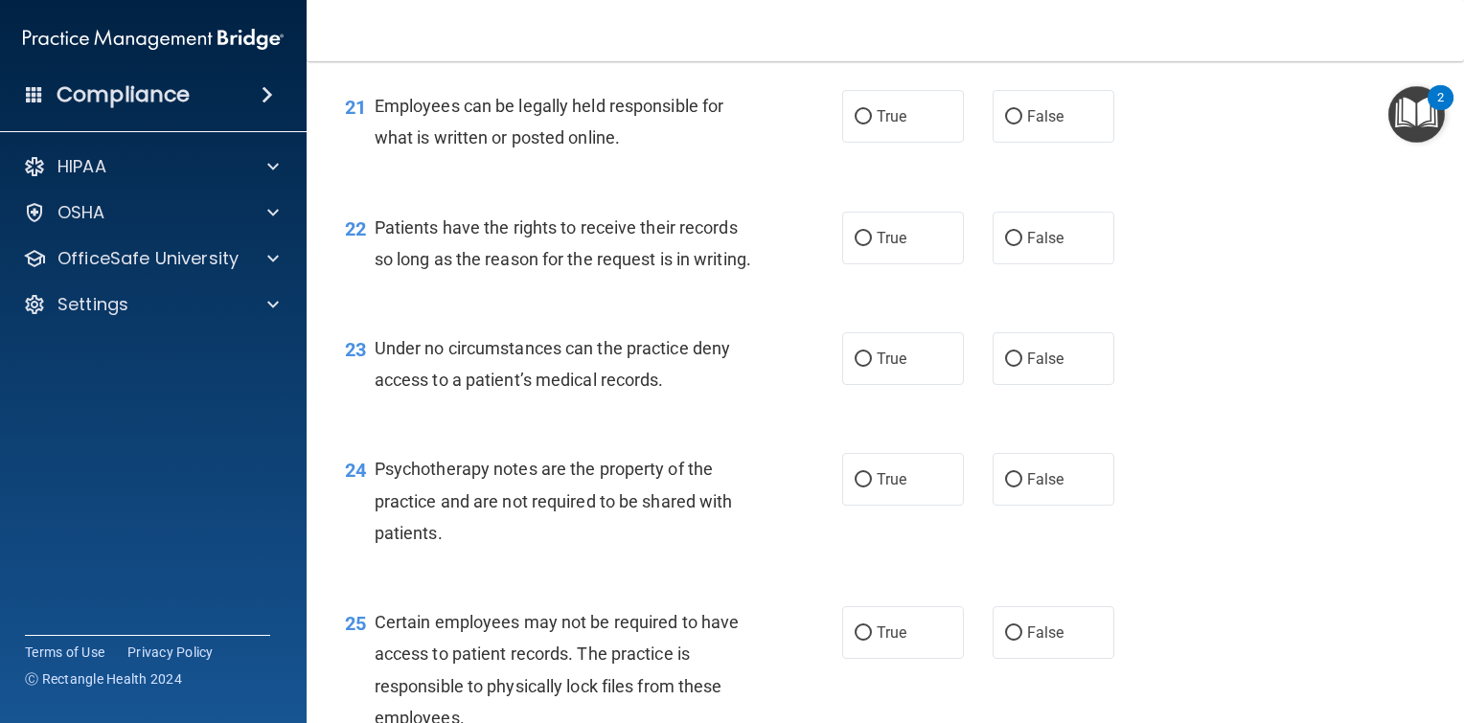
scroll to position [3832, 0]
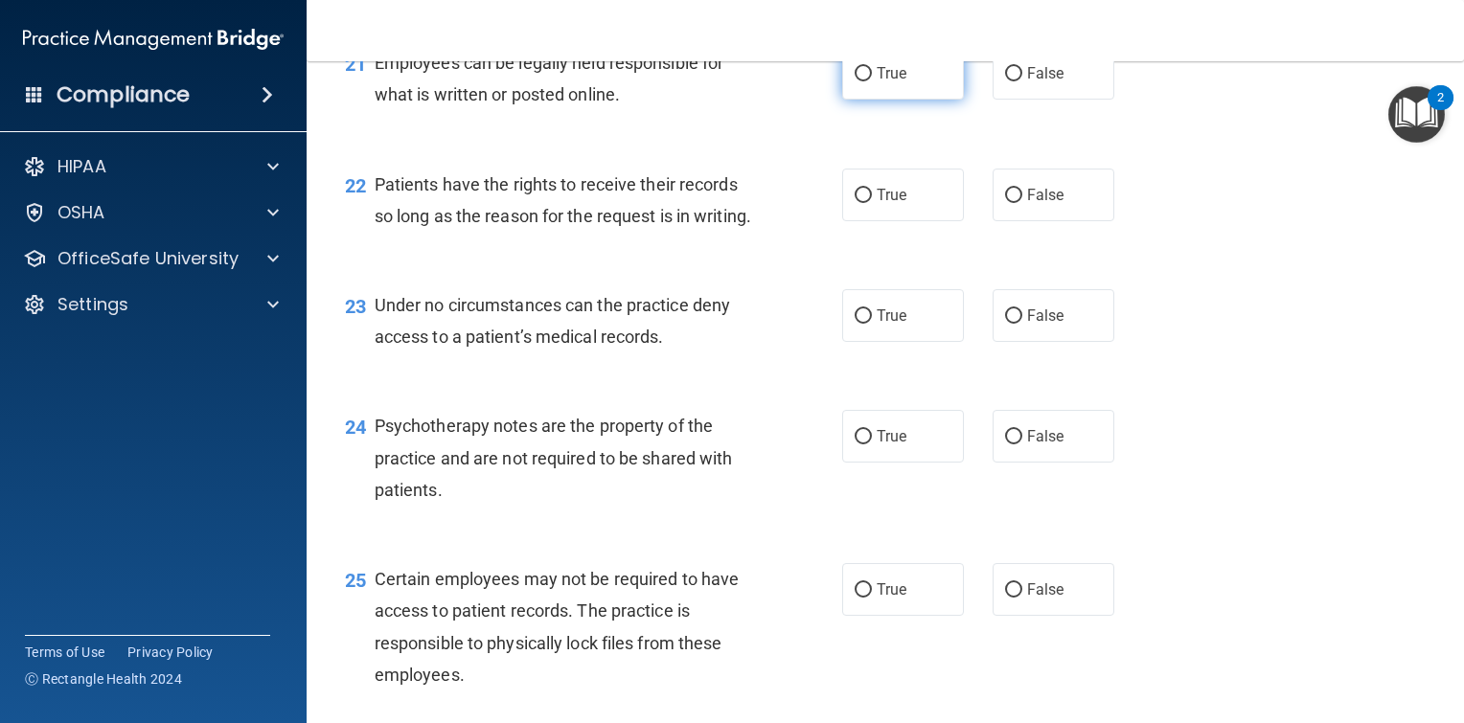
click at [855, 81] on input "True" at bounding box center [863, 74] width 17 height 14
radio input "true"
click at [1008, 203] on input "False" at bounding box center [1013, 196] width 17 height 14
radio input "true"
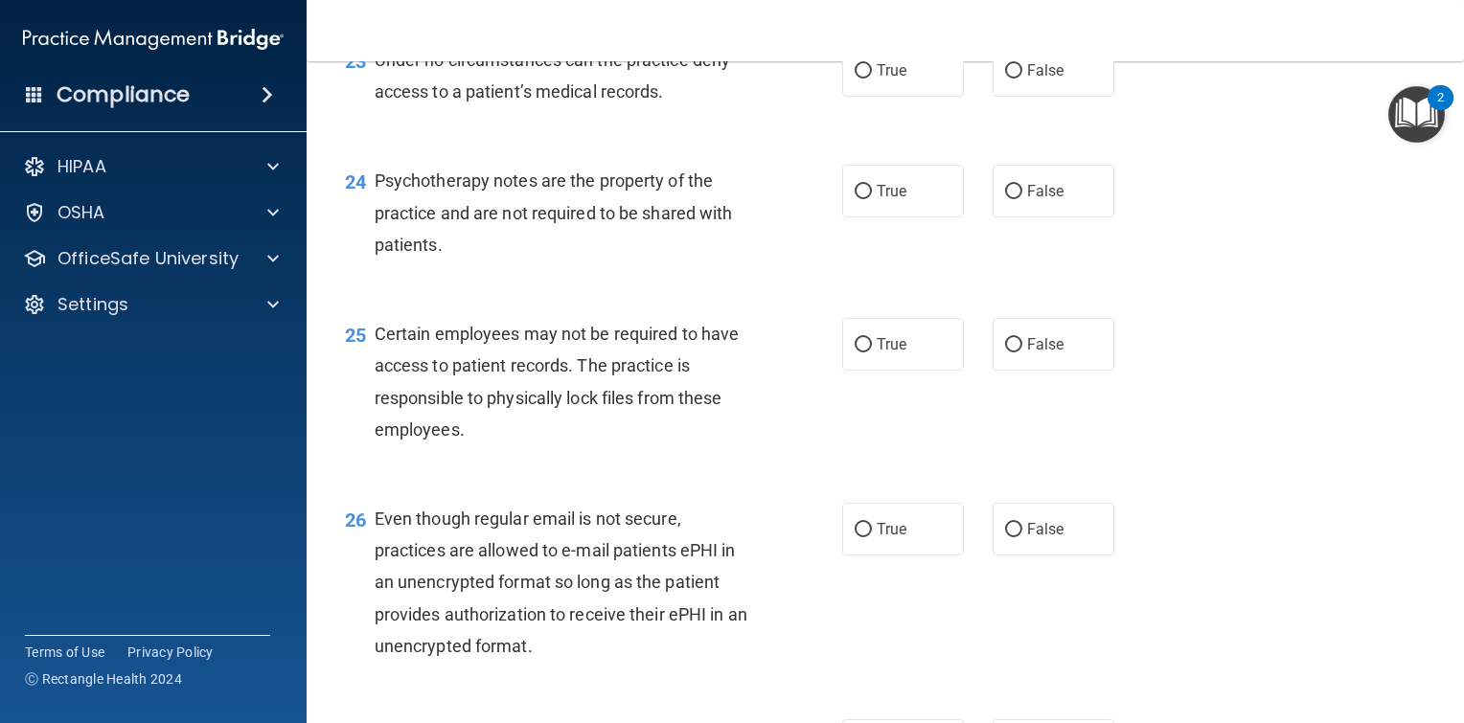
scroll to position [4119, 0]
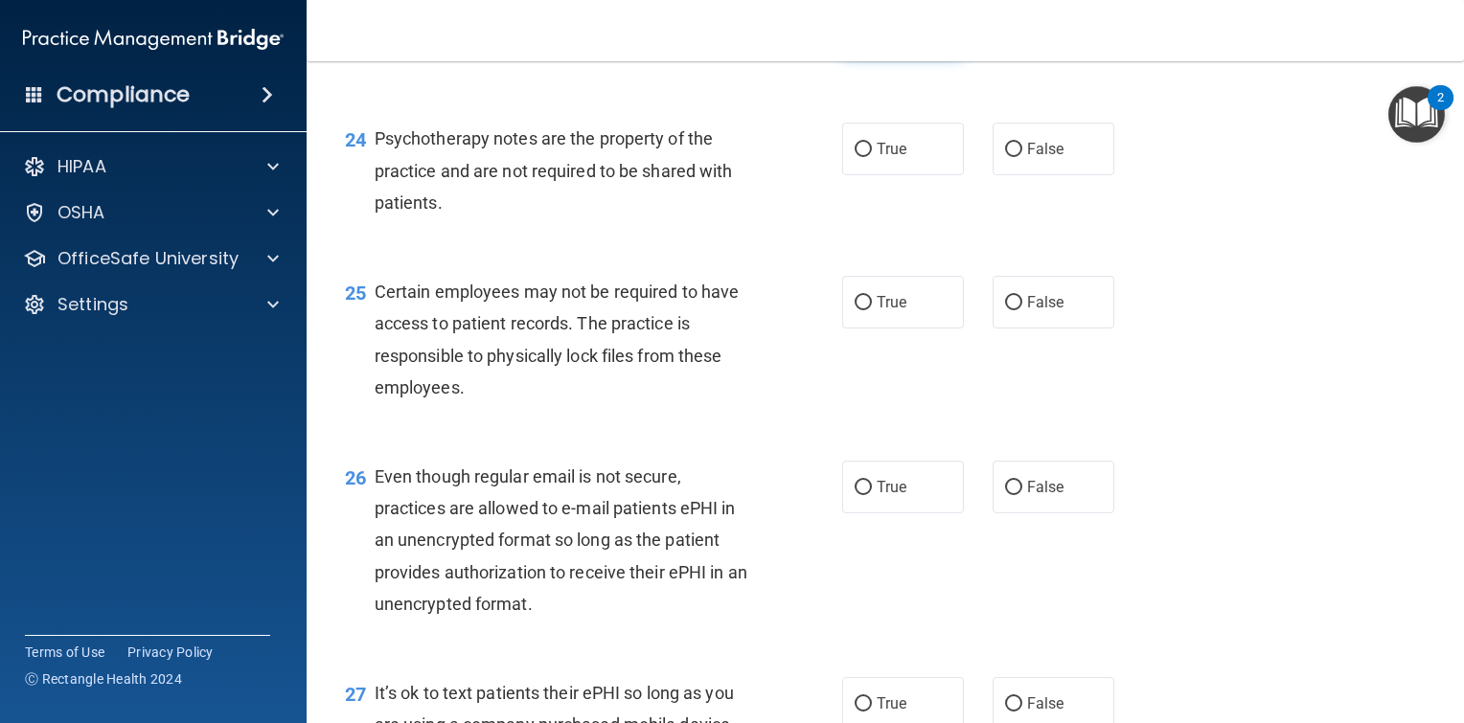
click at [856, 36] on input "True" at bounding box center [863, 29] width 17 height 14
radio input "true"
click at [1008, 36] on input "False" at bounding box center [1013, 29] width 17 height 14
radio input "true"
radio input "false"
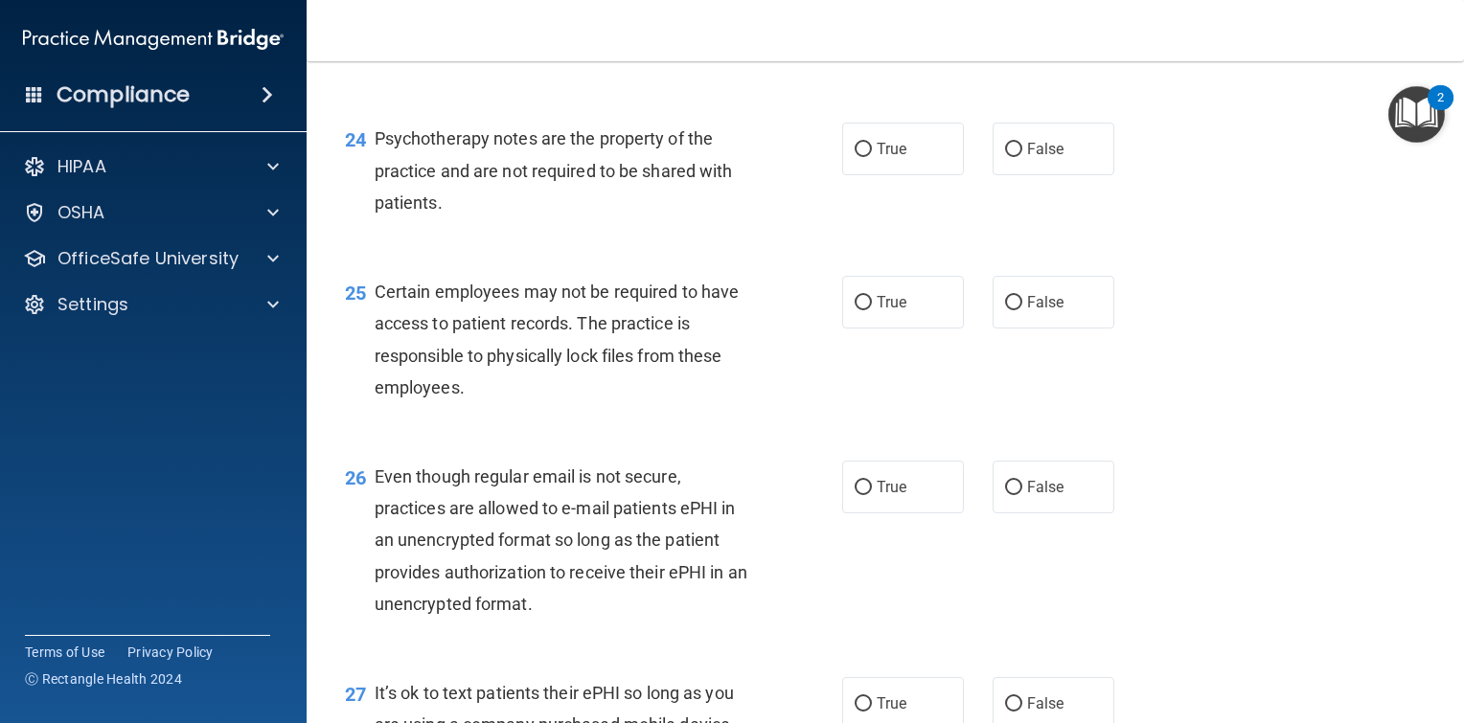
scroll to position [4215, 0]
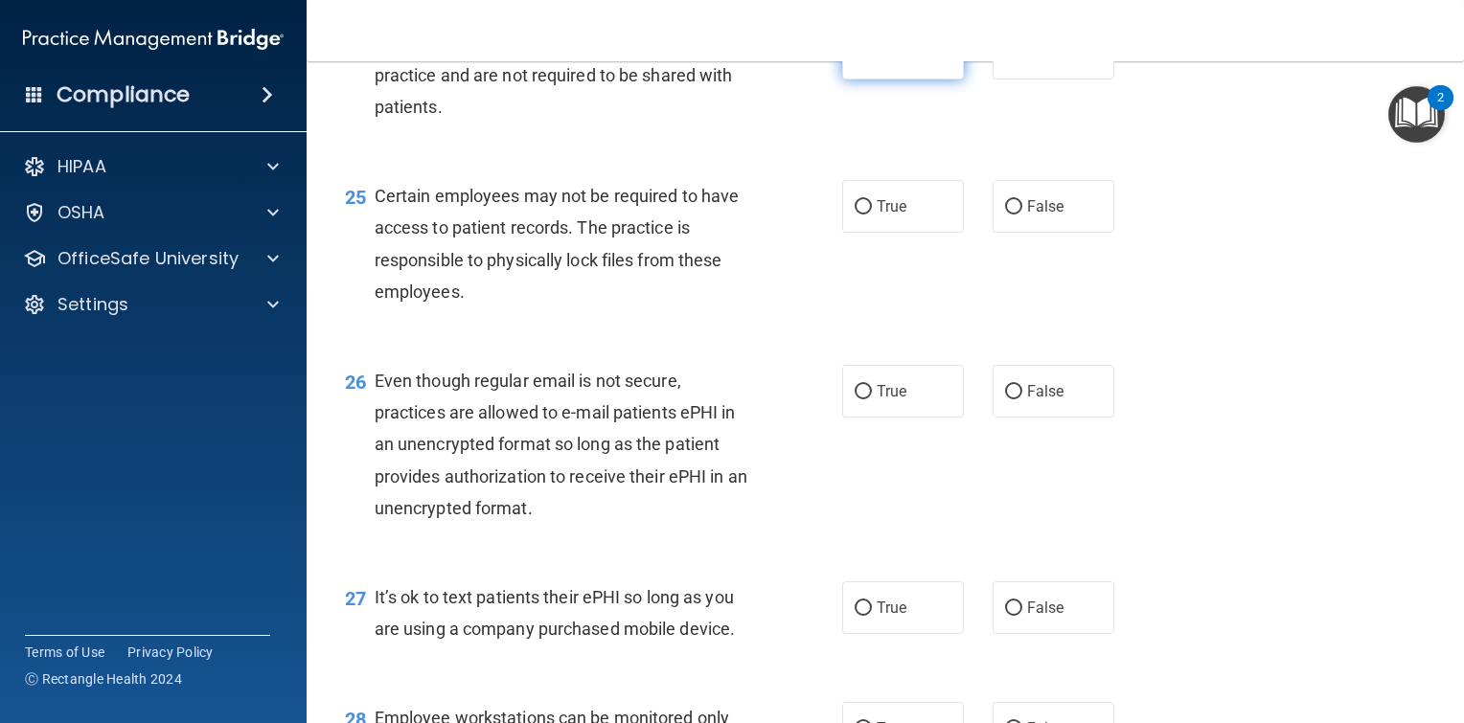
click at [855, 61] on input "True" at bounding box center [863, 54] width 17 height 14
radio input "true"
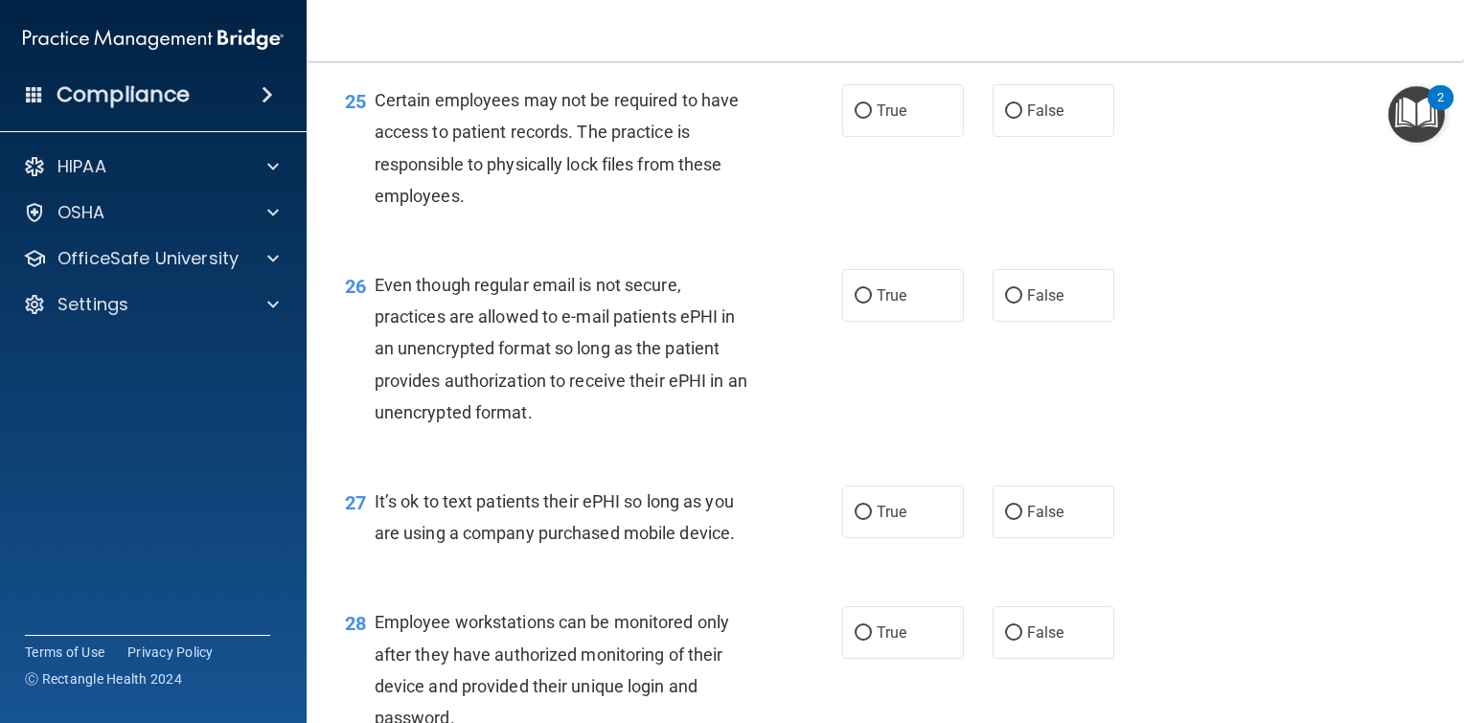
scroll to position [4407, 0]
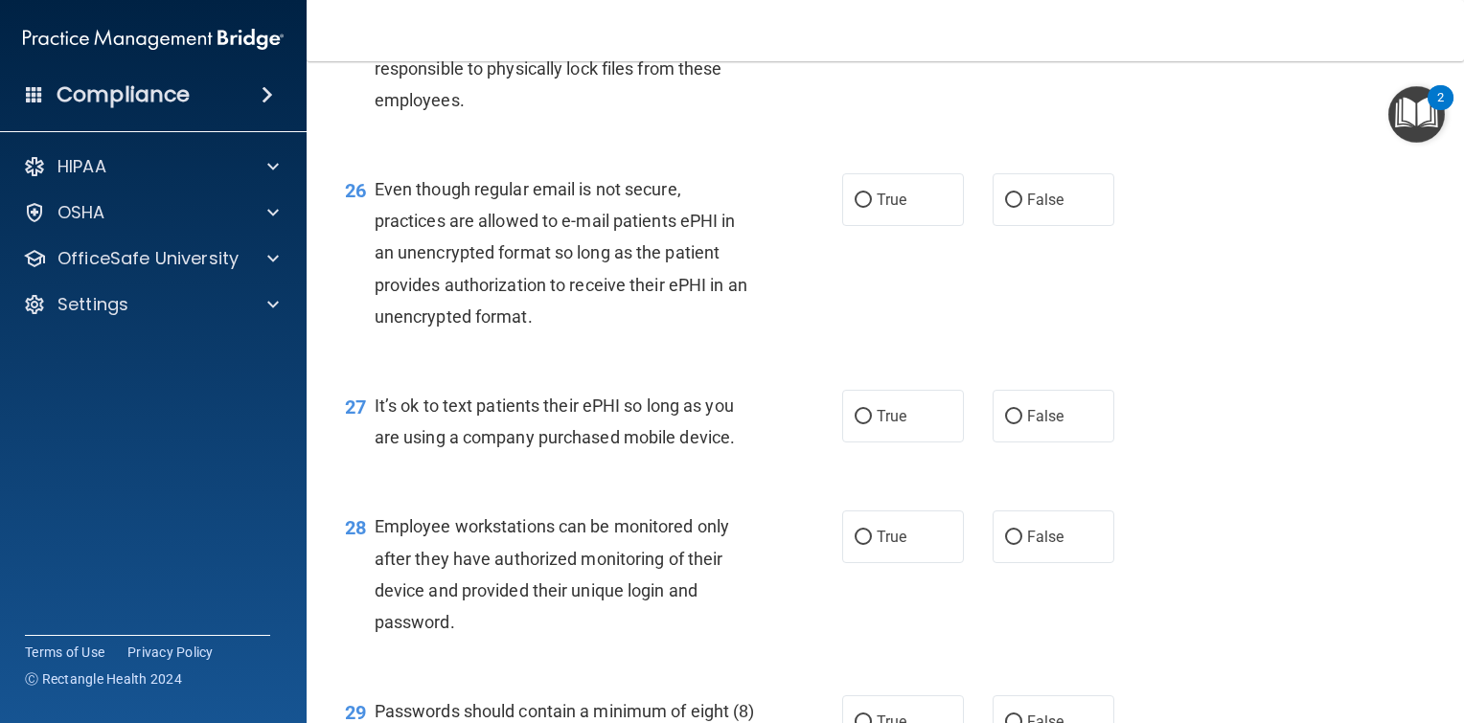
click at [856, 23] on input "True" at bounding box center [863, 16] width 17 height 14
radio input "true"
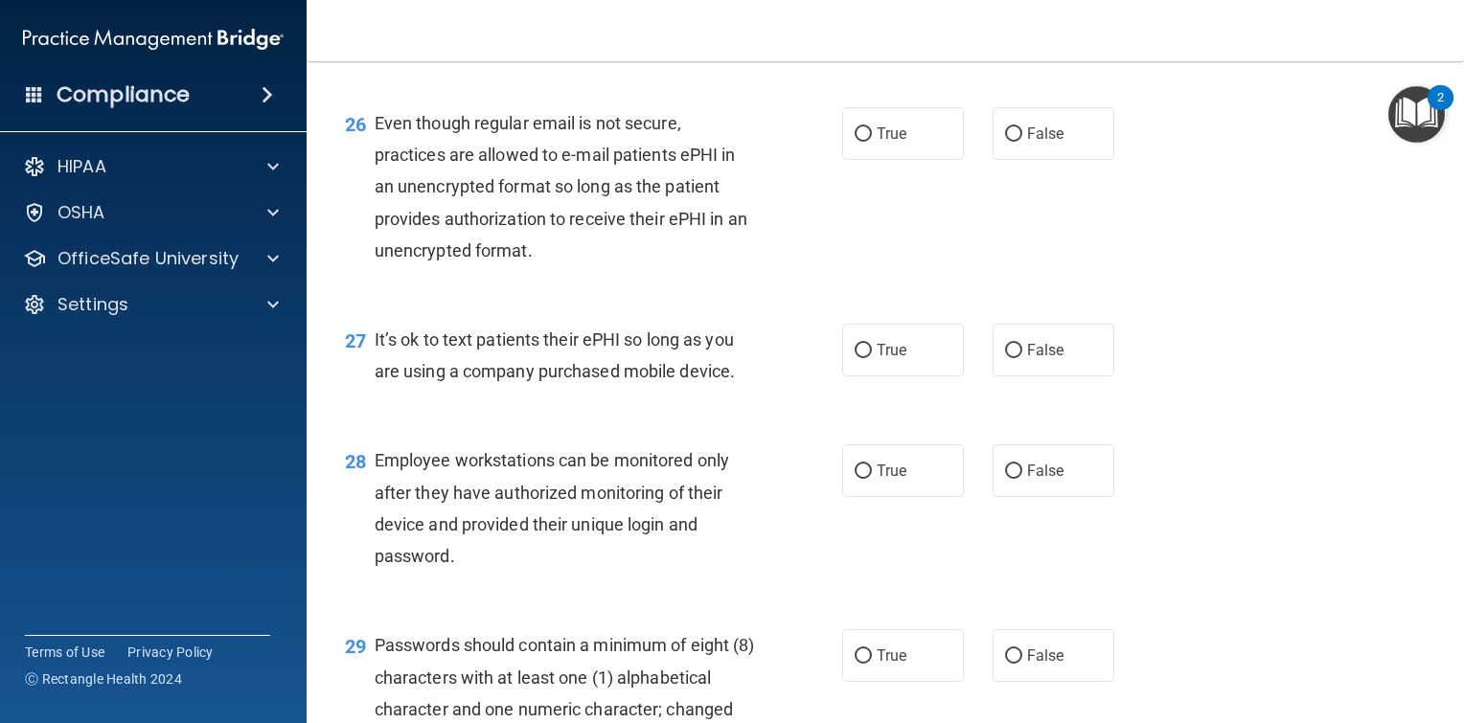
scroll to position [4598, 0]
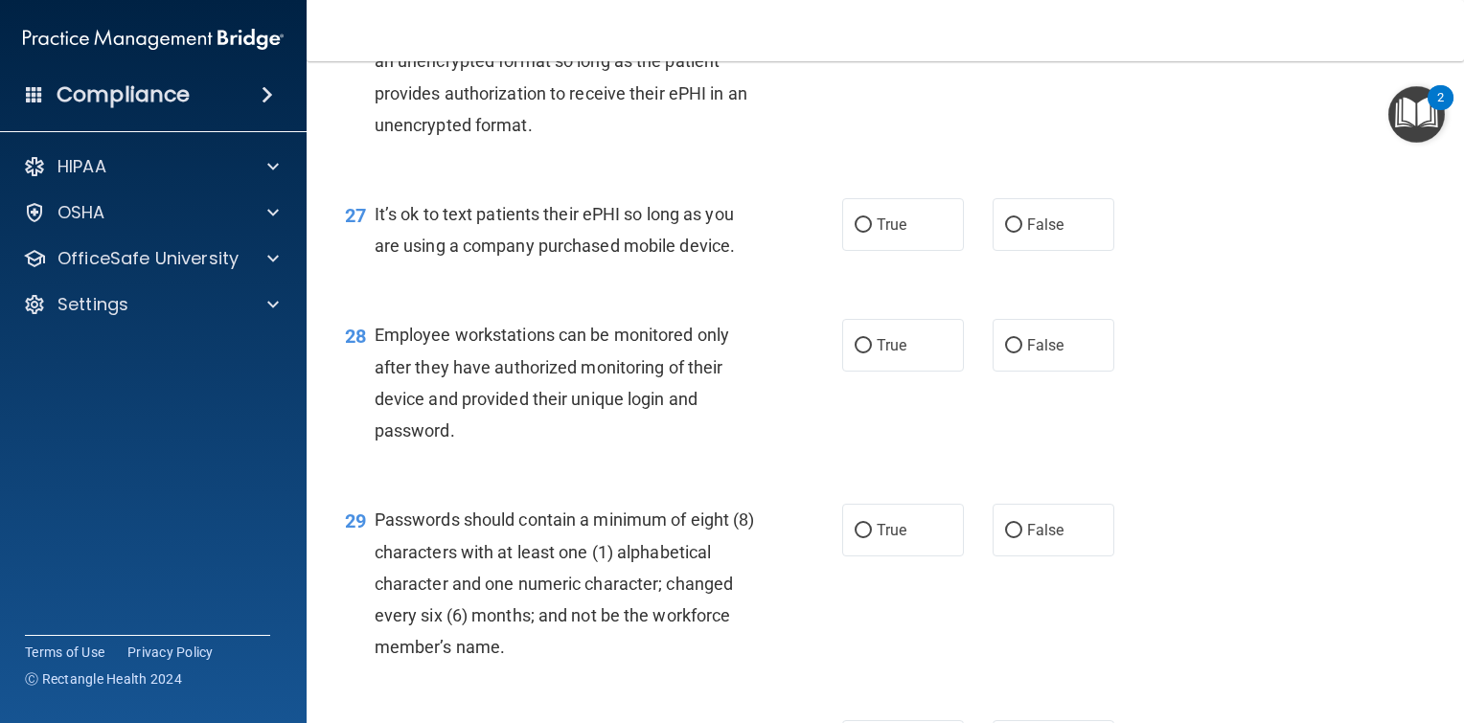
click at [858, 16] on input "True" at bounding box center [863, 9] width 17 height 14
radio input "true"
click at [1010, 233] on input "False" at bounding box center [1013, 225] width 17 height 14
radio input "true"
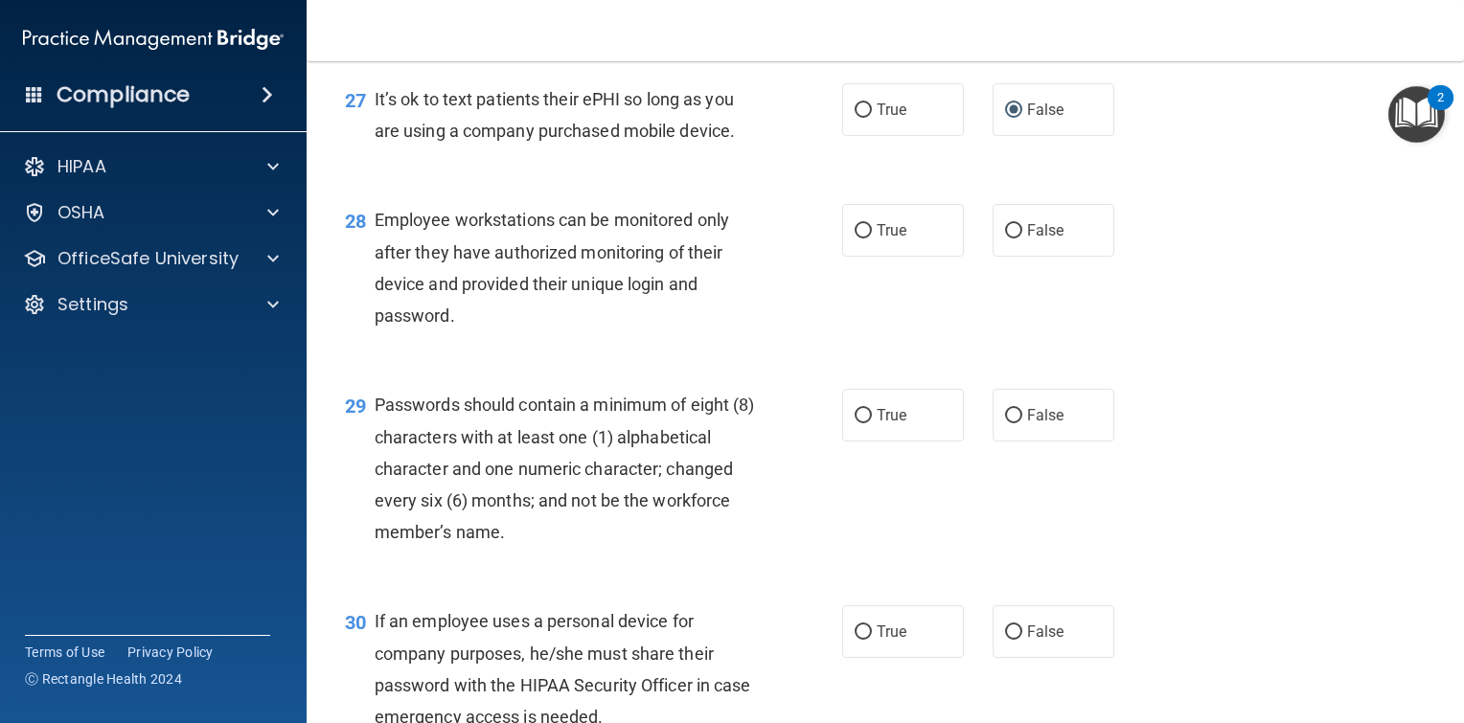
scroll to position [4790, 0]
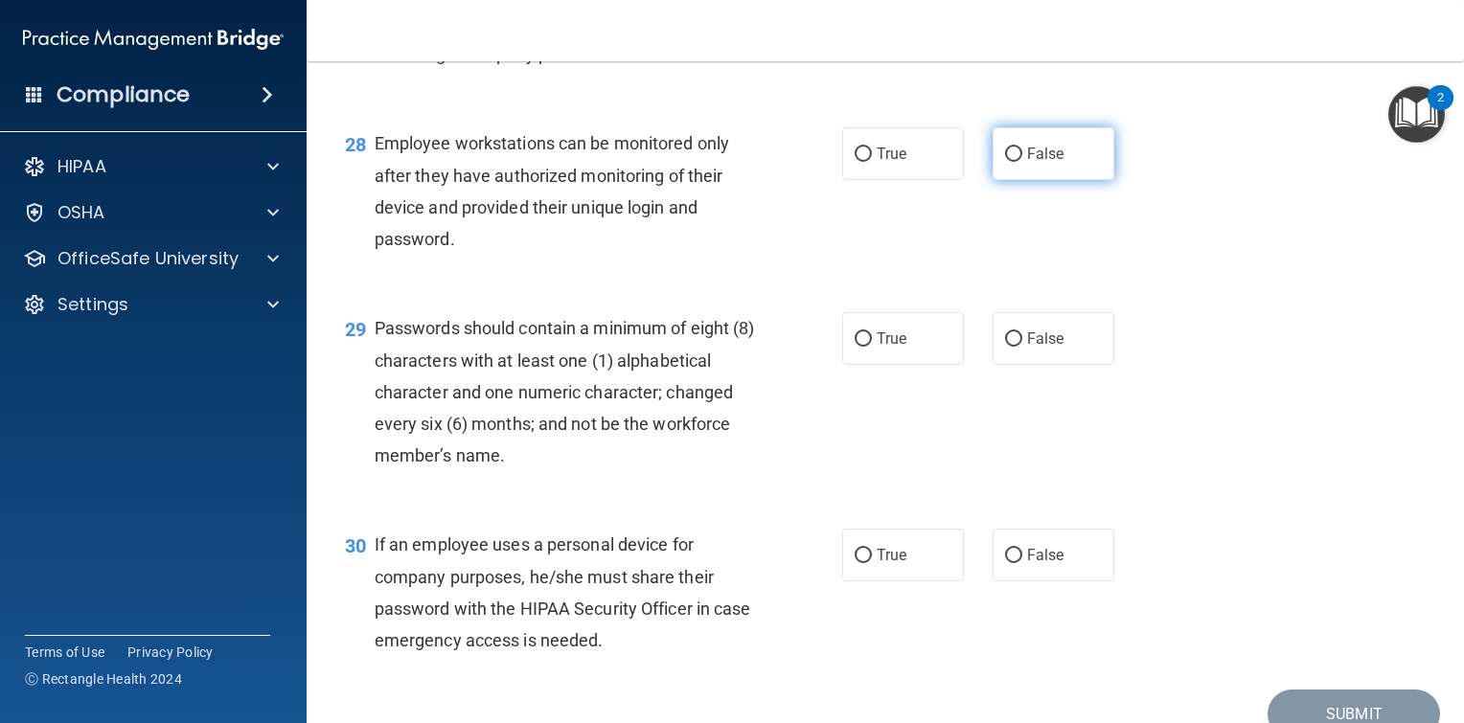
click at [1007, 162] on input "False" at bounding box center [1013, 155] width 17 height 14
radio input "true"
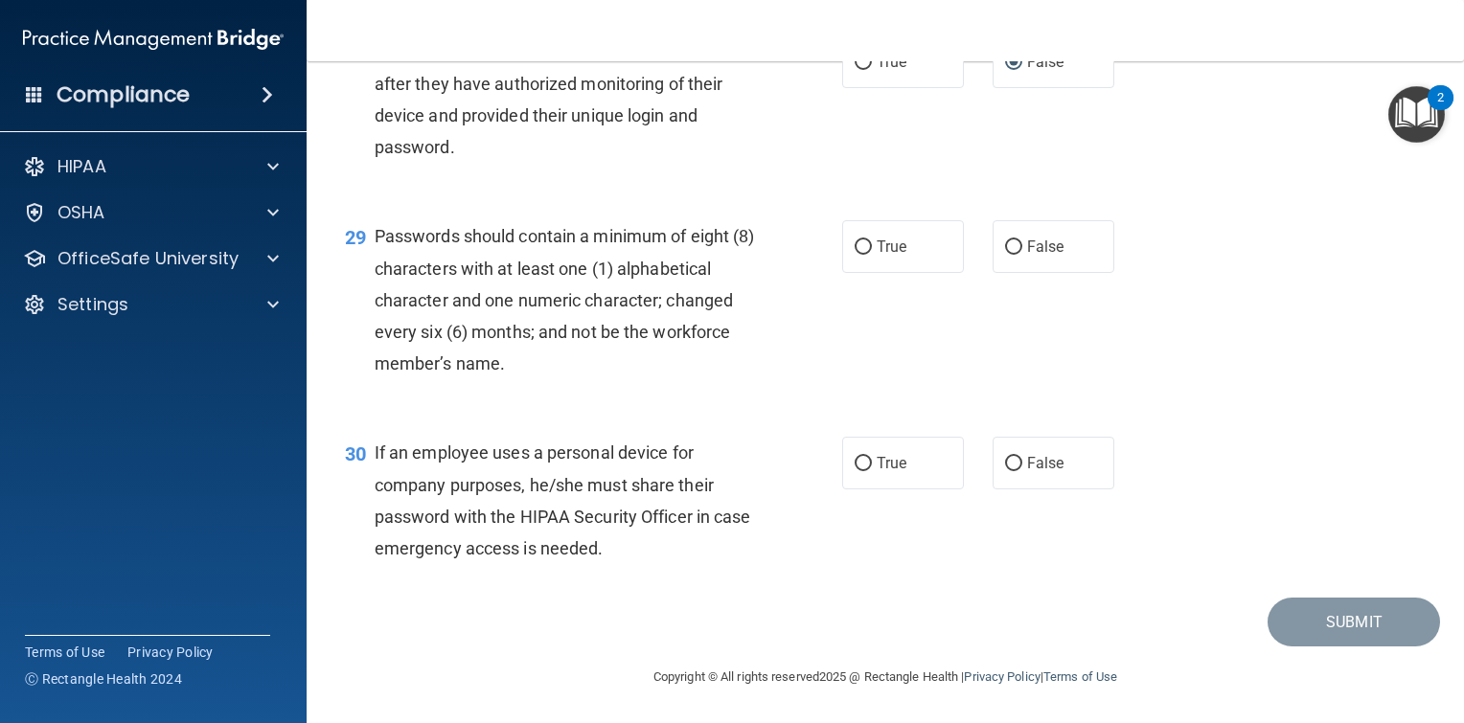
scroll to position [4978, 0]
click at [865, 245] on label "True" at bounding box center [903, 246] width 122 height 53
click at [865, 245] on input "True" at bounding box center [863, 247] width 17 height 14
radio input "true"
click at [1008, 463] on input "False" at bounding box center [1013, 464] width 17 height 14
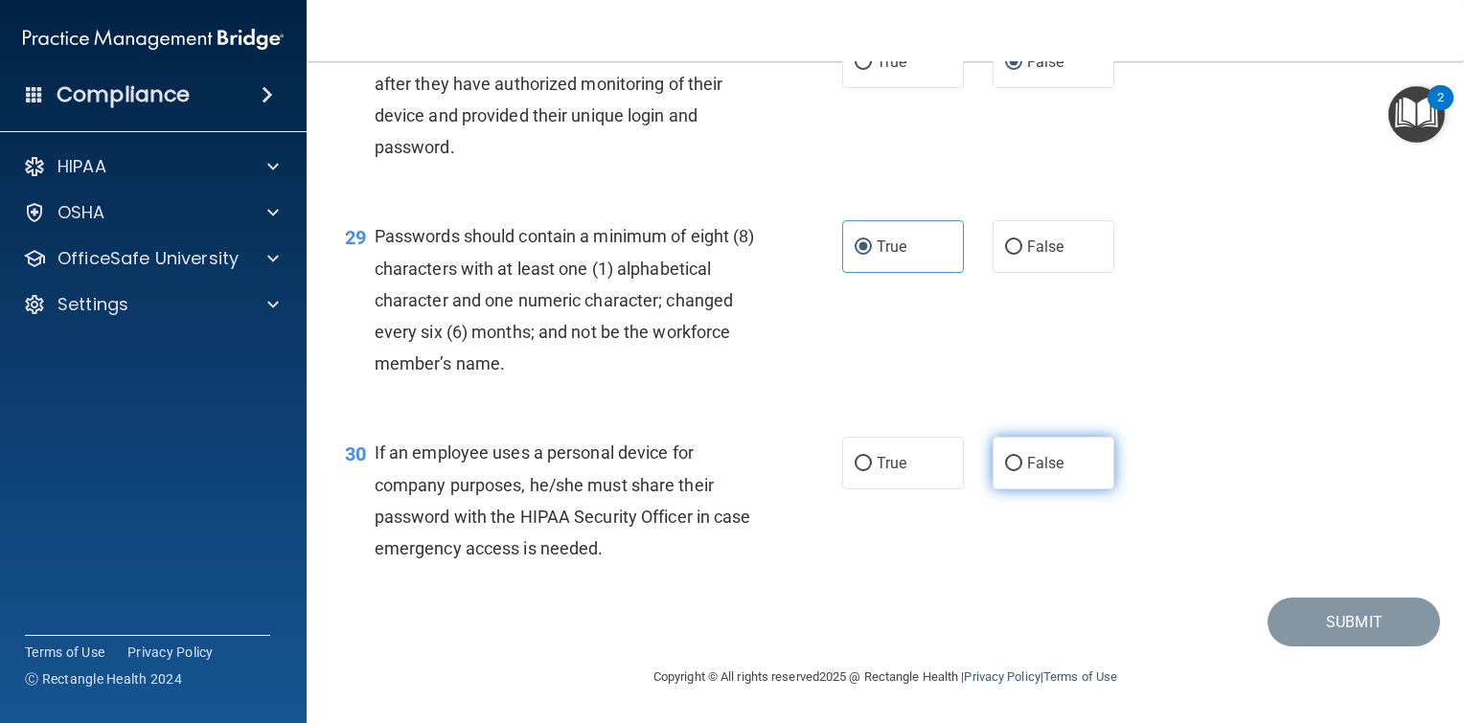
radio input "true"
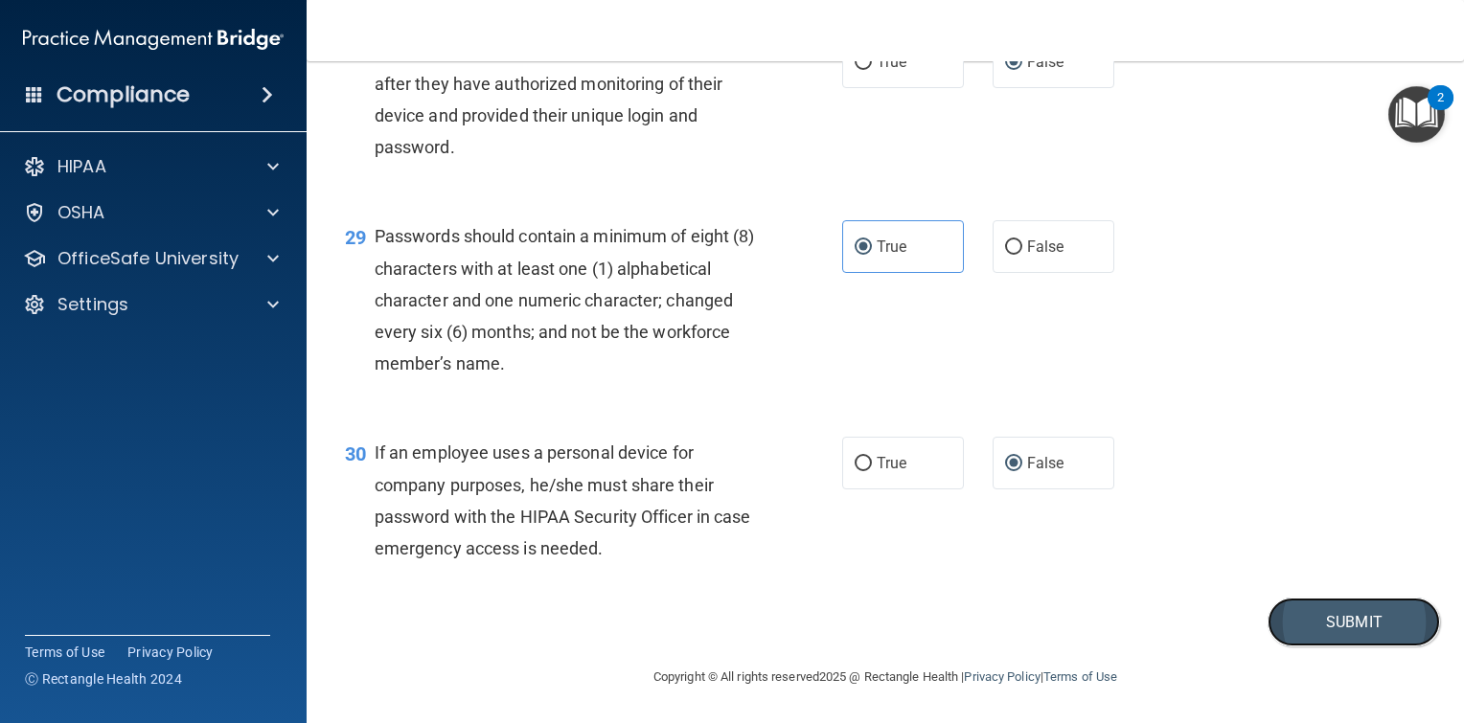
click at [1345, 629] on button "Submit" at bounding box center [1353, 622] width 172 height 49
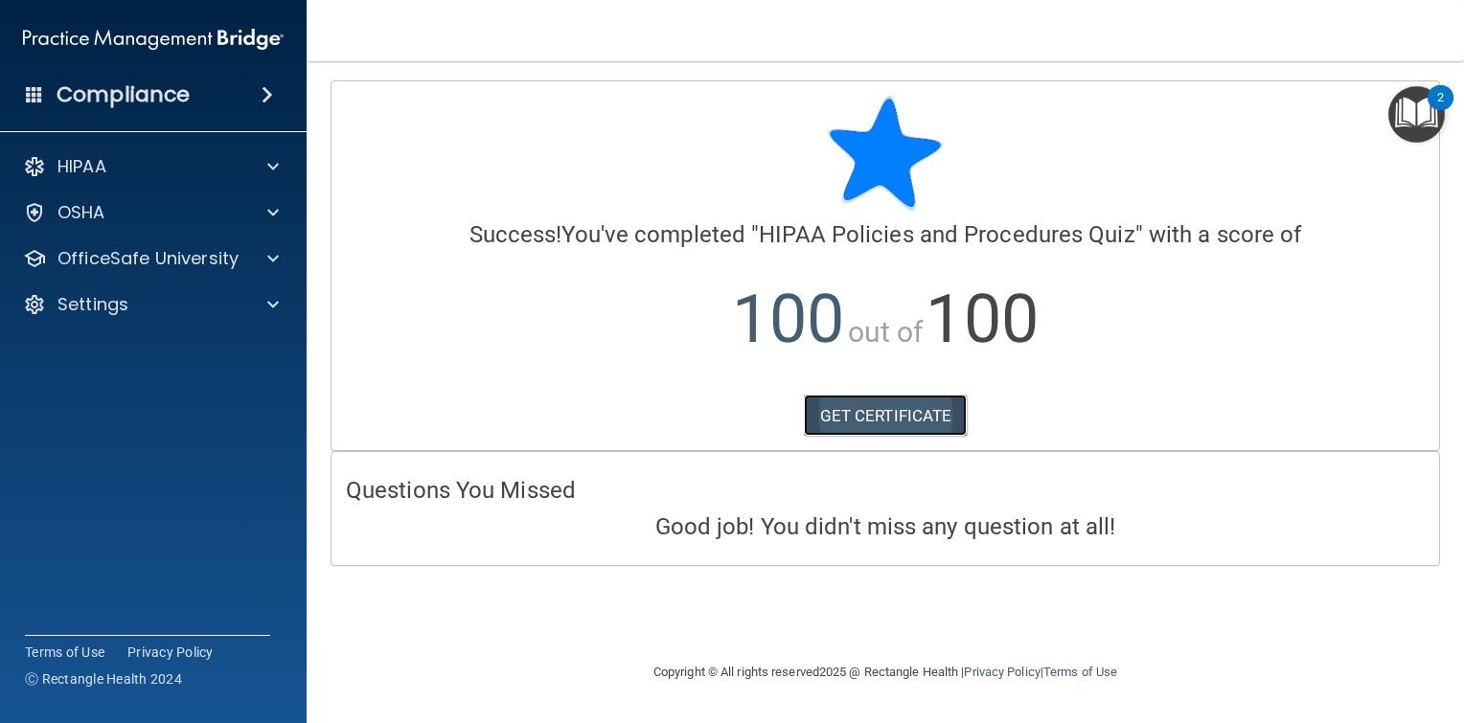
click at [884, 415] on link "GET CERTIFICATE" at bounding box center [886, 416] width 164 height 42
